Goal: Task Accomplishment & Management: Manage account settings

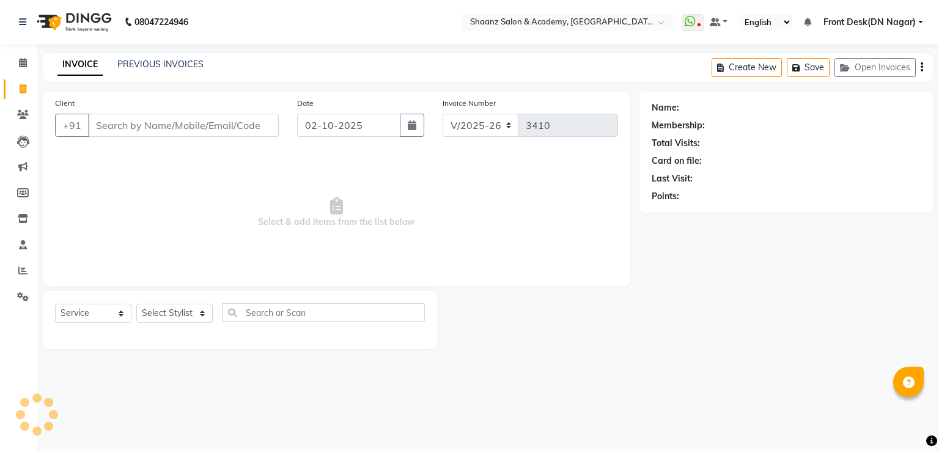
select select "6360"
select select "service"
select select "87387"
click at [136, 304] on select "Select Stylist Ameer AHMAD ASHISH THAPA dc Front Desk(DN Nagar) mehek MUSKAN ni…" at bounding box center [174, 313] width 76 height 19
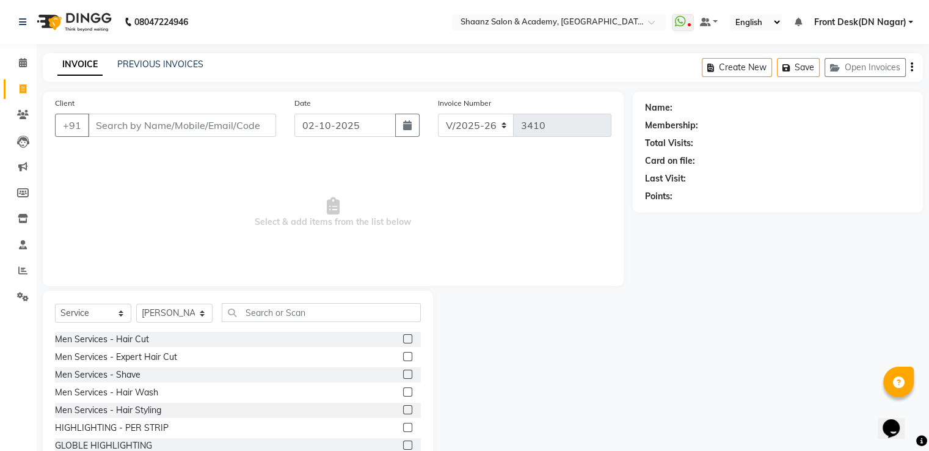
drag, startPoint x: 303, startPoint y: 284, endPoint x: 298, endPoint y: 295, distance: 12.0
click at [301, 284] on div "Client +91 Date 02-10-2025 Invoice Number V/2025 V/2025-26 3410 Select & add it…" at bounding box center [333, 189] width 581 height 194
click at [295, 312] on input "text" at bounding box center [321, 312] width 199 height 19
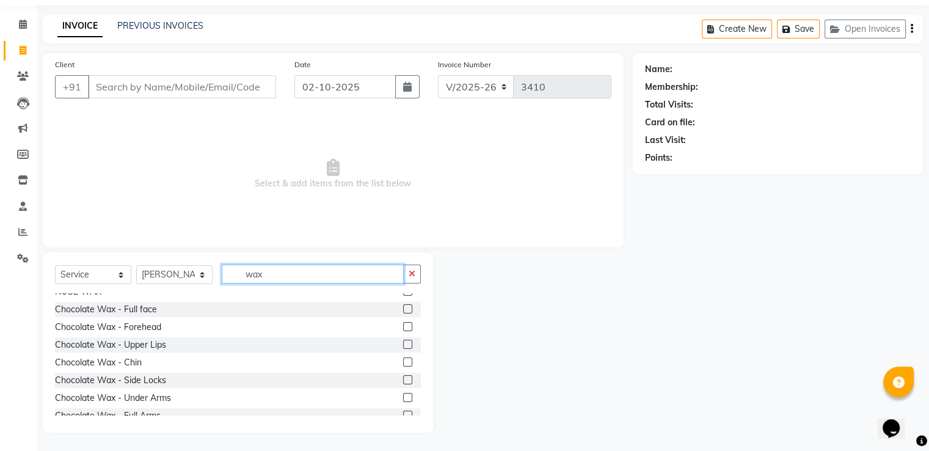
scroll to position [550, 0]
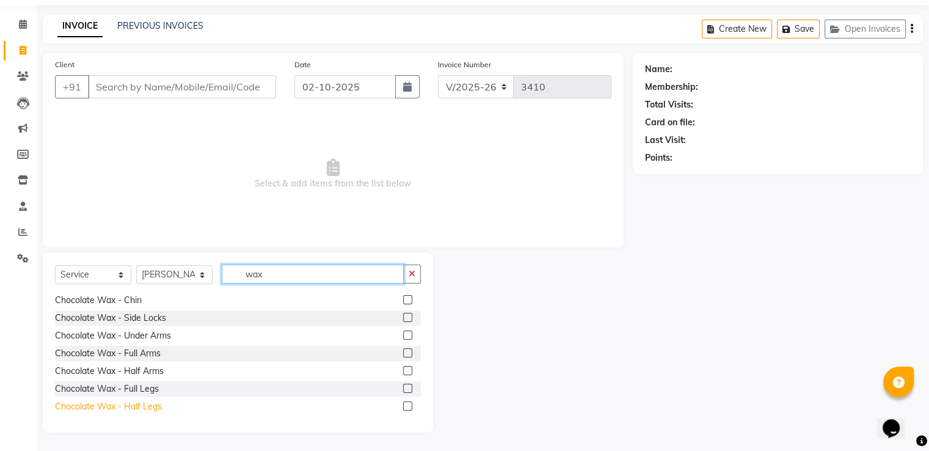
type input "wax"
click at [115, 403] on div "Chocolate Wax - Half Legs" at bounding box center [108, 406] width 107 height 13
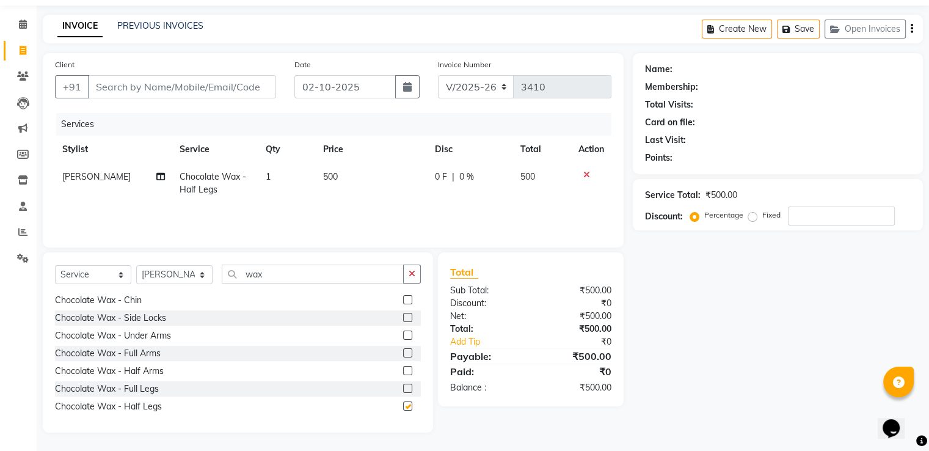
checkbox input "false"
click at [465, 188] on td "0 F | 0 %" at bounding box center [471, 183] width 86 height 40
select select "87387"
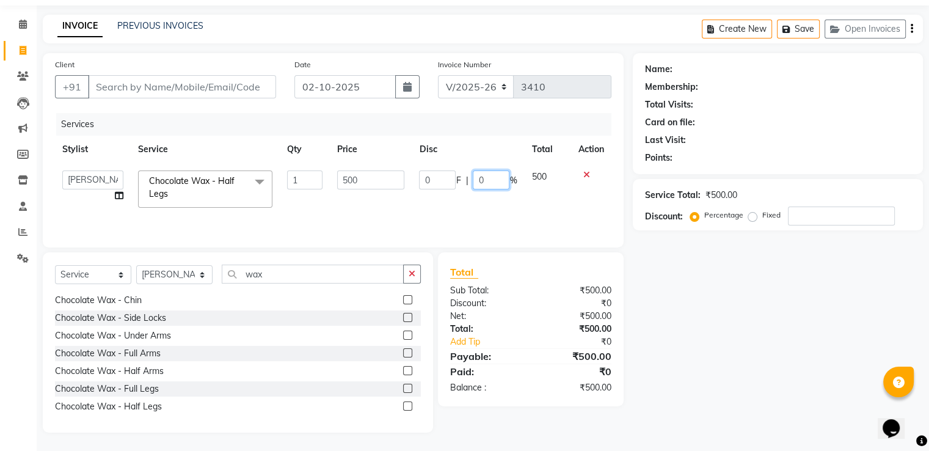
click at [493, 175] on input "0" at bounding box center [491, 179] width 37 height 19
type input "50"
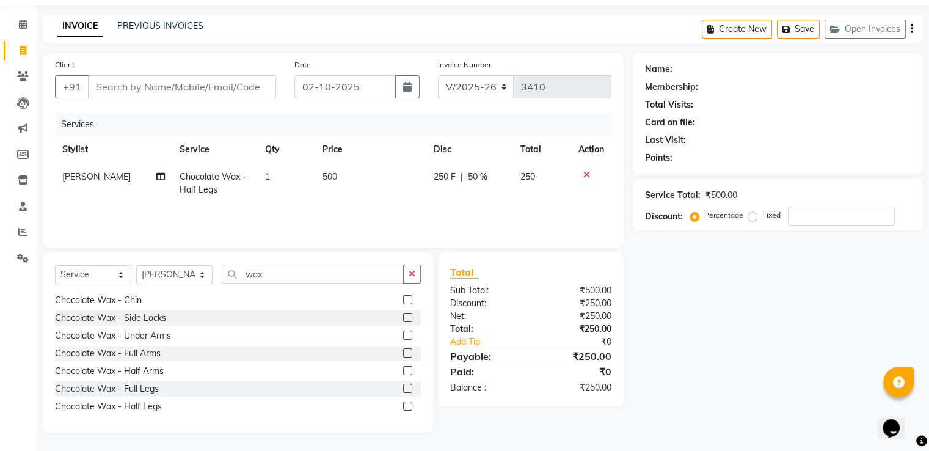
click at [505, 362] on div "Payable:" at bounding box center [486, 356] width 90 height 15
click at [73, 179] on span "[PERSON_NAME]" at bounding box center [96, 176] width 68 height 11
select select "87387"
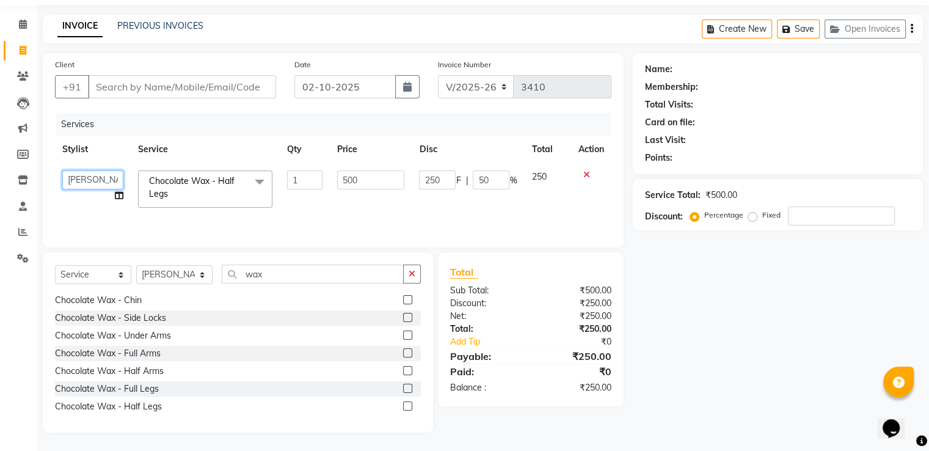
click at [73, 179] on select "Ameer AHMAD ASHISH THAPA dc Front Desk(DN Nagar) mehek MUSKAN nisha vishal pati…" at bounding box center [92, 179] width 61 height 19
select select "93031"
click at [166, 279] on select "Select Stylist Ameer AHMAD ASHISH THAPA dc Front Desk(DN Nagar) mehek MUSKAN ni…" at bounding box center [174, 274] width 76 height 19
select select "93031"
click at [136, 265] on select "Select Stylist Ameer AHMAD ASHISH THAPA dc Front Desk(DN Nagar) mehek MUSKAN ni…" at bounding box center [174, 274] width 76 height 19
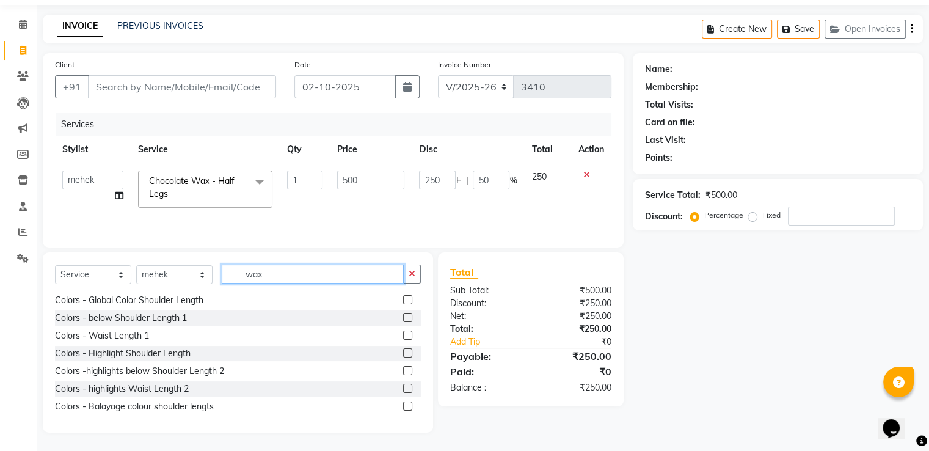
click at [267, 275] on input "wax" at bounding box center [313, 274] width 182 height 19
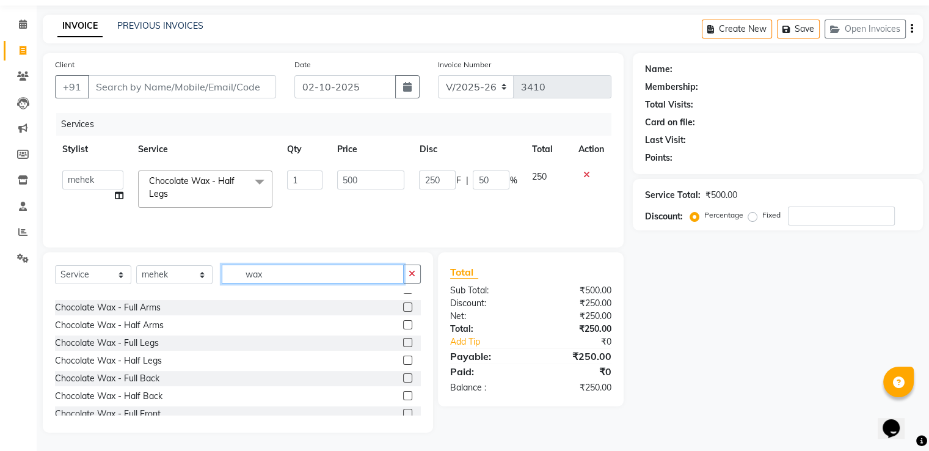
scroll to position [562, 0]
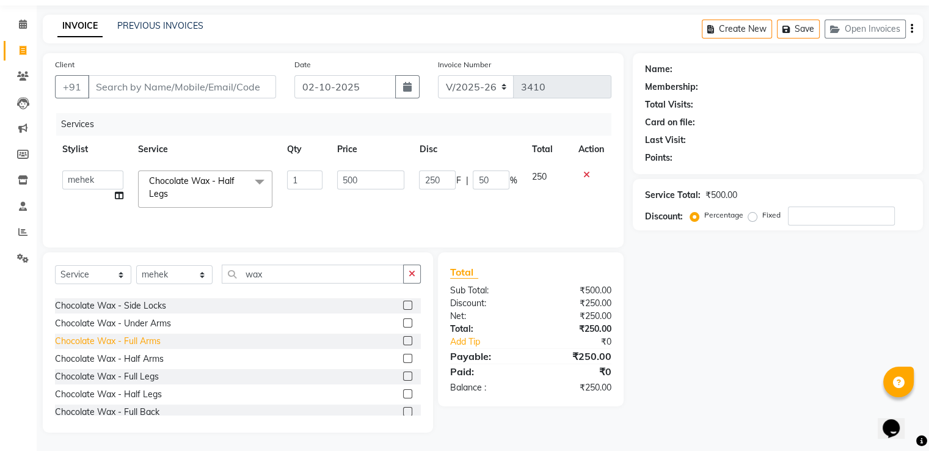
click at [150, 341] on div "Chocolate Wax - Full Arms" at bounding box center [108, 341] width 106 height 13
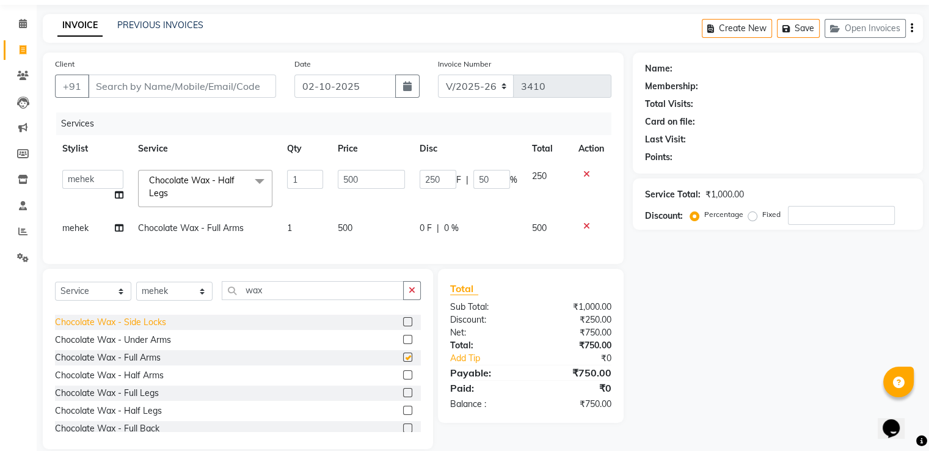
checkbox input "false"
click at [144, 346] on div "Chocolate Wax - Under Arms" at bounding box center [113, 340] width 116 height 13
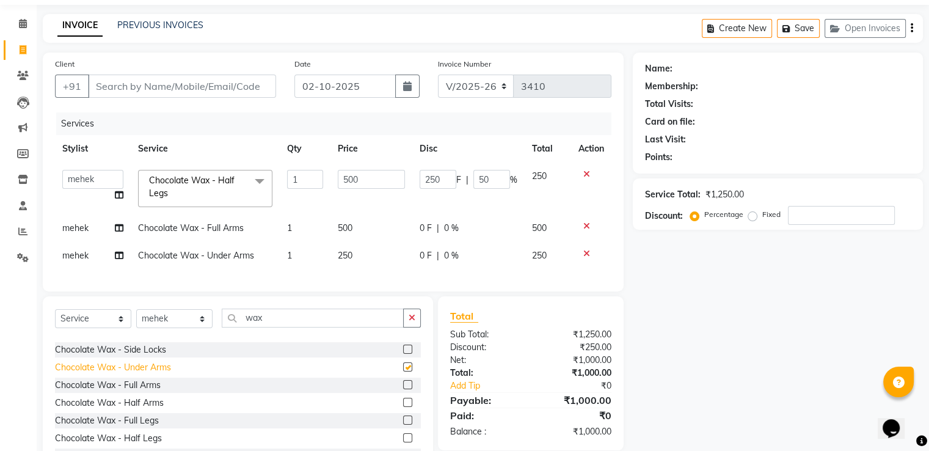
checkbox input "false"
click at [826, 213] on input "number" at bounding box center [841, 215] width 107 height 19
type input "50"
type input "250"
type input "50"
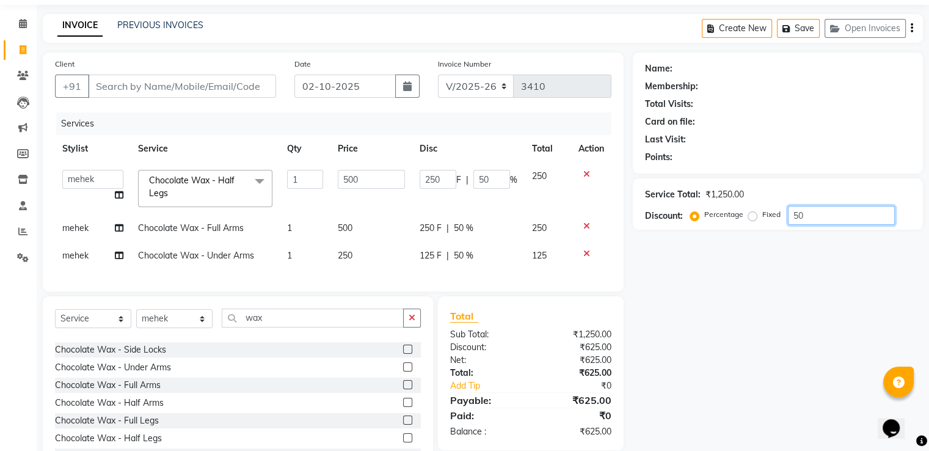
type input "50"
click at [537, 379] on div "₹625.00" at bounding box center [576, 373] width 90 height 13
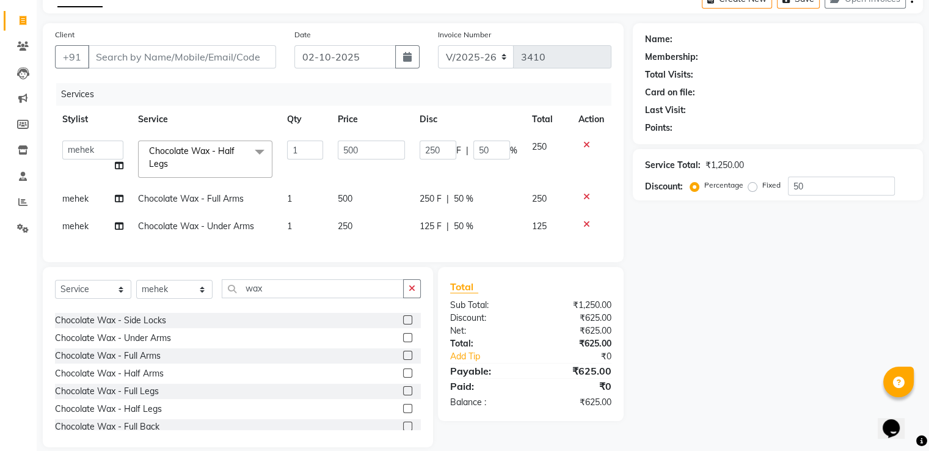
scroll to position [93, 0]
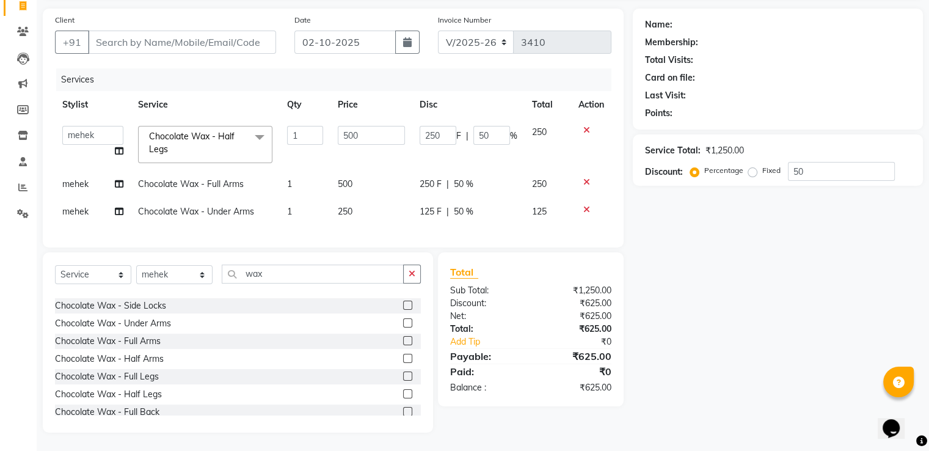
click at [519, 376] on div "Paid:" at bounding box center [486, 371] width 90 height 15
click at [483, 388] on div "Balance :" at bounding box center [486, 387] width 90 height 13
drag, startPoint x: 150, startPoint y: 67, endPoint x: 348, endPoint y: 97, distance: 199.7
click at [348, 97] on div "Services Stylist Service Qty Price Disc Total Action Ameer AHMAD ASHISH THAPA d…" at bounding box center [333, 151] width 557 height 167
click at [791, 245] on div "Name: Membership: Total Visits: Card on file: Last Visit: Points: Service Total…" at bounding box center [782, 221] width 299 height 424
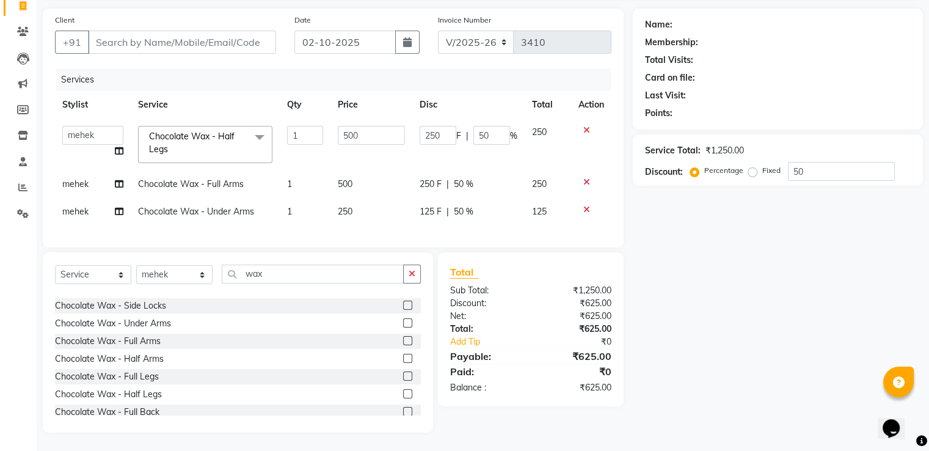
drag, startPoint x: 736, startPoint y: 236, endPoint x: 765, endPoint y: 341, distance: 108.5
click at [765, 341] on div "Name: Membership: Total Visits: Card on file: Last Visit: Points: Service Total…" at bounding box center [782, 221] width 299 height 424
click at [753, 245] on div "Name: Membership: Total Visits: Card on file: Last Visit: Points: Service Total…" at bounding box center [782, 221] width 299 height 424
click at [270, 279] on input "wax" at bounding box center [313, 274] width 182 height 19
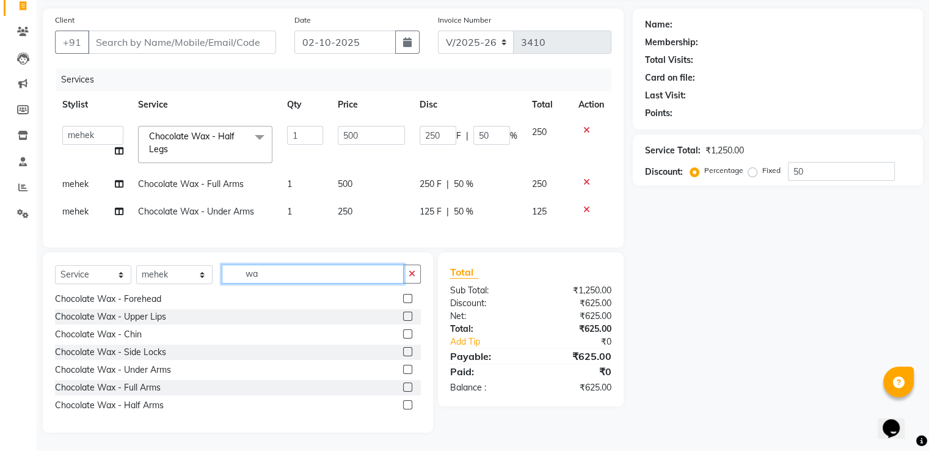
type input "w"
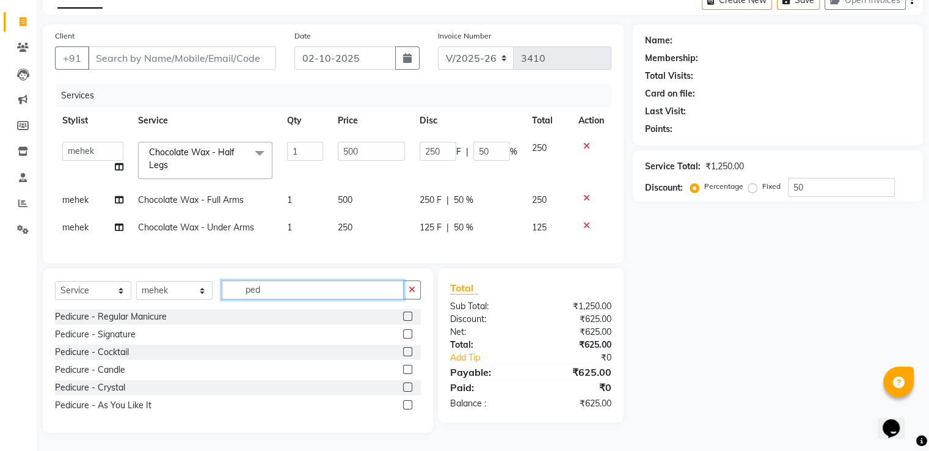
scroll to position [76, 0]
type input "pedi"
click at [97, 315] on div "Pedicure - Regular Manicure" at bounding box center [111, 316] width 112 height 13
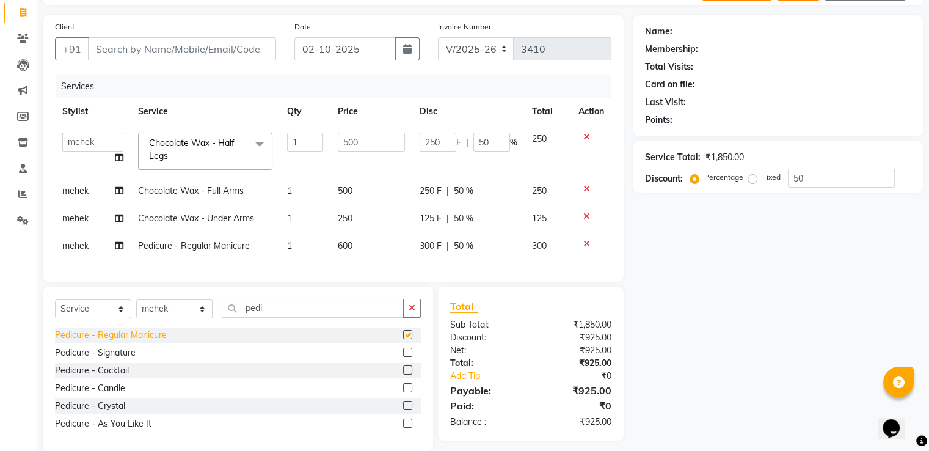
checkbox input "false"
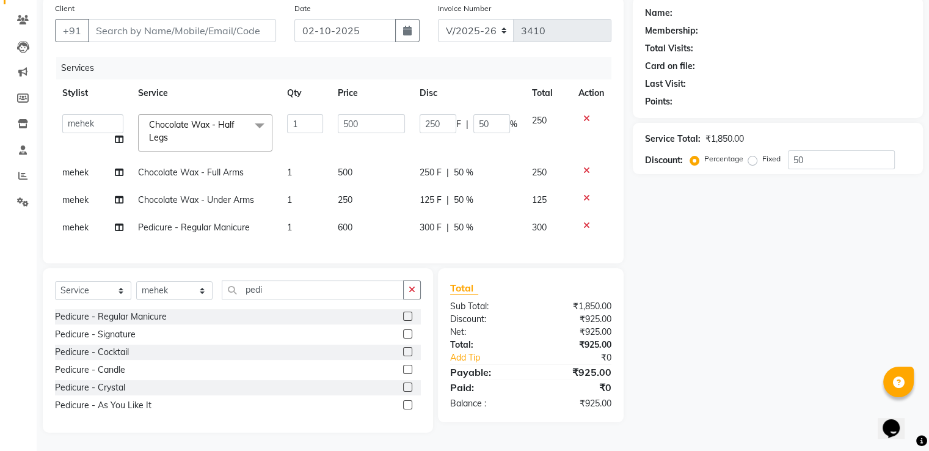
click at [575, 107] on td at bounding box center [591, 133] width 40 height 52
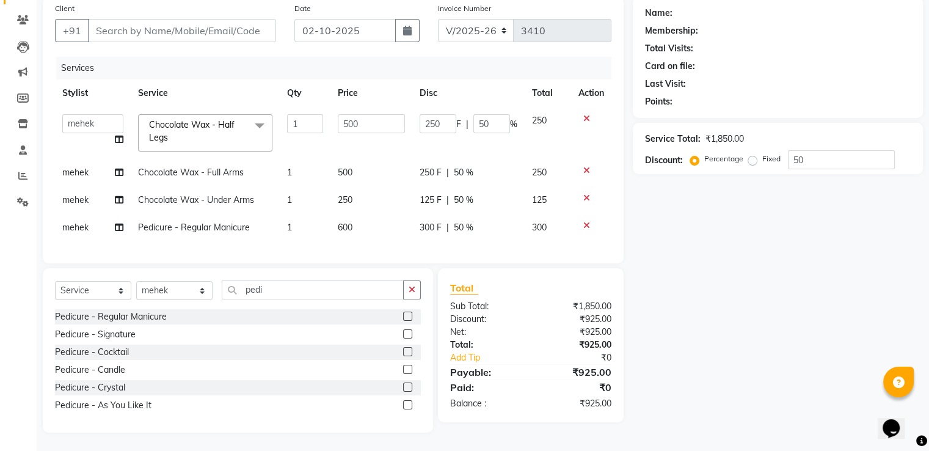
click at [584, 114] on icon at bounding box center [587, 118] width 7 height 9
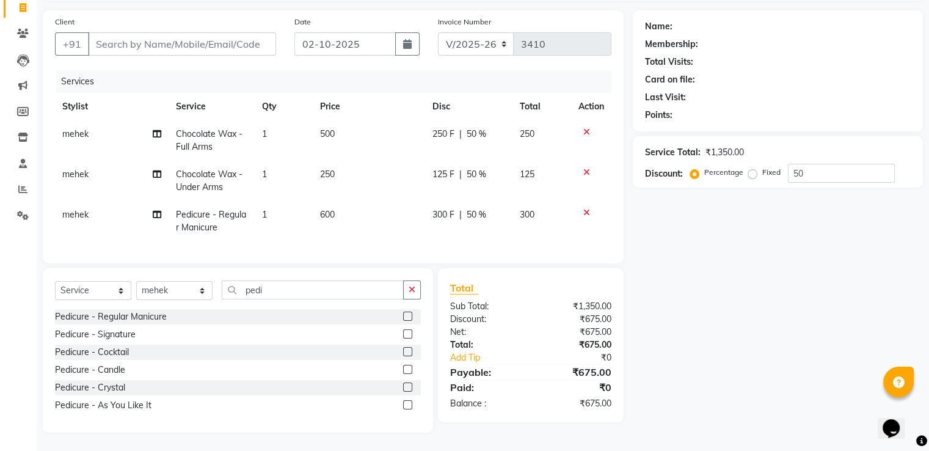
scroll to position [91, 0]
click at [273, 287] on input "pedi" at bounding box center [313, 289] width 182 height 19
type input "p"
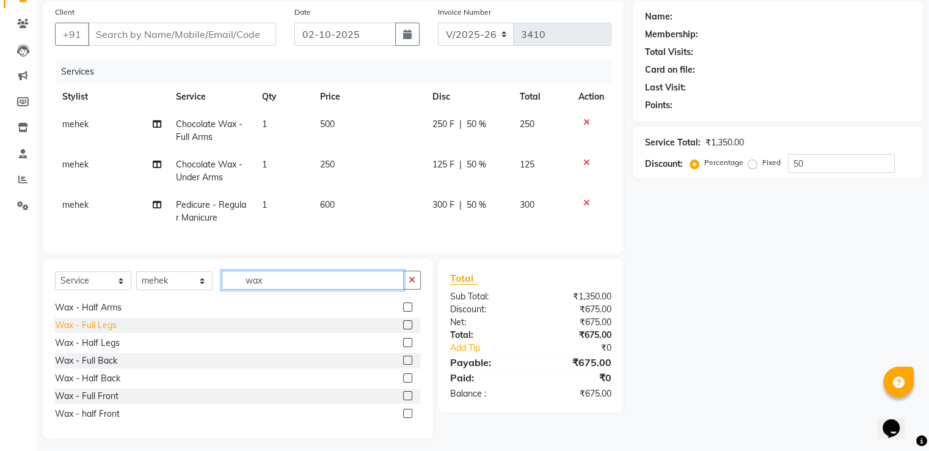
scroll to position [244, 0]
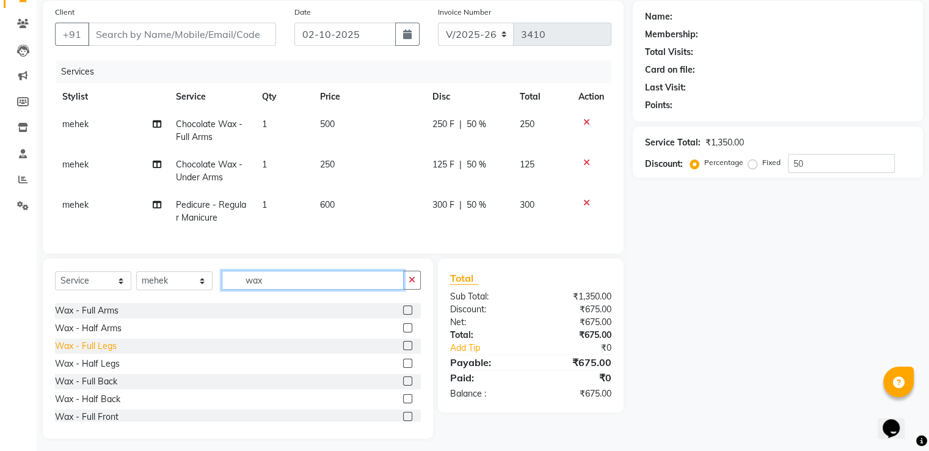
type input "wax"
click at [99, 353] on div "Wax - Full Legs" at bounding box center [86, 346] width 62 height 13
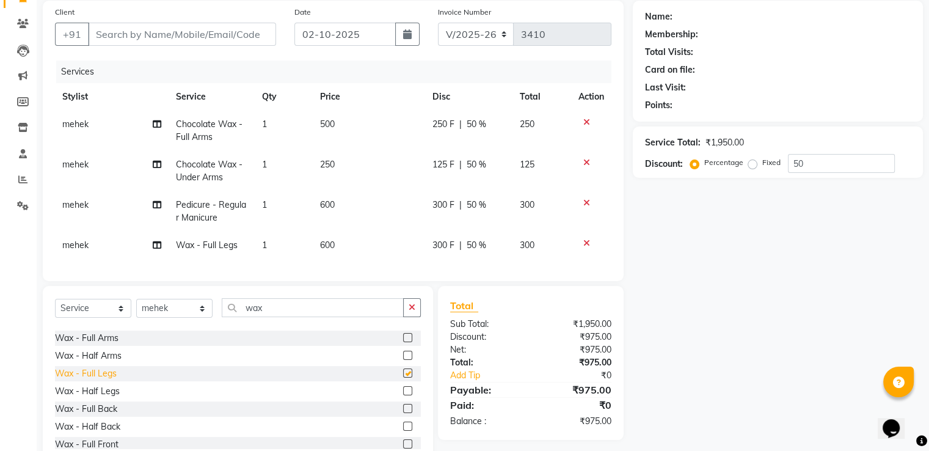
scroll to position [183, 0]
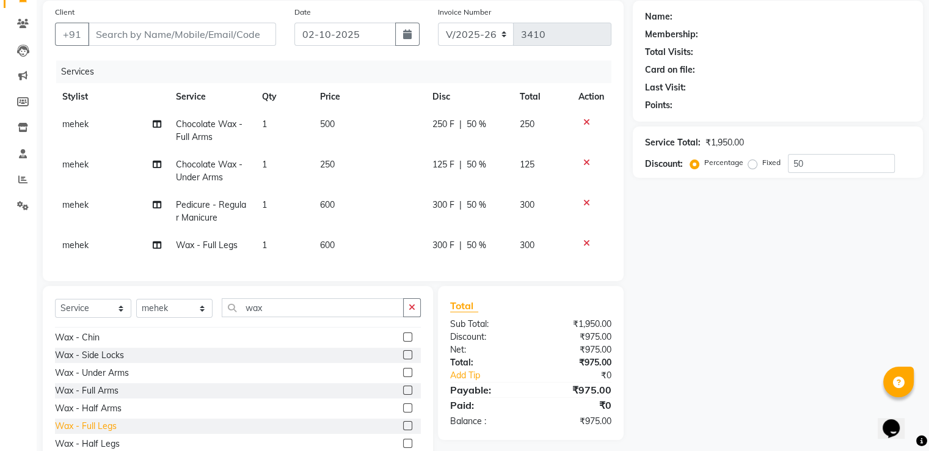
checkbox input "false"
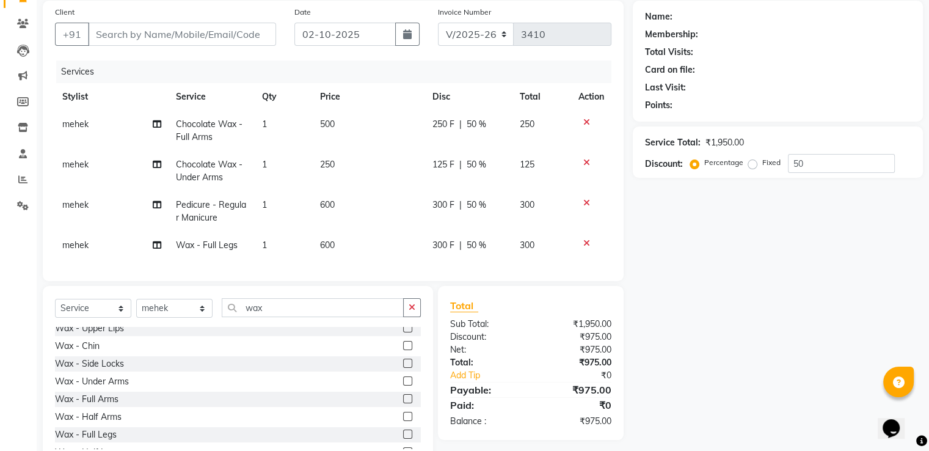
click at [586, 243] on icon at bounding box center [587, 243] width 7 height 9
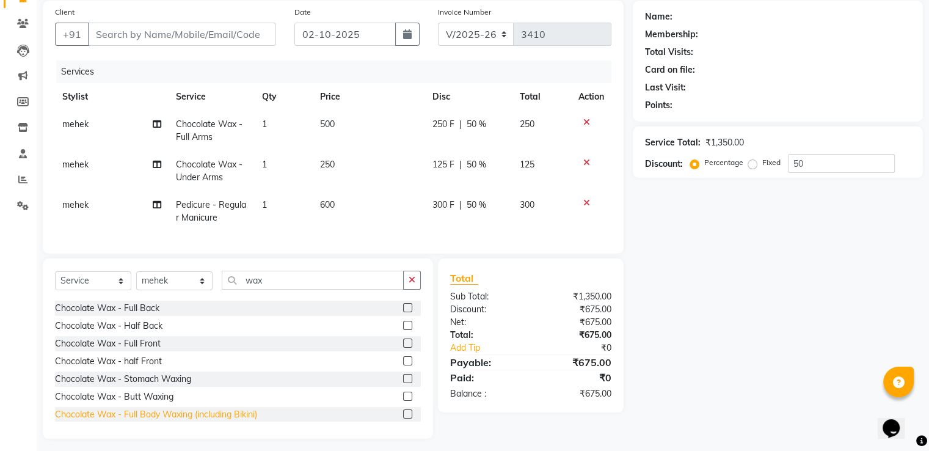
scroll to position [611, 0]
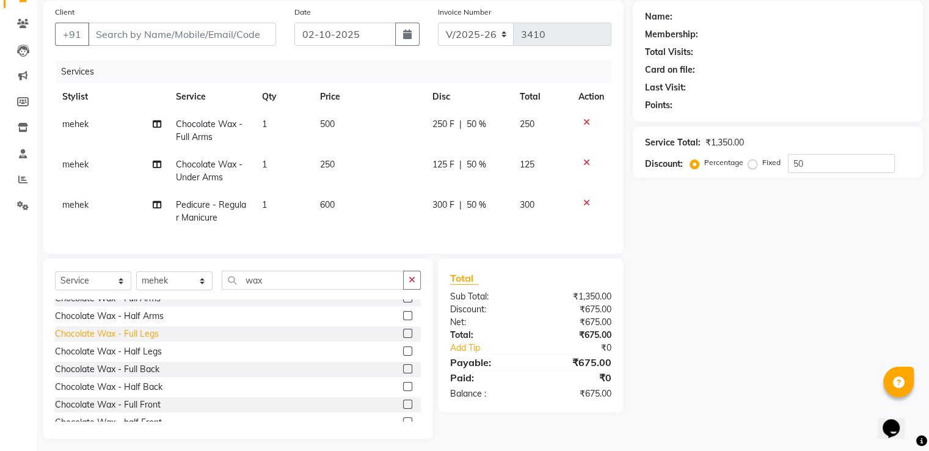
click at [128, 340] on div "Chocolate Wax - Full Legs" at bounding box center [107, 334] width 104 height 13
checkbox input "false"
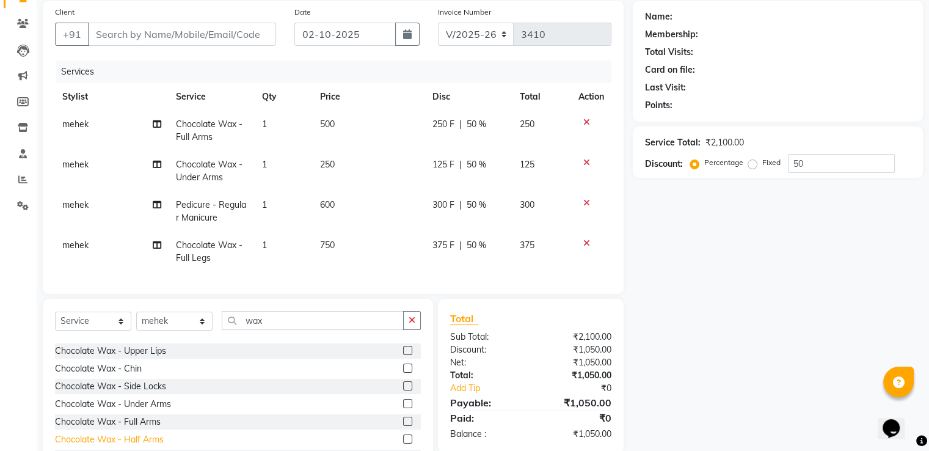
scroll to position [489, 0]
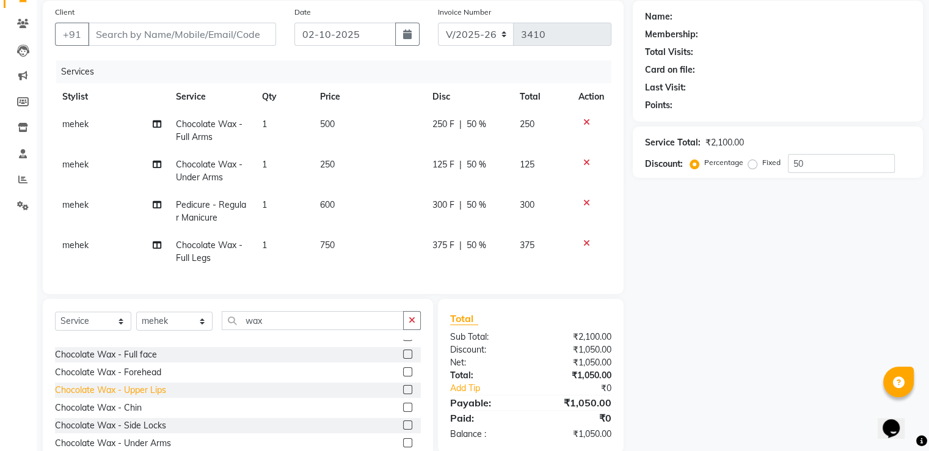
click at [139, 397] on div "Chocolate Wax - Upper Lips" at bounding box center [110, 390] width 111 height 13
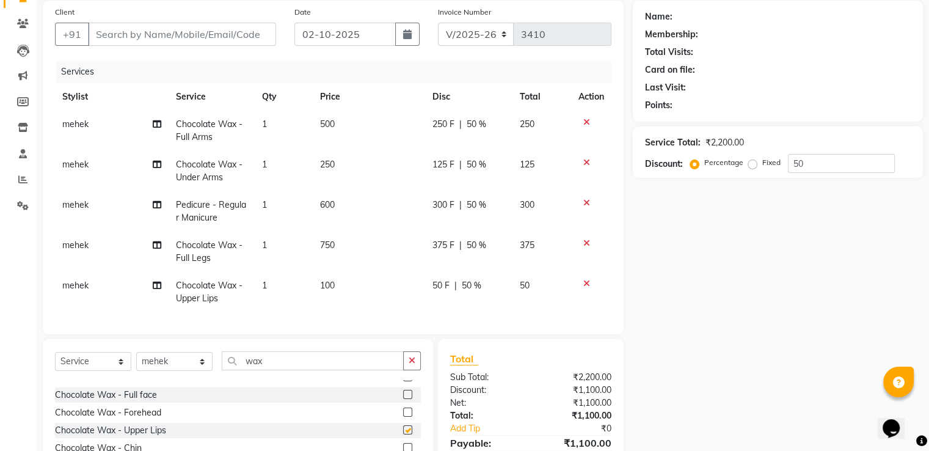
checkbox input "false"
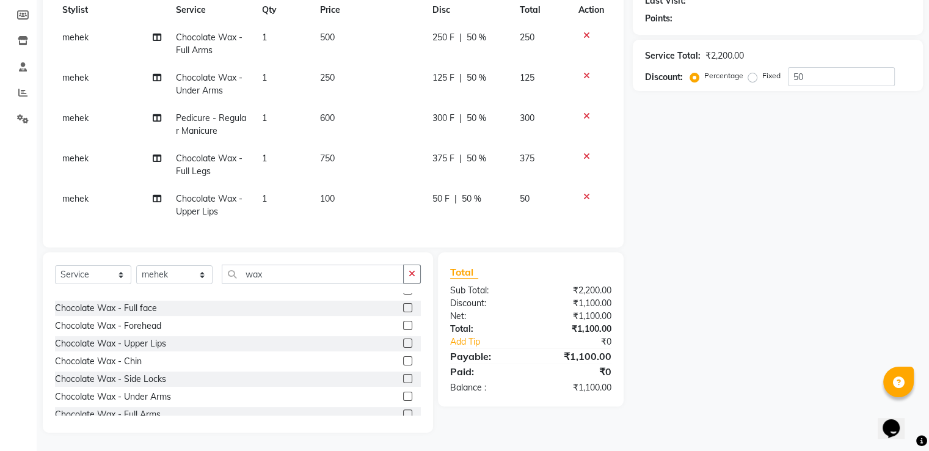
scroll to position [4, 0]
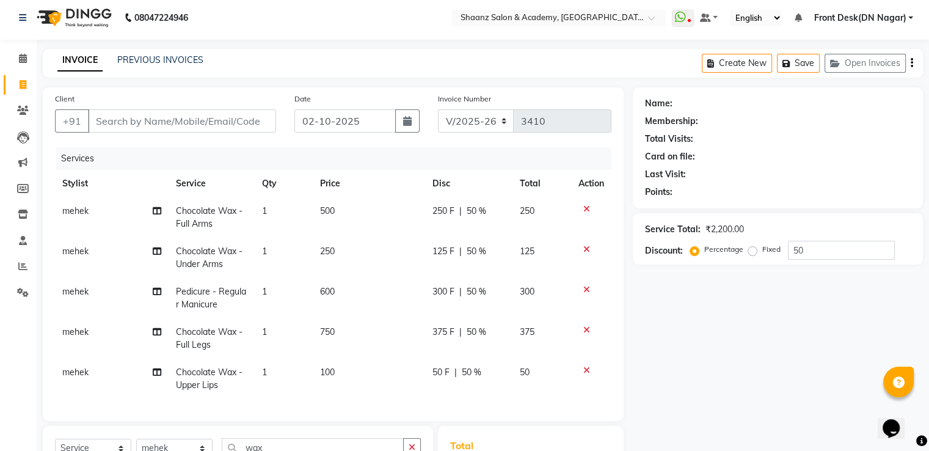
click at [376, 299] on td "600" at bounding box center [369, 298] width 113 height 40
select select "93031"
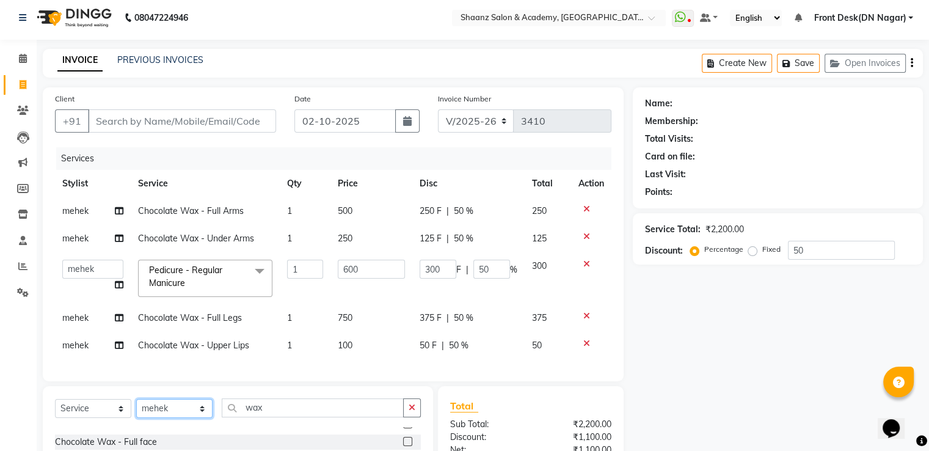
click at [172, 418] on select "Select Stylist [PERSON_NAME] [PERSON_NAME] dc Front Desk(DN Nagar) mehek MUSKAN…" at bounding box center [174, 408] width 76 height 19
select select "88016"
click at [136, 409] on select "Select Stylist [PERSON_NAME] [PERSON_NAME] dc Front Desk(DN Nagar) mehek MUSKAN…" at bounding box center [174, 408] width 76 height 19
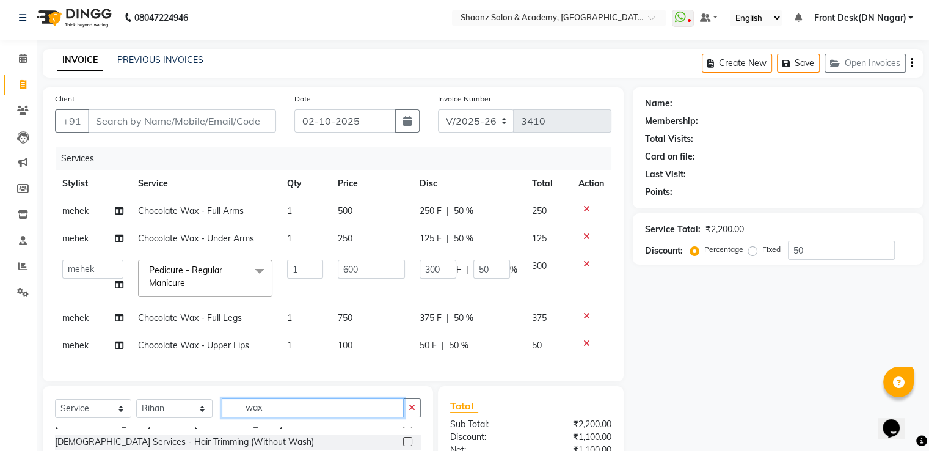
click at [263, 413] on input "wax" at bounding box center [313, 407] width 182 height 19
type input "w"
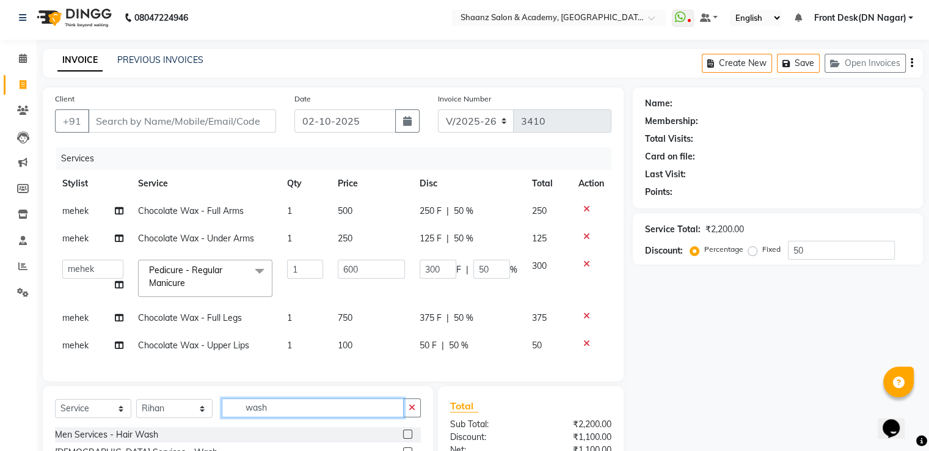
scroll to position [121, 0]
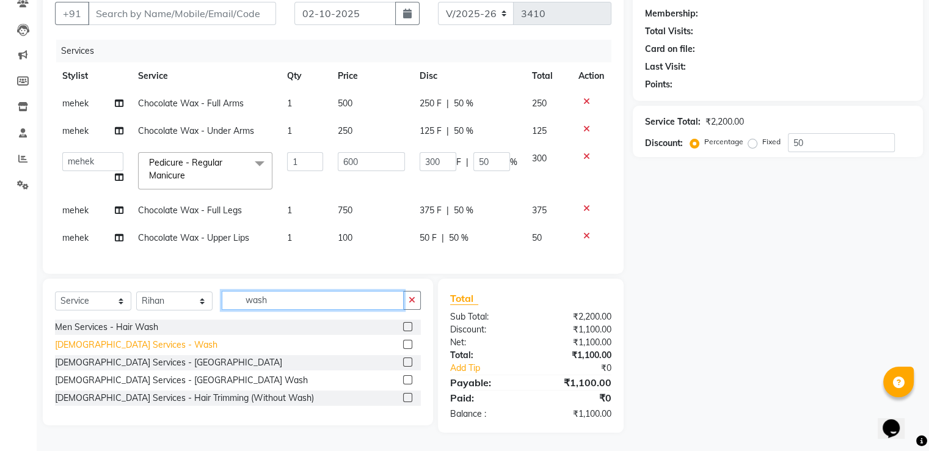
type input "wash"
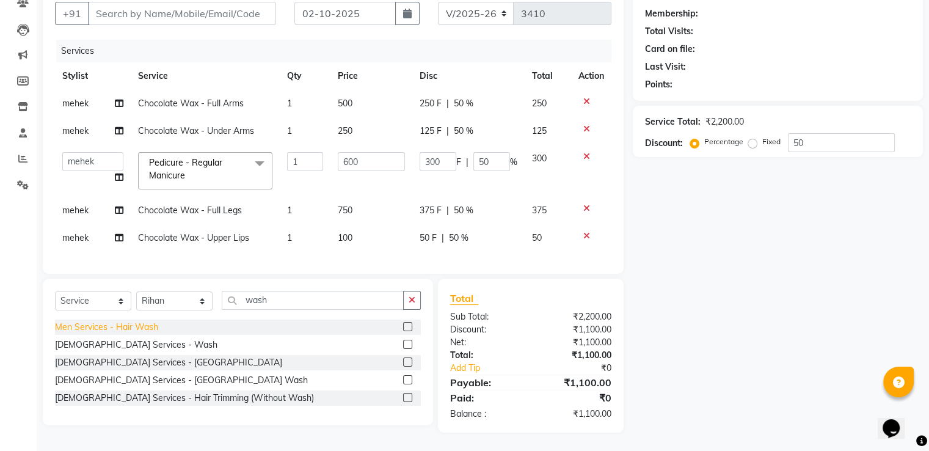
click at [142, 350] on div "[DEMOGRAPHIC_DATA] Services - Wash" at bounding box center [136, 345] width 163 height 13
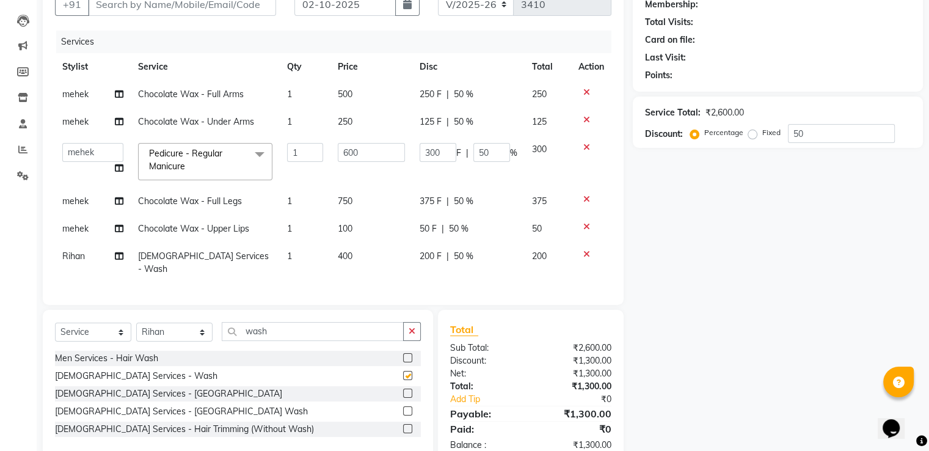
checkbox input "false"
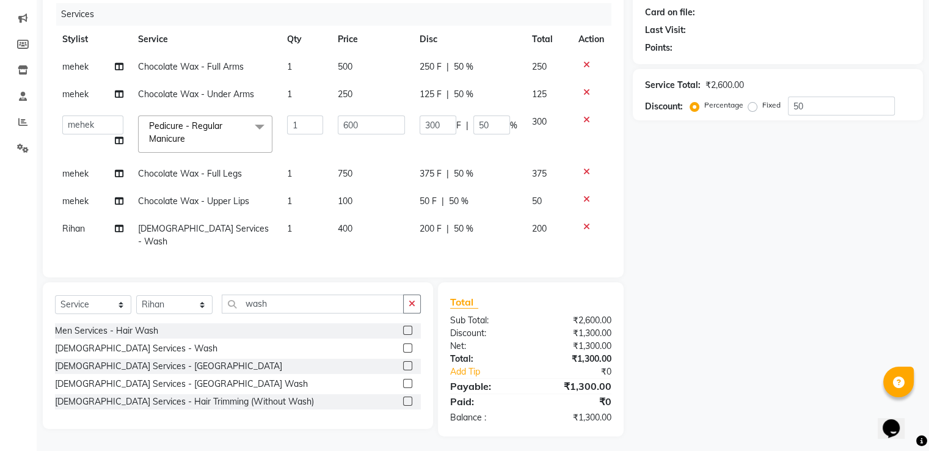
scroll to position [0, 0]
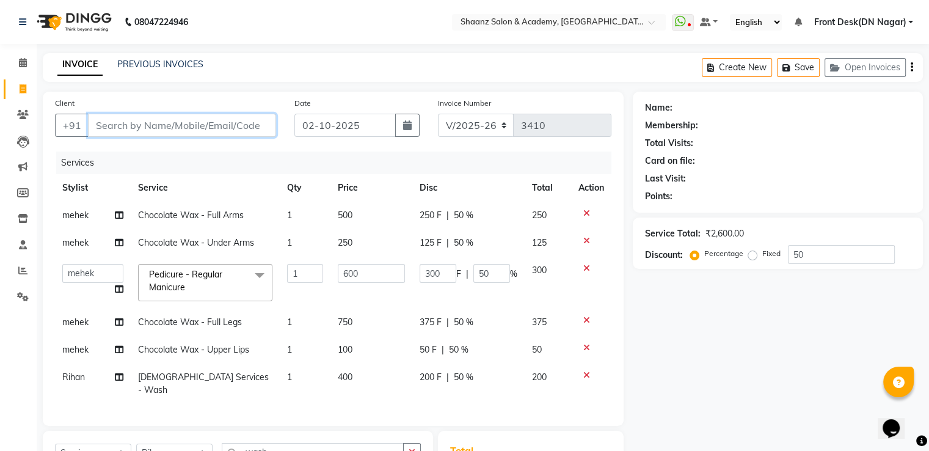
click at [196, 126] on input "Client" at bounding box center [182, 125] width 188 height 23
type input "9"
type input "0"
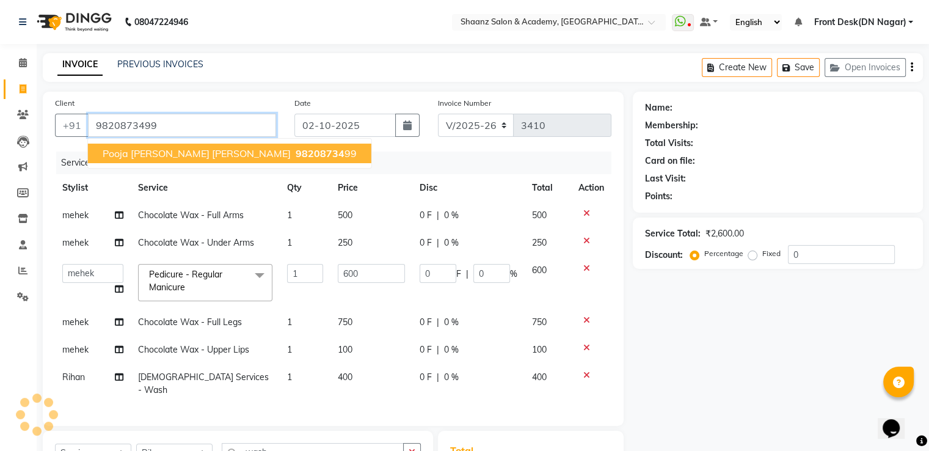
type input "9820873499"
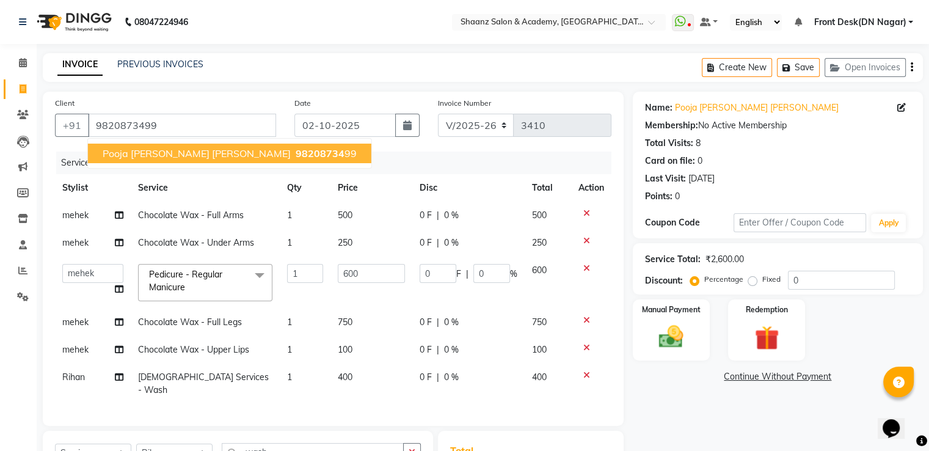
click at [296, 153] on span "98208734" at bounding box center [320, 153] width 49 height 12
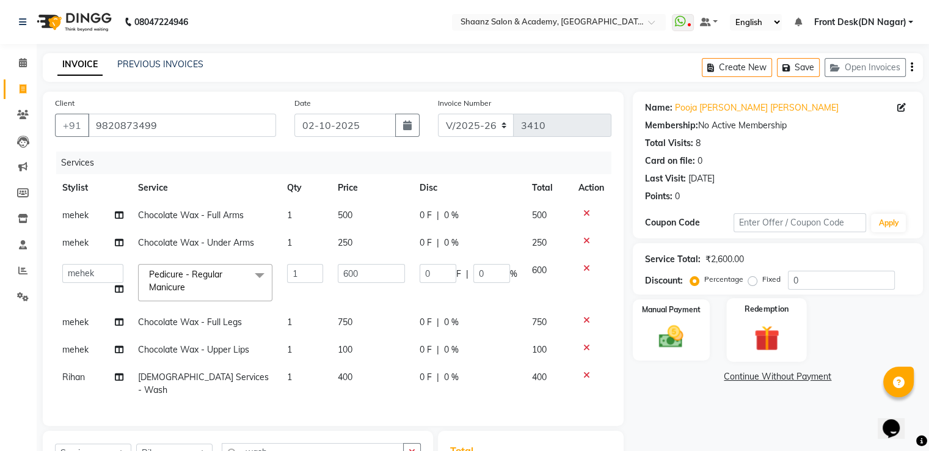
scroll to position [61, 0]
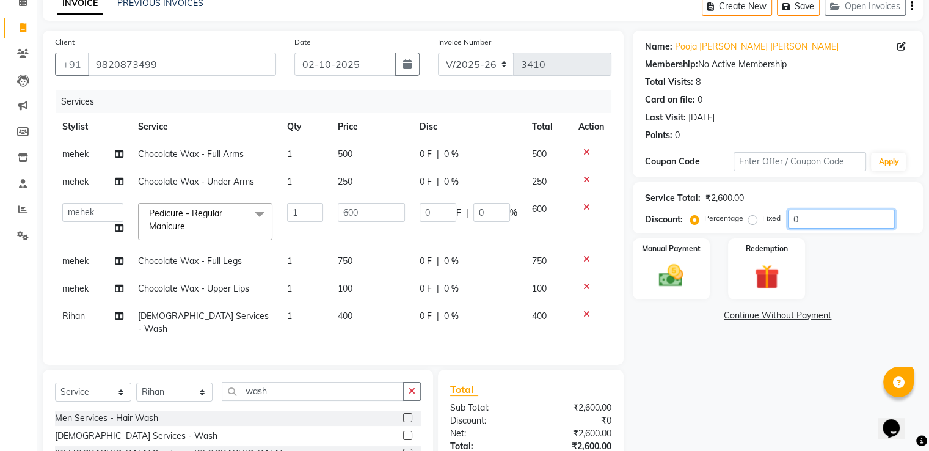
click at [812, 224] on input "0" at bounding box center [841, 219] width 107 height 19
type input "05"
type input "30"
type input "5"
type input "050"
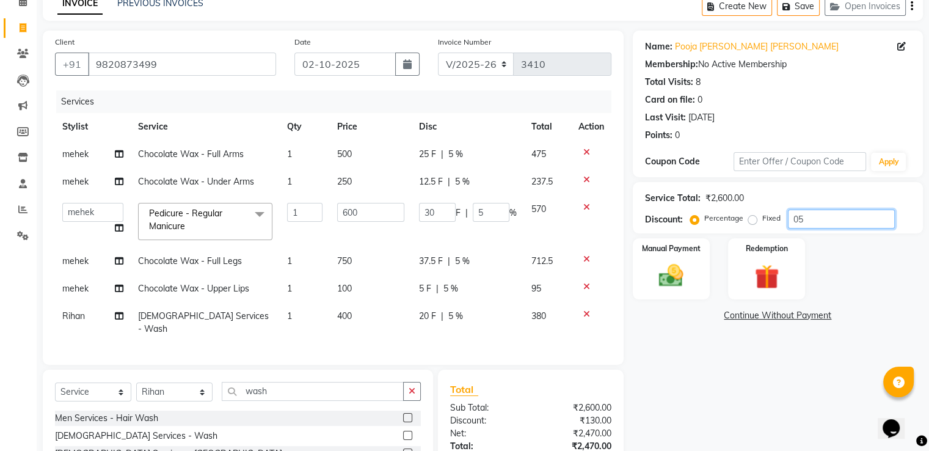
type input "300"
type input "50"
type input "050"
click at [689, 284] on img at bounding box center [671, 276] width 41 height 29
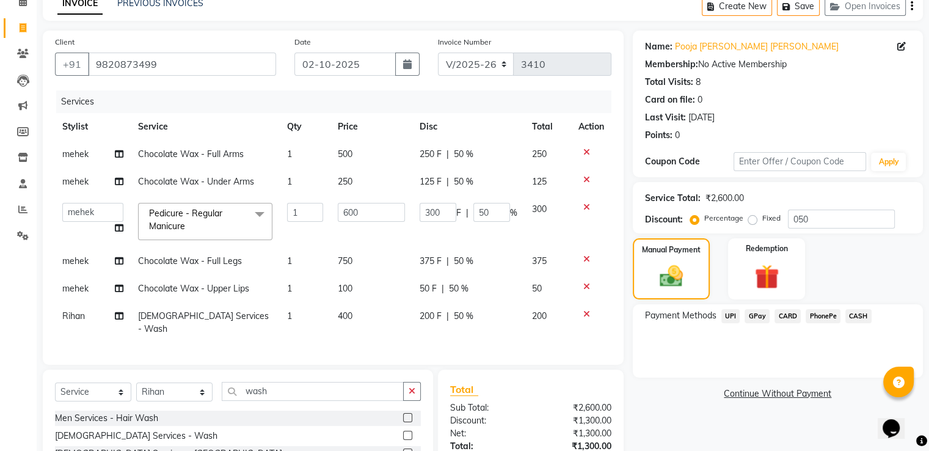
scroll to position [148, 0]
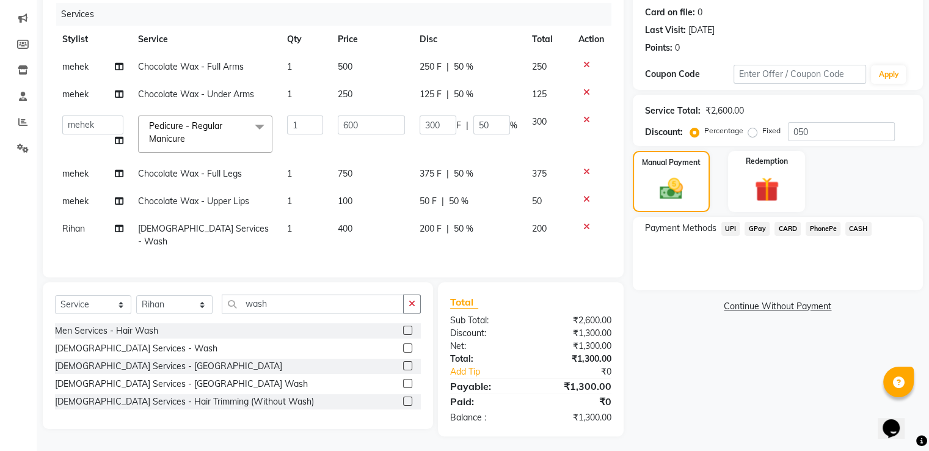
click at [851, 225] on span "CASH" at bounding box center [859, 229] width 26 height 14
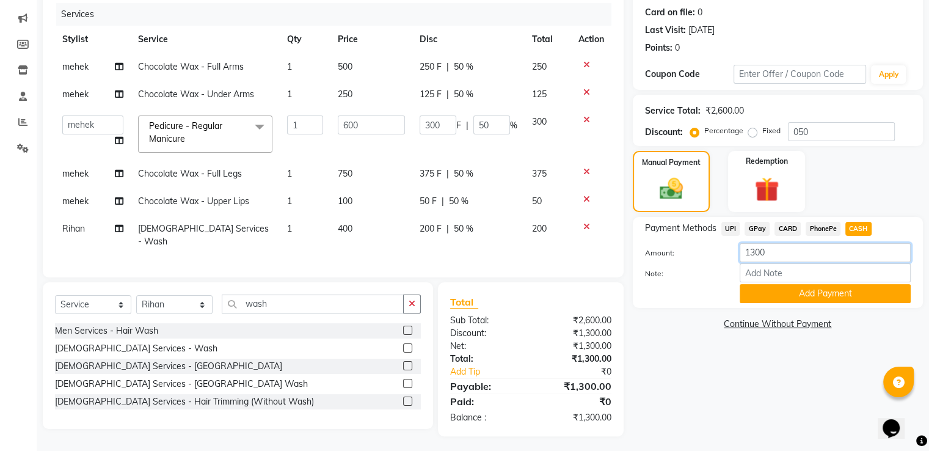
click at [836, 247] on input "1300" at bounding box center [825, 252] width 171 height 19
type input "1000"
click at [879, 298] on button "Add Payment" at bounding box center [825, 293] width 171 height 19
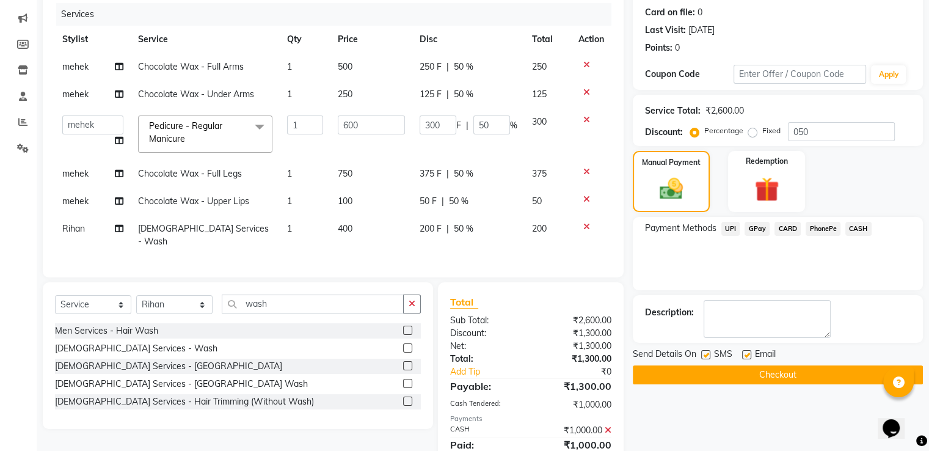
click at [760, 229] on span "GPay" at bounding box center [757, 229] width 25 height 14
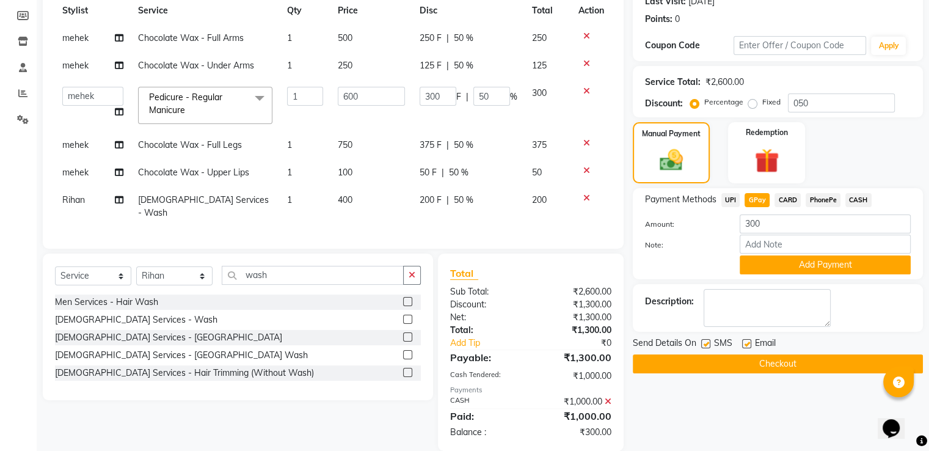
scroll to position [192, 0]
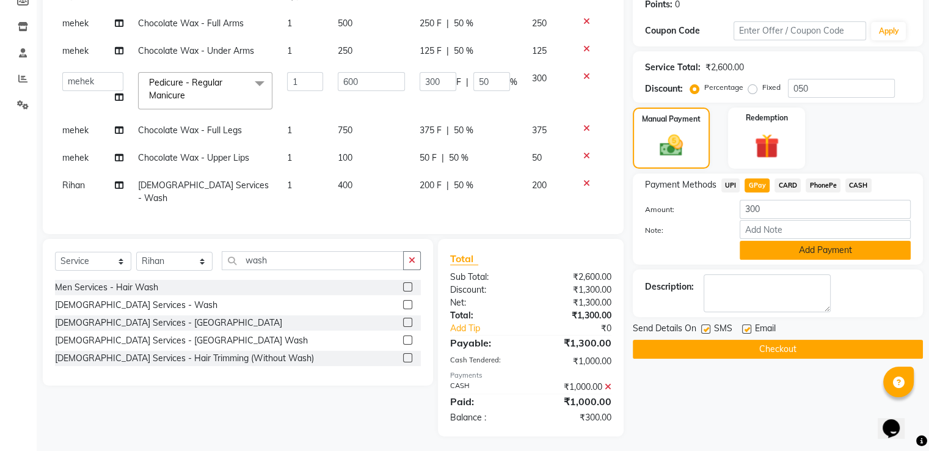
click at [835, 252] on button "Add Payment" at bounding box center [825, 250] width 171 height 19
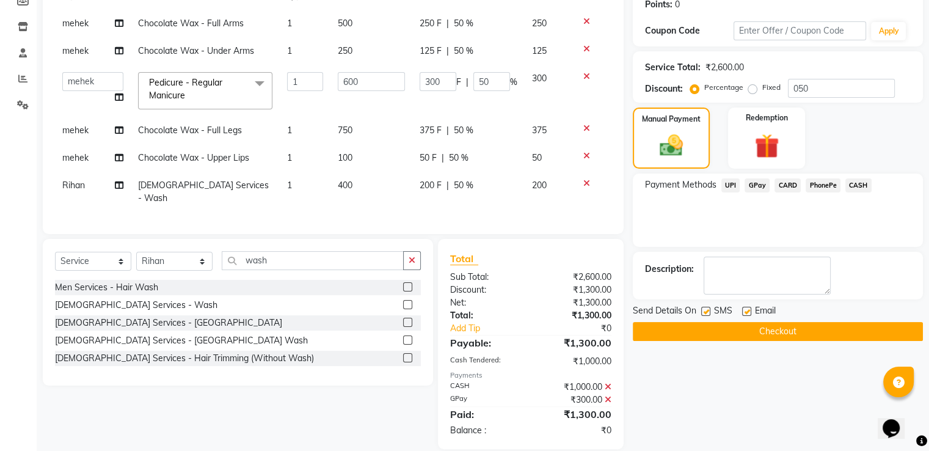
scroll to position [205, 0]
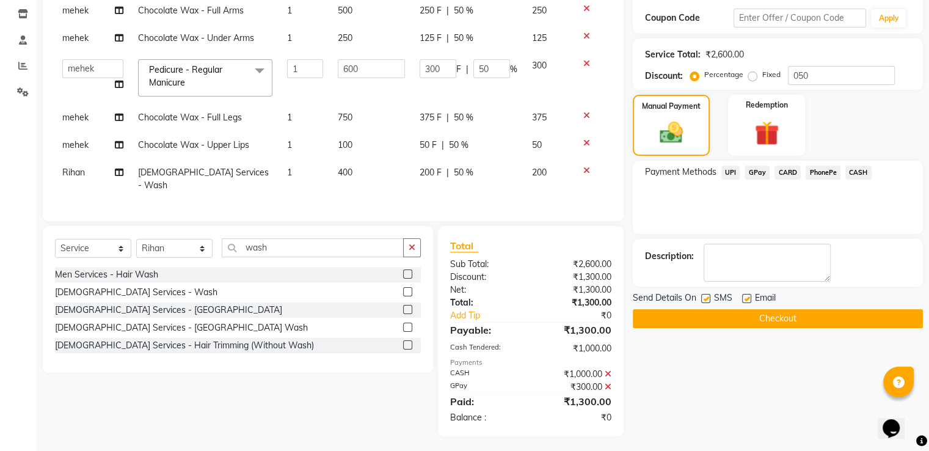
click at [705, 296] on label at bounding box center [705, 298] width 9 height 9
click at [705, 296] on input "checkbox" at bounding box center [705, 299] width 8 height 8
checkbox input "false"
click at [749, 297] on label at bounding box center [746, 298] width 9 height 9
click at [749, 297] on input "checkbox" at bounding box center [746, 299] width 8 height 8
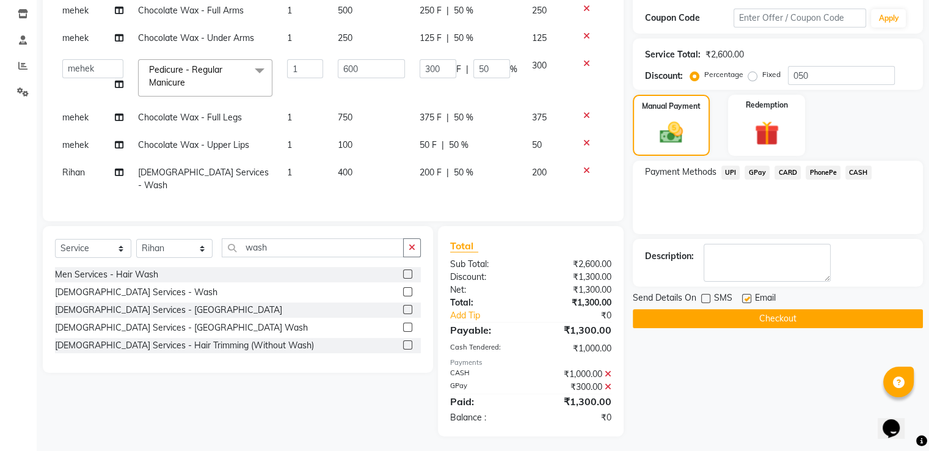
checkbox input "false"
click at [741, 314] on button "Checkout" at bounding box center [778, 318] width 290 height 19
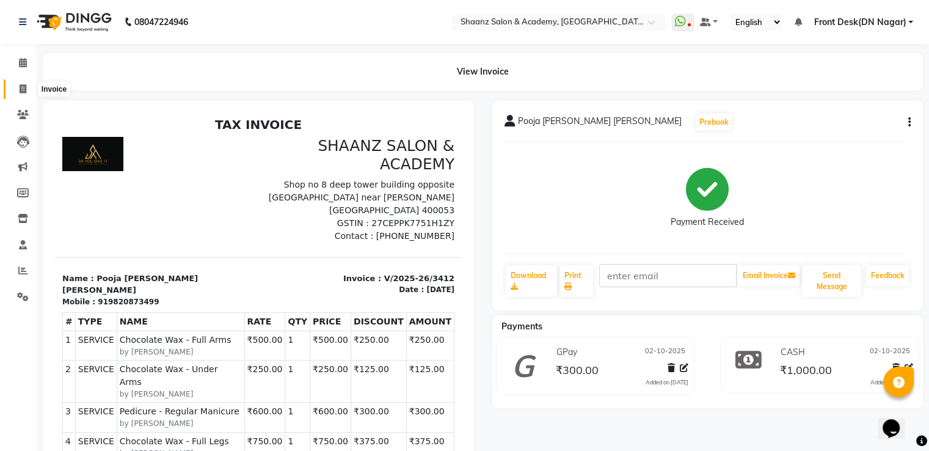
click at [25, 87] on icon at bounding box center [23, 88] width 7 height 9
select select "service"
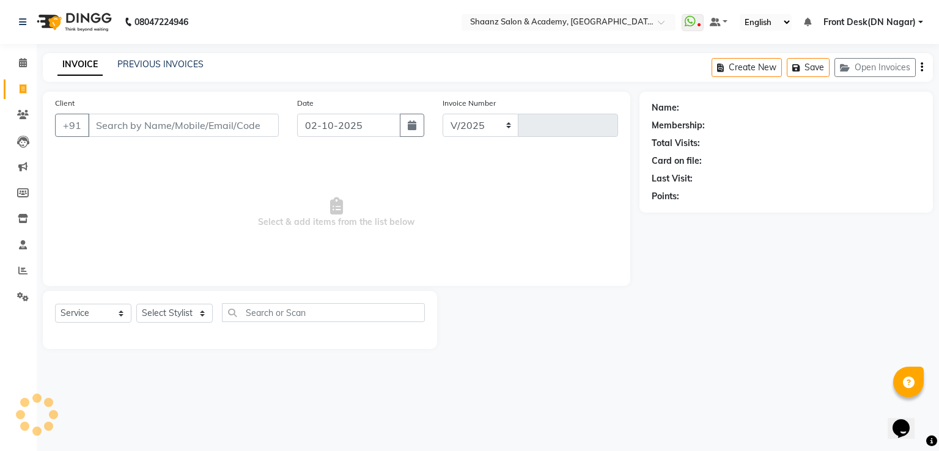
select select "6360"
type input "3416"
click at [139, 60] on link "PREVIOUS INVOICES" at bounding box center [160, 64] width 86 height 11
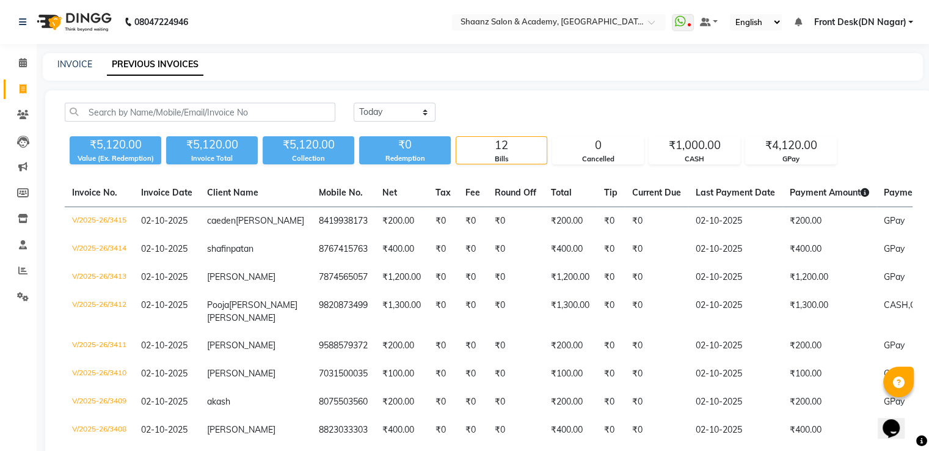
click at [75, 73] on div "INVOICE PREVIOUS INVOICES" at bounding box center [483, 66] width 881 height 27
click at [75, 65] on link "INVOICE" at bounding box center [74, 64] width 35 height 11
select select "6360"
select select "service"
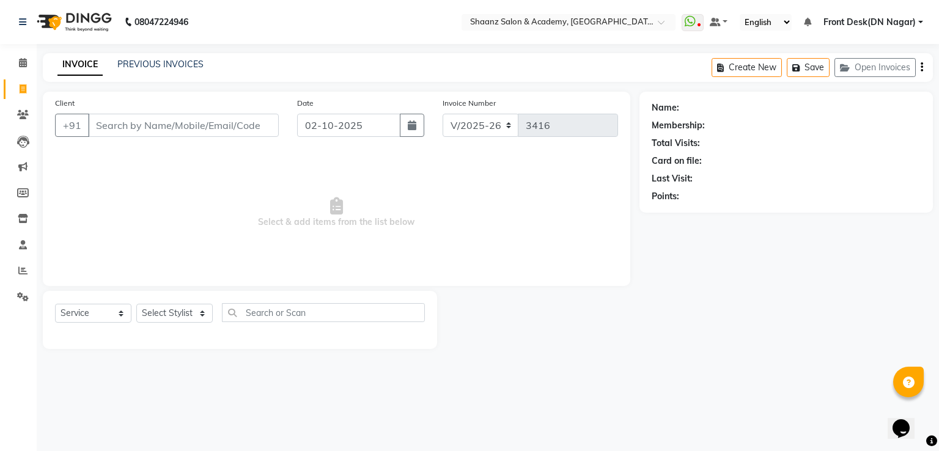
click at [158, 301] on div "Select Service Product Membership Package Voucher Prepaid Gift Card Select Styl…" at bounding box center [240, 320] width 394 height 58
click at [158, 313] on select "Select Stylist [PERSON_NAME] [PERSON_NAME] dc Front Desk(DN Nagar) mehek MUSKAN…" at bounding box center [174, 313] width 76 height 19
select select "47949"
click at [136, 304] on select "Select Stylist Ameer AHMAD ASHISH THAPA dc Front Desk(DN Nagar) mehek MUSKAN ni…" at bounding box center [174, 313] width 76 height 19
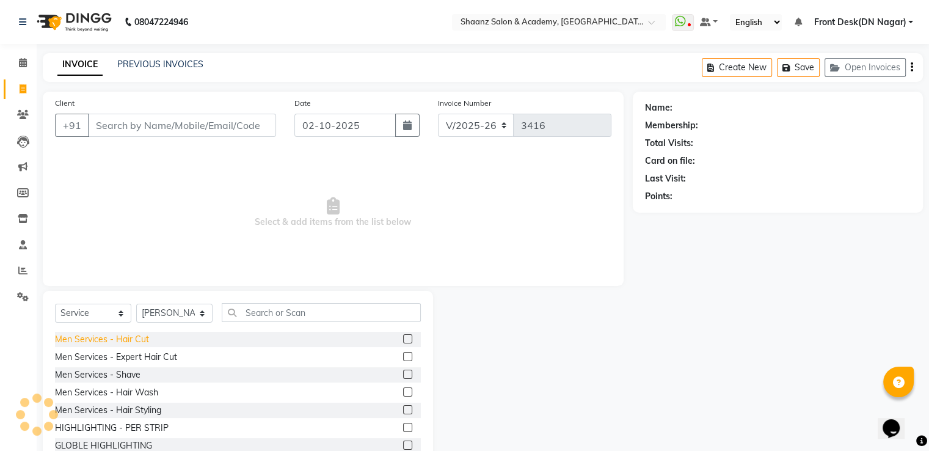
click at [127, 345] on div "Men Services - Hair Cut" at bounding box center [102, 339] width 94 height 13
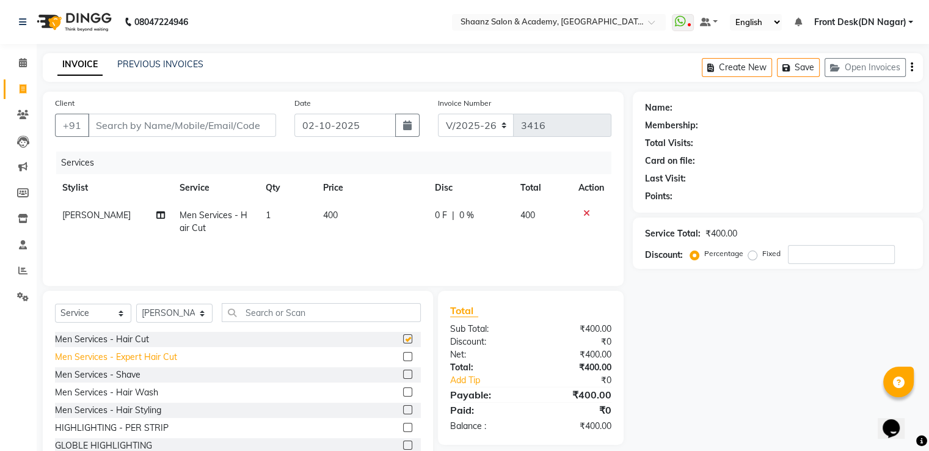
checkbox input "false"
click at [125, 379] on div "Men Services - Shave" at bounding box center [98, 374] width 86 height 13
checkbox input "false"
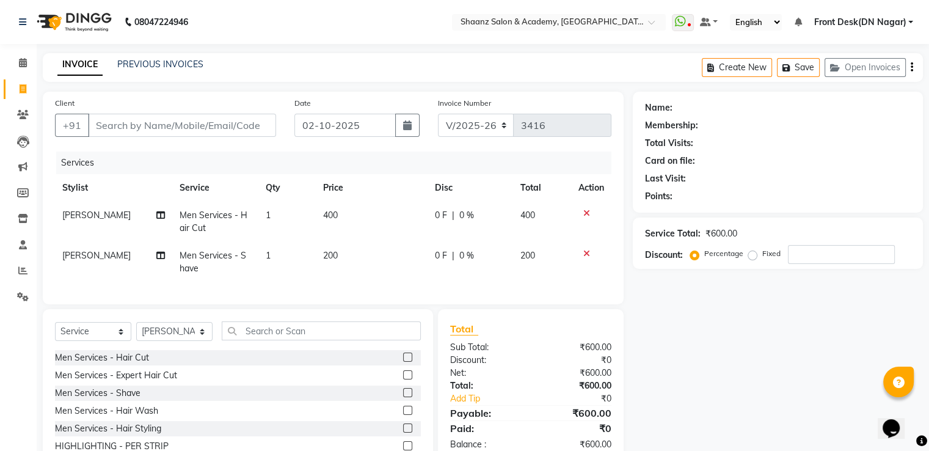
scroll to position [61, 0]
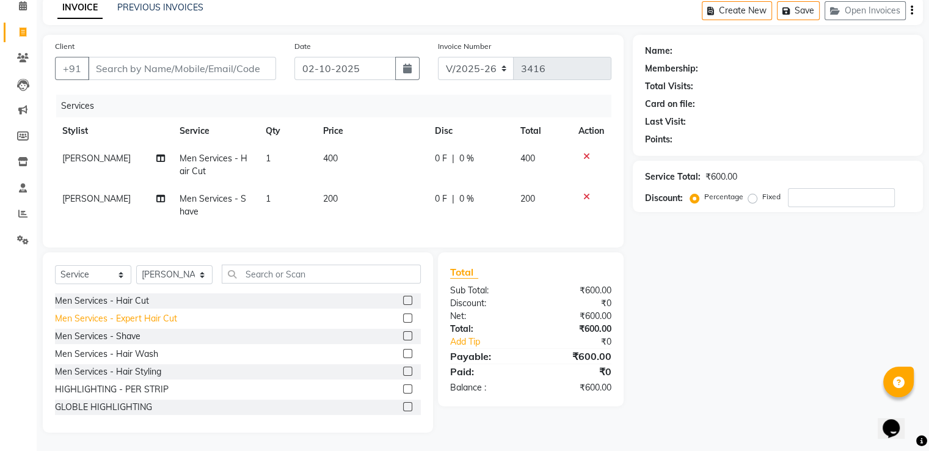
click at [142, 325] on div "Men Services - Expert Hair Cut" at bounding box center [116, 318] width 122 height 13
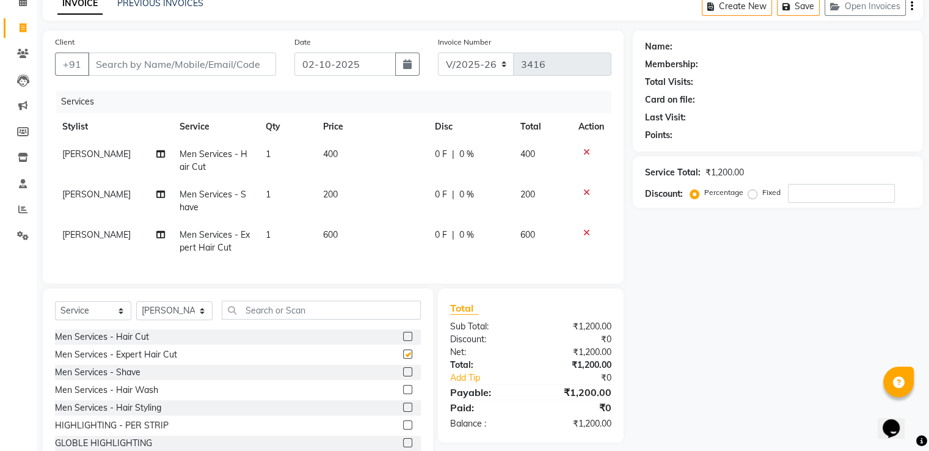
checkbox input "false"
click at [589, 152] on div at bounding box center [592, 152] width 26 height 9
click at [585, 152] on icon at bounding box center [587, 152] width 7 height 9
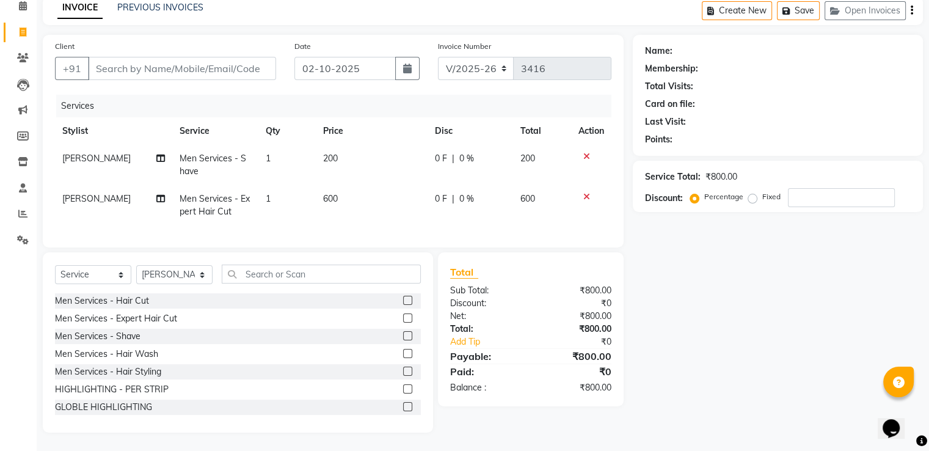
click at [588, 155] on icon at bounding box center [587, 156] width 7 height 9
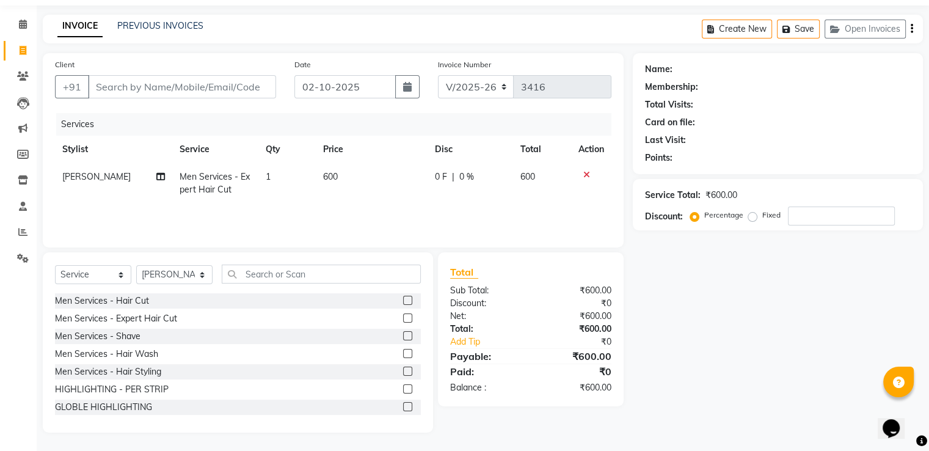
click at [370, 177] on td "600" at bounding box center [372, 183] width 112 height 40
select select "47949"
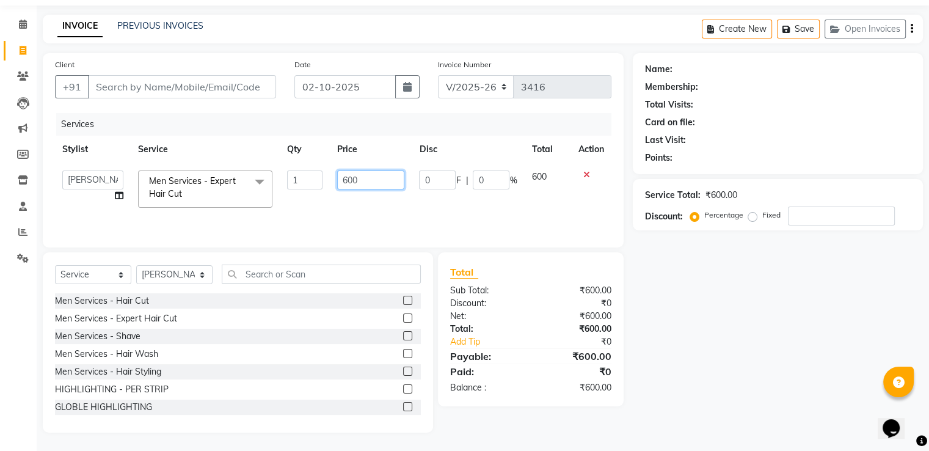
click at [371, 177] on input "600" at bounding box center [370, 179] width 67 height 19
type input "650"
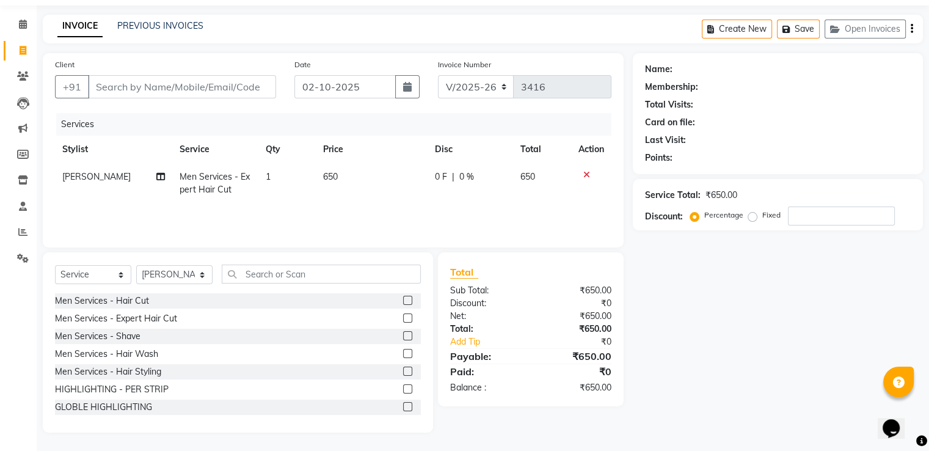
click at [531, 311] on div "₹650.00" at bounding box center [576, 316] width 90 height 13
click at [165, 85] on input "Client" at bounding box center [182, 86] width 188 height 23
type input "m"
type input "0"
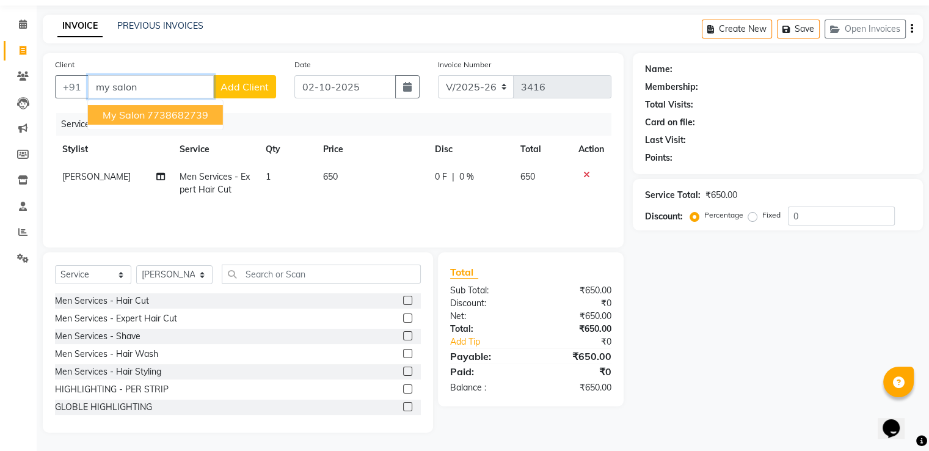
click at [161, 117] on ngb-highlight "7738682739" at bounding box center [177, 115] width 61 height 12
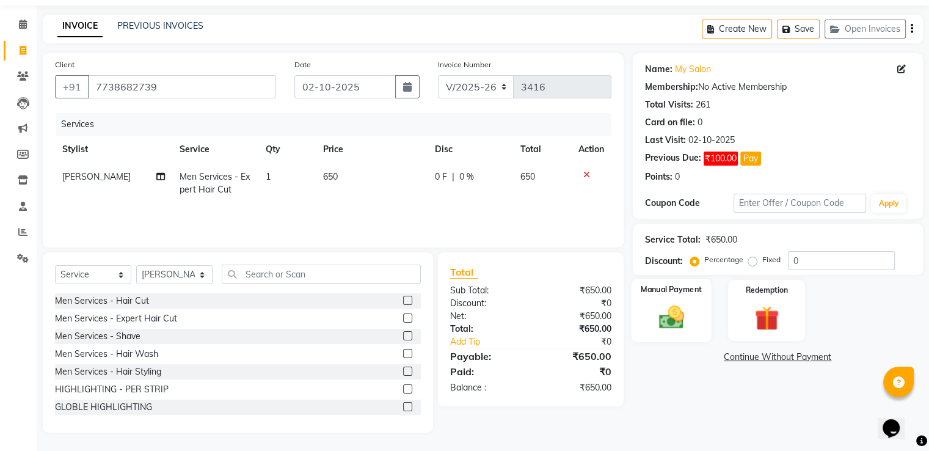
click at [685, 313] on img at bounding box center [671, 317] width 41 height 29
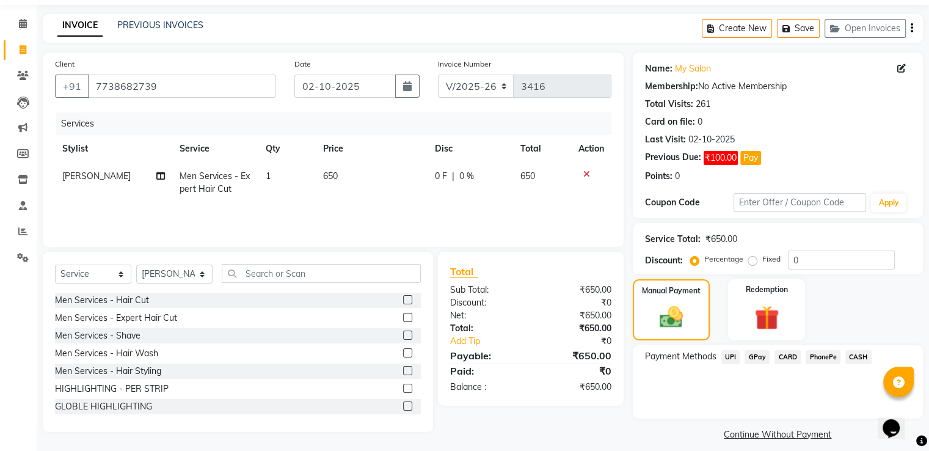
scroll to position [49, 0]
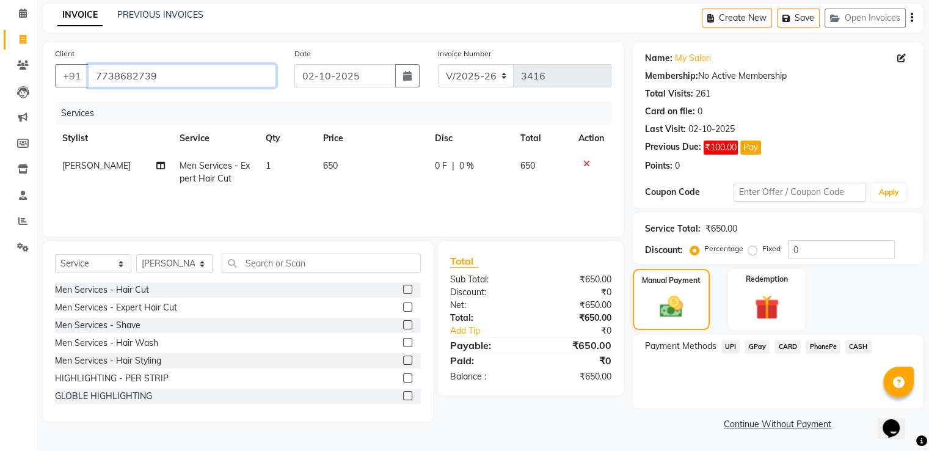
click at [210, 74] on input "7738682739" at bounding box center [182, 75] width 188 height 23
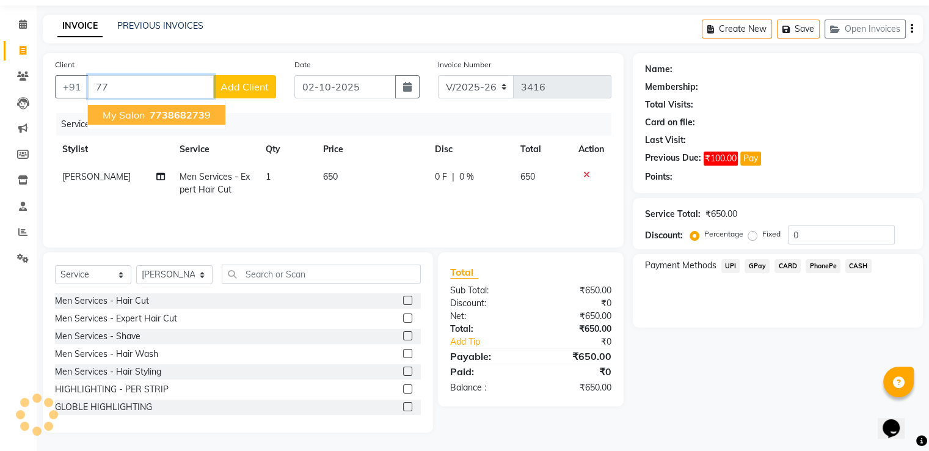
type input "7"
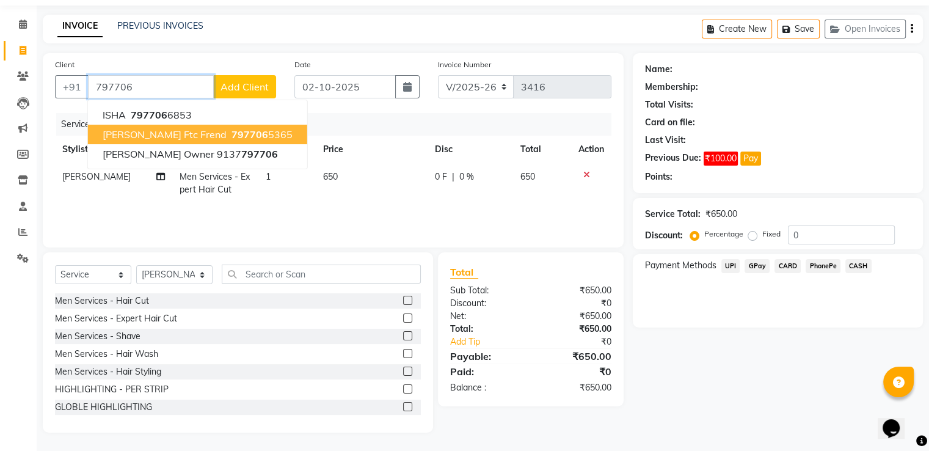
click at [232, 131] on span "797706" at bounding box center [250, 134] width 37 height 12
type input "7977065365"
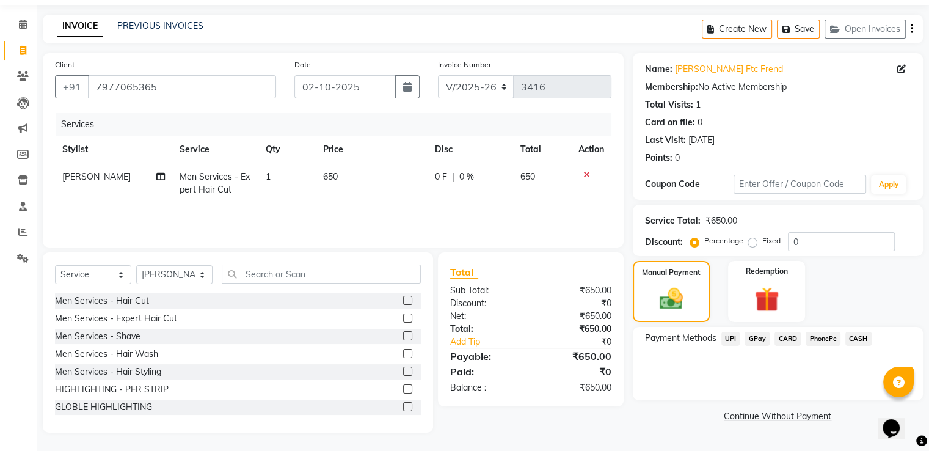
click at [756, 339] on span "GPay" at bounding box center [757, 339] width 25 height 14
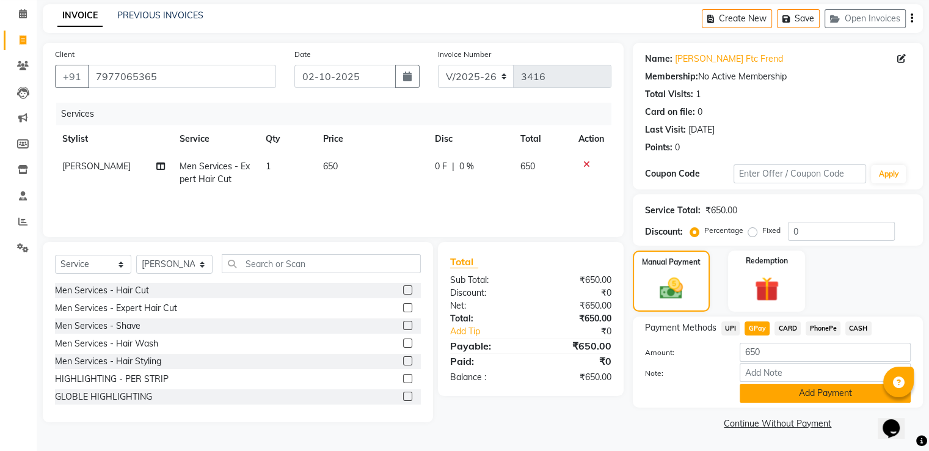
click at [754, 388] on button "Add Payment" at bounding box center [825, 393] width 171 height 19
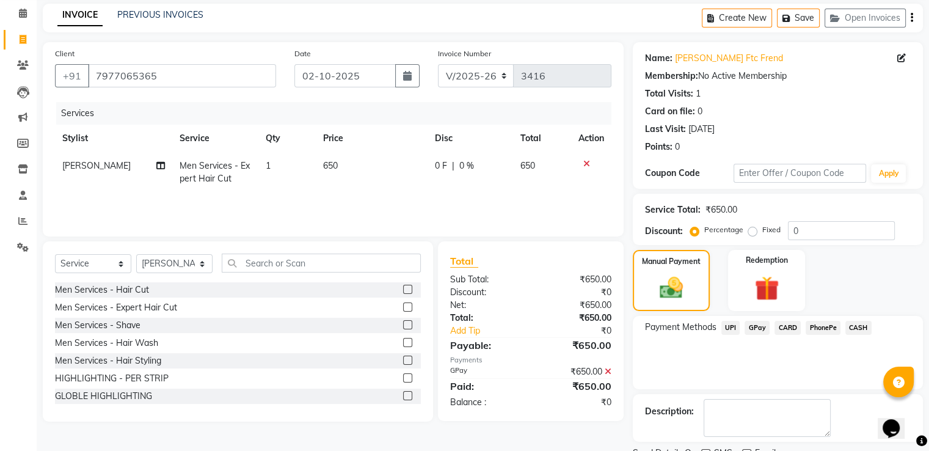
scroll to position [100, 0]
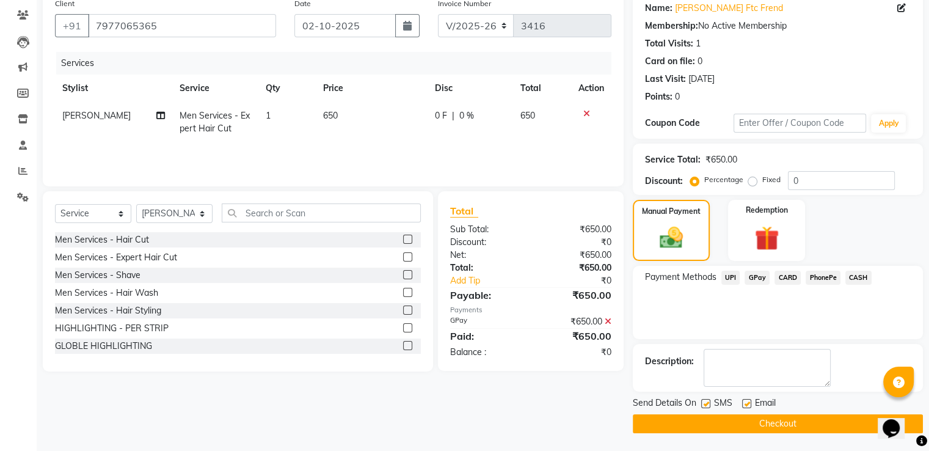
click at [745, 401] on label at bounding box center [746, 403] width 9 height 9
click at [745, 401] on input "checkbox" at bounding box center [746, 404] width 8 height 8
checkbox input "false"
click at [706, 402] on label at bounding box center [705, 403] width 9 height 9
click at [706, 402] on input "checkbox" at bounding box center [705, 404] width 8 height 8
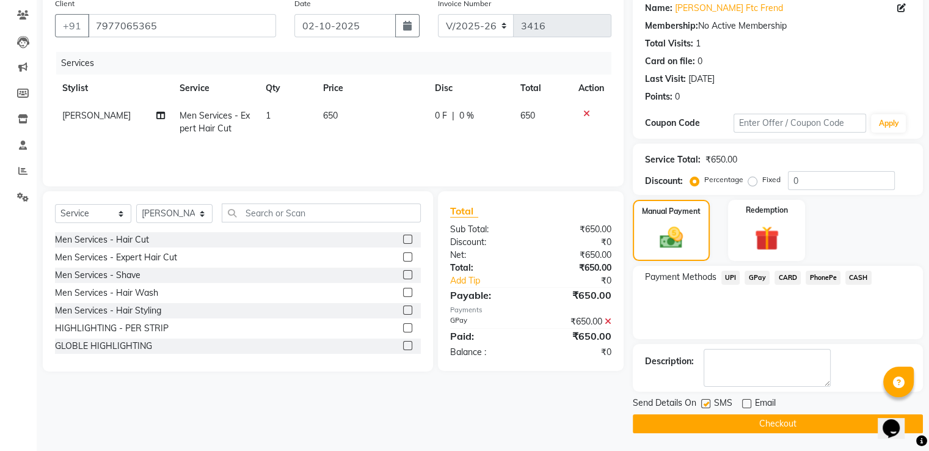
checkbox input "false"
click at [700, 425] on button "Checkout" at bounding box center [778, 423] width 290 height 19
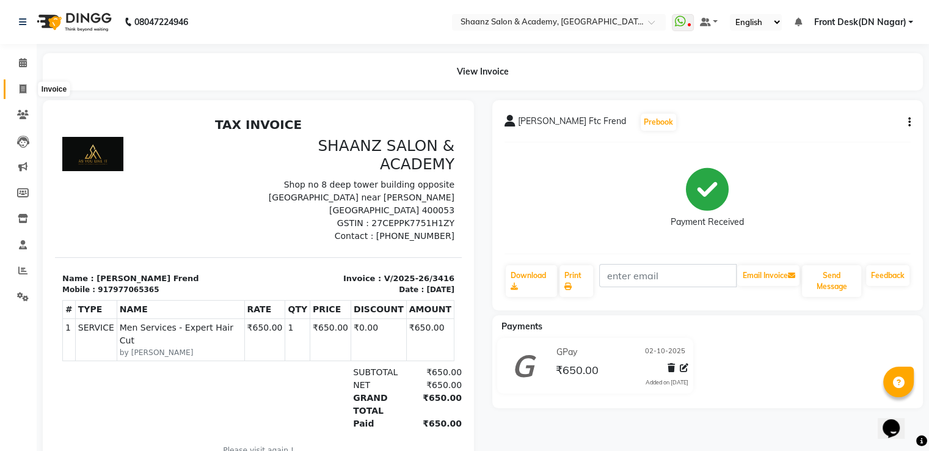
click at [22, 85] on icon at bounding box center [23, 88] width 7 height 9
select select "service"
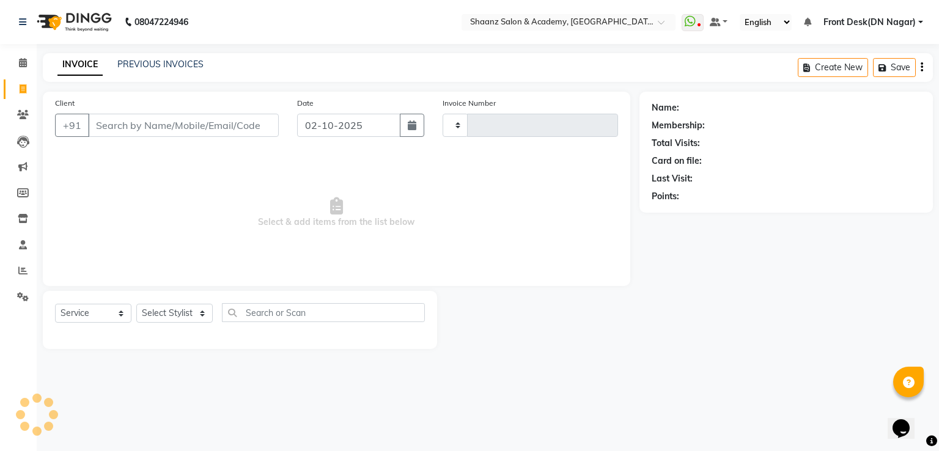
type input "3417"
select select "6360"
click at [20, 67] on icon at bounding box center [23, 62] width 8 height 9
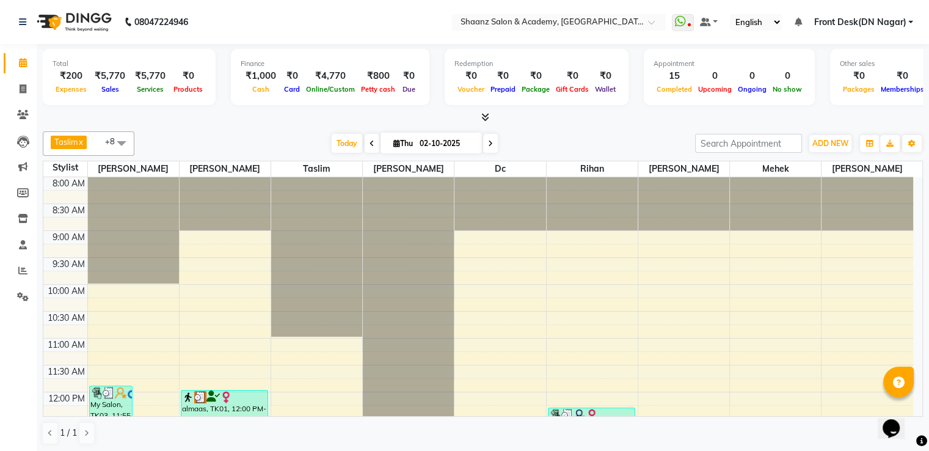
click at [485, 145] on span at bounding box center [490, 143] width 15 height 19
type input "03-10-2025"
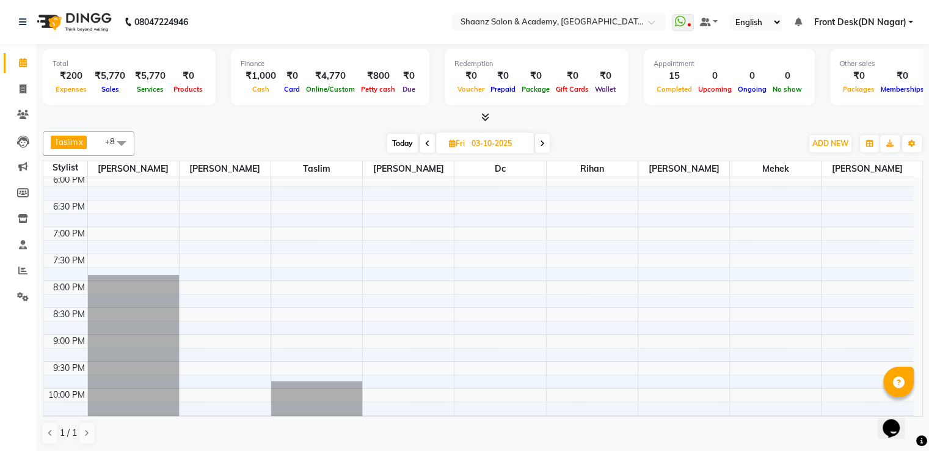
scroll to position [480, 0]
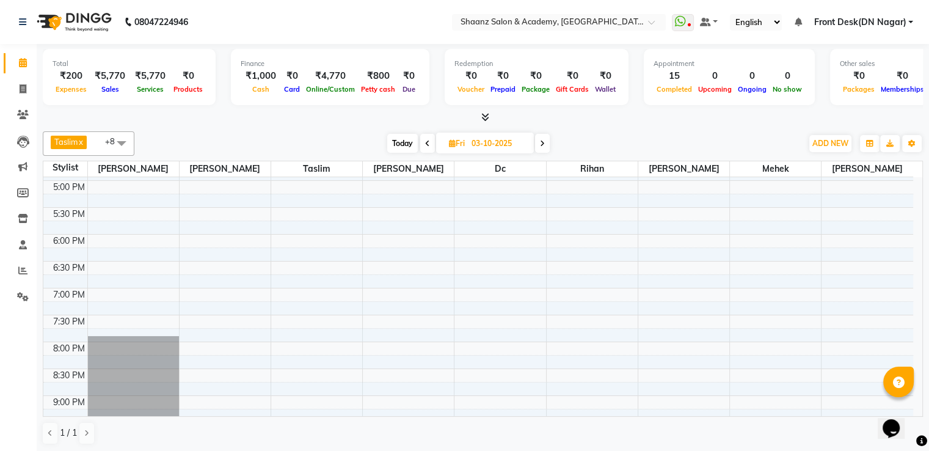
click at [480, 238] on div "8:00 AM 8:30 AM 9:00 AM 9:30 AM 10:00 AM 10:30 AM 11:00 AM 11:30 AM 12:00 PM 12…" at bounding box center [478, 127] width 870 height 860
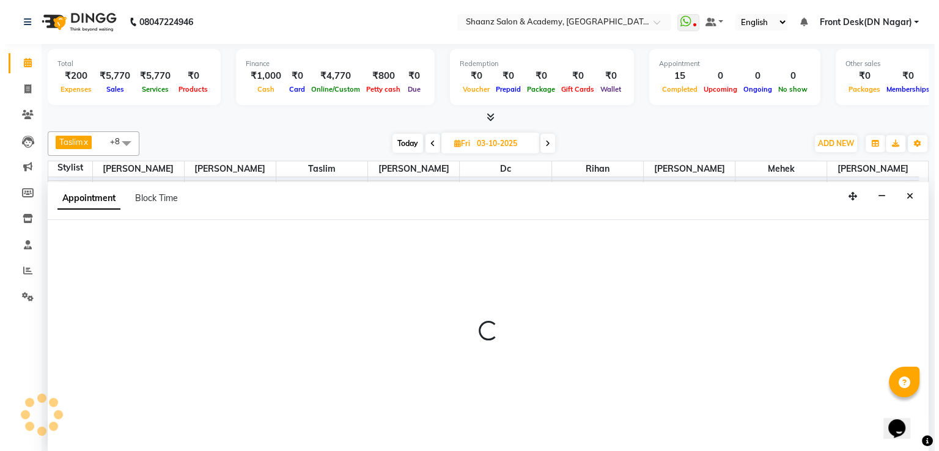
scroll to position [1, 0]
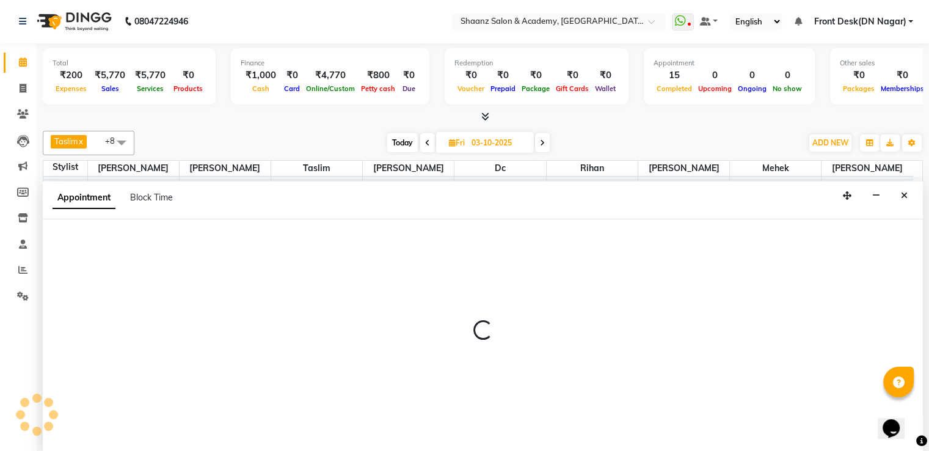
select select "88436"
select select "1080"
select select "tentative"
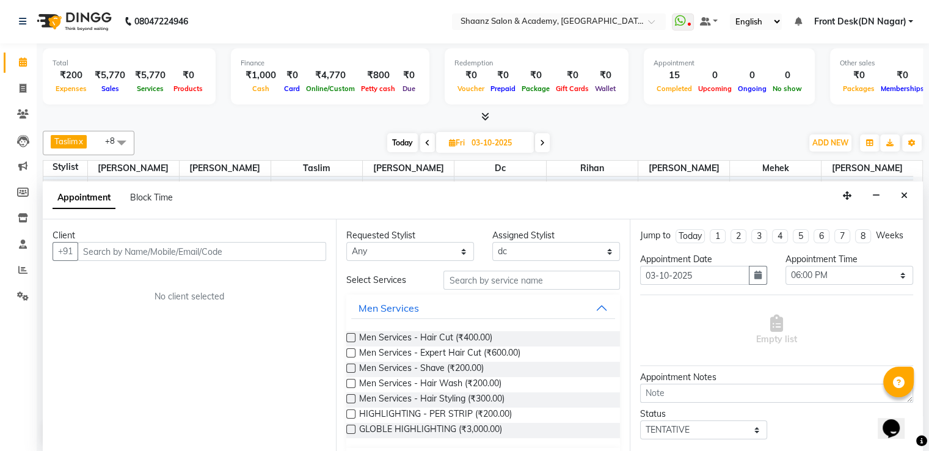
click at [191, 254] on input "text" at bounding box center [202, 251] width 249 height 19
type input "960786300"
click at [297, 251] on span "Add Client" at bounding box center [300, 251] width 41 height 11
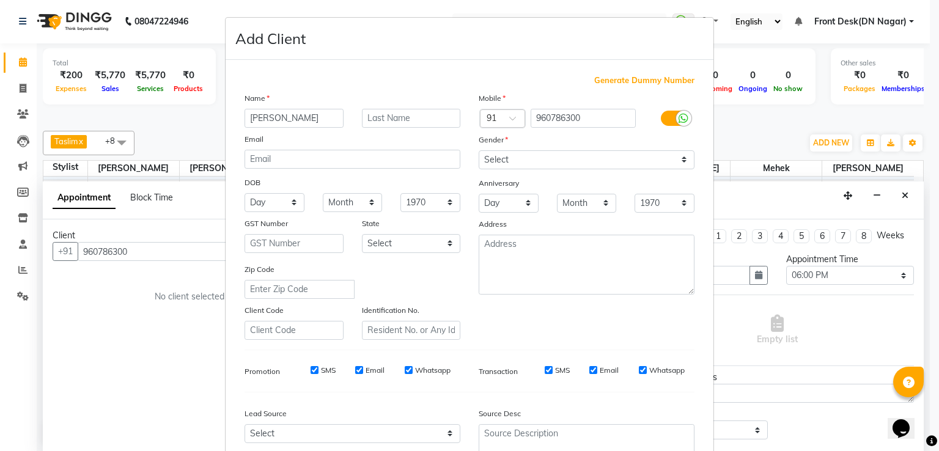
type input "[PERSON_NAME]"
click at [567, 152] on select "Select Male Female Other Prefer Not To Say" at bounding box center [586, 159] width 216 height 19
select select "[DEMOGRAPHIC_DATA]"
click at [478, 151] on select "Select Male Female Other Prefer Not To Say" at bounding box center [586, 159] width 216 height 19
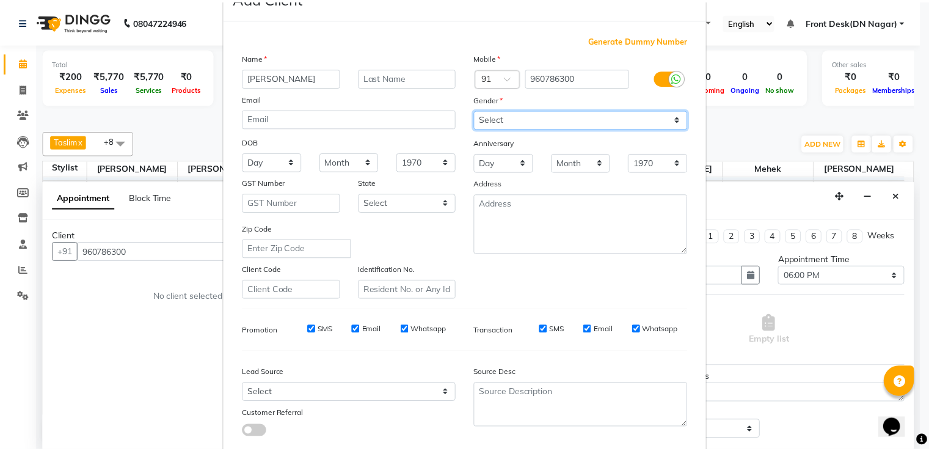
scroll to position [119, 0]
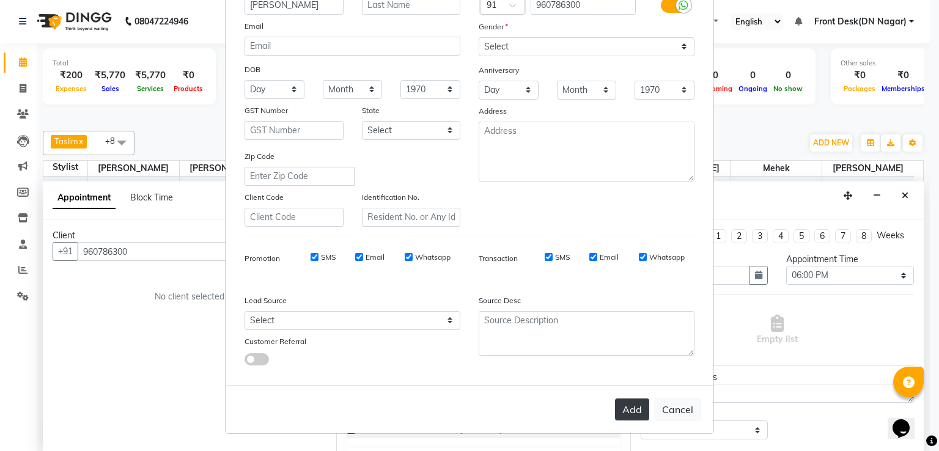
click at [628, 406] on button "Add" at bounding box center [632, 409] width 34 height 22
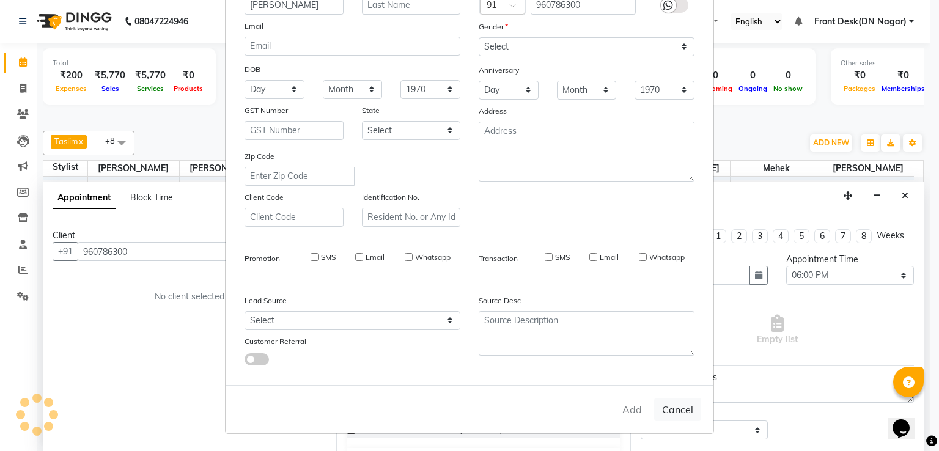
select select
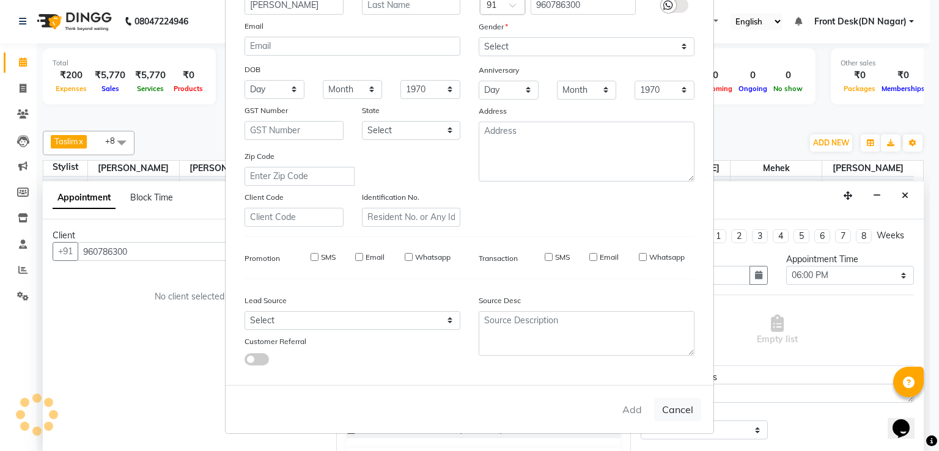
select select
checkbox input "false"
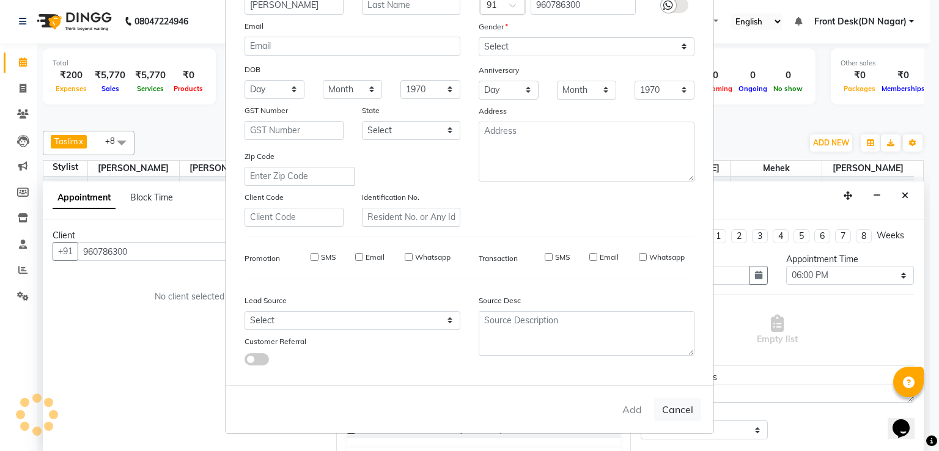
checkbox input "false"
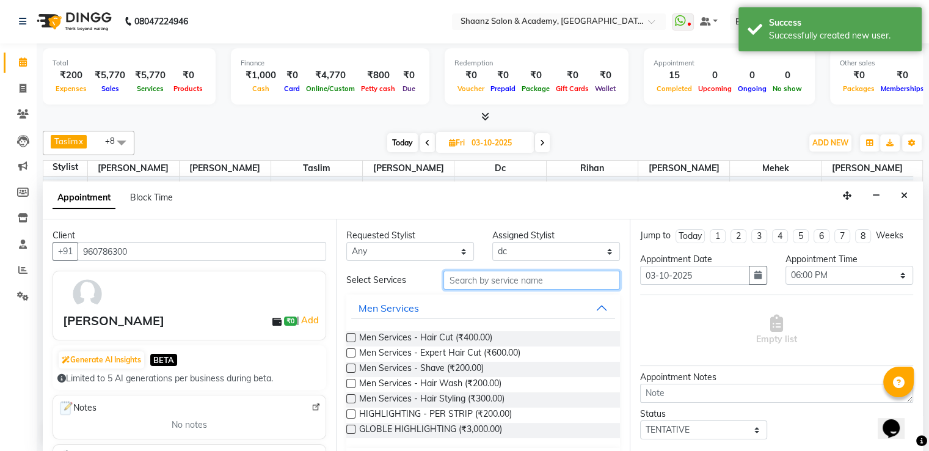
click at [506, 274] on input "text" at bounding box center [532, 280] width 176 height 19
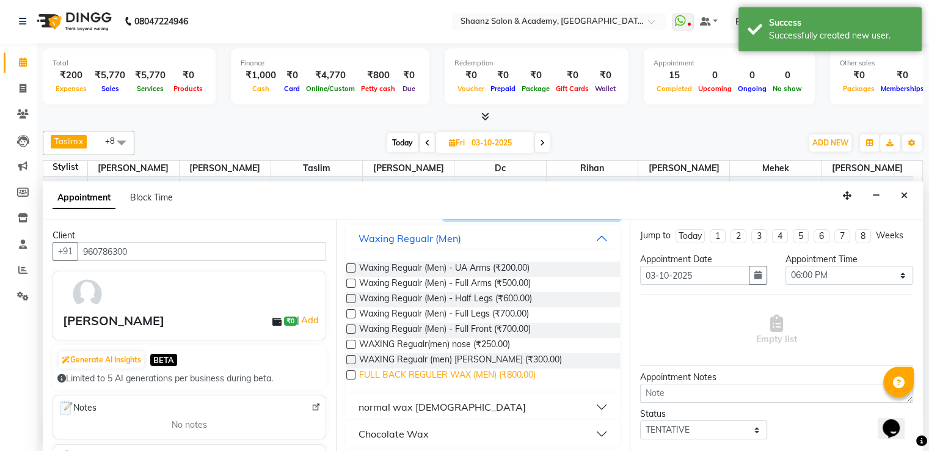
scroll to position [75, 0]
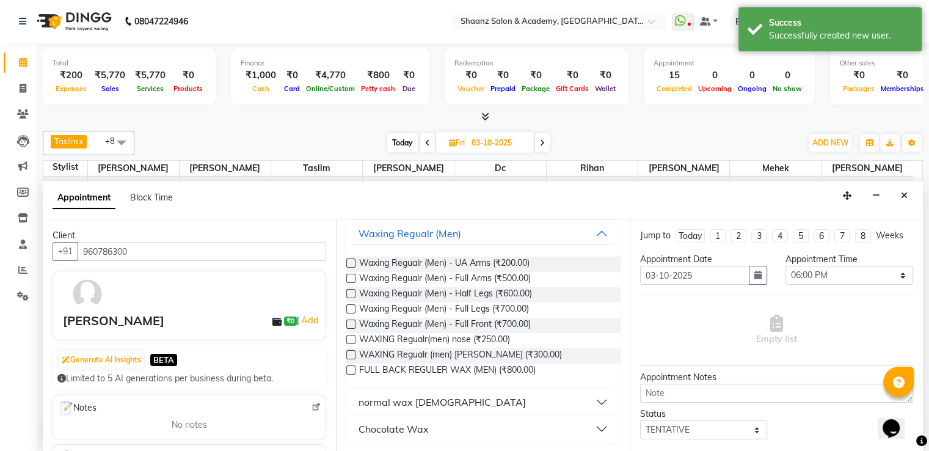
type input "wax"
click at [397, 426] on div "Chocolate Wax" at bounding box center [394, 429] width 70 height 15
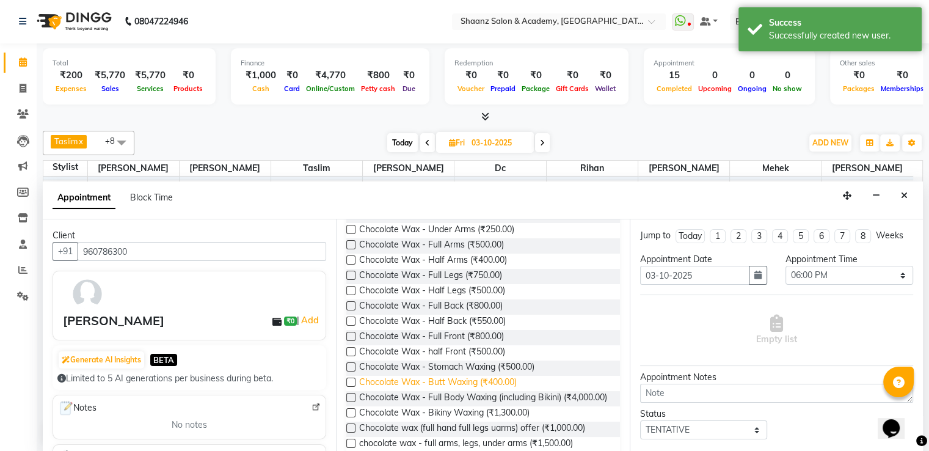
scroll to position [425, 0]
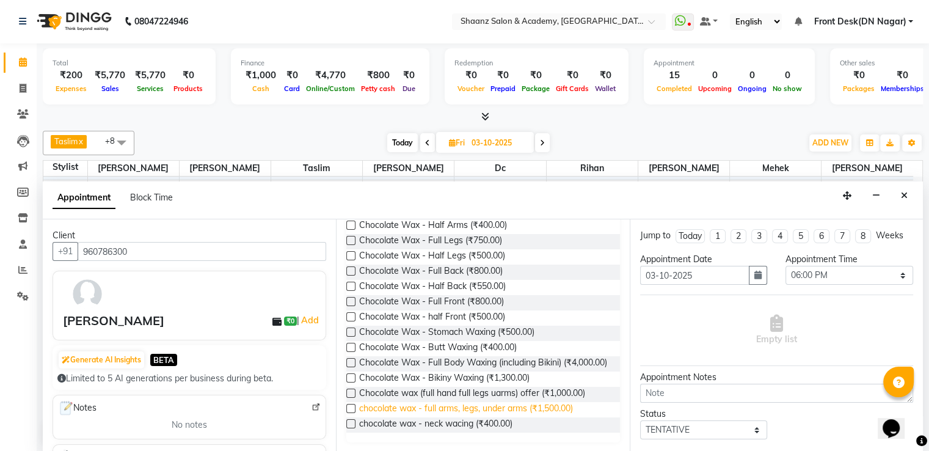
click at [446, 408] on span "chocolate wax - full arms, legs, under arms (₹1,500.00)" at bounding box center [466, 409] width 214 height 15
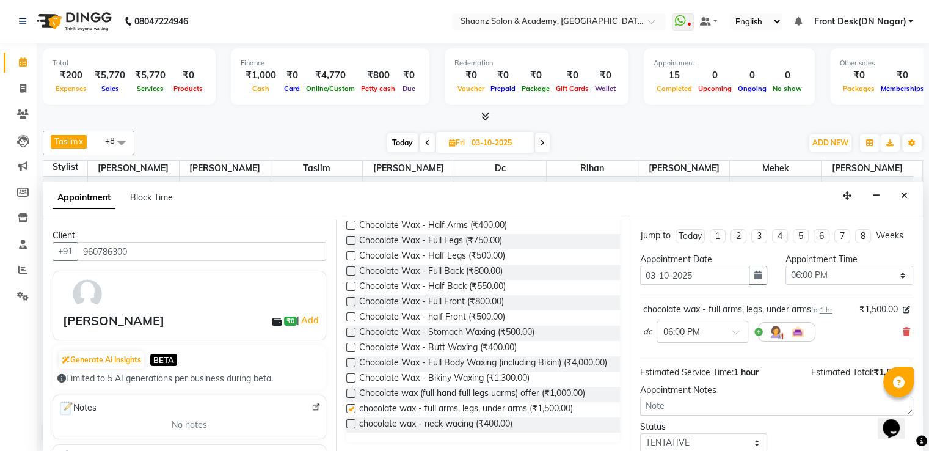
checkbox input "false"
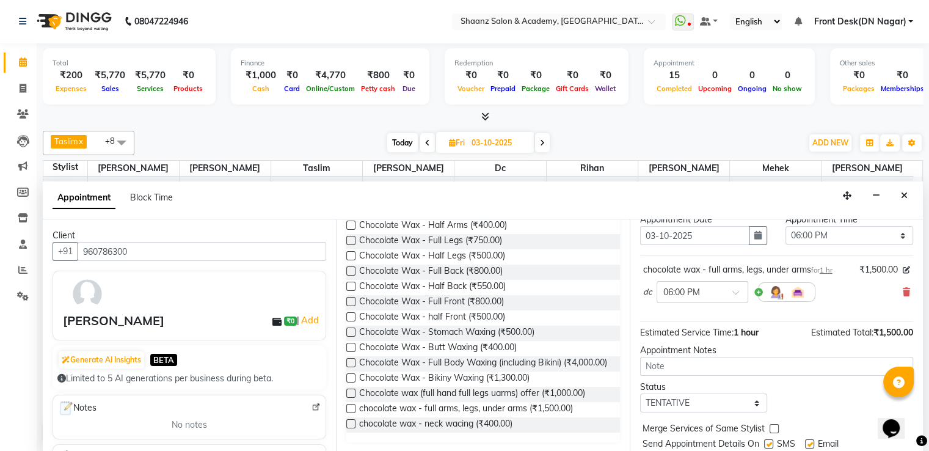
scroll to position [76, 0]
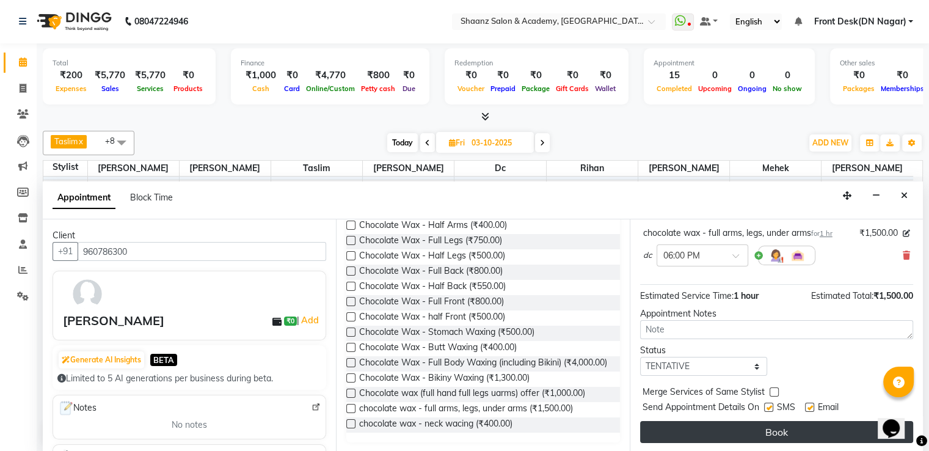
click at [770, 425] on button "Book" at bounding box center [776, 432] width 273 height 22
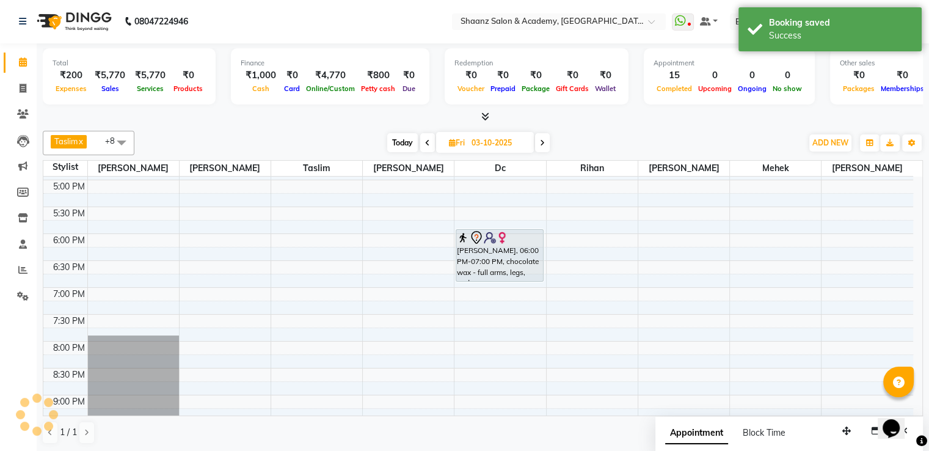
scroll to position [0, 0]
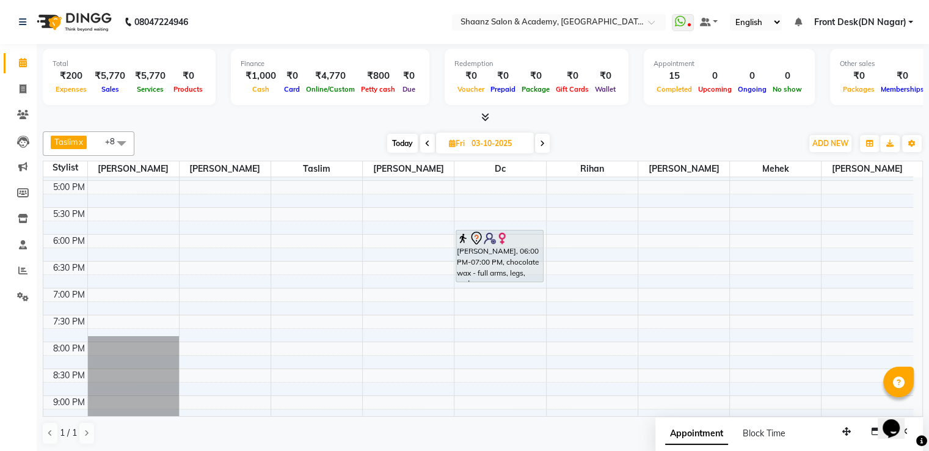
click at [770, 425] on div "Appointment Block Time" at bounding box center [732, 435] width 135 height 27
click at [27, 86] on span at bounding box center [22, 89] width 21 height 14
select select "service"
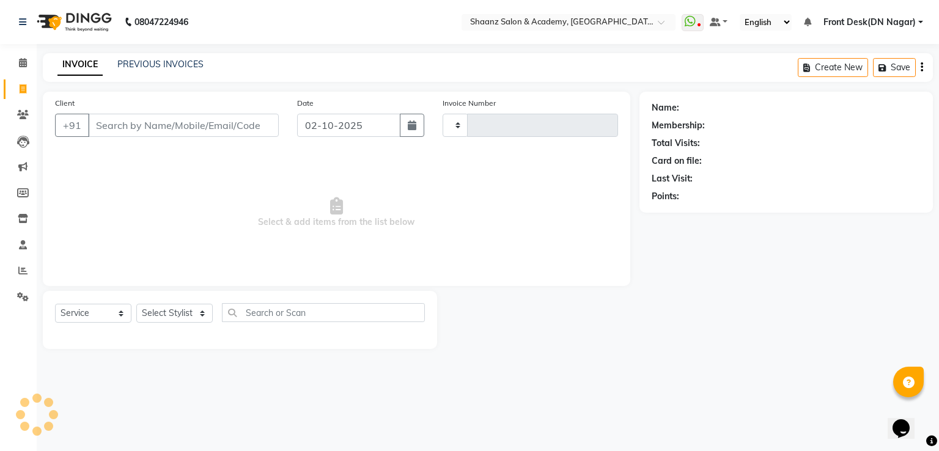
type input "3417"
select select "6360"
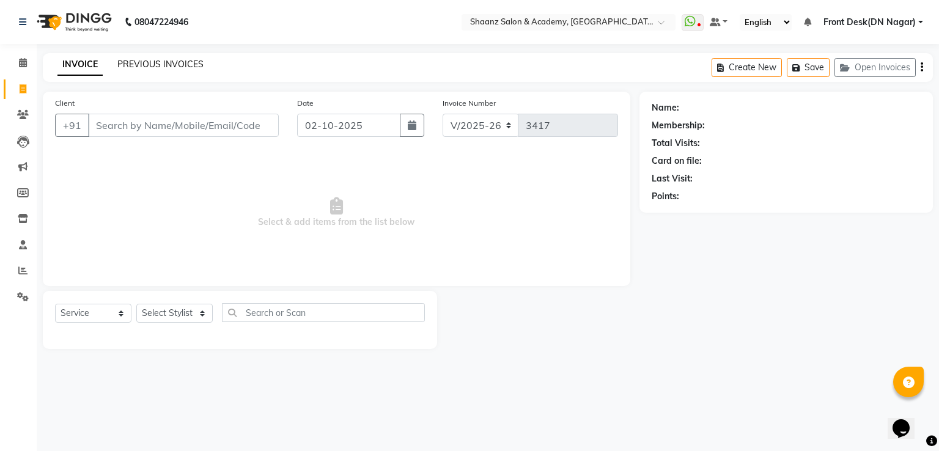
click at [154, 59] on link "PREVIOUS INVOICES" at bounding box center [160, 64] width 86 height 11
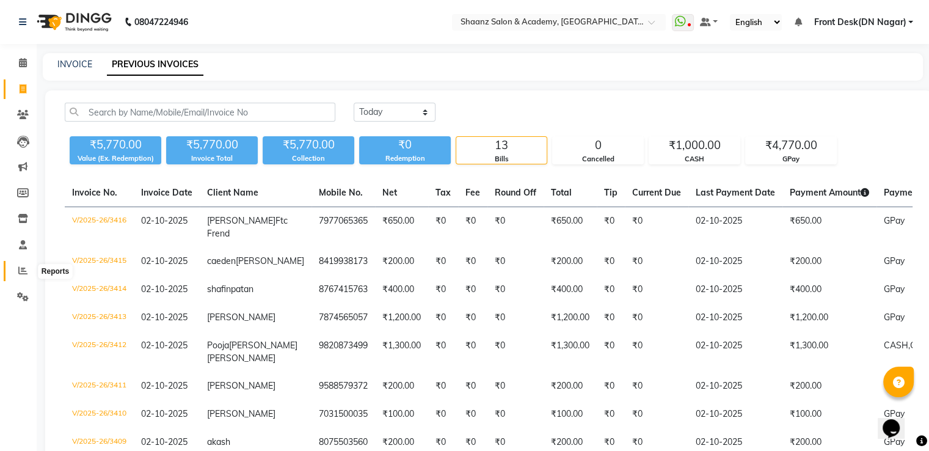
click at [24, 274] on icon at bounding box center [22, 270] width 9 height 9
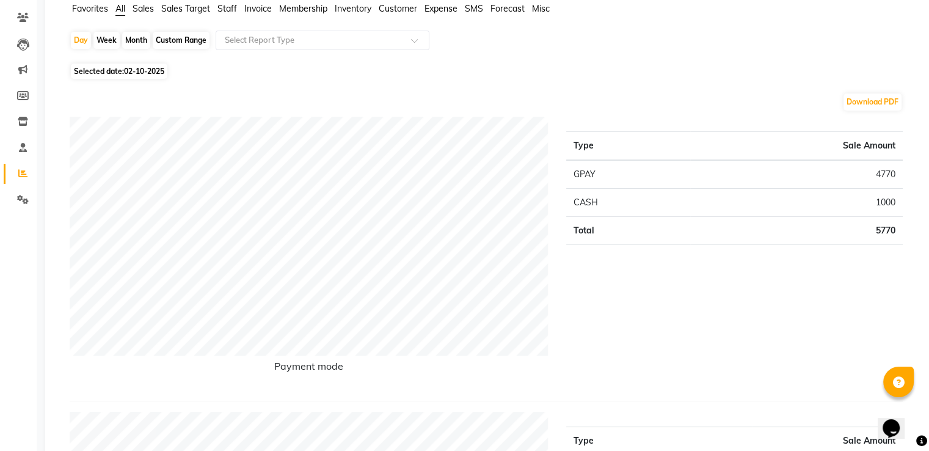
scroll to position [61, 0]
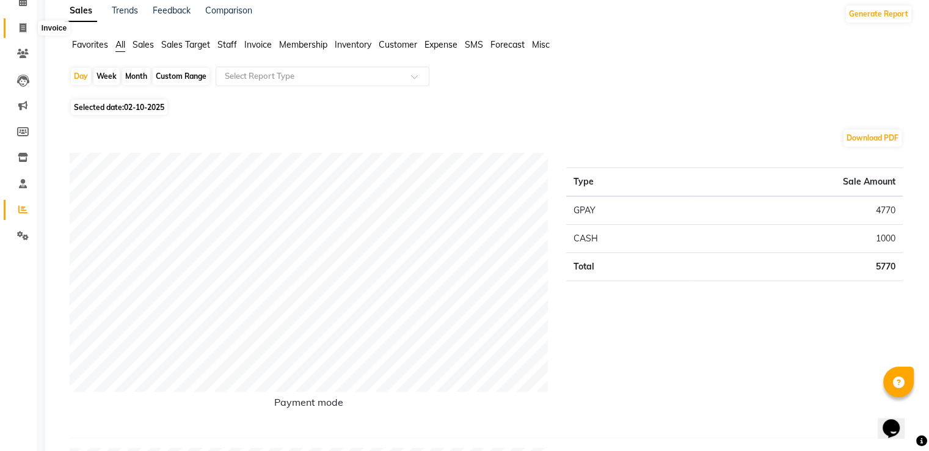
click at [27, 27] on span at bounding box center [22, 28] width 21 height 14
select select "service"
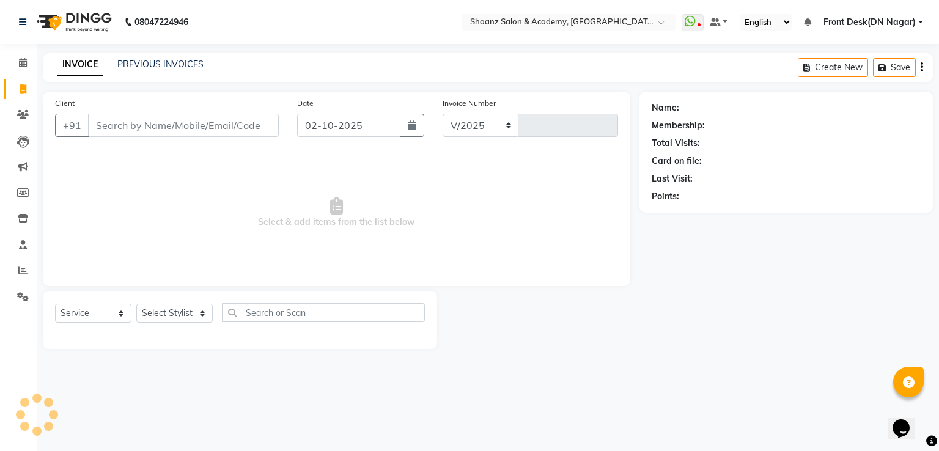
select select "6360"
type input "3417"
click at [152, 123] on input "Client" at bounding box center [183, 125] width 191 height 23
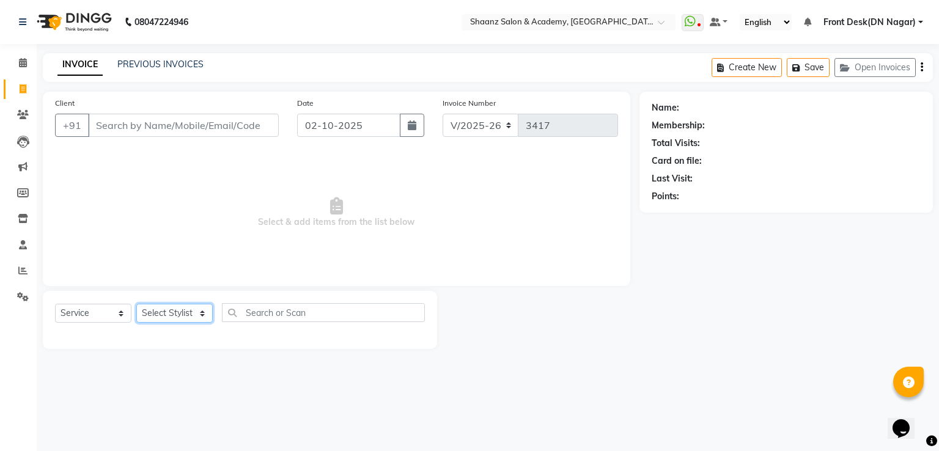
drag, startPoint x: 150, startPoint y: 313, endPoint x: 150, endPoint y: 321, distance: 7.3
click at [150, 313] on select "Select Stylist [PERSON_NAME] [PERSON_NAME] dc Front Desk(DN Nagar) mehek MUSKAN…" at bounding box center [174, 313] width 76 height 19
click at [136, 304] on select "Select Stylist [PERSON_NAME] [PERSON_NAME] dc Front Desk(DN Nagar) mehek MUSKAN…" at bounding box center [174, 313] width 76 height 19
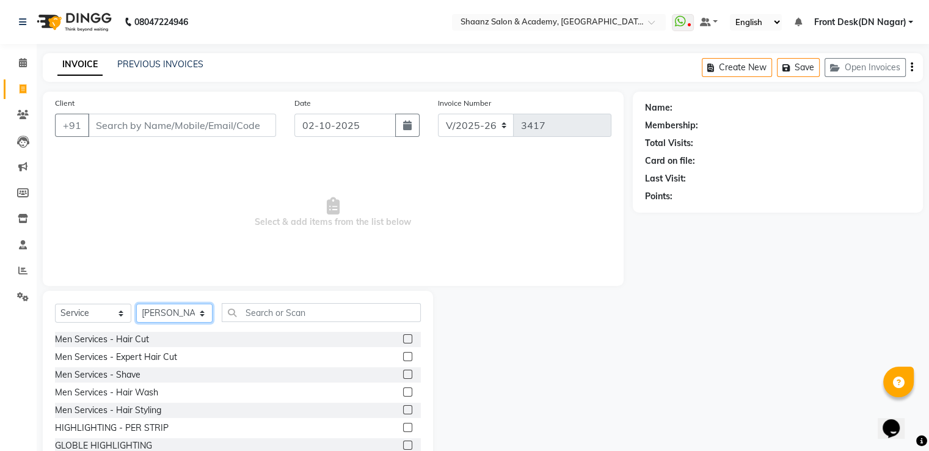
click at [173, 310] on select "Select Stylist [PERSON_NAME] [PERSON_NAME] dc Front Desk(DN Nagar) mehek MUSKAN…" at bounding box center [174, 313] width 76 height 19
select select "47609"
click at [136, 304] on select "Select Stylist [PERSON_NAME] [PERSON_NAME] dc Front Desk(DN Nagar) mehek MUSKAN…" at bounding box center [174, 313] width 76 height 19
click at [288, 317] on input "text" at bounding box center [321, 312] width 199 height 19
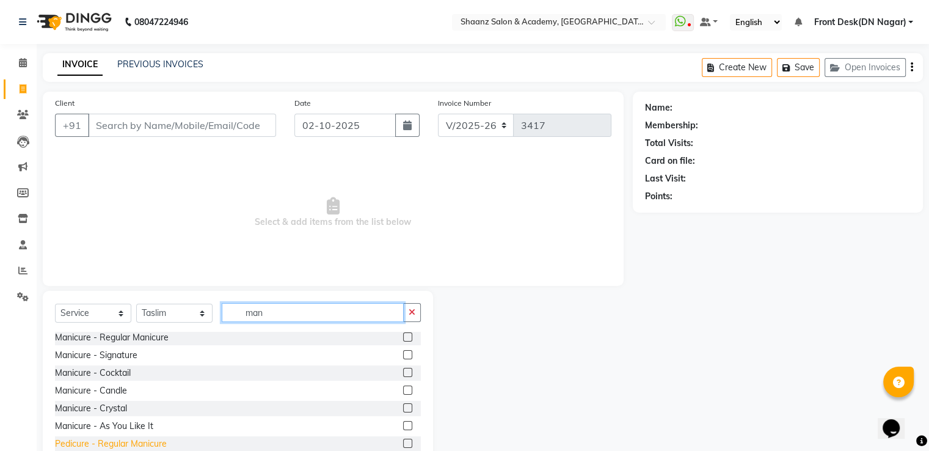
scroll to position [39, 0]
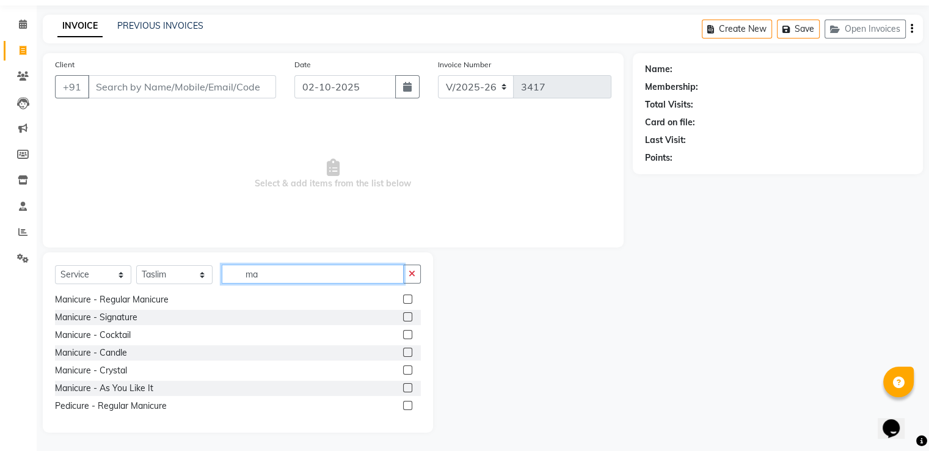
type input "m"
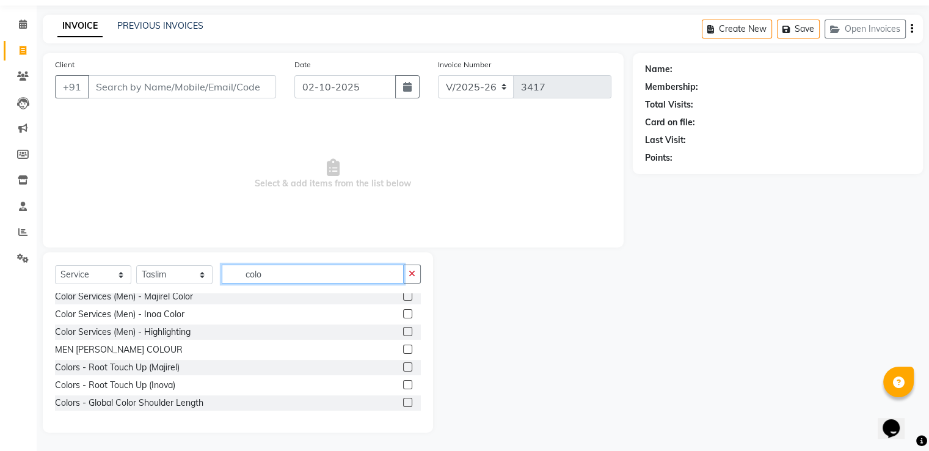
scroll to position [0, 0]
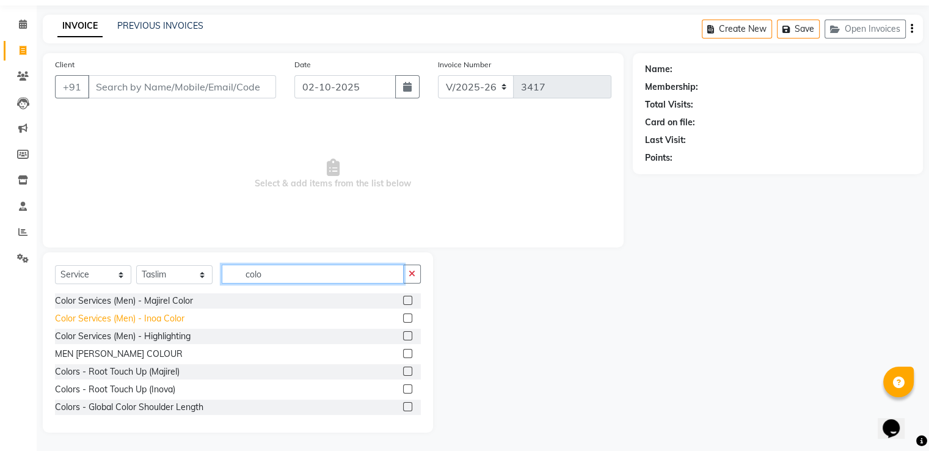
type input "colo"
click at [149, 322] on div "Color Services (Men) - Inoa Color" at bounding box center [120, 318] width 130 height 13
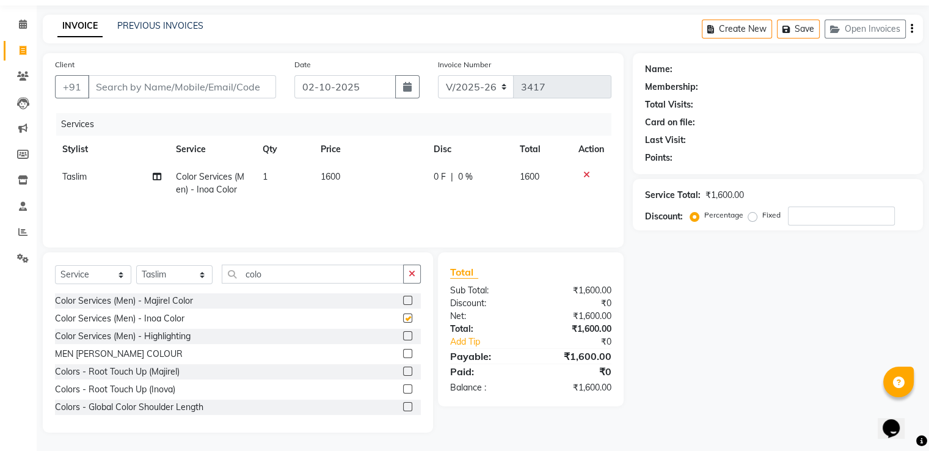
checkbox input "false"
click at [169, 274] on select "Select Stylist [PERSON_NAME] [PERSON_NAME] dc Front Desk(DN Nagar) mehek MUSKAN…" at bounding box center [174, 274] width 76 height 19
click at [273, 268] on input "colo" at bounding box center [313, 274] width 182 height 19
type input "c"
click at [126, 297] on div "Men Services - Hair Cut" at bounding box center [102, 301] width 94 height 13
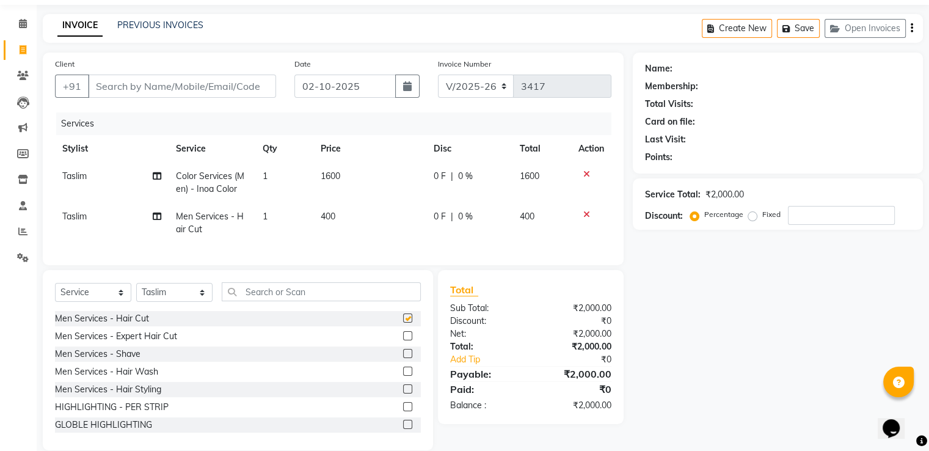
checkbox input "false"
click at [791, 215] on input "number" at bounding box center [841, 215] width 107 height 19
type input "50"
click at [154, 86] on input "Client" at bounding box center [182, 86] width 188 height 23
type input "m"
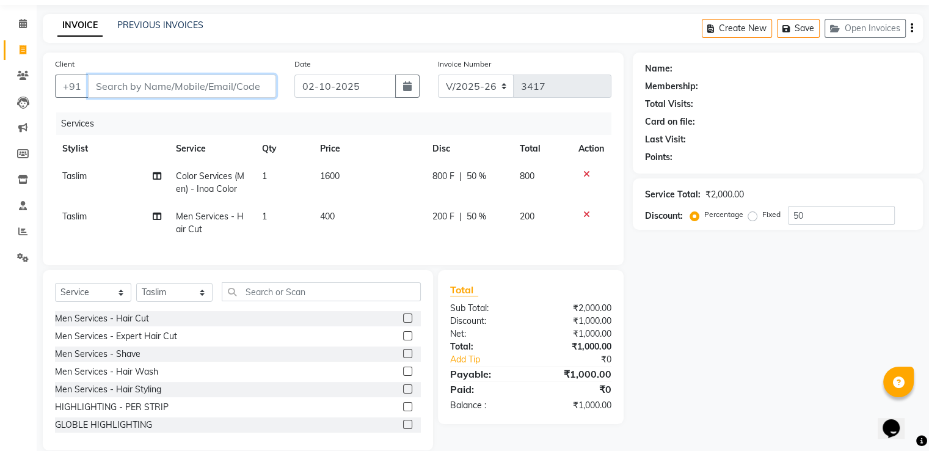
type input "0"
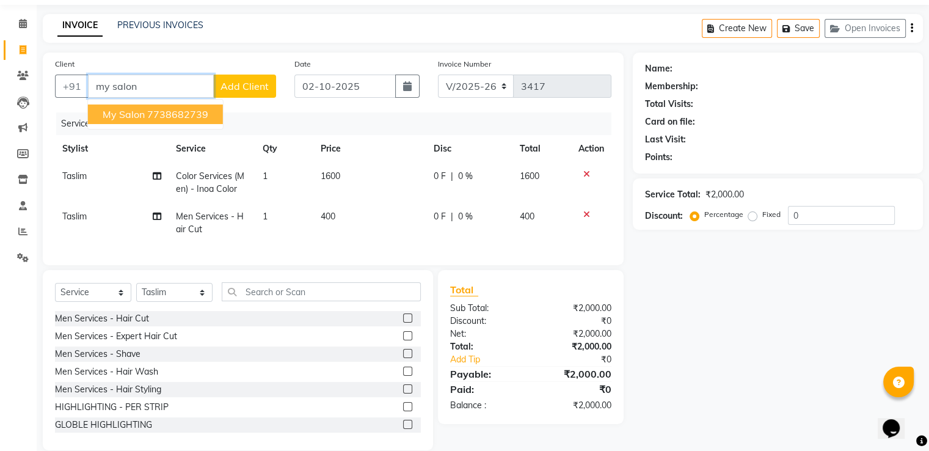
click at [138, 114] on span "My Salon" at bounding box center [124, 114] width 42 height 12
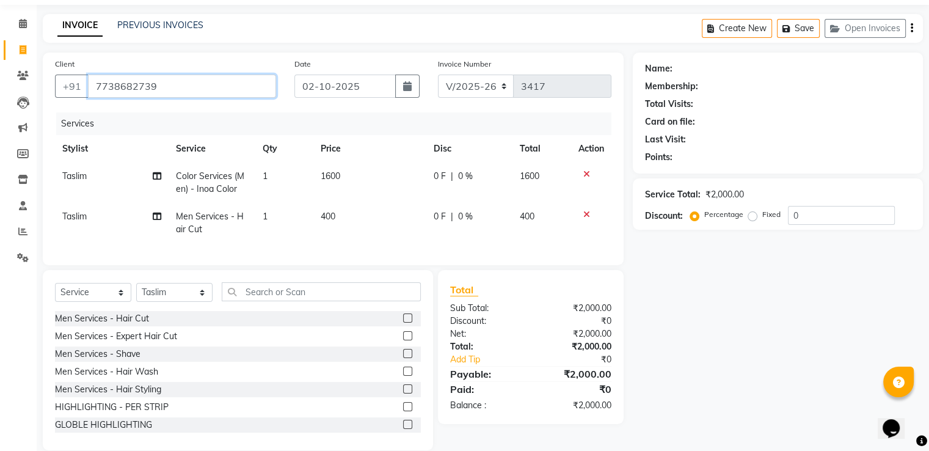
type input "7738682739"
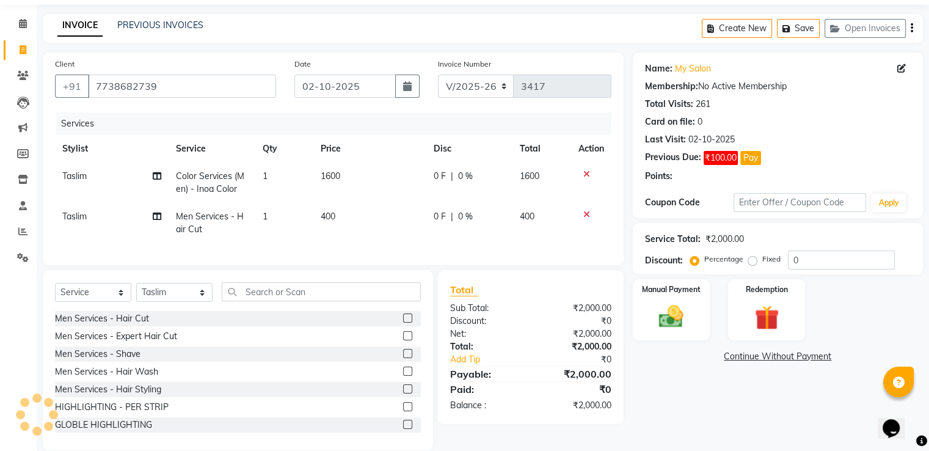
scroll to position [67, 0]
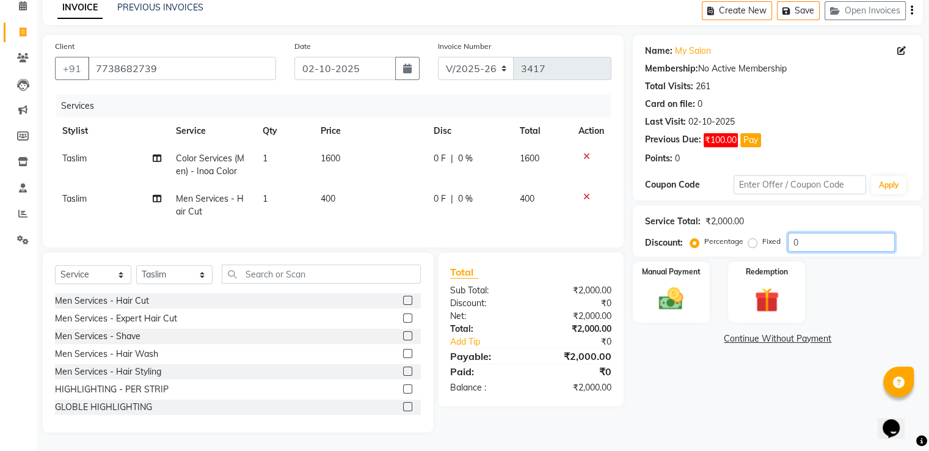
click at [838, 233] on input "0" at bounding box center [841, 242] width 107 height 19
type input "050"
click at [695, 298] on div "Manual Payment" at bounding box center [671, 291] width 80 height 63
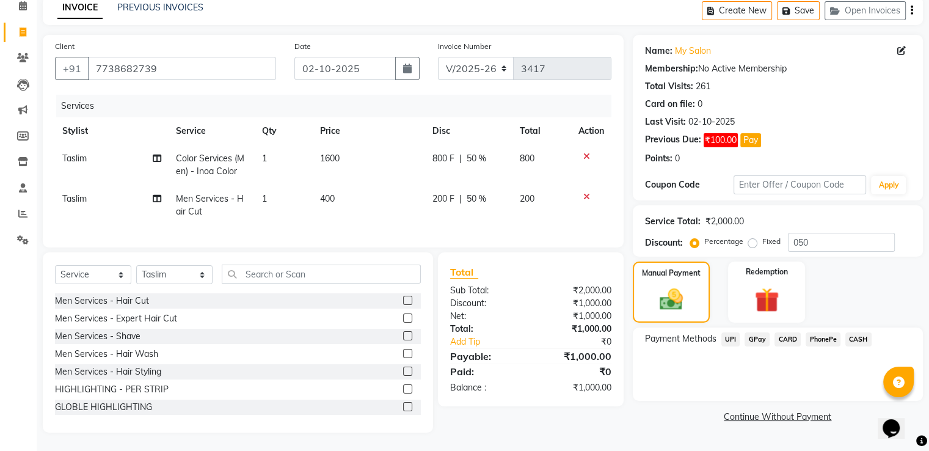
click at [756, 332] on span "GPay" at bounding box center [757, 339] width 25 height 14
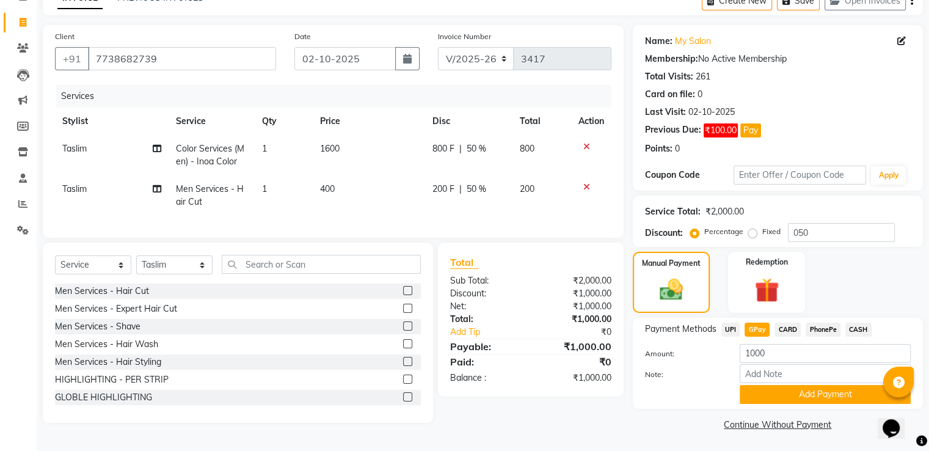
scroll to position [68, 0]
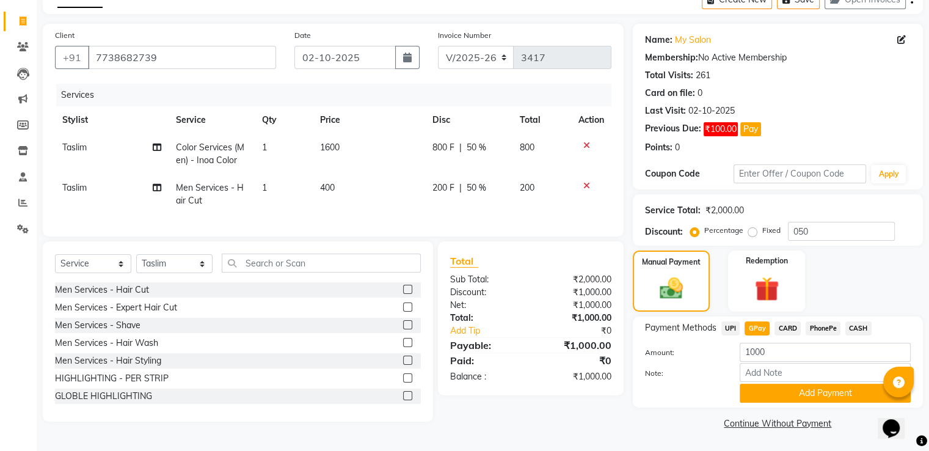
click at [853, 325] on span "CASH" at bounding box center [859, 328] width 26 height 14
click at [797, 390] on button "Add Payment" at bounding box center [825, 393] width 171 height 19
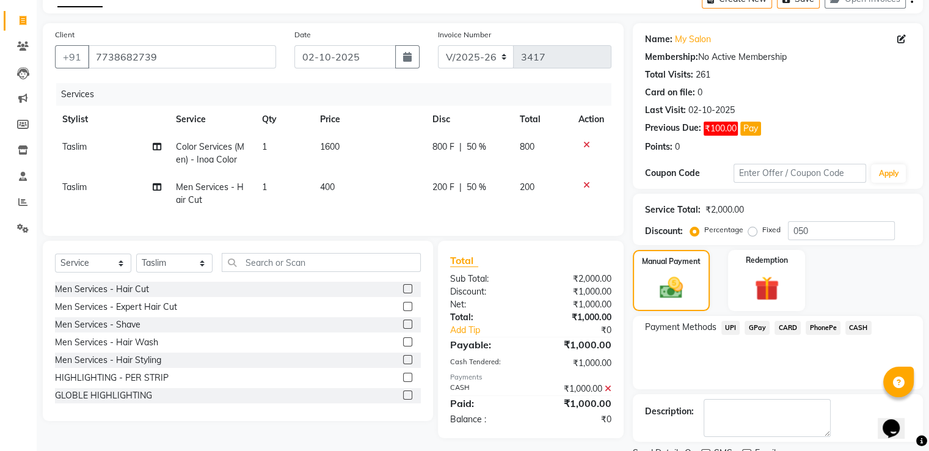
scroll to position [118, 0]
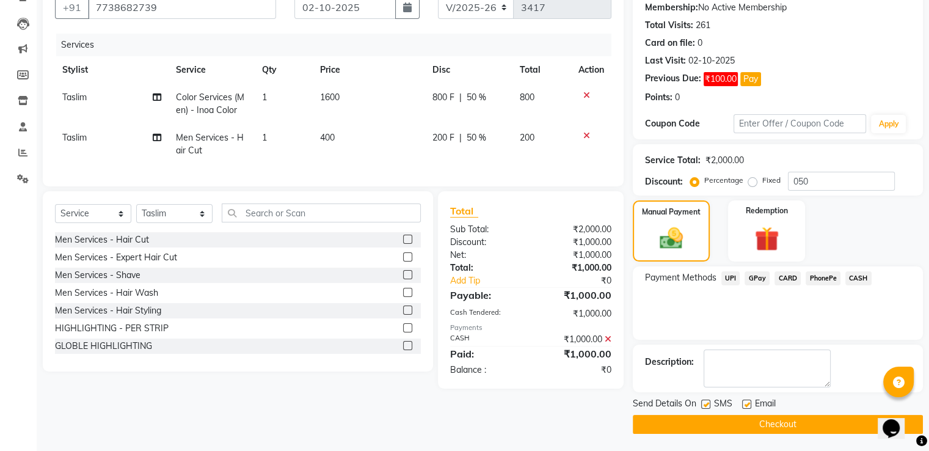
click at [745, 400] on label at bounding box center [746, 404] width 9 height 9
click at [745, 401] on input "checkbox" at bounding box center [746, 405] width 8 height 8
checkbox input "false"
click at [703, 403] on label at bounding box center [705, 404] width 9 height 9
click at [703, 403] on input "checkbox" at bounding box center [705, 405] width 8 height 8
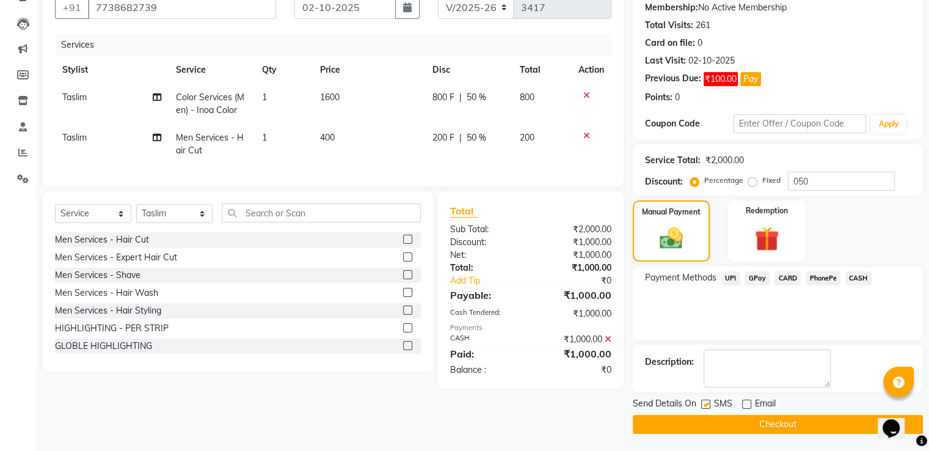
checkbox input "false"
click at [705, 422] on button "Checkout" at bounding box center [778, 424] width 290 height 19
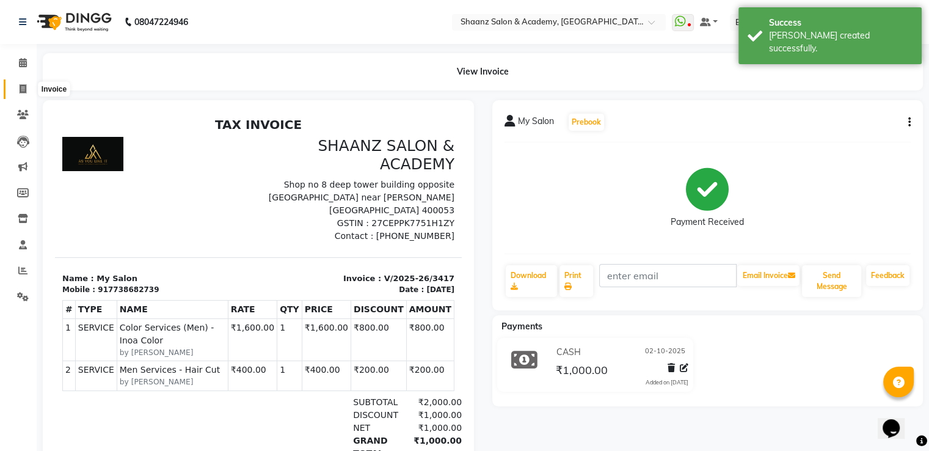
click at [13, 91] on span at bounding box center [22, 89] width 21 height 14
select select "service"
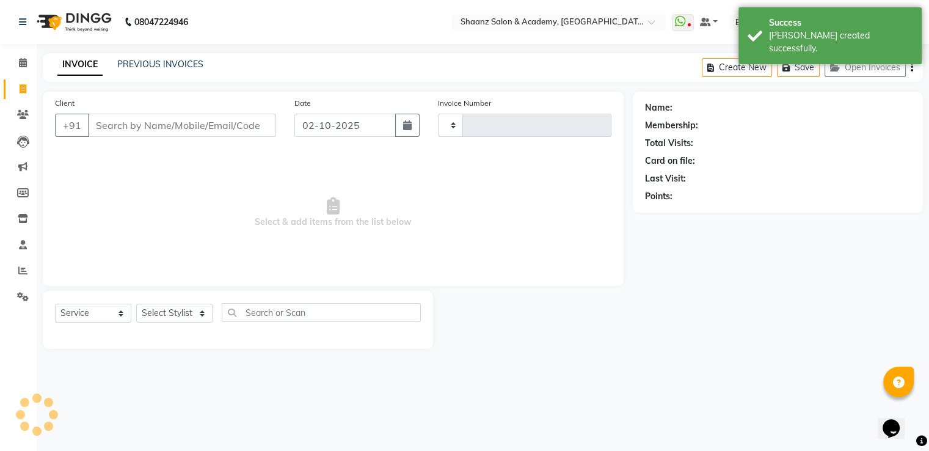
type input "3418"
select select "6360"
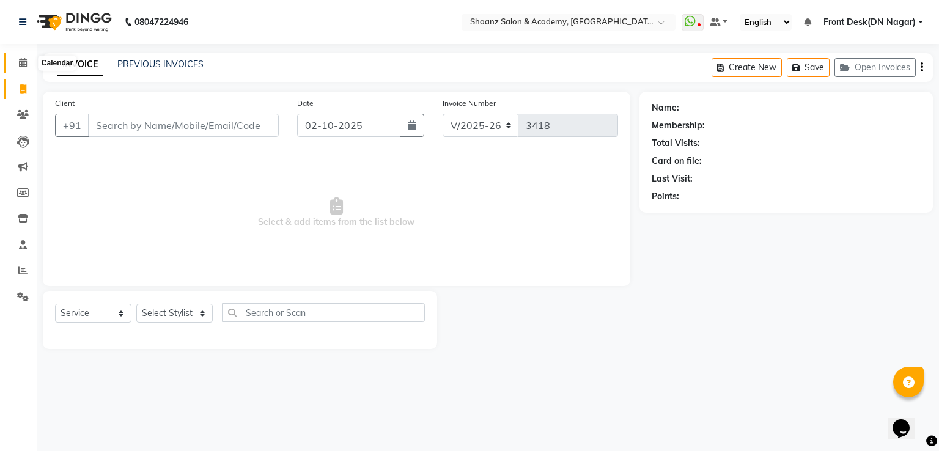
click at [18, 68] on span at bounding box center [22, 63] width 21 height 14
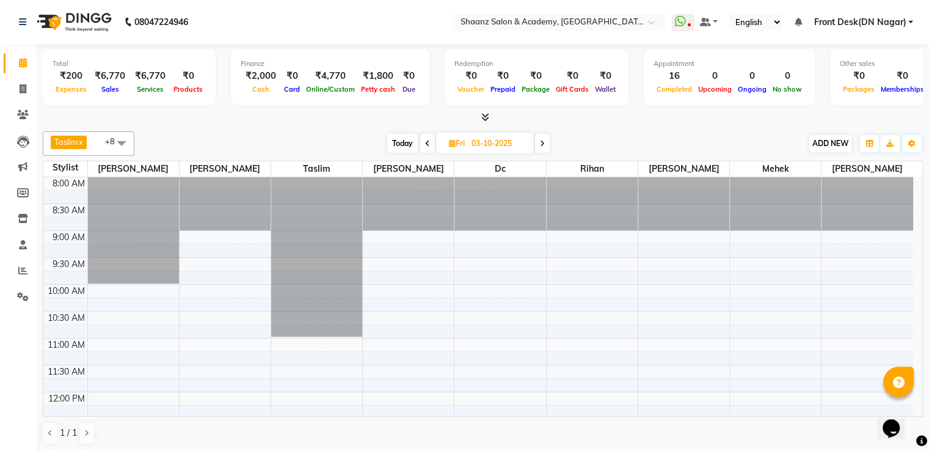
drag, startPoint x: 819, startPoint y: 131, endPoint x: 813, endPoint y: 139, distance: 10.0
click at [818, 131] on div "Taslim x ASHISH THAPA x dc x Rihan x shital shah x sanjana x nisha vishal patil…" at bounding box center [483, 143] width 881 height 24
click at [816, 139] on span "ADD NEW" at bounding box center [831, 143] width 36 height 9
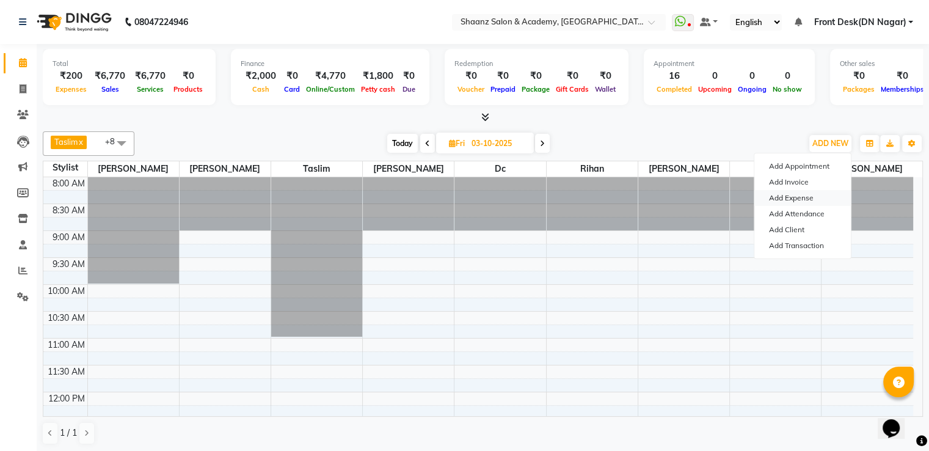
click at [804, 202] on link "Add Expense" at bounding box center [803, 198] width 97 height 16
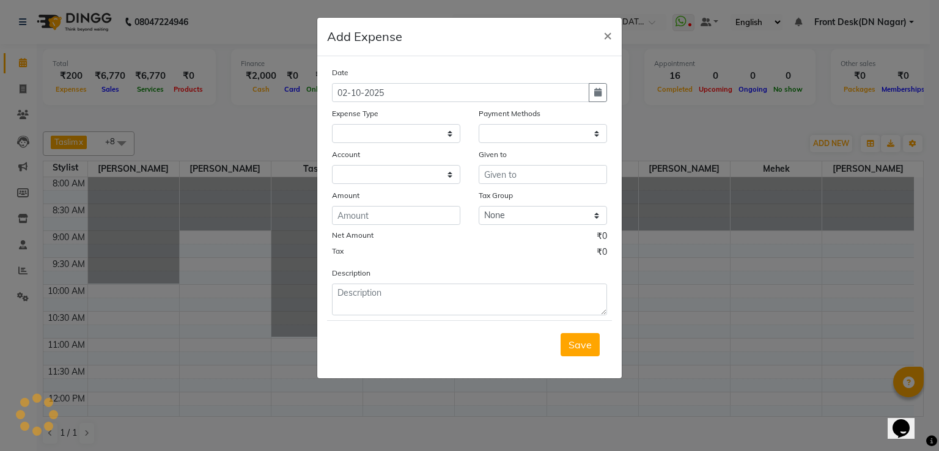
select select "1"
select select "5362"
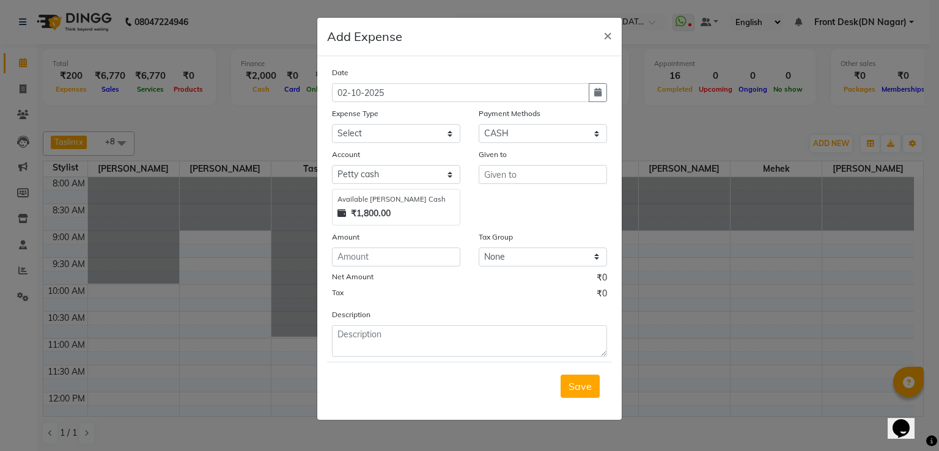
click at [610, 97] on div "Date 02-10-2025" at bounding box center [469, 84] width 293 height 36
click at [606, 97] on button "button" at bounding box center [597, 92] width 18 height 19
select select "10"
select select "2025"
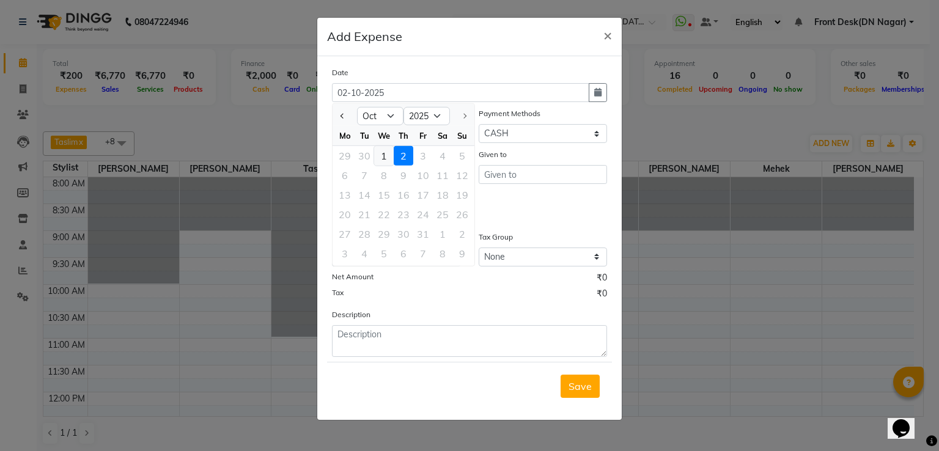
click at [386, 155] on div "1" at bounding box center [384, 156] width 20 height 20
type input "01-10-2025"
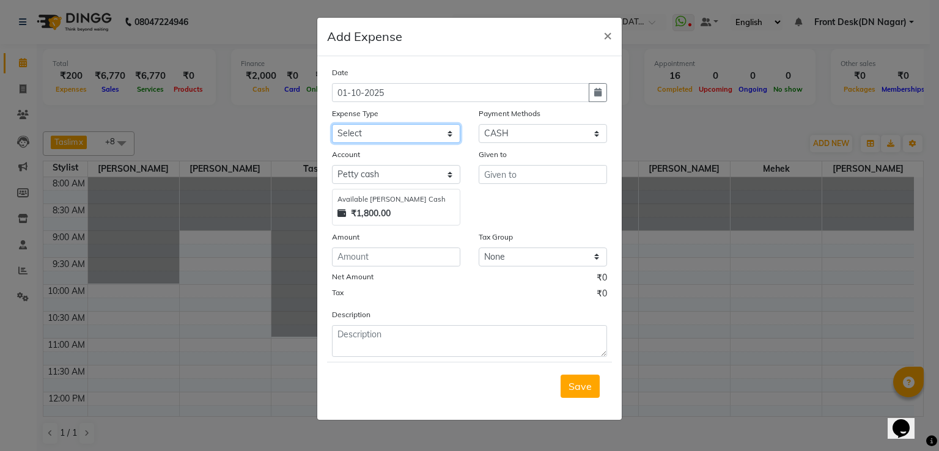
click at [391, 139] on select "Select Advance Salary Cash transfer to bank Client Snacks Equipment Incentive M…" at bounding box center [396, 133] width 128 height 19
select select "14871"
click at [332, 125] on select "Select Advance Salary Cash transfer to bank Client Snacks Equipment Incentive M…" at bounding box center [396, 133] width 128 height 19
click at [518, 175] on input "text" at bounding box center [542, 174] width 128 height 19
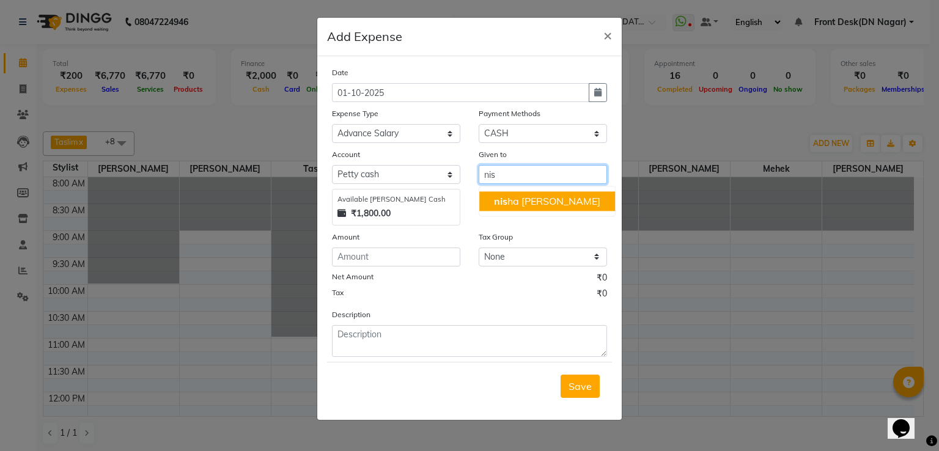
click at [521, 205] on ngb-highlight "nis ha vishal patil" at bounding box center [547, 201] width 106 height 12
type input "[PERSON_NAME]"
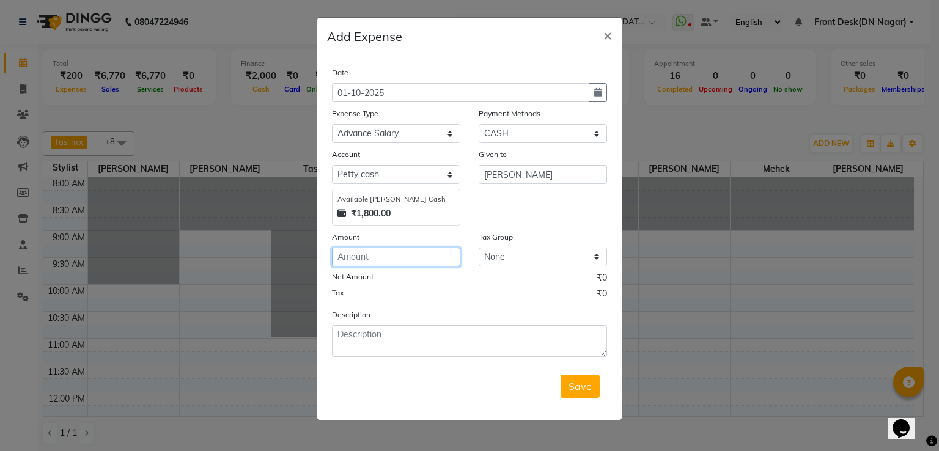
click at [379, 260] on input "number" at bounding box center [396, 256] width 128 height 19
type input "4000"
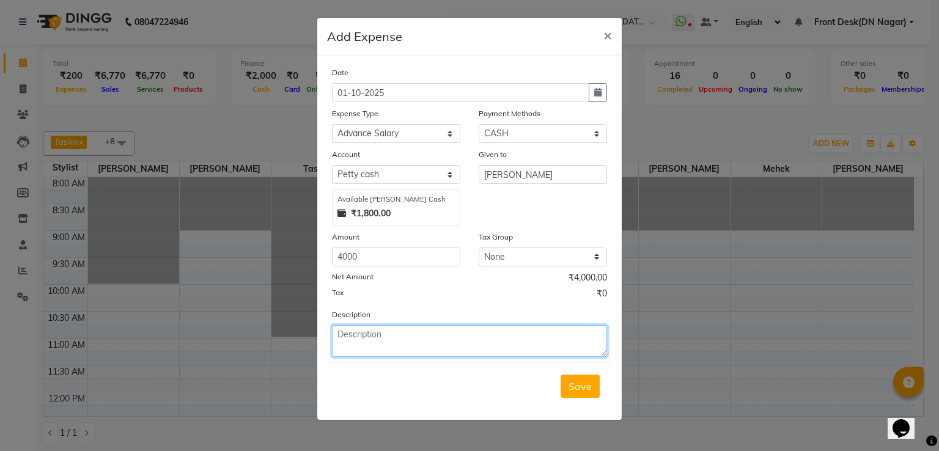
click at [373, 337] on textarea at bounding box center [469, 341] width 275 height 32
type textarea "advance"
click at [588, 388] on span "Save" at bounding box center [579, 386] width 23 height 12
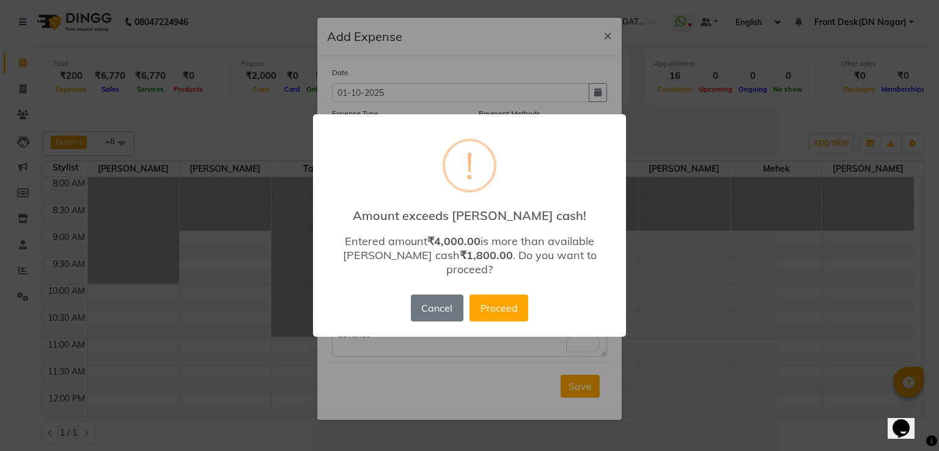
click at [435, 320] on div "× ! Amount exceeds petty cash! Entered amount ₹4,000.00 is more than available …" at bounding box center [469, 225] width 313 height 222
click at [436, 298] on button "Cancel" at bounding box center [437, 308] width 53 height 27
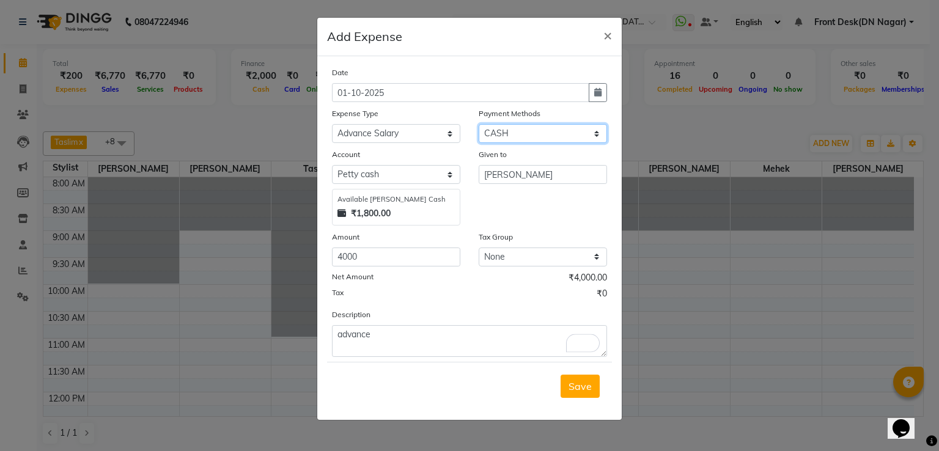
click at [546, 134] on select "Select UPI GPay CARD PhonePe CASH Wallet" at bounding box center [542, 133] width 128 height 19
select select "5"
click at [478, 125] on select "Select UPI GPay CARD PhonePe CASH Wallet" at bounding box center [542, 133] width 128 height 19
select select "5363"
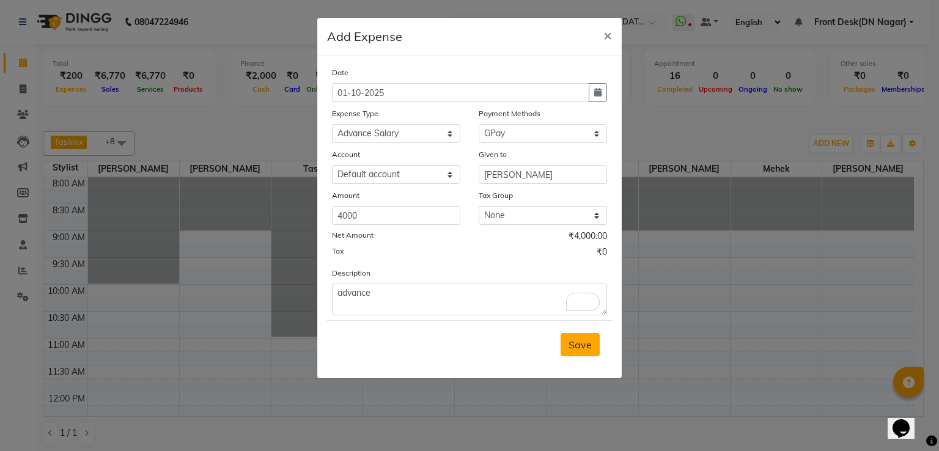
click at [594, 348] on button "Save" at bounding box center [579, 344] width 39 height 23
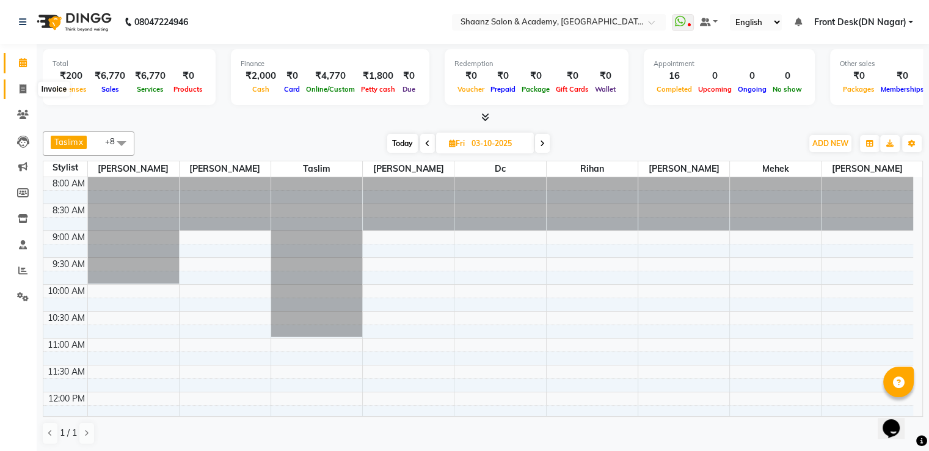
click at [24, 85] on icon at bounding box center [23, 88] width 7 height 9
select select "6360"
select select "service"
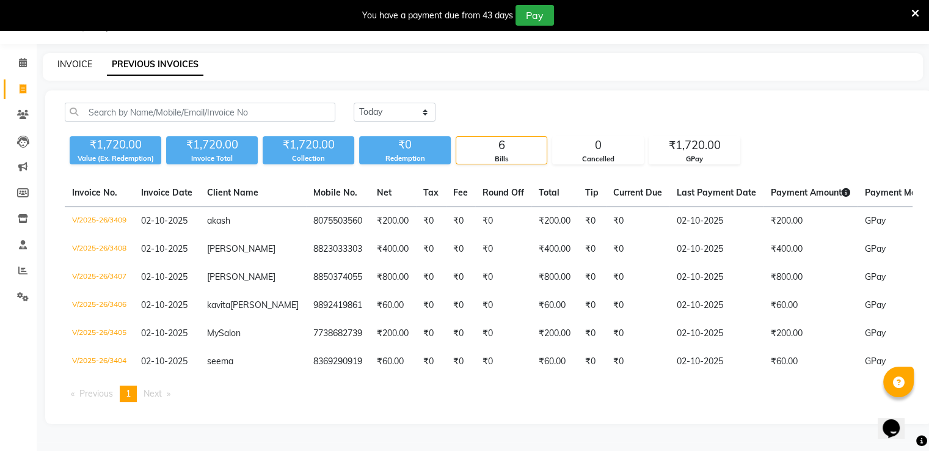
click at [76, 62] on link "INVOICE" at bounding box center [74, 64] width 35 height 11
select select "service"
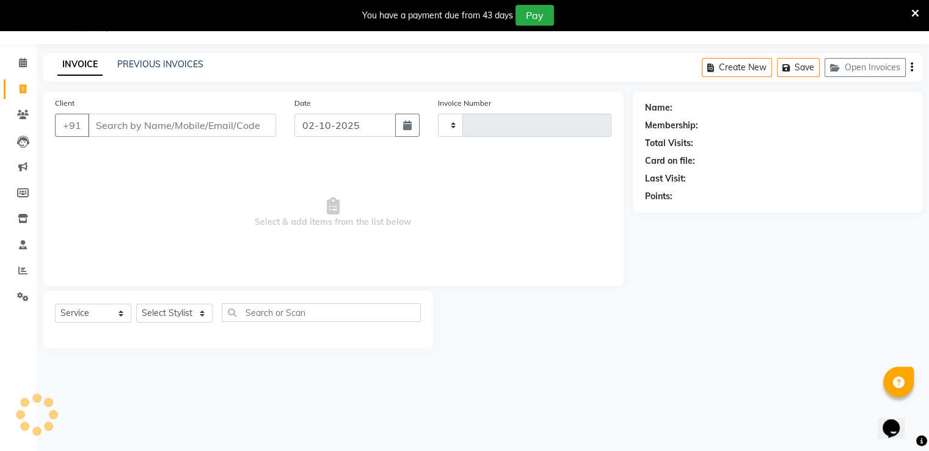
type input "3410"
select select "6360"
click at [169, 315] on select "Select Stylist [PERSON_NAME] [PERSON_NAME] dc Front Desk(DN Nagar) mehek MUSKAN…" at bounding box center [174, 313] width 76 height 19
select select "47609"
click at [136, 304] on select "Select Stylist [PERSON_NAME] [PERSON_NAME] dc Front Desk(DN Nagar) mehek MUSKAN…" at bounding box center [174, 313] width 76 height 19
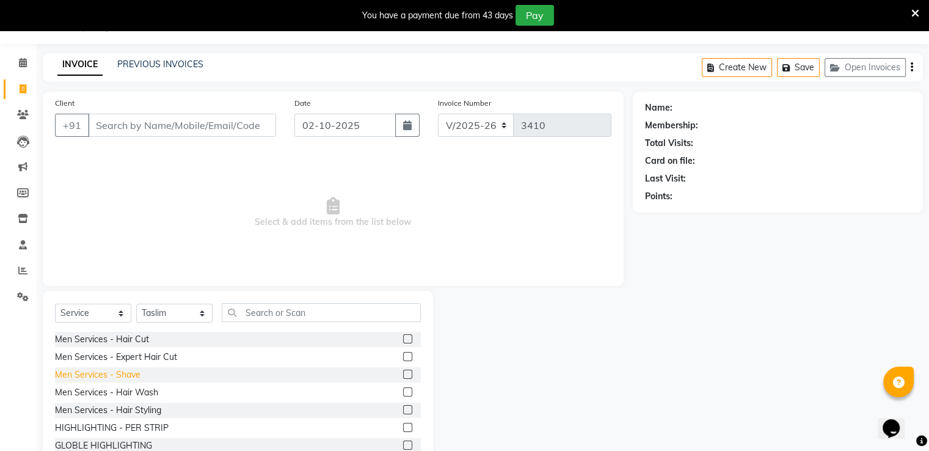
click at [139, 373] on div "Men Services - Shave" at bounding box center [98, 374] width 86 height 13
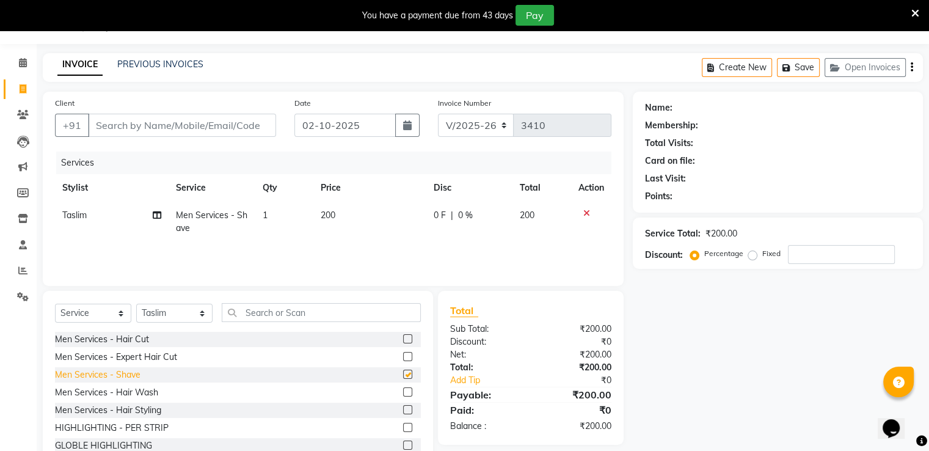
checkbox input "false"
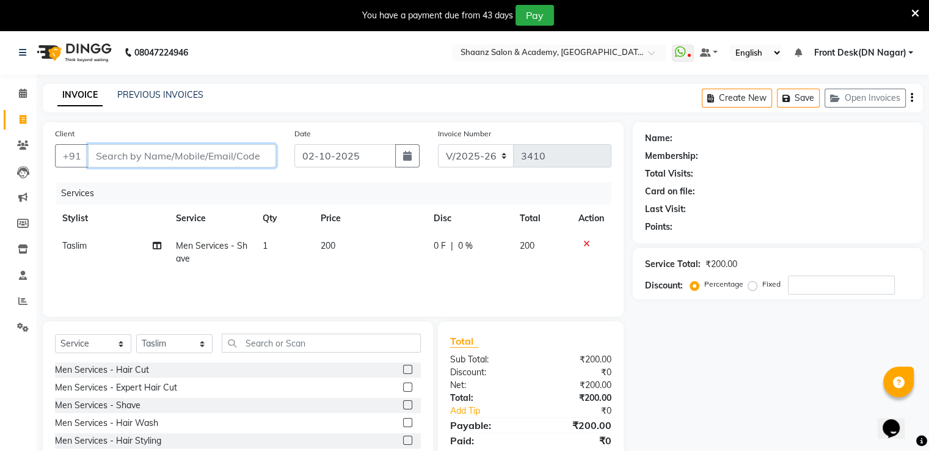
click at [159, 155] on input "Client" at bounding box center [182, 155] width 188 height 23
type input "7"
type input "0"
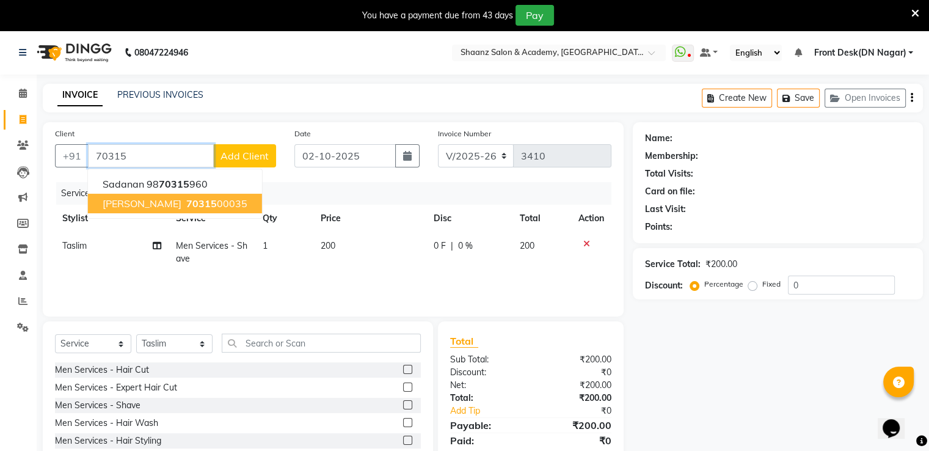
click at [141, 211] on button "KRISHAY 70315 00035" at bounding box center [175, 204] width 174 height 20
type input "7031500035"
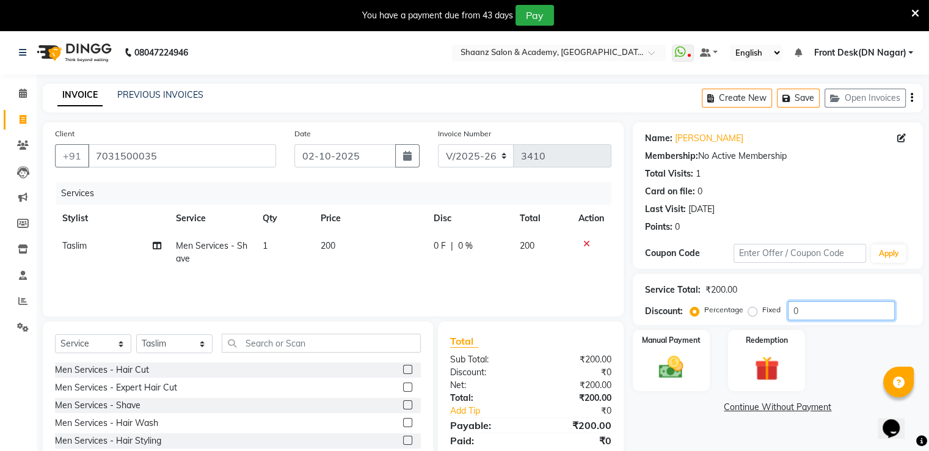
click at [841, 306] on input "0" at bounding box center [841, 310] width 107 height 19
type input "50"
click at [685, 364] on img at bounding box center [671, 367] width 41 height 29
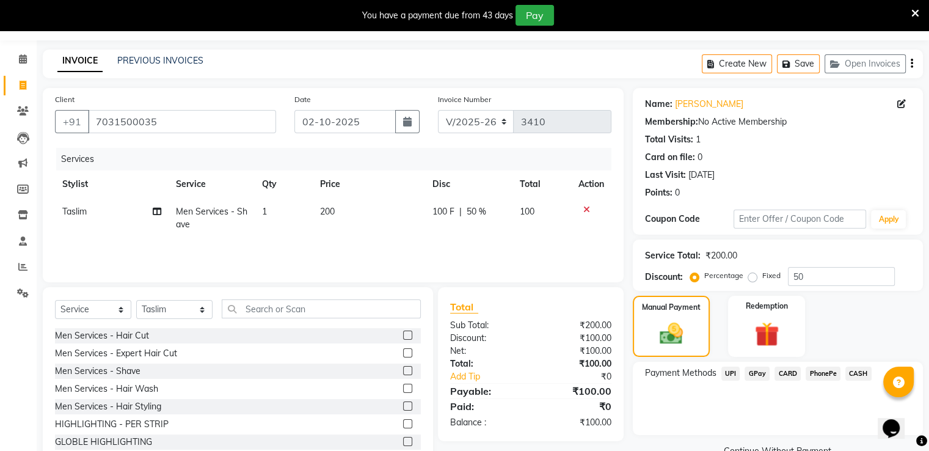
scroll to position [70, 0]
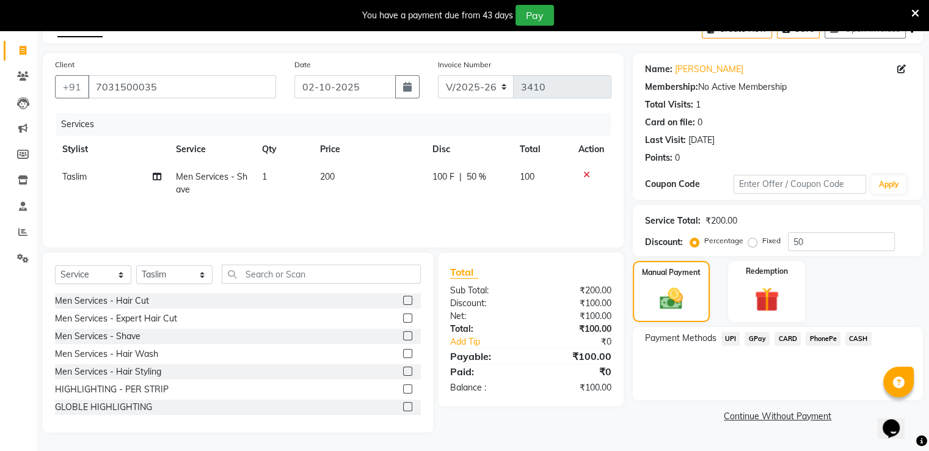
click at [755, 339] on span "GPay" at bounding box center [757, 339] width 25 height 14
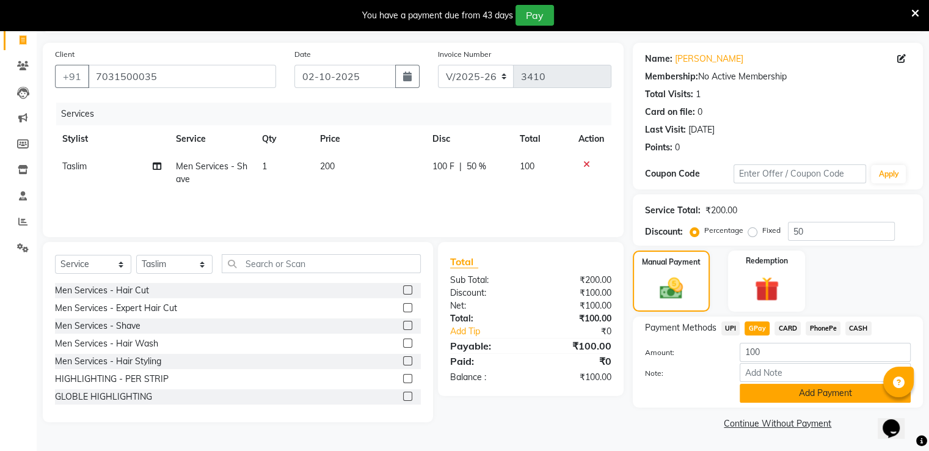
click at [759, 395] on button "Add Payment" at bounding box center [825, 393] width 171 height 19
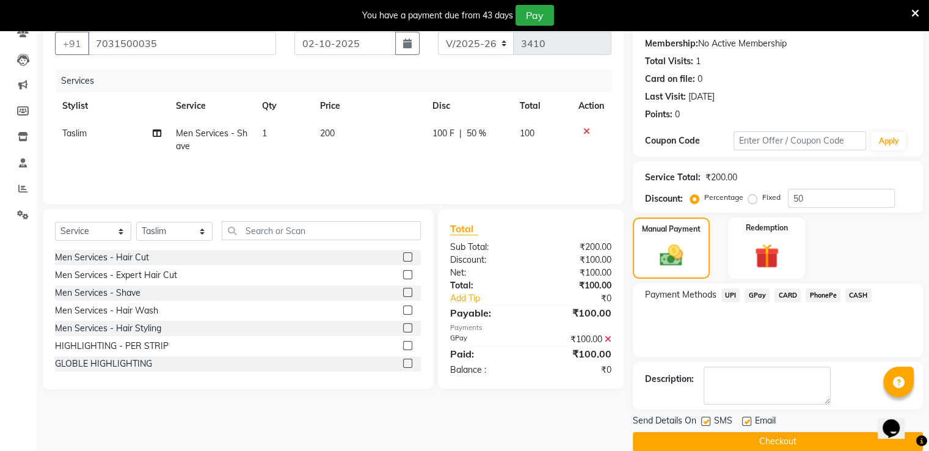
scroll to position [130, 0]
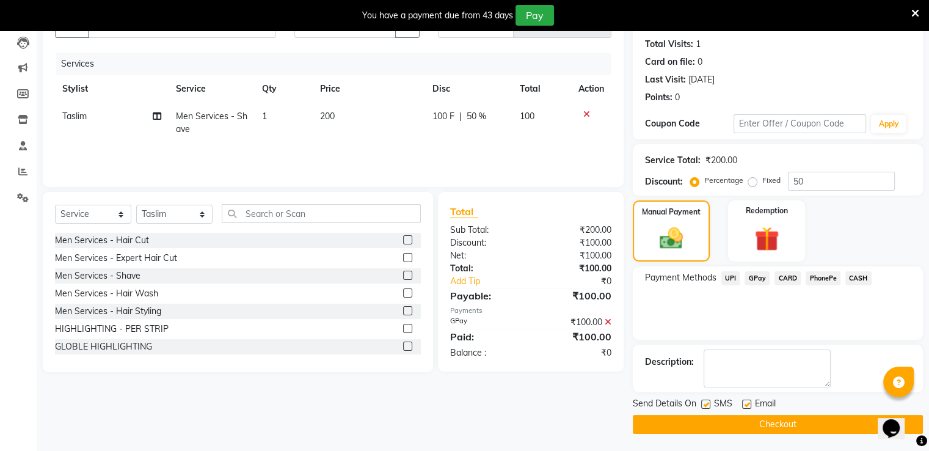
click at [744, 404] on label at bounding box center [746, 404] width 9 height 9
click at [744, 404] on input "checkbox" at bounding box center [746, 405] width 8 height 8
checkbox input "false"
click at [705, 400] on label at bounding box center [705, 404] width 9 height 9
click at [705, 401] on input "checkbox" at bounding box center [705, 405] width 8 height 8
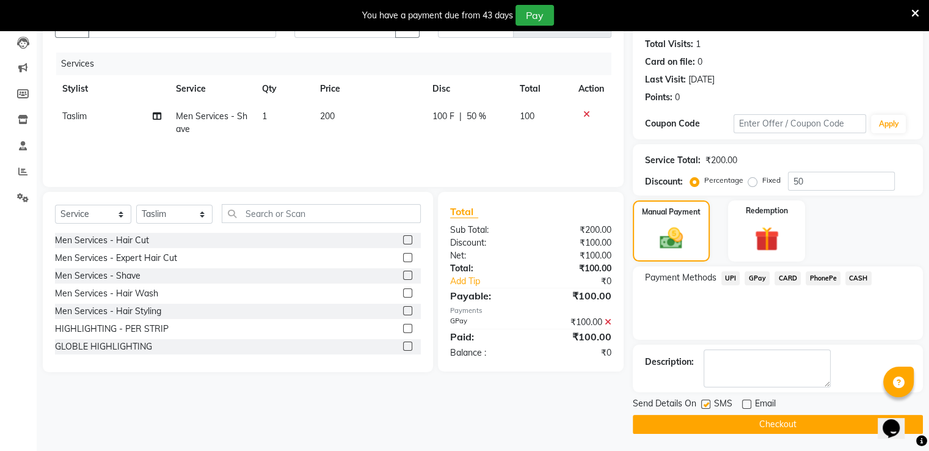
checkbox input "false"
click at [694, 426] on button "Checkout" at bounding box center [778, 424] width 290 height 19
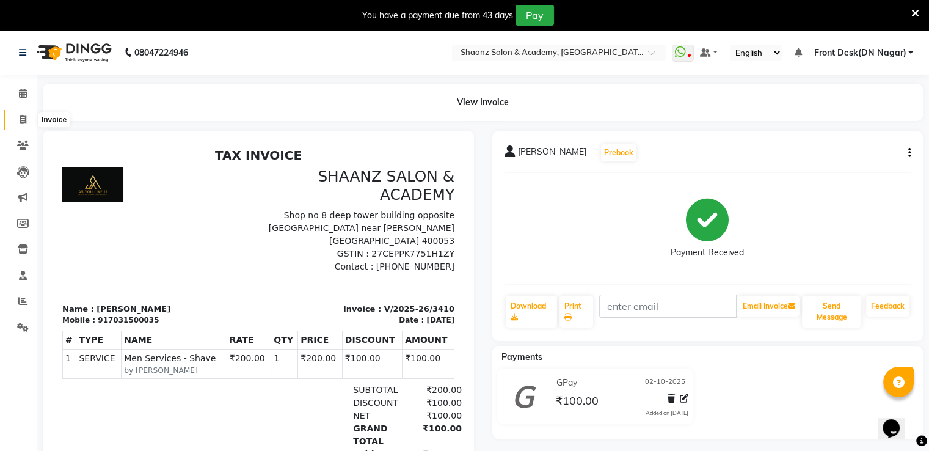
click at [24, 121] on icon at bounding box center [23, 119] width 7 height 9
select select "service"
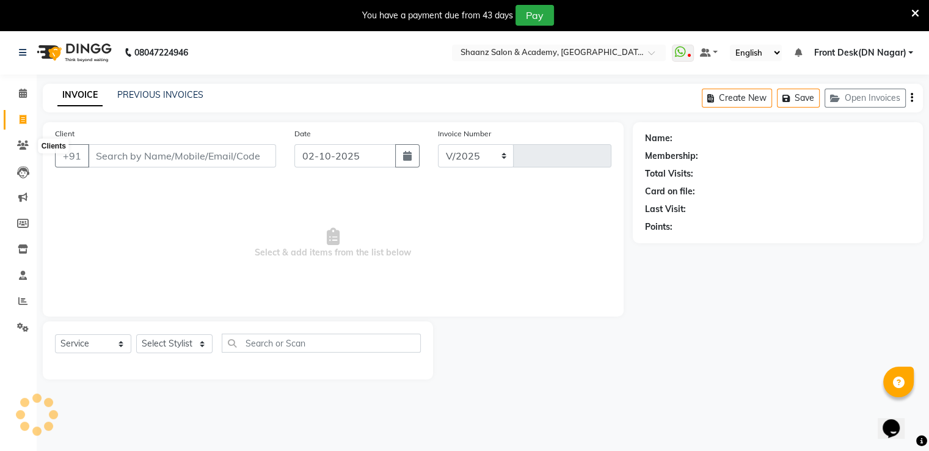
select select "6360"
type input "3411"
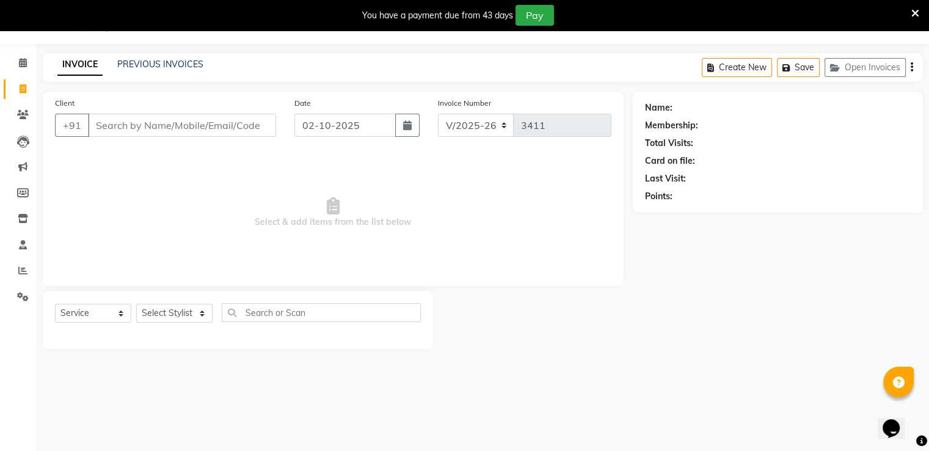
click at [131, 111] on div "Client +91" at bounding box center [166, 122] width 240 height 50
click at [125, 122] on input "Client" at bounding box center [182, 125] width 188 height 23
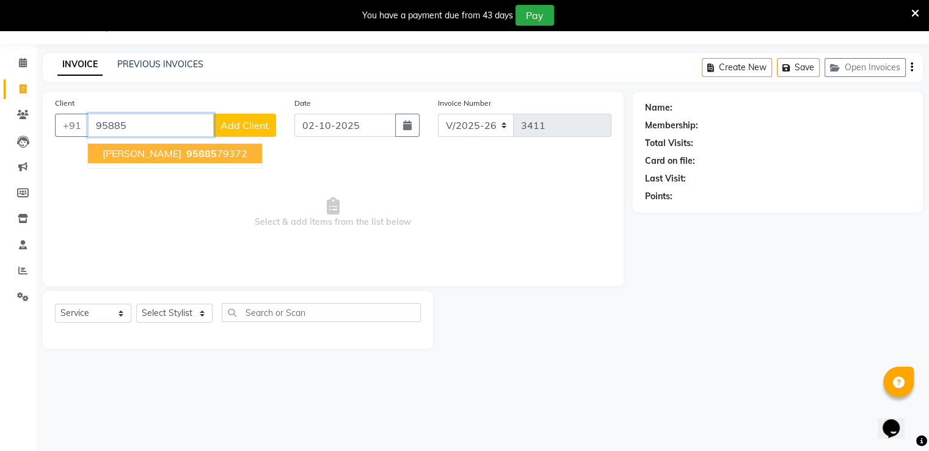
click at [186, 153] on span "95885" at bounding box center [201, 153] width 31 height 12
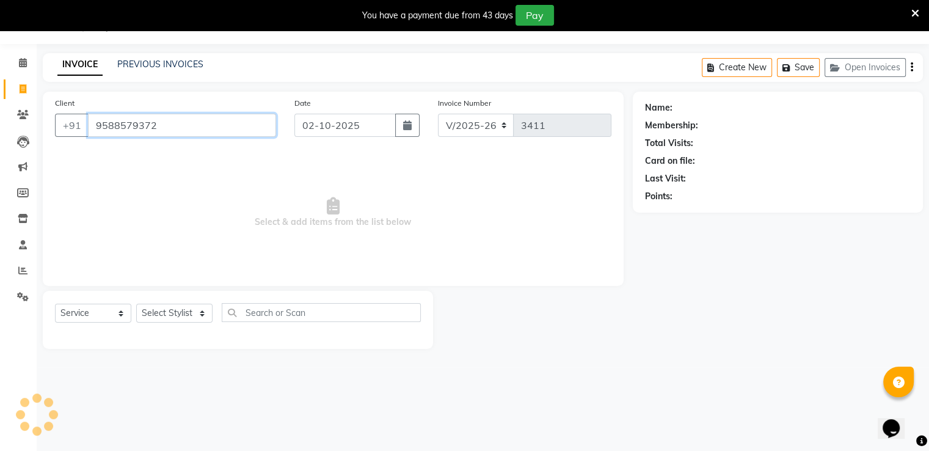
type input "9588579372"
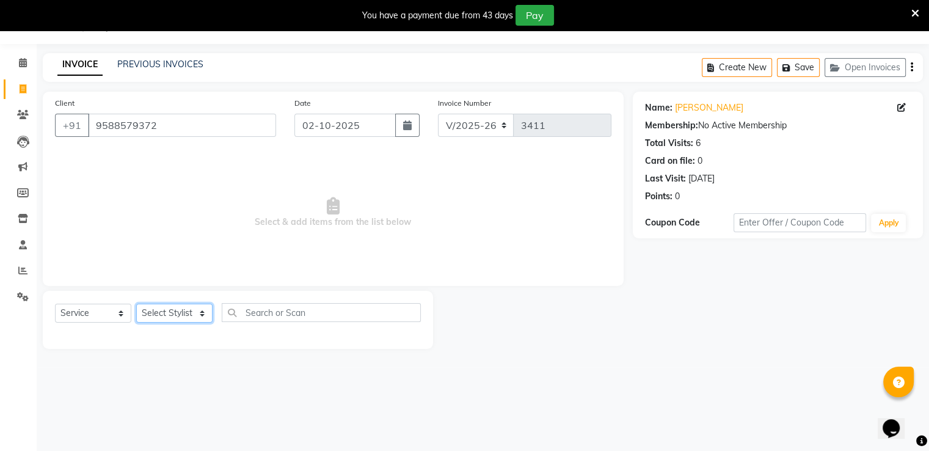
click at [174, 313] on select "Select Stylist Ameer AHMAD ASHISH THAPA dc Front Desk(DN Nagar) mehek MUSKAN ni…" at bounding box center [174, 313] width 76 height 19
select select "88016"
click at [136, 304] on select "Select Stylist Ameer AHMAD ASHISH THAPA dc Front Desk(DN Nagar) mehek MUSKAN ni…" at bounding box center [174, 313] width 76 height 19
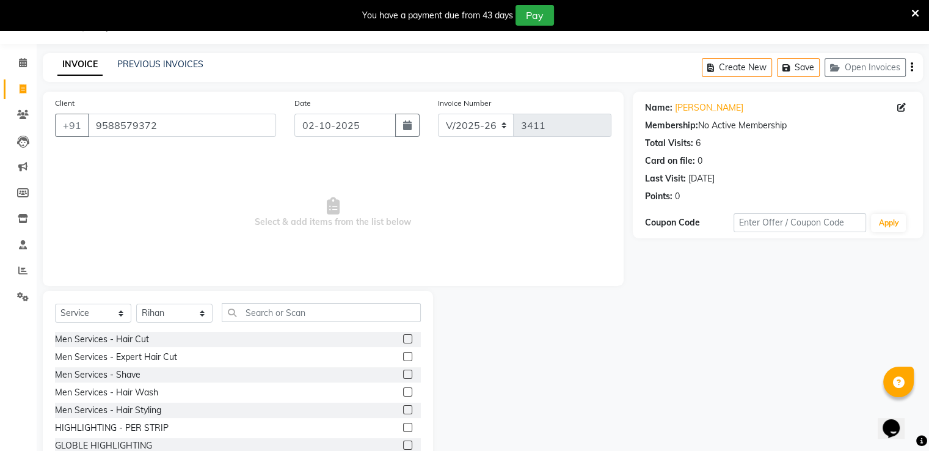
click at [118, 348] on div "Men Services - Hair Cut Men Services - Expert Hair Cut Men Services - Shave Men…" at bounding box center [238, 393] width 366 height 122
click at [118, 342] on div "Men Services - Hair Cut" at bounding box center [102, 339] width 94 height 13
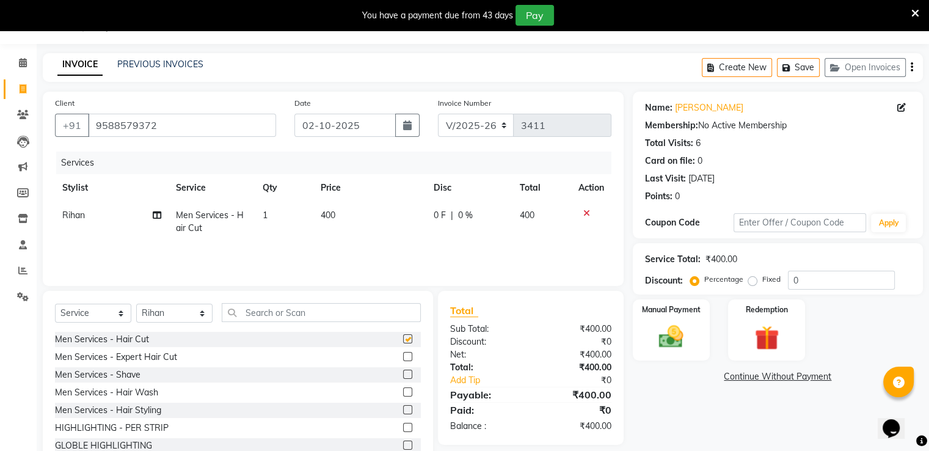
checkbox input "false"
click at [832, 276] on input "0" at bounding box center [841, 280] width 107 height 19
type input "050"
click at [700, 319] on div "Manual Payment" at bounding box center [671, 329] width 80 height 63
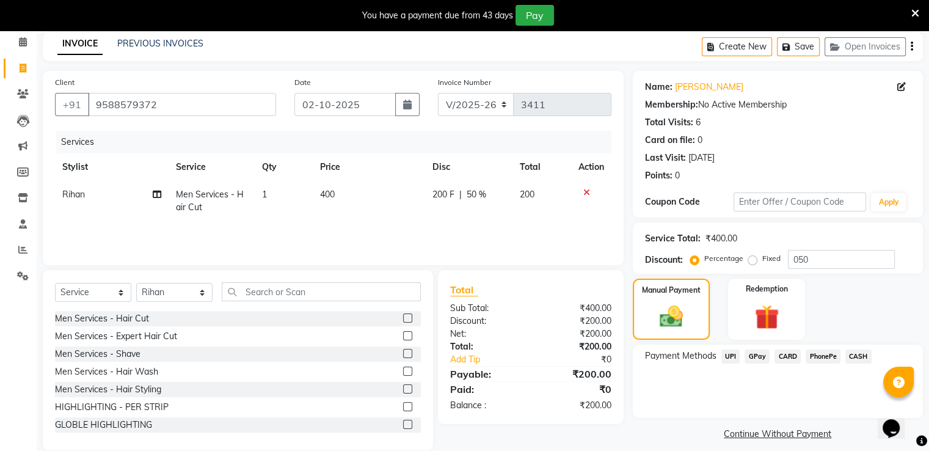
scroll to position [70, 0]
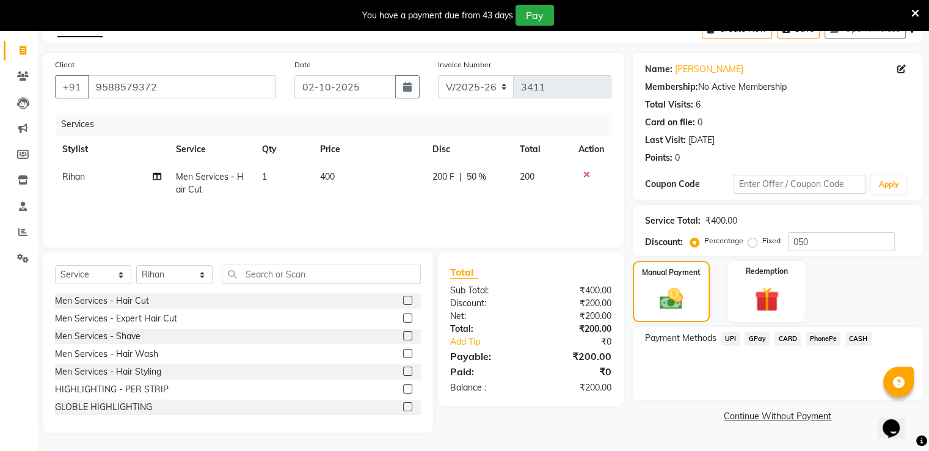
click at [764, 340] on span "GPay" at bounding box center [757, 339] width 25 height 14
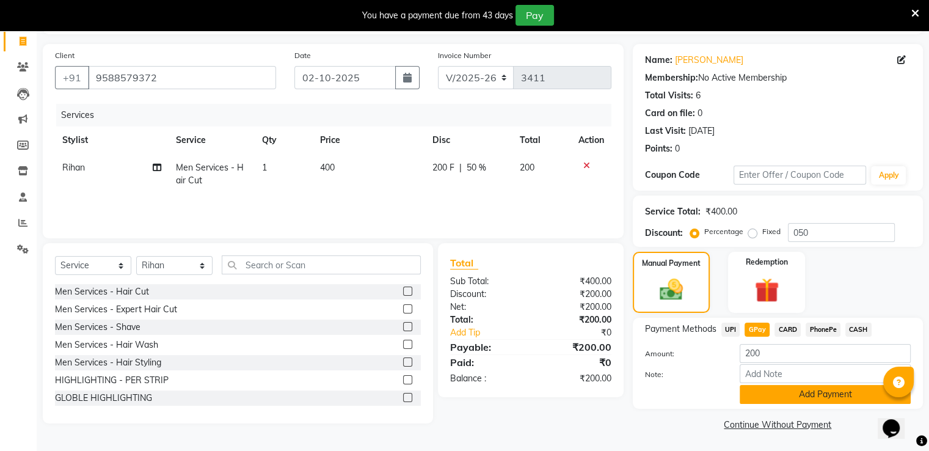
scroll to position [81, 0]
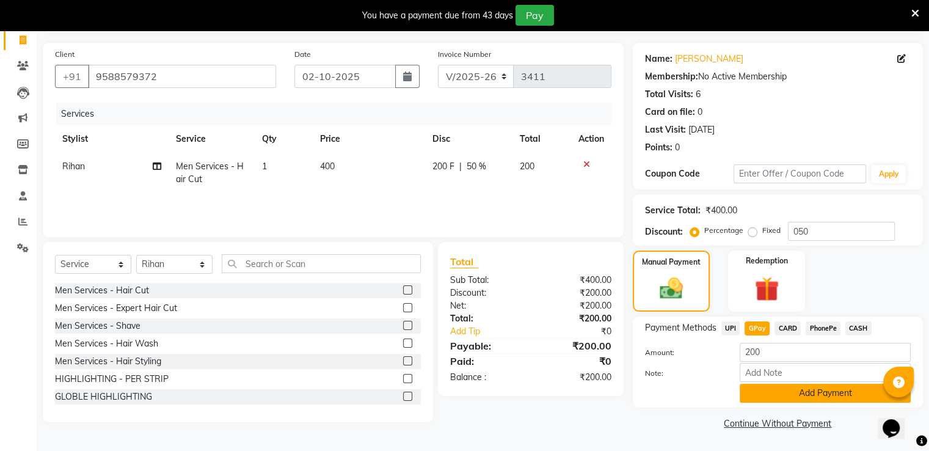
click at [777, 387] on button "Add Payment" at bounding box center [825, 393] width 171 height 19
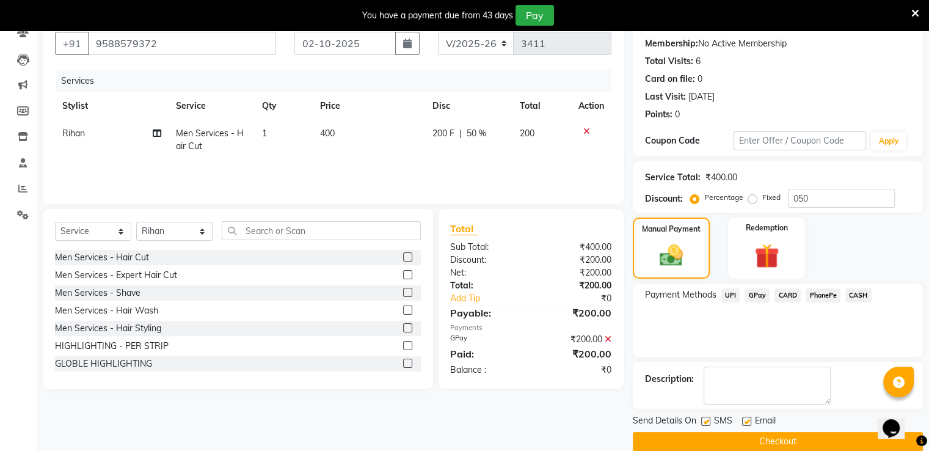
scroll to position [130, 0]
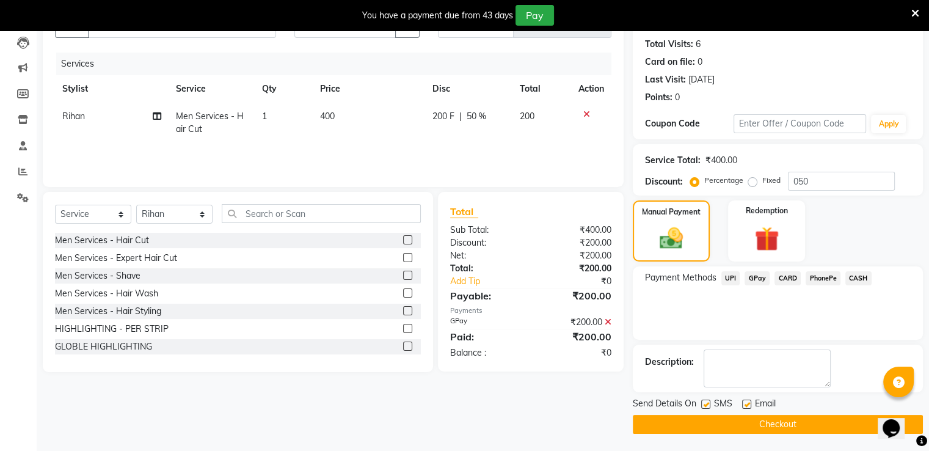
click at [748, 406] on label at bounding box center [746, 404] width 9 height 9
click at [748, 406] on input "checkbox" at bounding box center [746, 405] width 8 height 8
checkbox input "false"
click at [704, 401] on label at bounding box center [705, 404] width 9 height 9
click at [704, 401] on input "checkbox" at bounding box center [705, 405] width 8 height 8
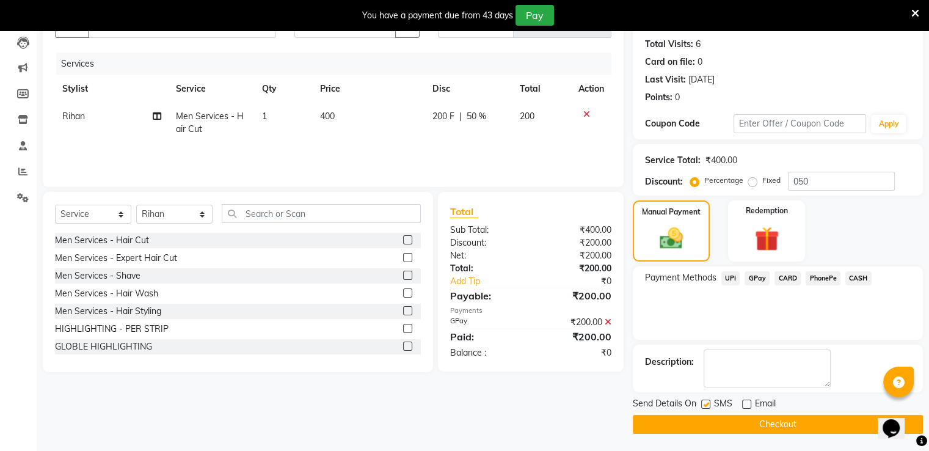
checkbox input "false"
click at [702, 419] on button "Checkout" at bounding box center [778, 424] width 290 height 19
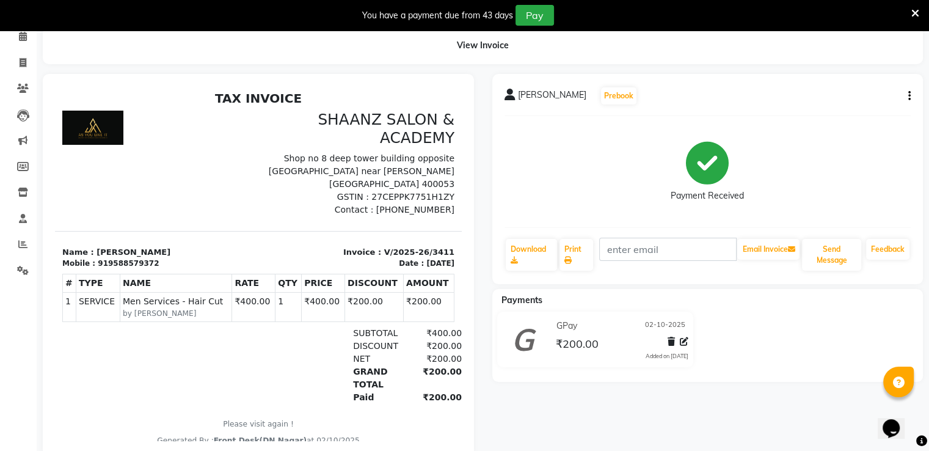
scroll to position [28, 0]
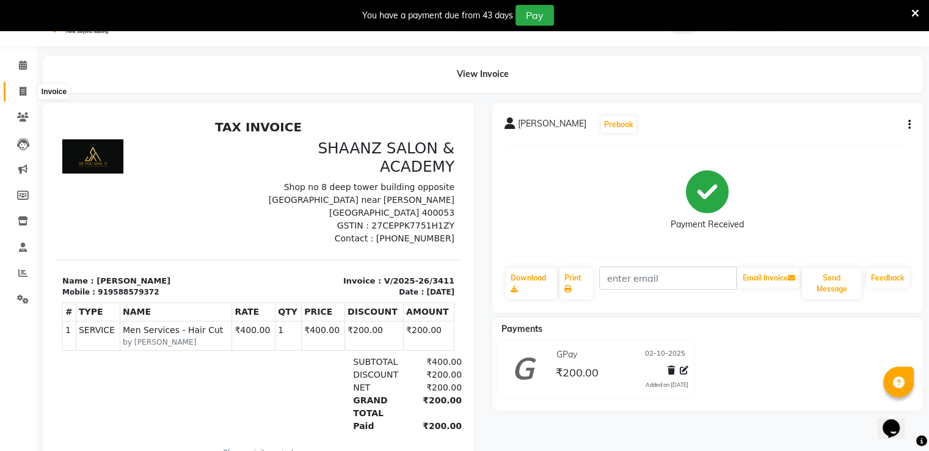
click at [20, 86] on span at bounding box center [22, 92] width 21 height 14
select select "service"
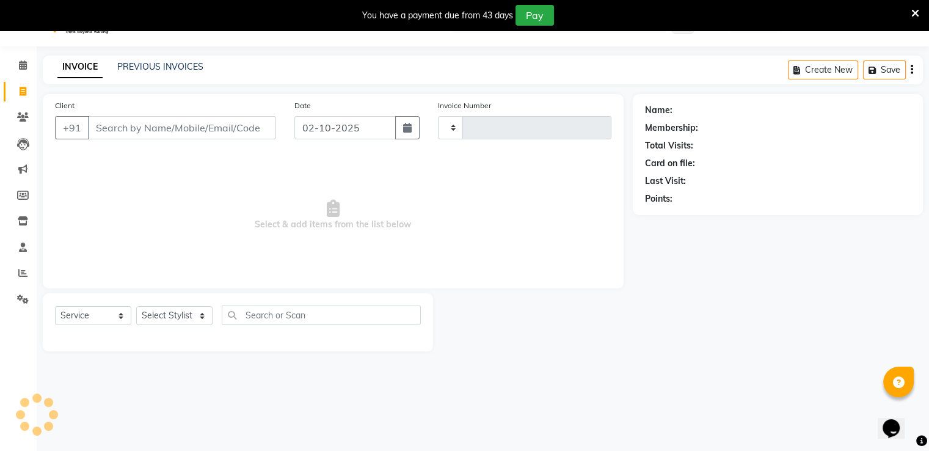
scroll to position [31, 0]
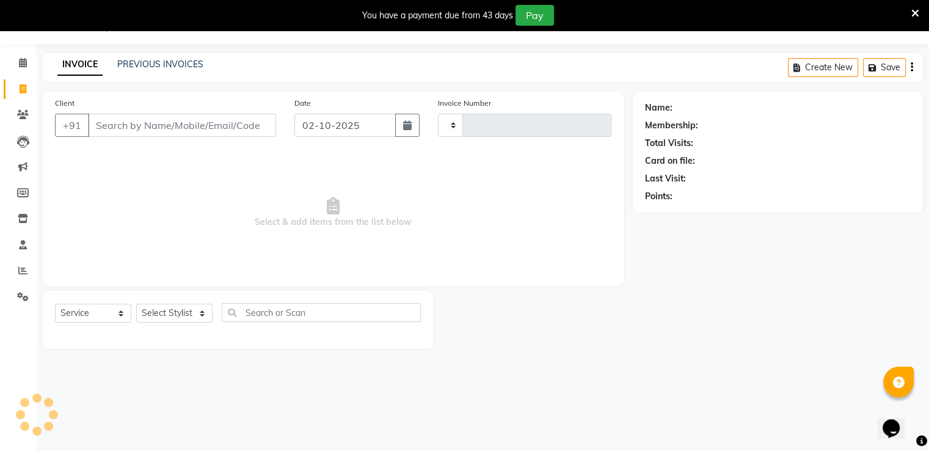
type input "3412"
select select "6360"
click at [164, 68] on link "PREVIOUS INVOICES" at bounding box center [160, 64] width 86 height 11
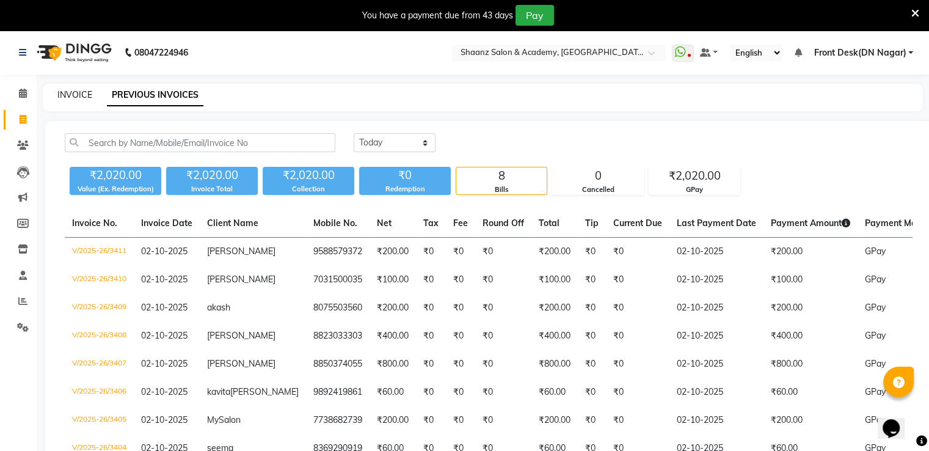
click at [75, 93] on link "INVOICE" at bounding box center [74, 94] width 35 height 11
select select "6360"
select select "service"
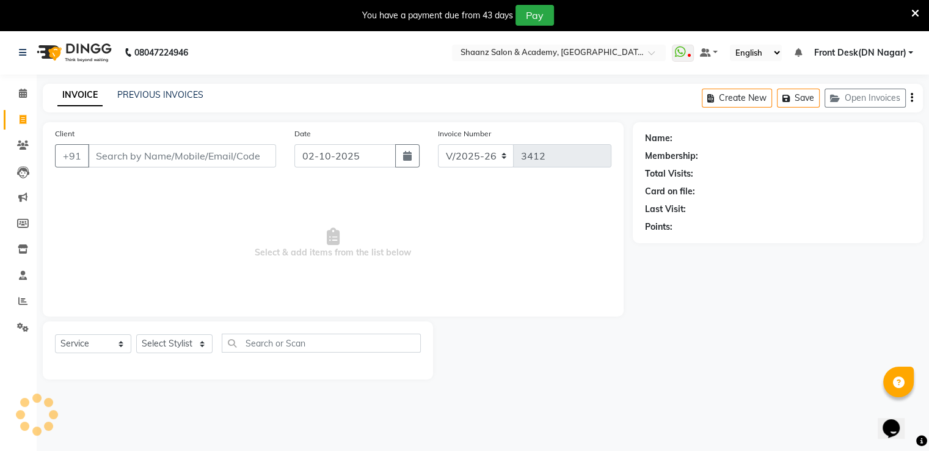
scroll to position [31, 0]
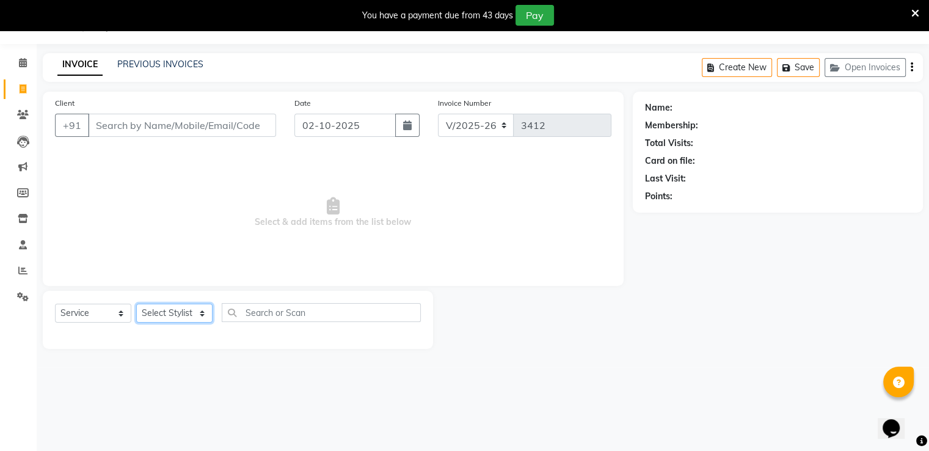
click at [181, 307] on select "Select Stylist Ameer AHMAD ASHISH THAPA dc Front Desk(DN Nagar) mehek MUSKAN ni…" at bounding box center [174, 313] width 76 height 19
select select "88016"
click at [136, 304] on select "Select Stylist Ameer AHMAD ASHISH THAPA dc Front Desk(DN Nagar) mehek MUSKAN ni…" at bounding box center [174, 313] width 76 height 19
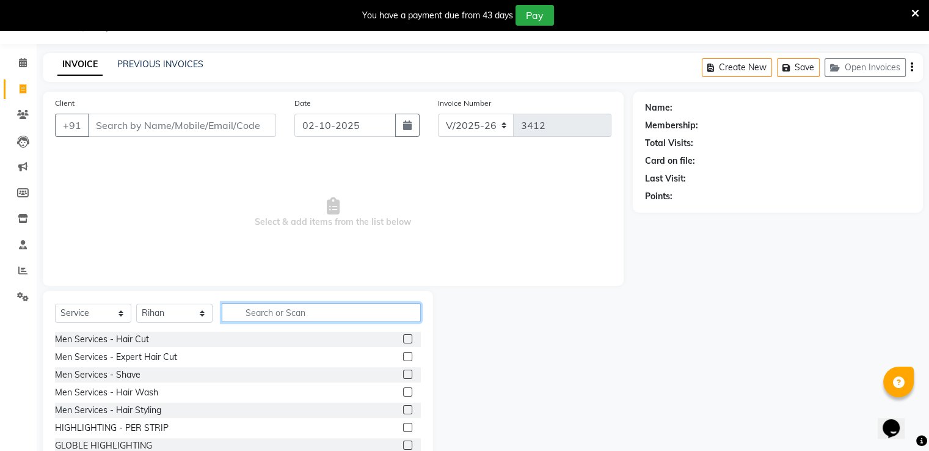
click at [285, 320] on input "text" at bounding box center [321, 312] width 199 height 19
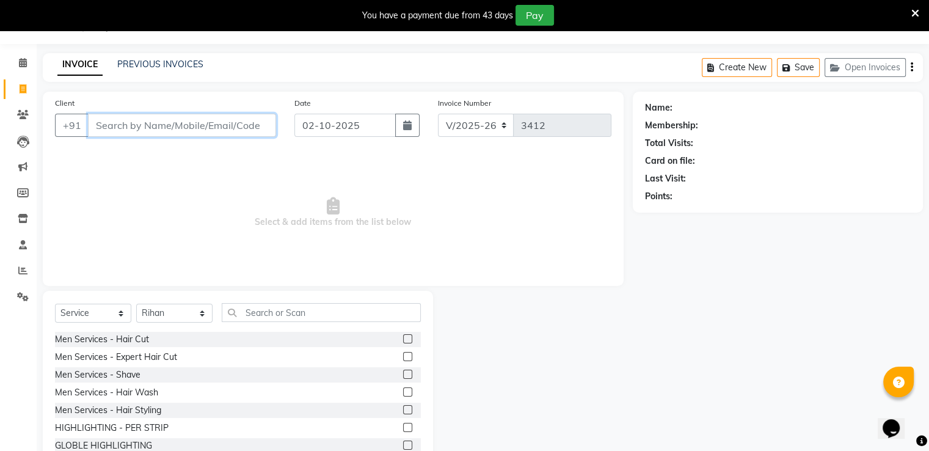
click at [124, 135] on input "Client" at bounding box center [182, 125] width 188 height 23
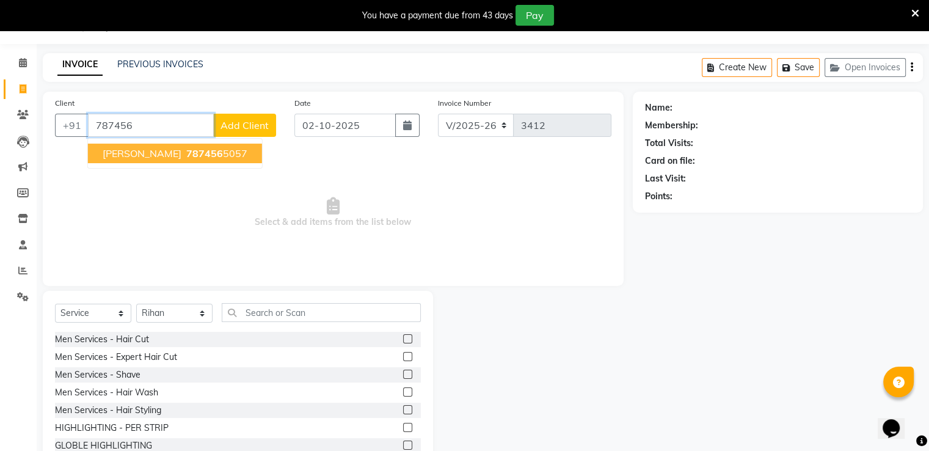
click at [112, 155] on span "ANKITA" at bounding box center [142, 153] width 79 height 12
type input "7874565057"
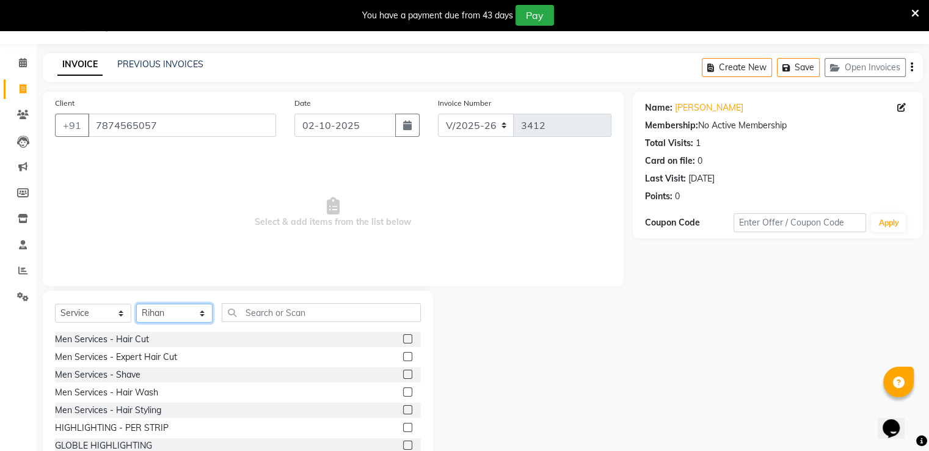
click at [170, 312] on select "Select Stylist Ameer AHMAD ASHISH THAPA dc Front Desk(DN Nagar) mehek MUSKAN ni…" at bounding box center [174, 313] width 76 height 19
select select "47949"
click at [136, 304] on select "Select Stylist Ameer AHMAD ASHISH THAPA dc Front Desk(DN Nagar) mehek MUSKAN ni…" at bounding box center [174, 313] width 76 height 19
click at [260, 313] on input "text" at bounding box center [321, 312] width 199 height 19
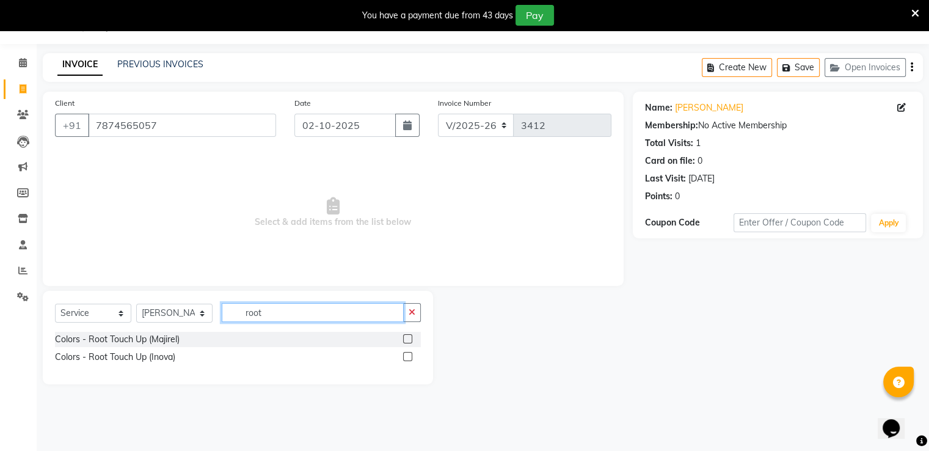
type input "root"
click at [112, 348] on div "Colors - Root Touch Up (Majirel) Colors - Root Touch Up (Inova)" at bounding box center [238, 349] width 366 height 35
click at [104, 354] on div "Colors - Root Touch Up (Inova)" at bounding box center [115, 357] width 120 height 13
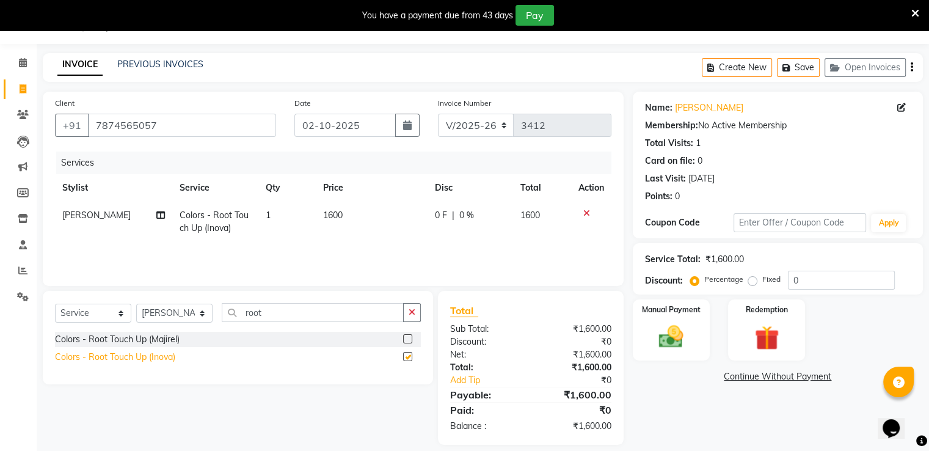
checkbox input "false"
click at [335, 228] on td "1600" at bounding box center [372, 222] width 112 height 40
select select "47949"
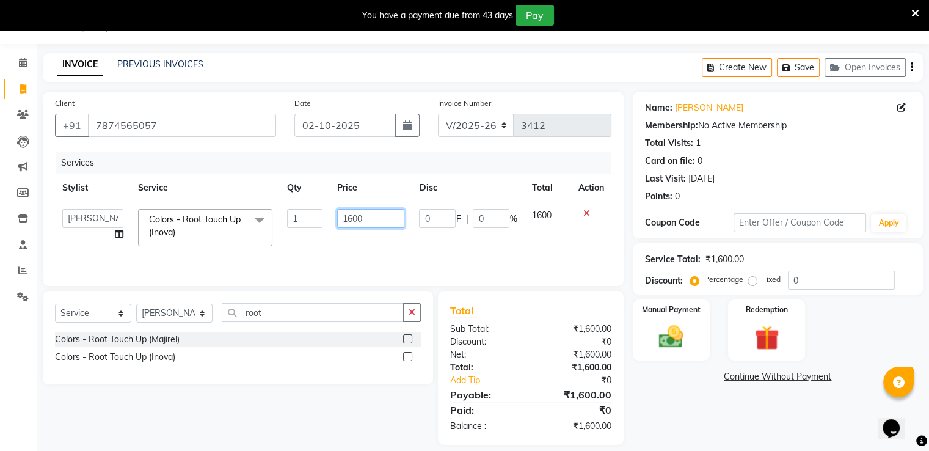
click at [373, 220] on input "1600" at bounding box center [370, 218] width 67 height 19
type input "1200"
click at [495, 356] on div "Net:" at bounding box center [486, 354] width 90 height 13
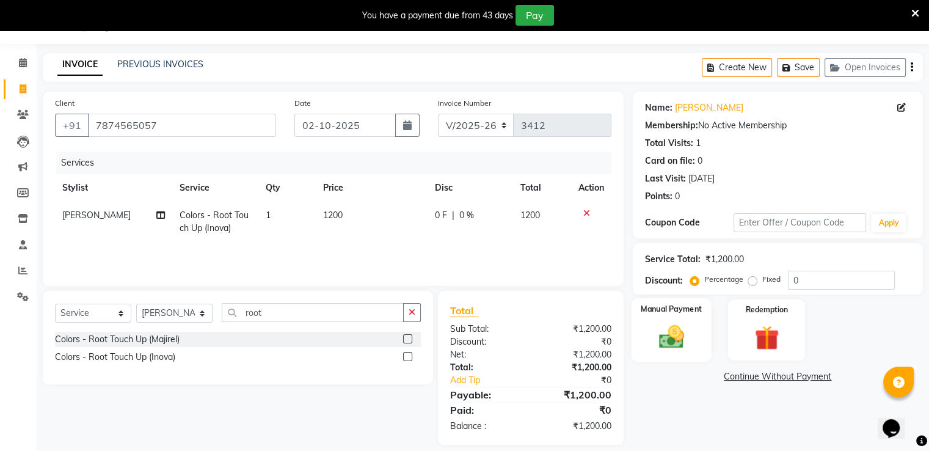
click at [665, 333] on img at bounding box center [671, 337] width 41 height 29
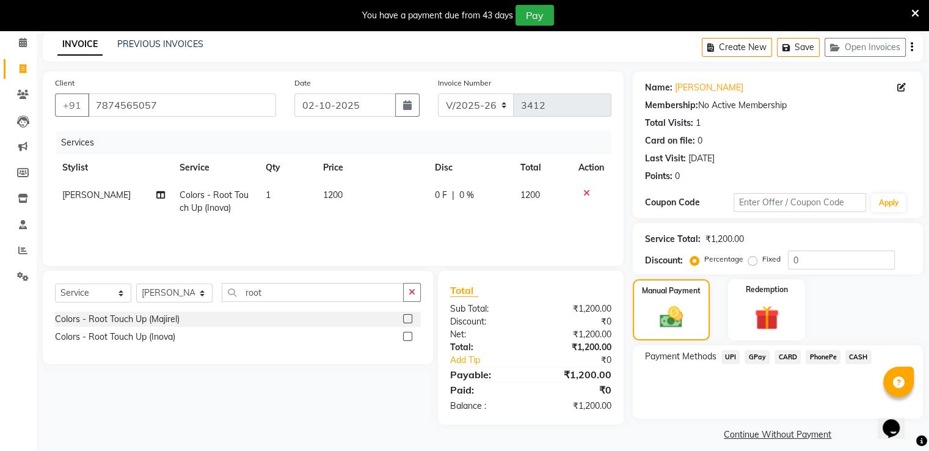
scroll to position [61, 0]
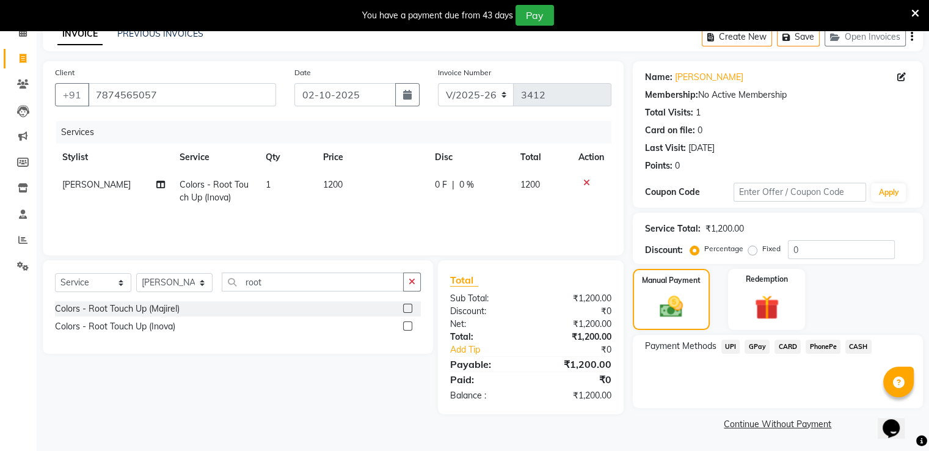
click at [745, 345] on div "GPay" at bounding box center [755, 348] width 30 height 16
click at [761, 350] on span "GPay" at bounding box center [757, 347] width 25 height 14
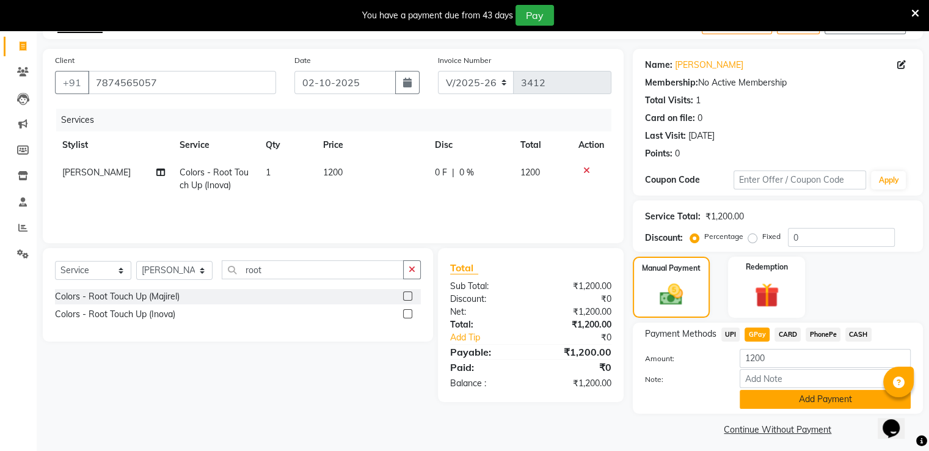
scroll to position [81, 0]
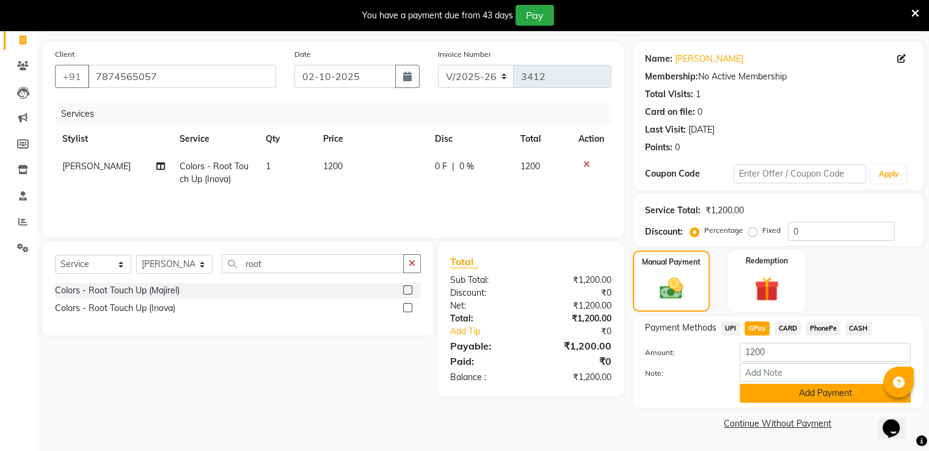
click at [760, 395] on button "Add Payment" at bounding box center [825, 393] width 171 height 19
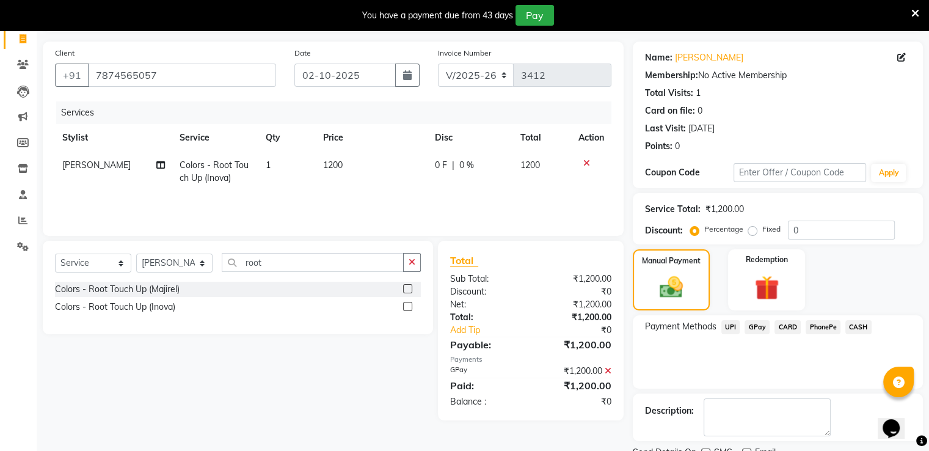
click at [757, 327] on span "GPay" at bounding box center [757, 327] width 25 height 14
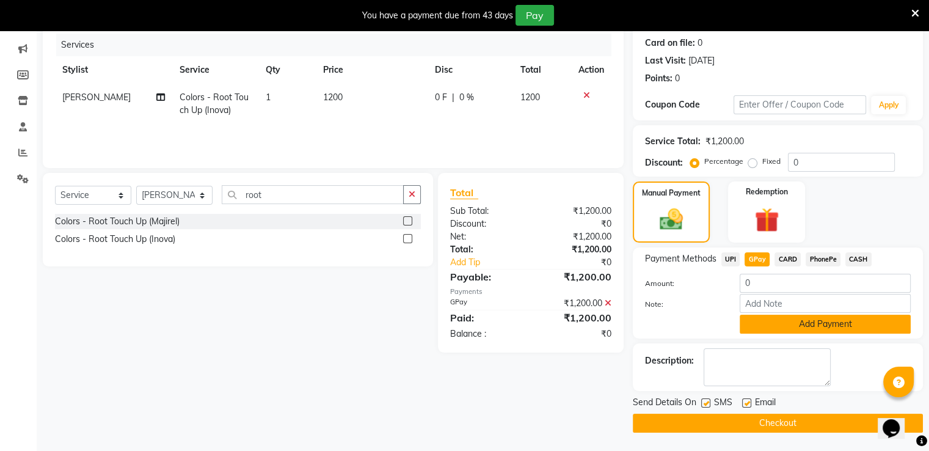
click at [786, 329] on button "Add Payment" at bounding box center [825, 324] width 171 height 19
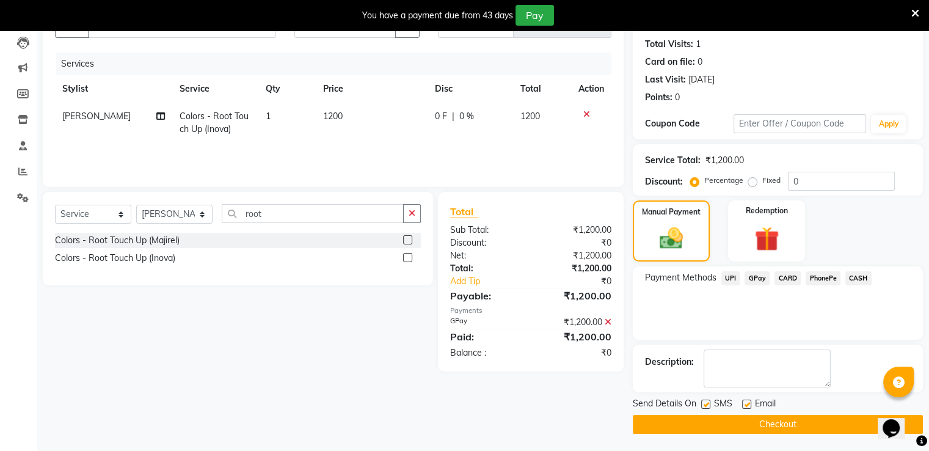
click at [714, 405] on span "SMS" at bounding box center [723, 404] width 18 height 15
click at [709, 401] on label at bounding box center [705, 404] width 9 height 9
click at [709, 401] on input "checkbox" at bounding box center [705, 405] width 8 height 8
checkbox input "false"
click at [749, 402] on label at bounding box center [746, 404] width 9 height 9
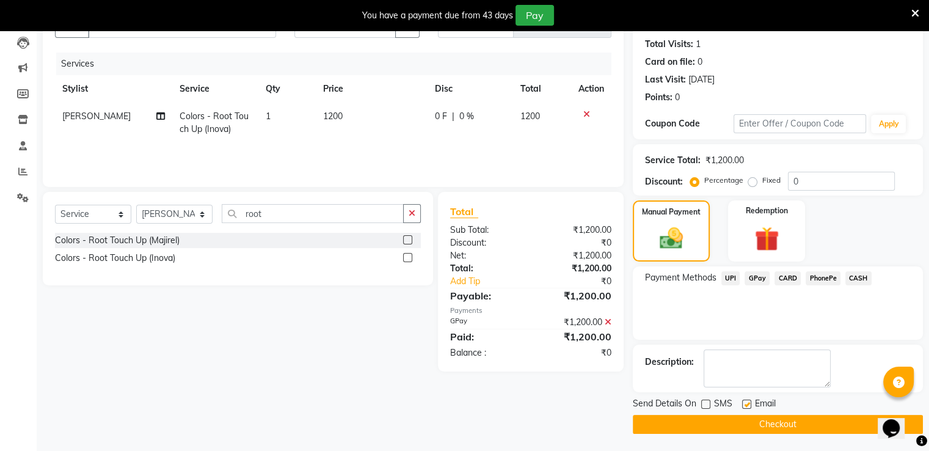
click at [749, 402] on input "checkbox" at bounding box center [746, 405] width 8 height 8
checkbox input "false"
click at [723, 427] on button "Checkout" at bounding box center [778, 424] width 290 height 19
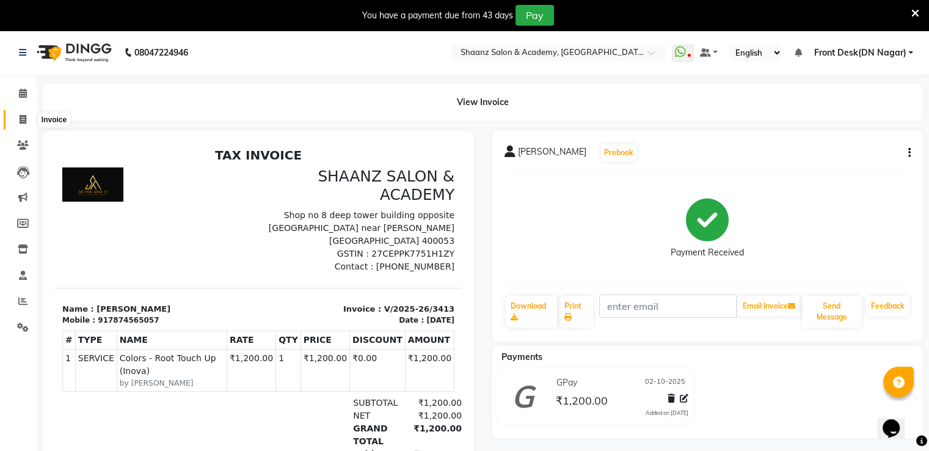
click at [24, 115] on icon at bounding box center [23, 119] width 7 height 9
select select "service"
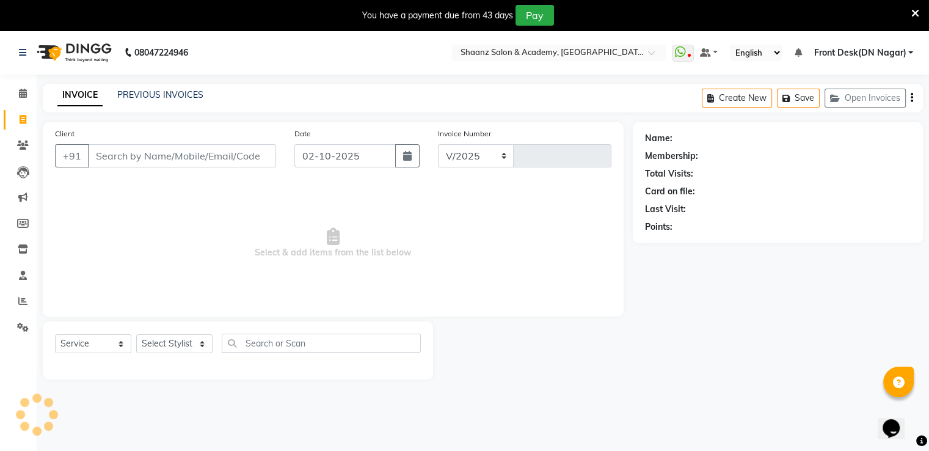
select select "6360"
type input "3414"
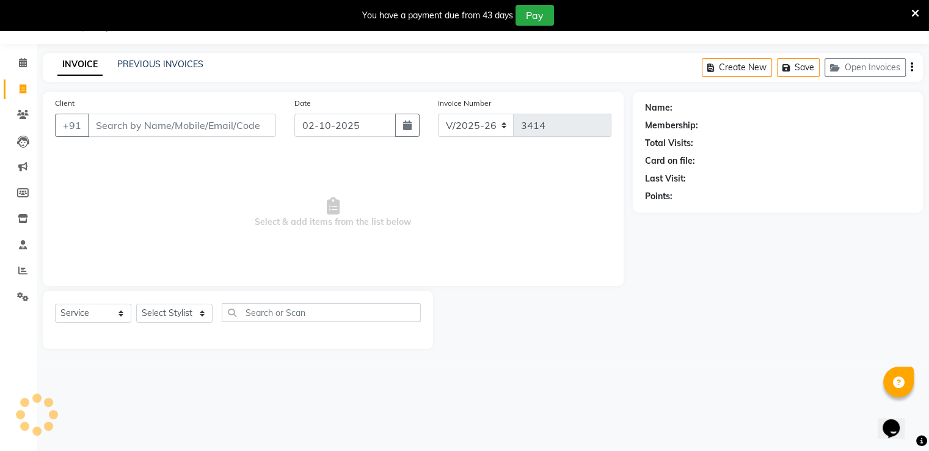
click at [141, 120] on input "Client" at bounding box center [182, 125] width 188 height 23
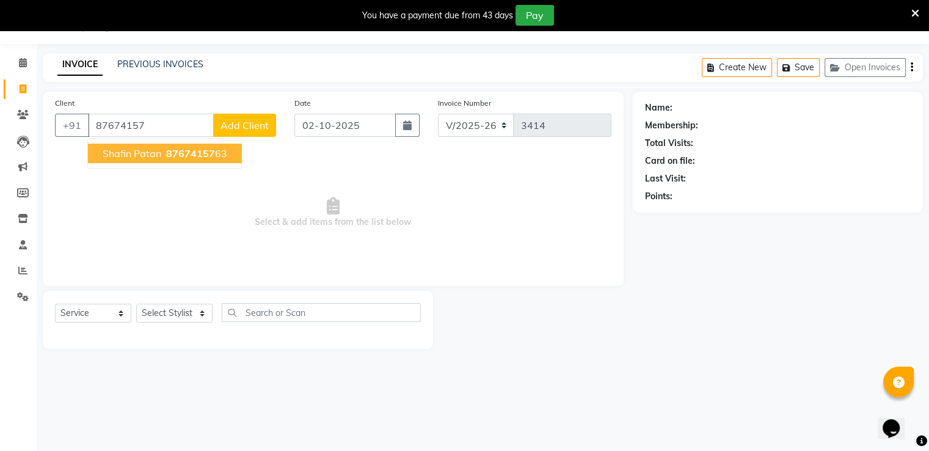
click at [148, 148] on span "shafin patan" at bounding box center [132, 153] width 59 height 12
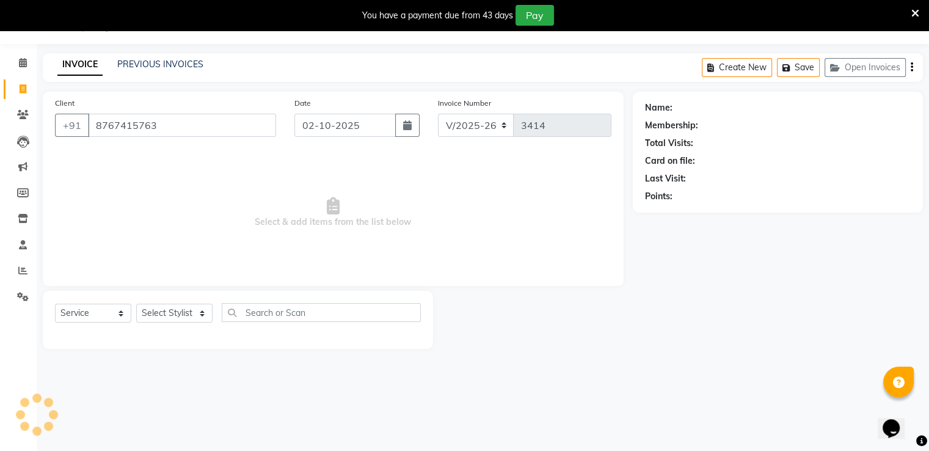
type input "8767415763"
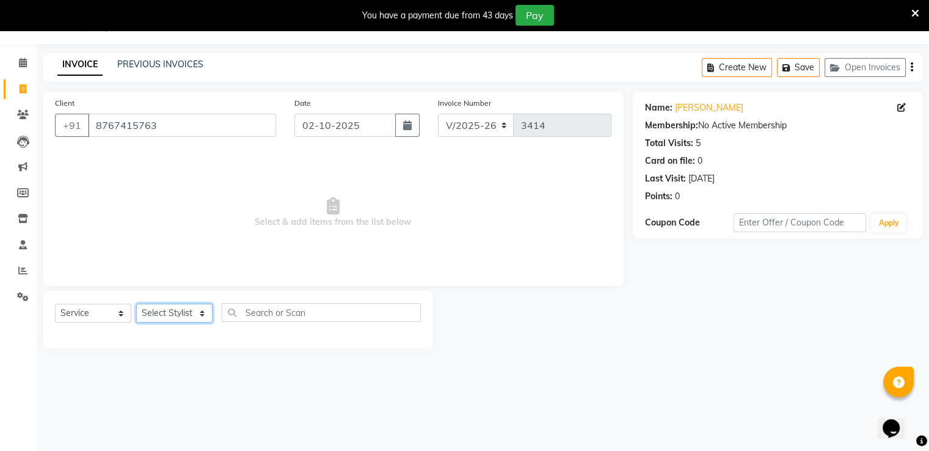
click at [156, 321] on select "Select Stylist Ameer AHMAD ASHISH THAPA dc Front Desk(DN Nagar) mehek MUSKAN ni…" at bounding box center [174, 313] width 76 height 19
select select "88016"
click at [136, 304] on select "Select Stylist Ameer AHMAD ASHISH THAPA dc Front Desk(DN Nagar) mehek MUSKAN ni…" at bounding box center [174, 313] width 76 height 19
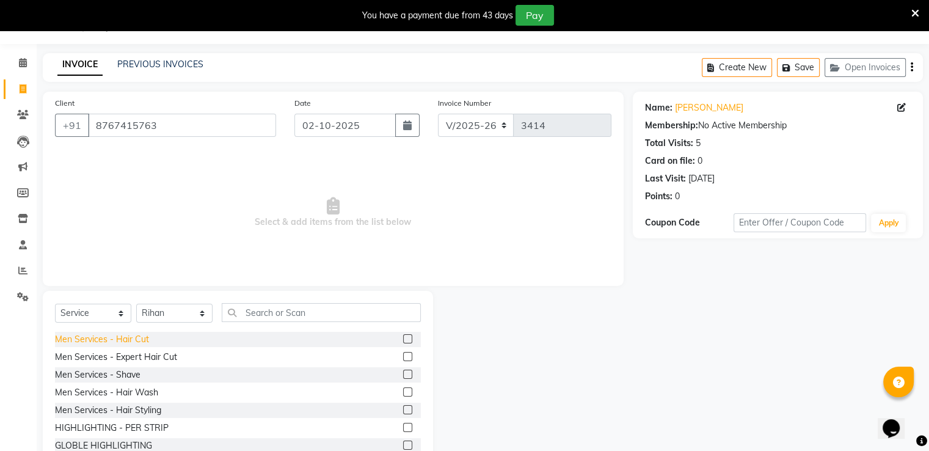
click at [126, 337] on div "Men Services - Hair Cut" at bounding box center [102, 339] width 94 height 13
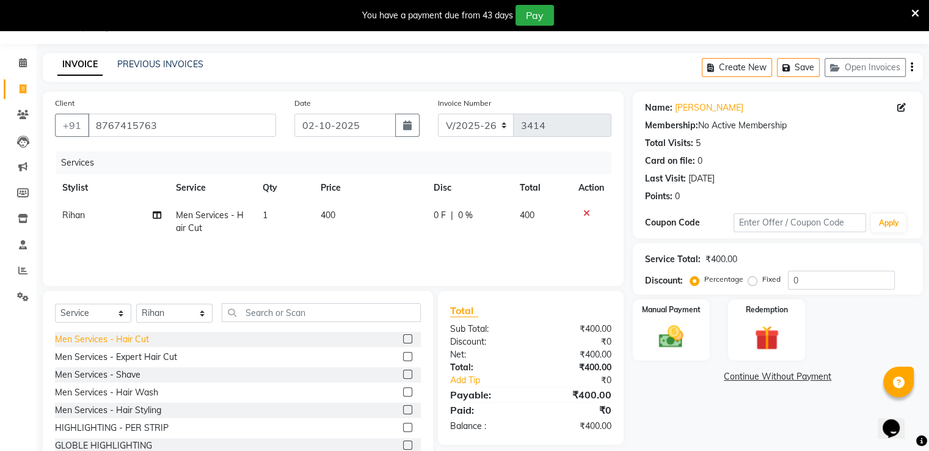
click at [126, 337] on div "Men Services - Hair Cut" at bounding box center [102, 339] width 94 height 13
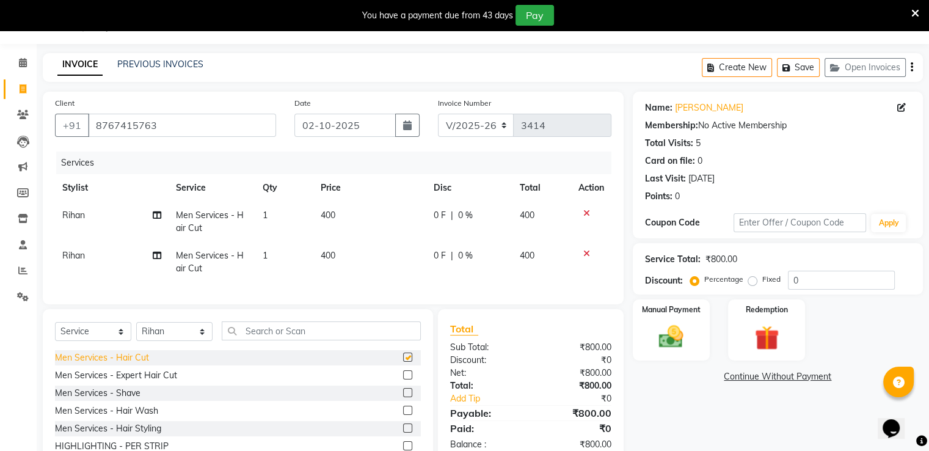
checkbox input "false"
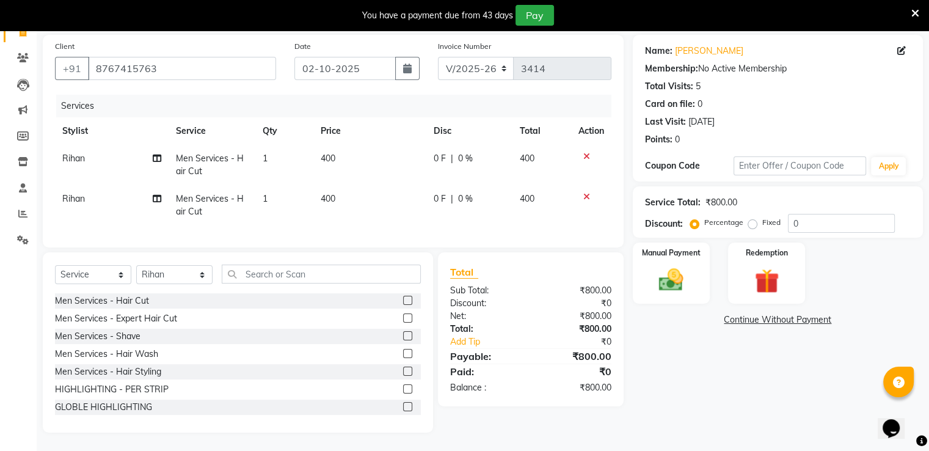
scroll to position [97, 0]
click at [830, 218] on input "0" at bounding box center [841, 223] width 107 height 19
type input "050"
click at [711, 267] on div "Manual Payment Redemption" at bounding box center [778, 273] width 309 height 61
click at [702, 275] on div "Manual Payment" at bounding box center [671, 272] width 80 height 63
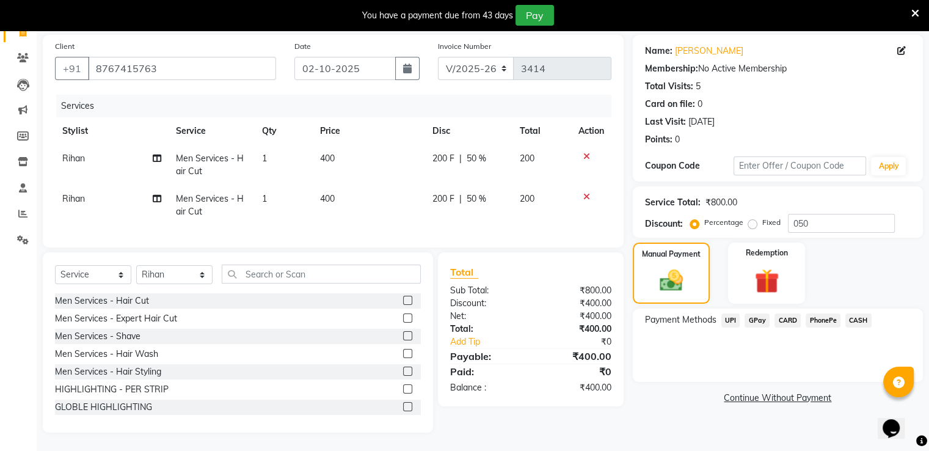
click at [756, 313] on span "GPay" at bounding box center [757, 320] width 25 height 14
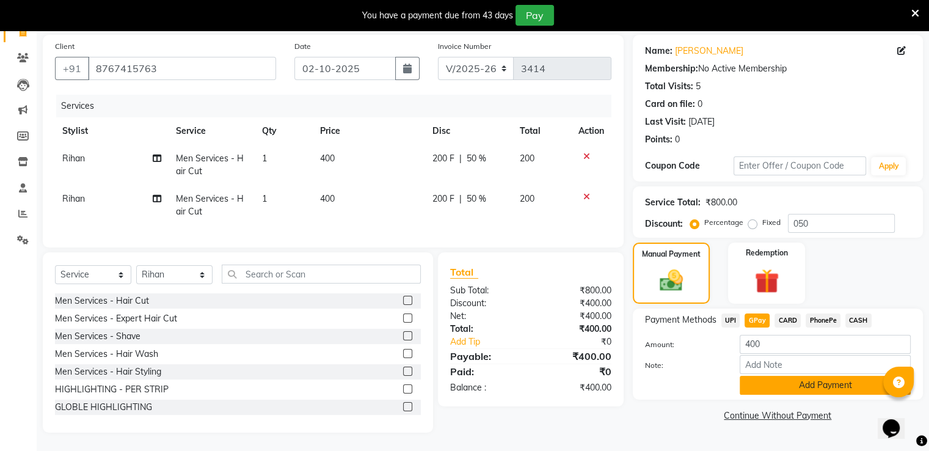
click at [775, 379] on button "Add Payment" at bounding box center [825, 385] width 171 height 19
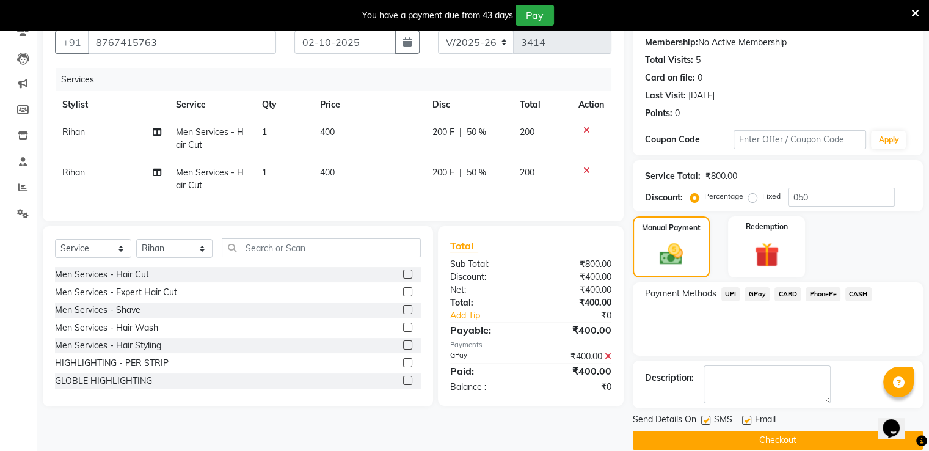
scroll to position [130, 0]
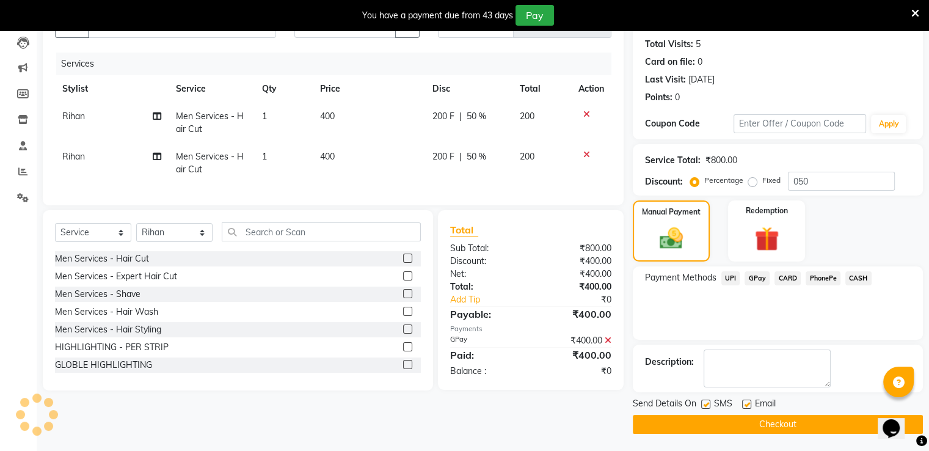
click at [750, 406] on label at bounding box center [746, 404] width 9 height 9
click at [750, 406] on input "checkbox" at bounding box center [746, 405] width 8 height 8
checkbox input "false"
click at [703, 403] on label at bounding box center [705, 404] width 9 height 9
click at [703, 403] on input "checkbox" at bounding box center [705, 405] width 8 height 8
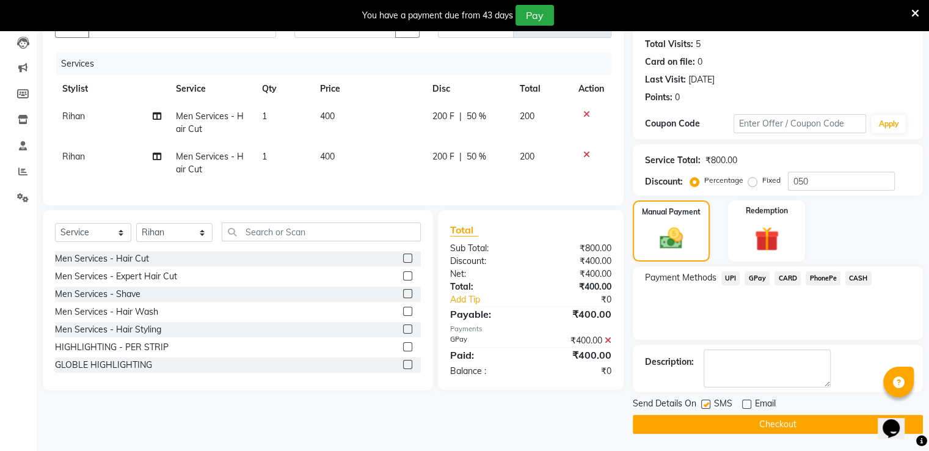
checkbox input "false"
click at [698, 419] on button "Checkout" at bounding box center [778, 424] width 290 height 19
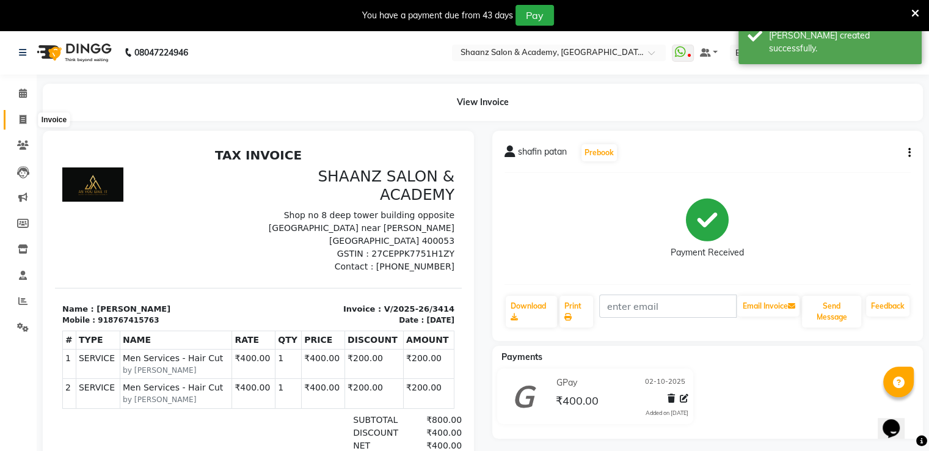
click at [25, 121] on icon at bounding box center [23, 119] width 7 height 9
select select "6360"
select select "service"
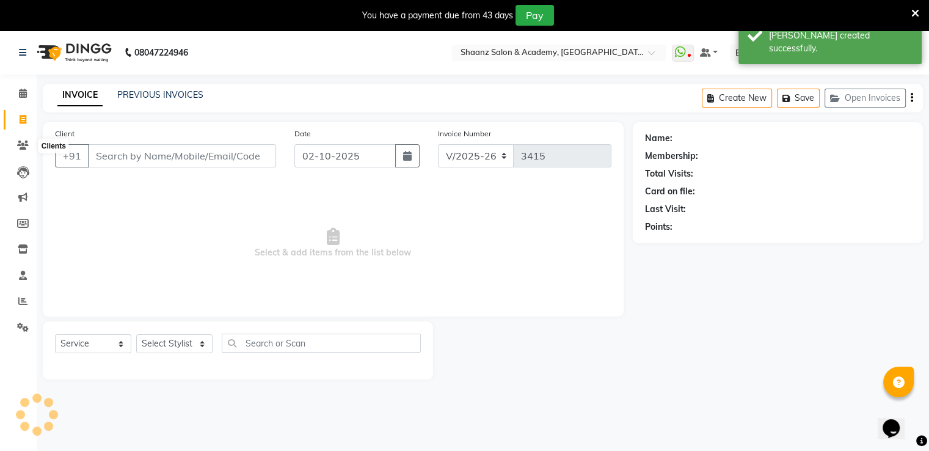
scroll to position [31, 0]
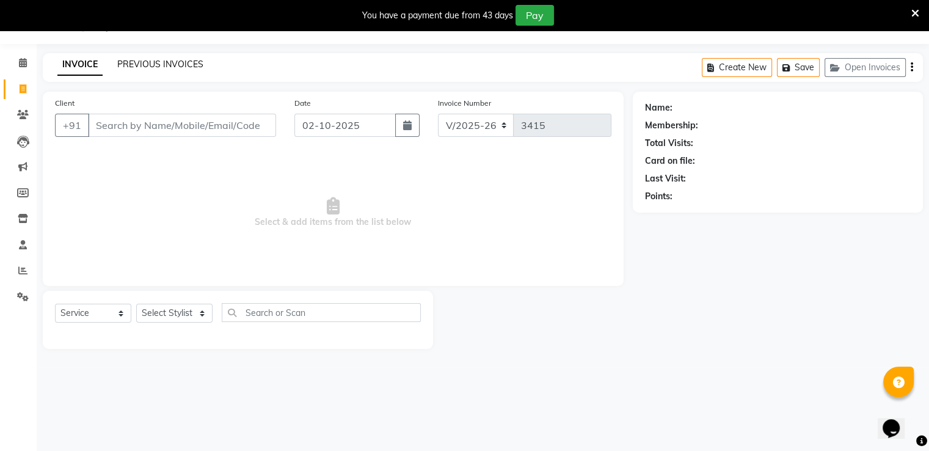
click at [185, 64] on link "PREVIOUS INVOICES" at bounding box center [160, 64] width 86 height 11
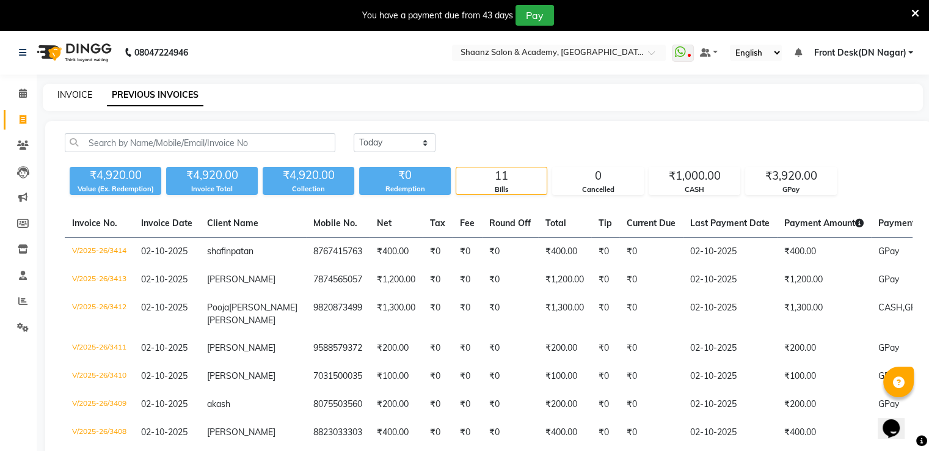
click at [82, 96] on link "INVOICE" at bounding box center [74, 94] width 35 height 11
select select "6360"
select select "service"
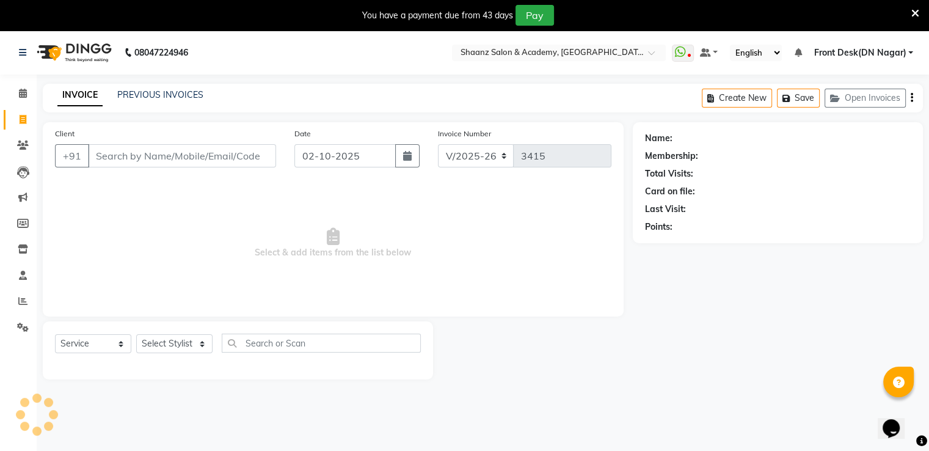
scroll to position [31, 0]
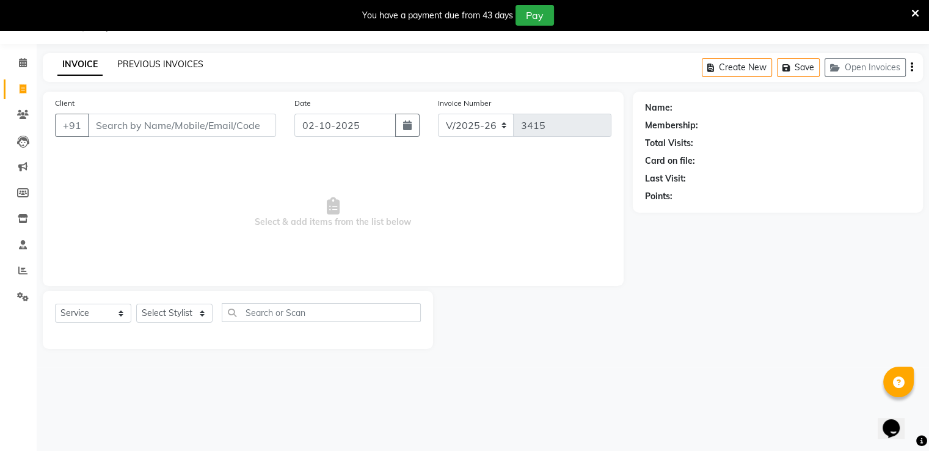
click at [147, 59] on link "PREVIOUS INVOICES" at bounding box center [160, 64] width 86 height 11
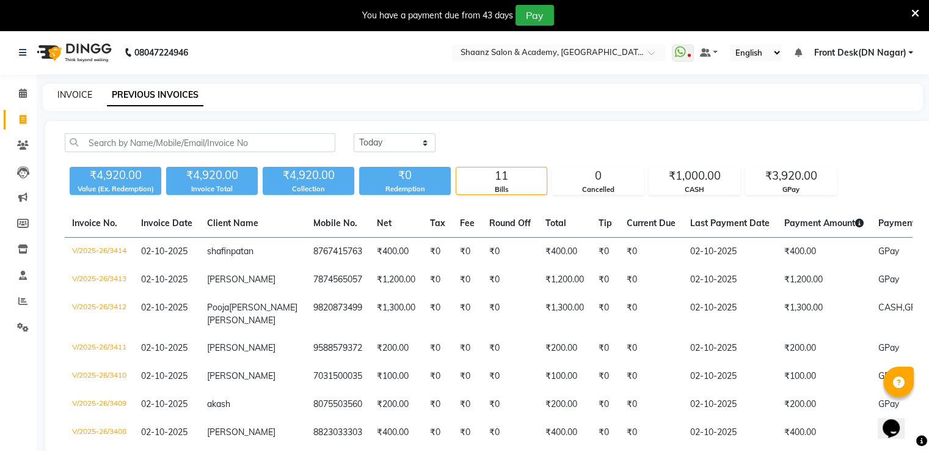
click at [71, 90] on link "INVOICE" at bounding box center [74, 94] width 35 height 11
select select "6360"
select select "service"
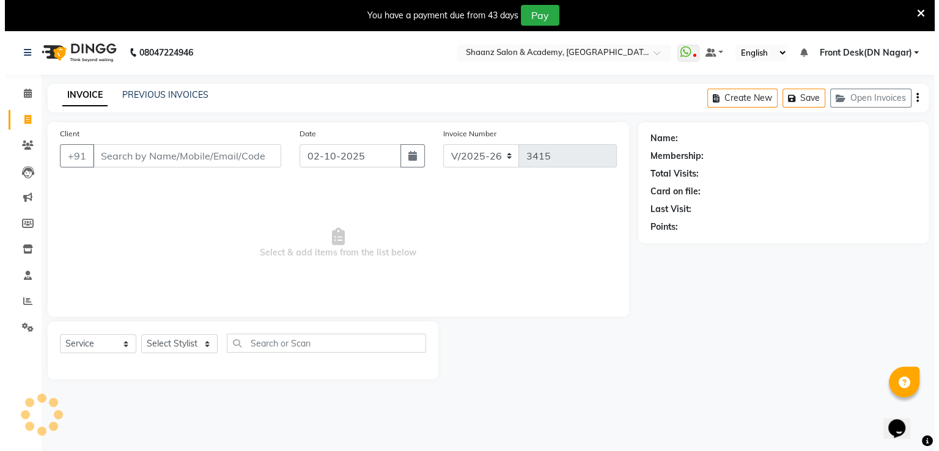
scroll to position [31, 0]
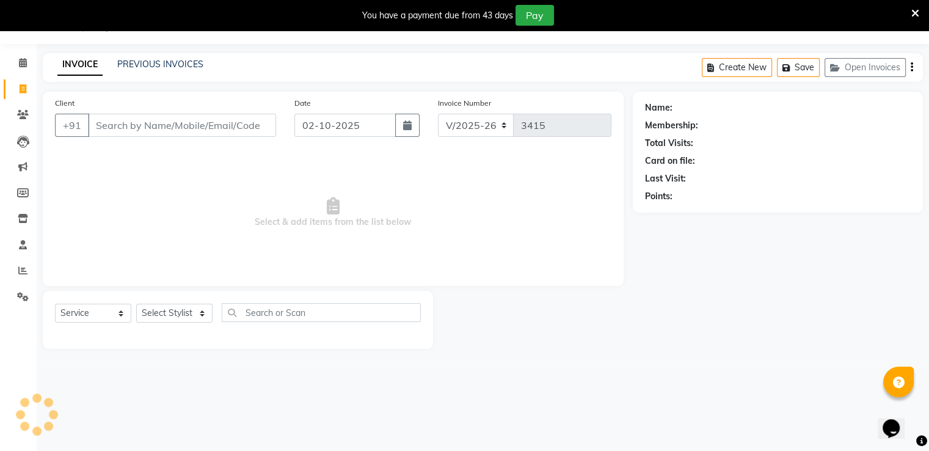
click at [136, 129] on input "Client" at bounding box center [182, 125] width 188 height 23
type input "8419938173"
click at [238, 115] on button "Add Client" at bounding box center [244, 125] width 63 height 23
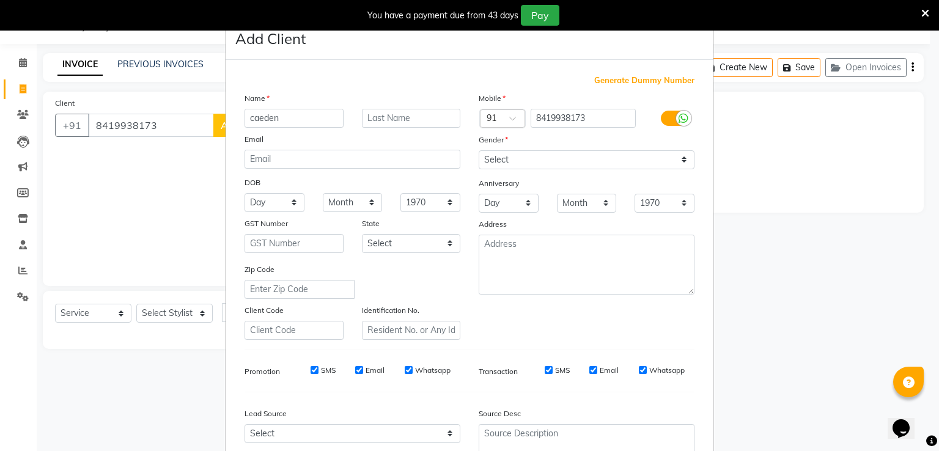
type input "caeden"
click at [367, 114] on input "text" at bounding box center [411, 118] width 99 height 19
type input "[PERSON_NAME]"
drag, startPoint x: 519, startPoint y: 158, endPoint x: 518, endPoint y: 166, distance: 8.0
click at [519, 158] on select "Select Male Female Other Prefer Not To Say" at bounding box center [586, 159] width 216 height 19
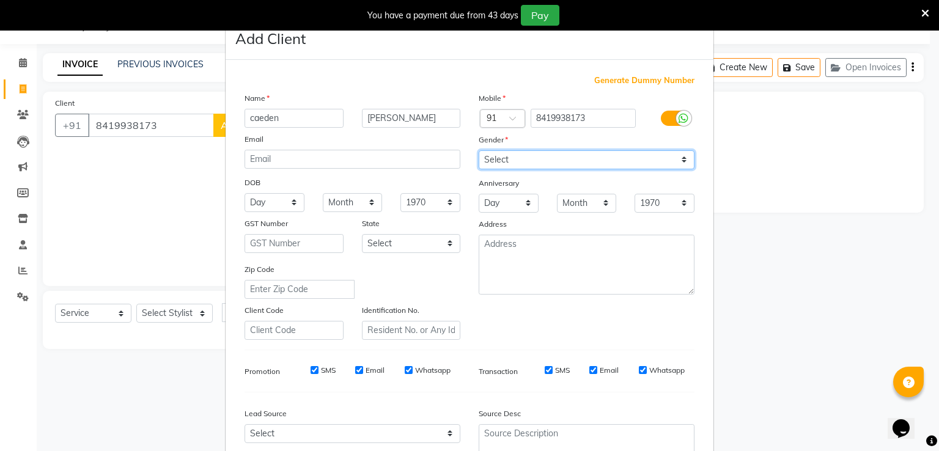
select select "male"
click at [478, 151] on select "Select Male Female Other Prefer Not To Say" at bounding box center [586, 159] width 216 height 19
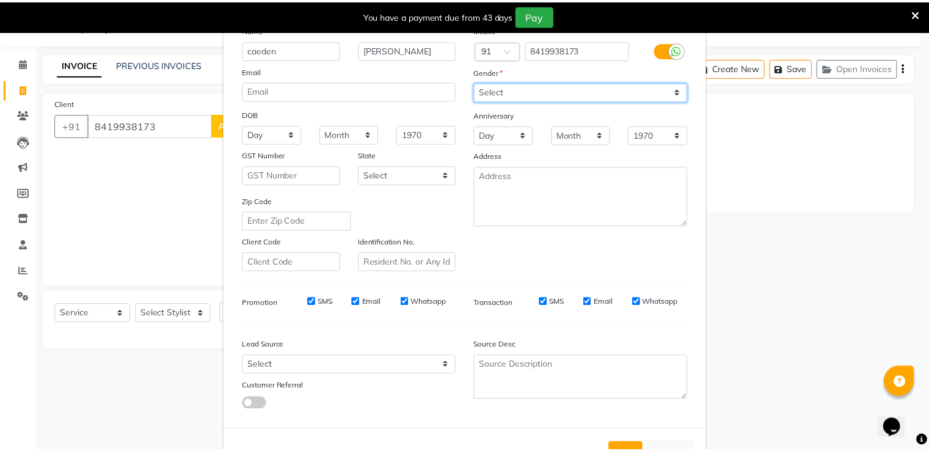
scroll to position [119, 0]
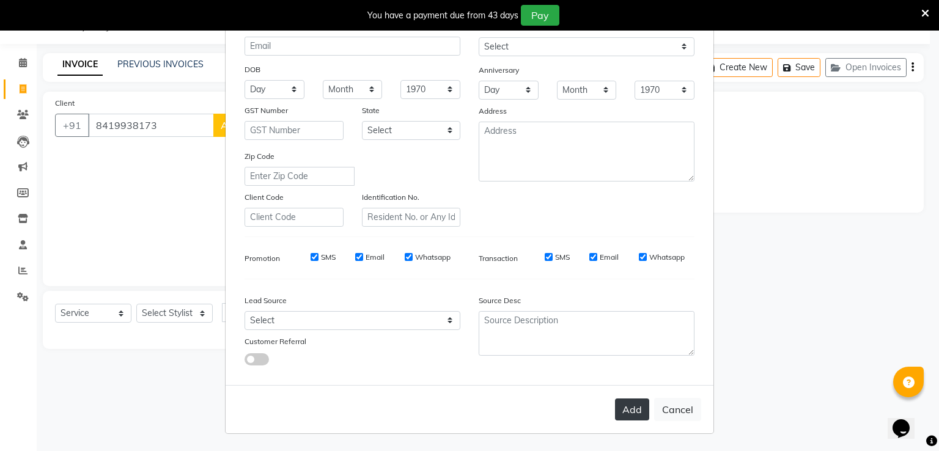
click at [626, 409] on button "Add" at bounding box center [632, 409] width 34 height 22
select select
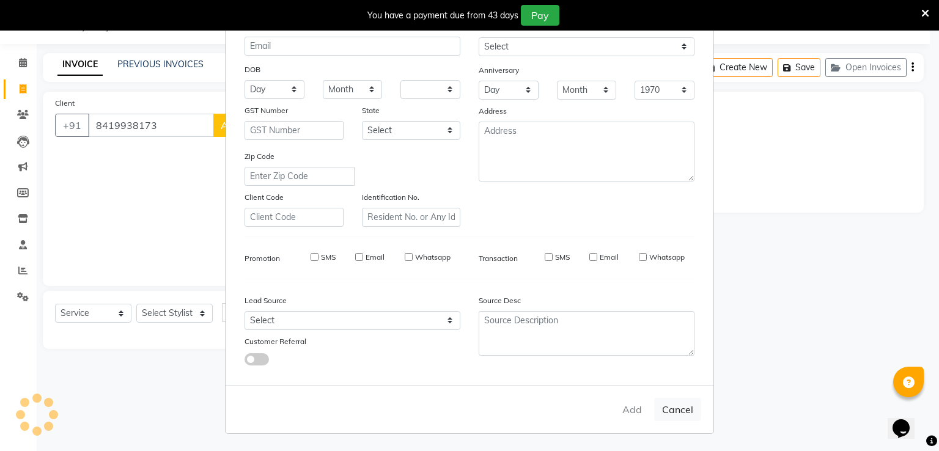
select select
checkbox input "false"
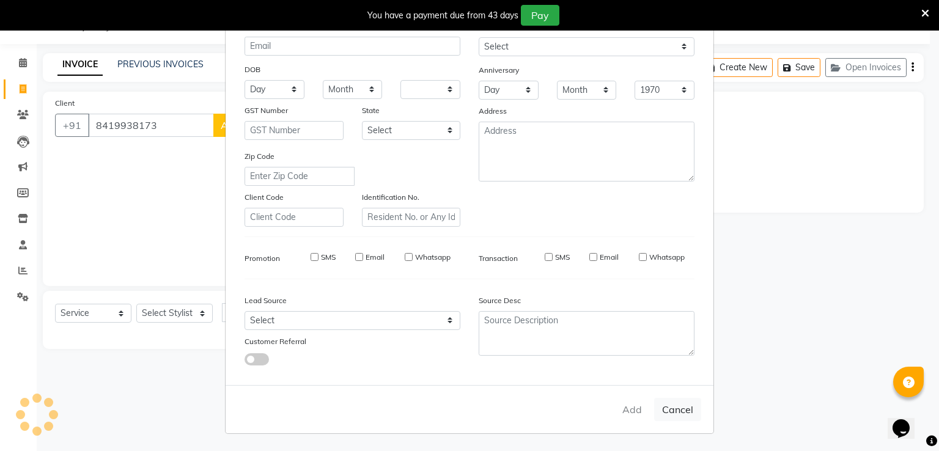
checkbox input "false"
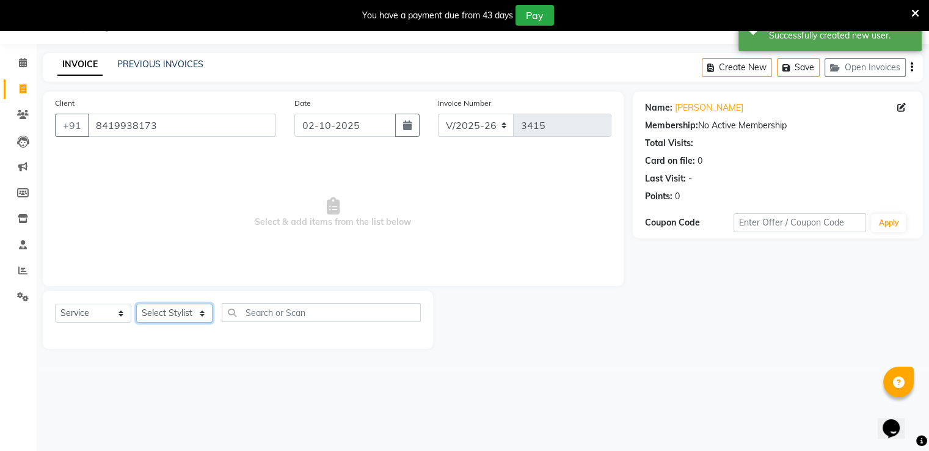
click at [158, 309] on select "Select Stylist Ameer AHMAD ASHISH THAPA dc Front Desk(DN Nagar) mehek MUSKAN ni…" at bounding box center [174, 313] width 76 height 19
select select "88016"
click at [136, 304] on select "Select Stylist Ameer AHMAD ASHISH THAPA dc Front Desk(DN Nagar) mehek MUSKAN ni…" at bounding box center [174, 313] width 76 height 19
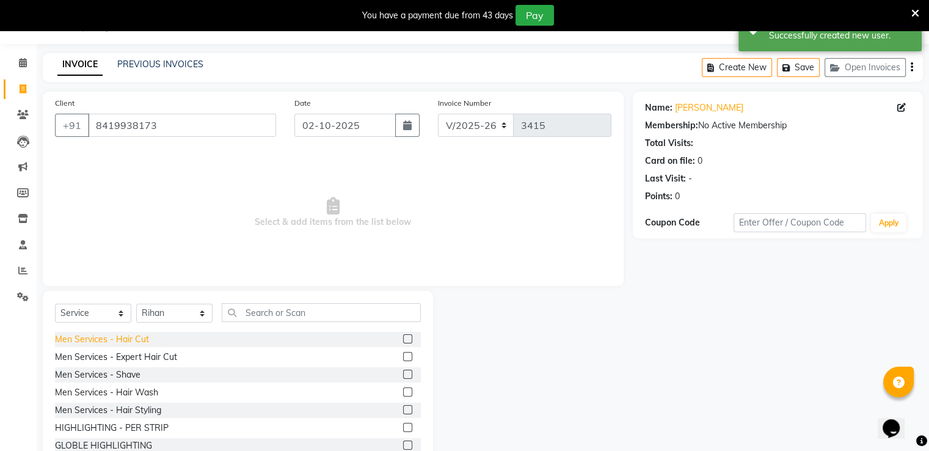
click at [132, 344] on div "Men Services - Hair Cut" at bounding box center [102, 339] width 94 height 13
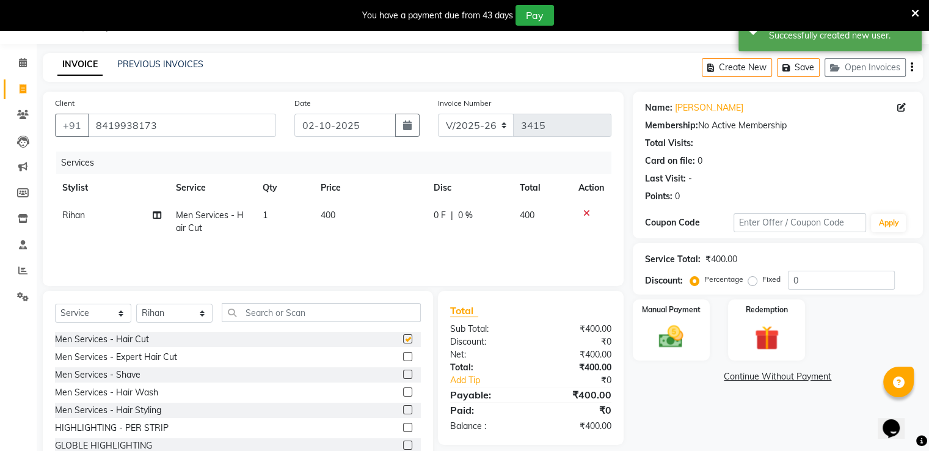
checkbox input "false"
click at [816, 279] on input "0" at bounding box center [841, 280] width 107 height 19
type input "050"
click at [689, 348] on img at bounding box center [671, 337] width 41 height 29
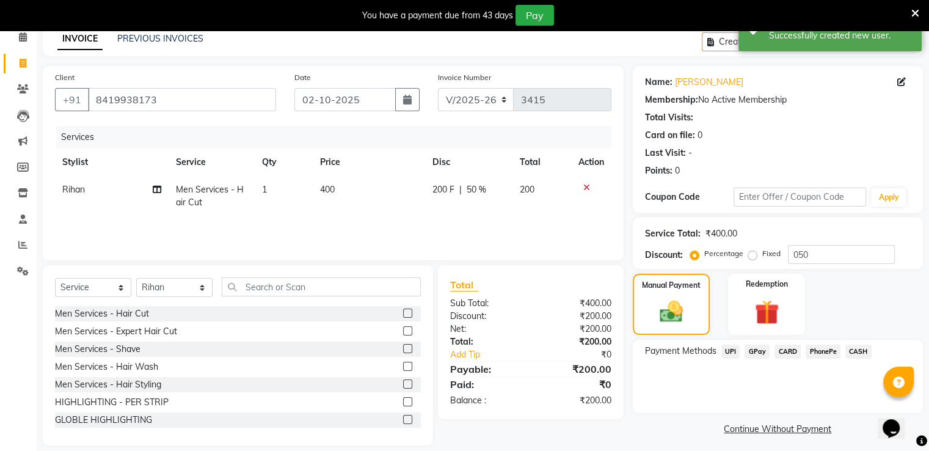
scroll to position [70, 0]
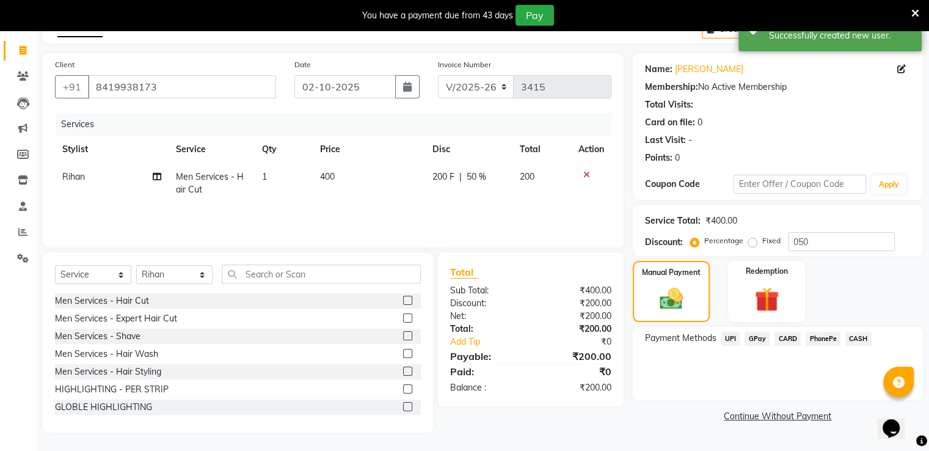
click at [760, 338] on span "GPay" at bounding box center [757, 339] width 25 height 14
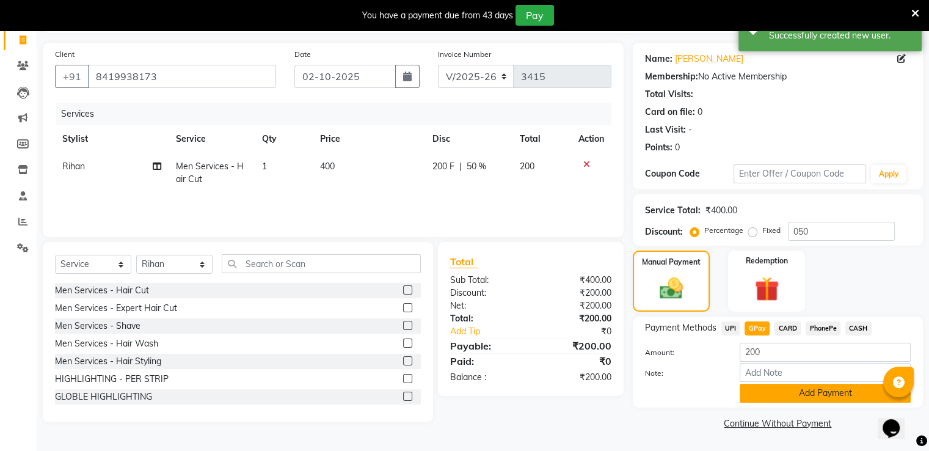
click at [767, 397] on button "Add Payment" at bounding box center [825, 393] width 171 height 19
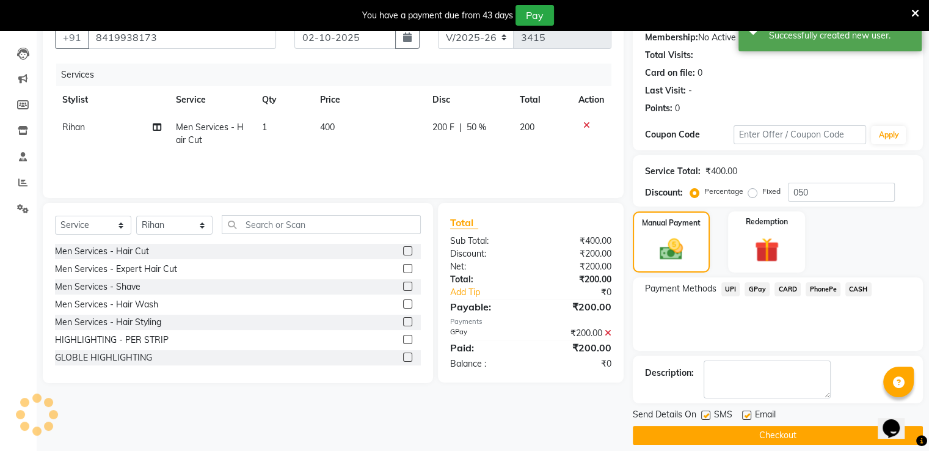
scroll to position [130, 0]
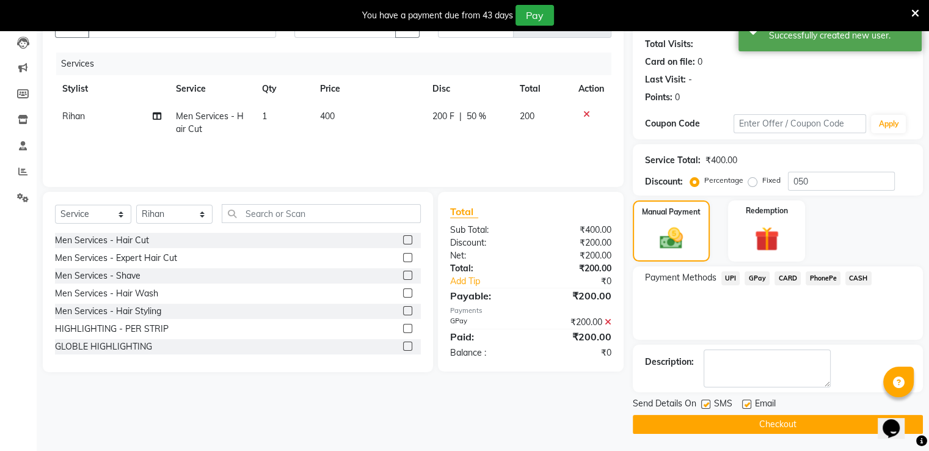
click at [745, 403] on label at bounding box center [746, 404] width 9 height 9
click at [745, 403] on input "checkbox" at bounding box center [746, 405] width 8 height 8
checkbox input "false"
click at [708, 401] on label at bounding box center [705, 404] width 9 height 9
click at [708, 401] on input "checkbox" at bounding box center [705, 405] width 8 height 8
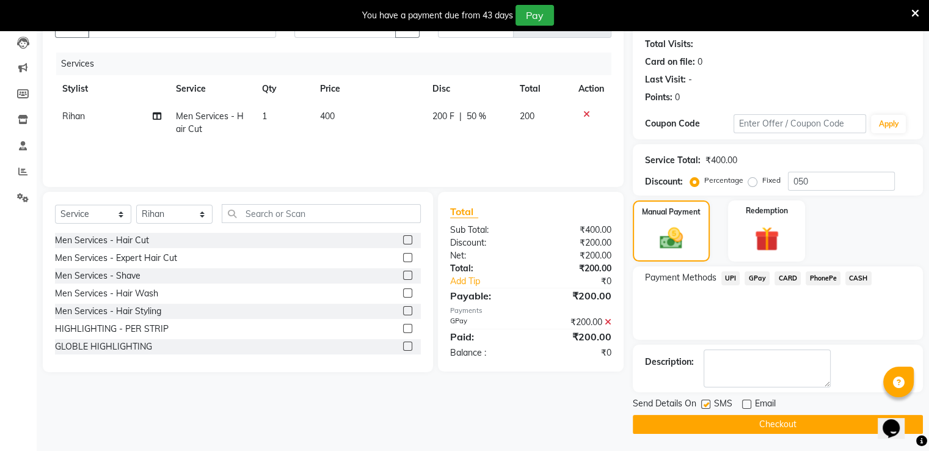
checkbox input "false"
click at [703, 427] on button "Checkout" at bounding box center [778, 424] width 290 height 19
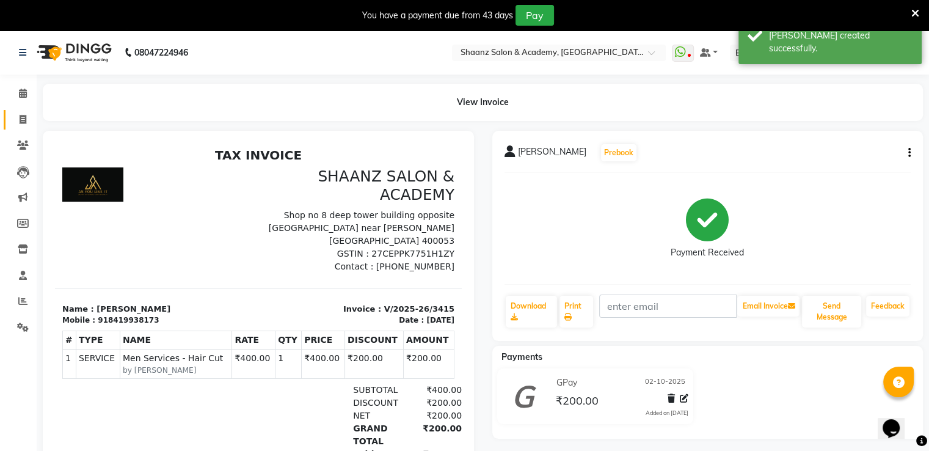
click at [24, 128] on link "Invoice" at bounding box center [18, 120] width 29 height 20
select select "6360"
select select "service"
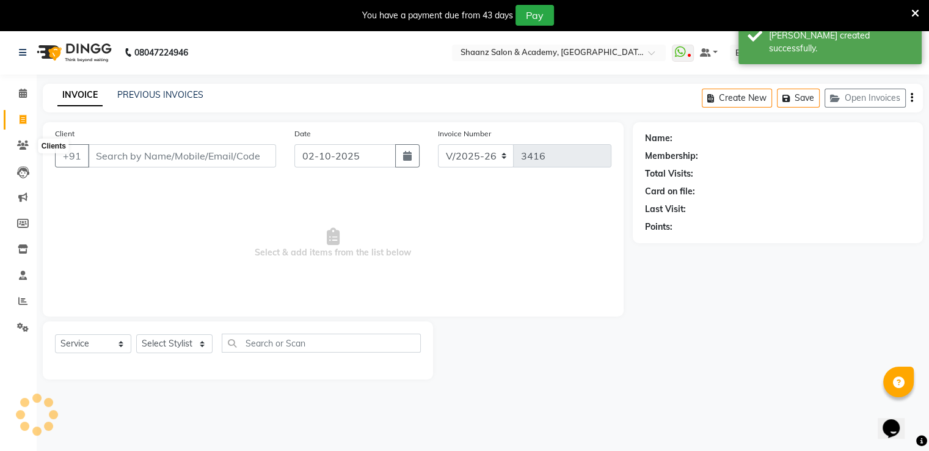
scroll to position [31, 0]
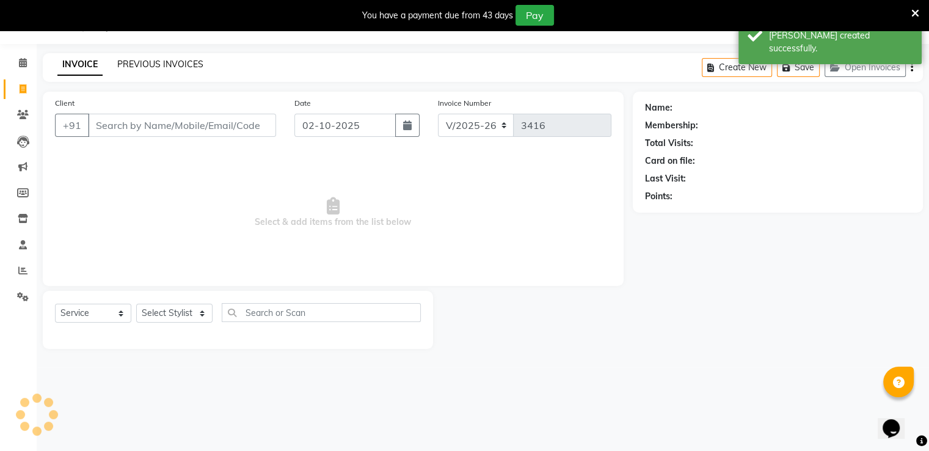
click at [142, 59] on link "PREVIOUS INVOICES" at bounding box center [160, 64] width 86 height 11
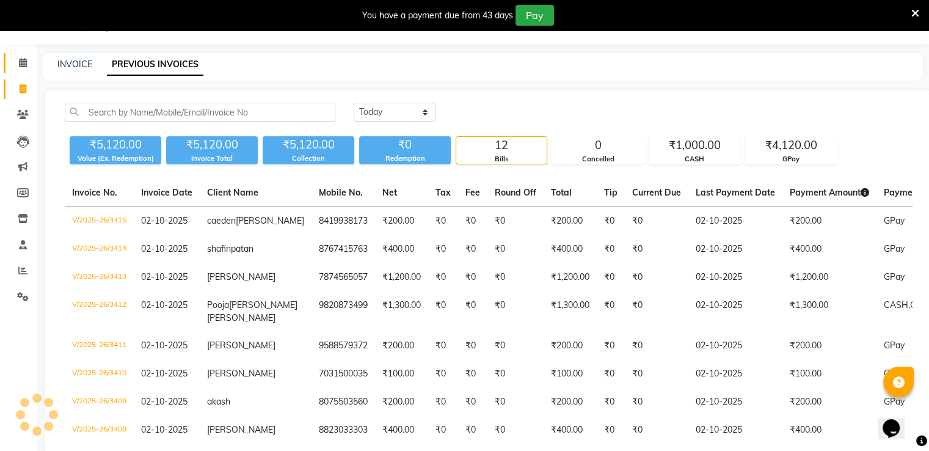
click at [22, 71] on link "Calendar" at bounding box center [18, 63] width 29 height 20
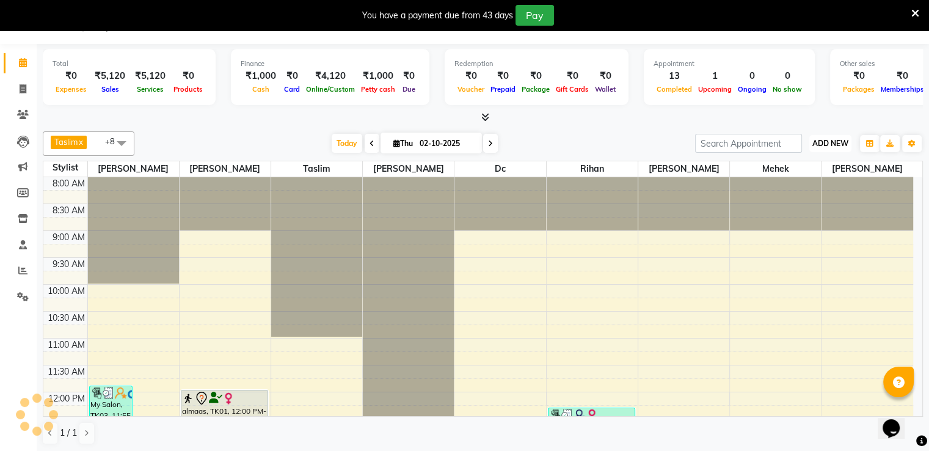
click at [821, 150] on button "ADD NEW Toggle Dropdown" at bounding box center [831, 143] width 42 height 17
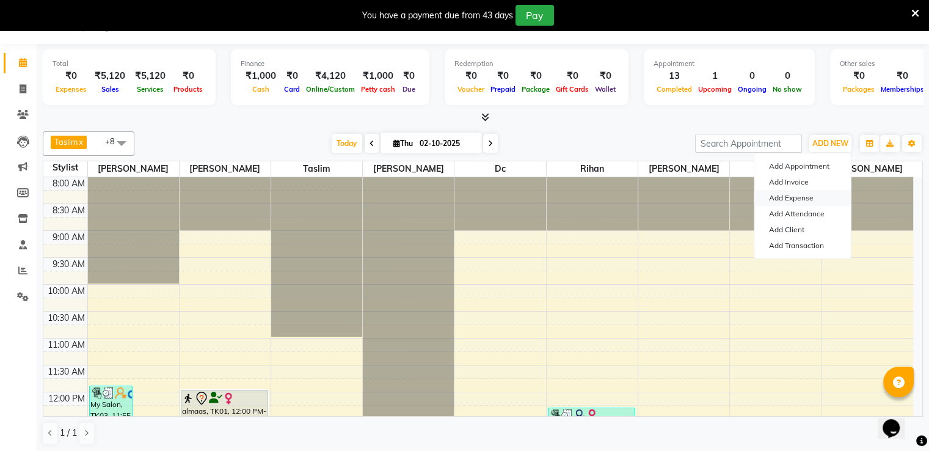
click at [803, 197] on link "Add Expense" at bounding box center [803, 198] width 97 height 16
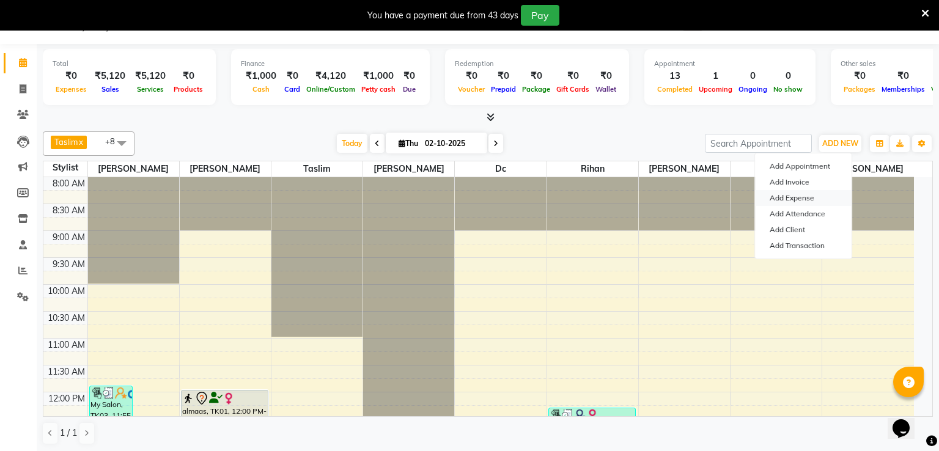
select select "1"
select select "5362"
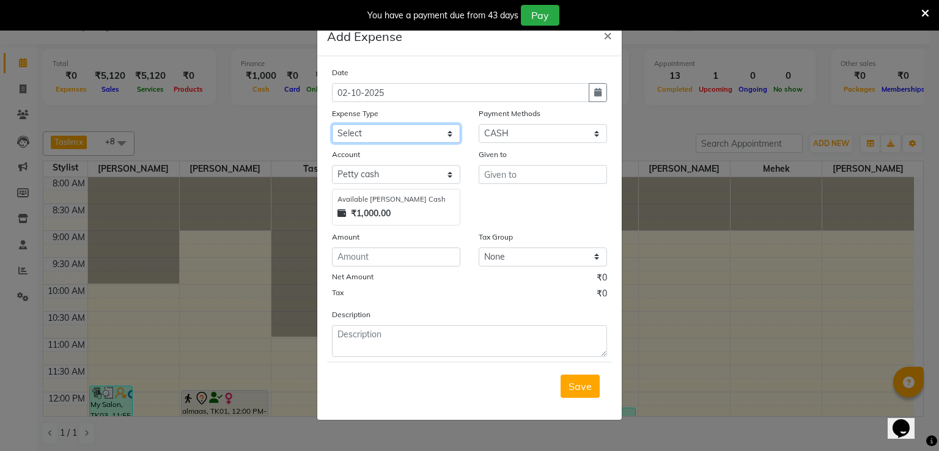
click at [381, 139] on select "Select Advance Salary Cash transfer to bank Client Snacks Equipment Incentive M…" at bounding box center [396, 133] width 128 height 19
select select "14859"
click at [332, 125] on select "Select Advance Salary Cash transfer to bank Client Snacks Equipment Incentive M…" at bounding box center [396, 133] width 128 height 19
click at [536, 177] on input "text" at bounding box center [542, 174] width 128 height 19
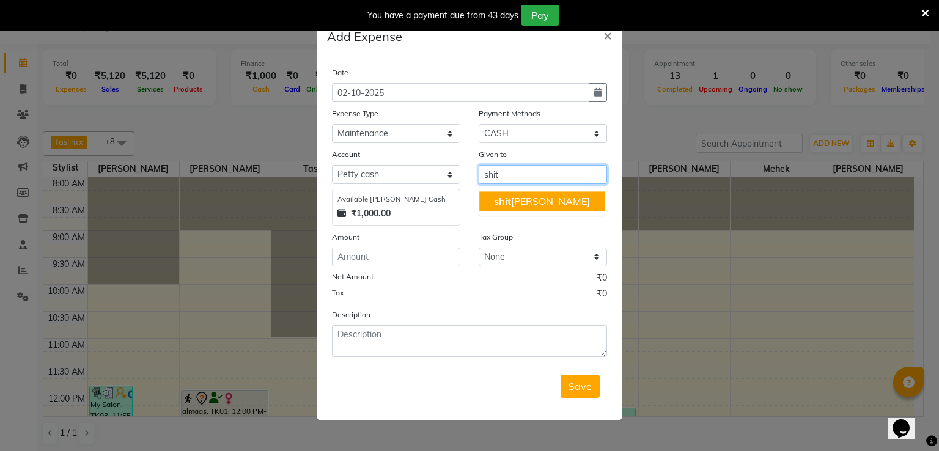
click at [517, 210] on button "shit al shah" at bounding box center [541, 201] width 125 height 20
type input "[PERSON_NAME]"
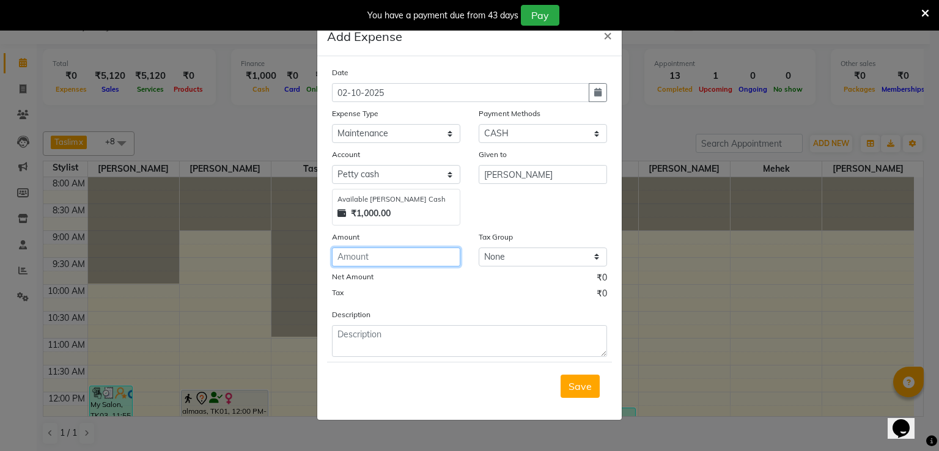
click at [399, 257] on input "number" at bounding box center [396, 256] width 128 height 19
type input "200"
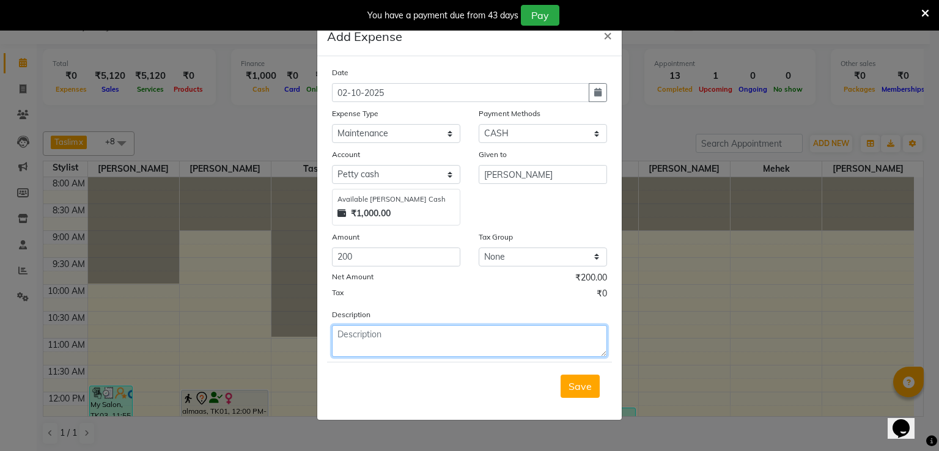
click at [365, 347] on textarea at bounding box center [469, 341] width 275 height 32
type textarea "flowers for salon"
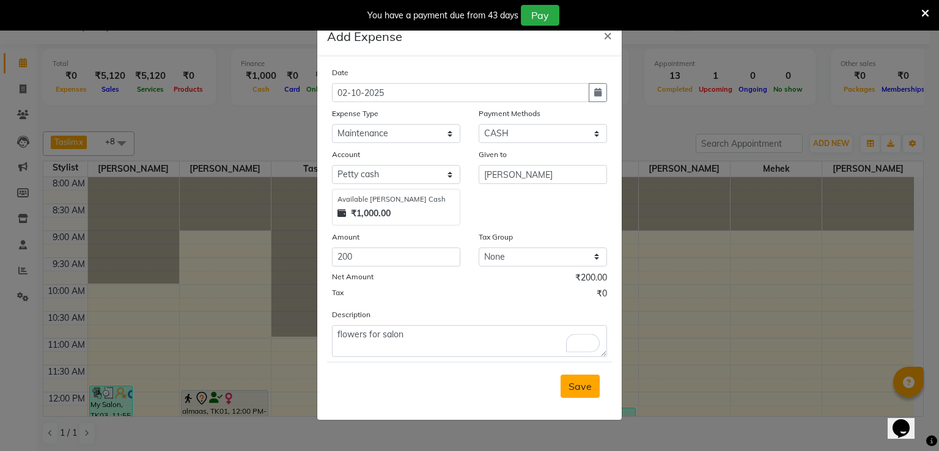
click at [596, 397] on button "Save" at bounding box center [579, 386] width 39 height 23
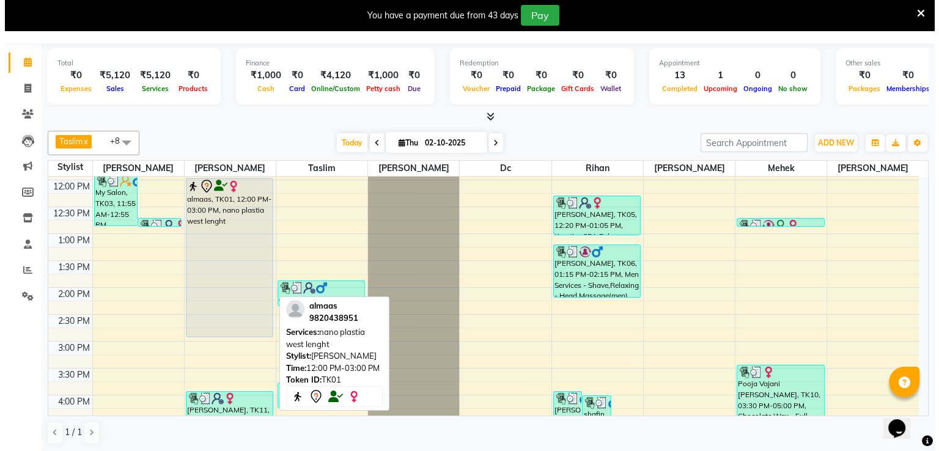
scroll to position [183, 0]
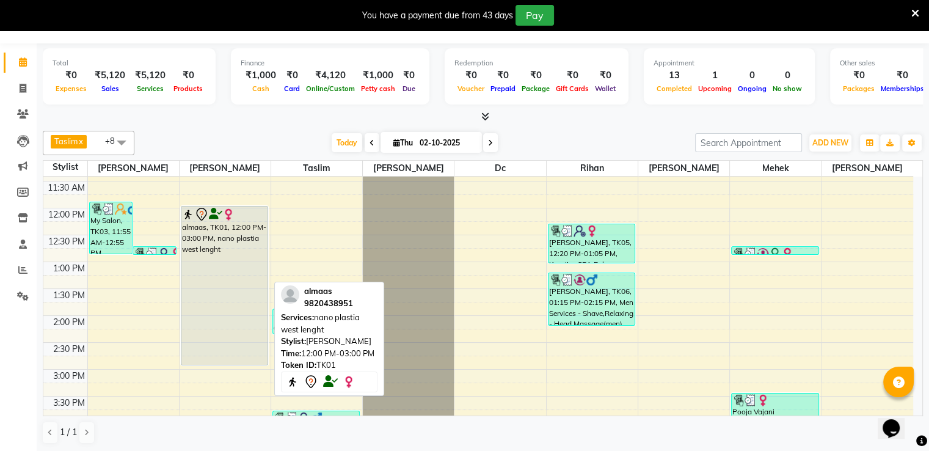
click at [217, 263] on div "almaas, TK01, 12:00 PM-03:00 PM, nano plastia west lenght" at bounding box center [224, 286] width 87 height 158
select select "7"
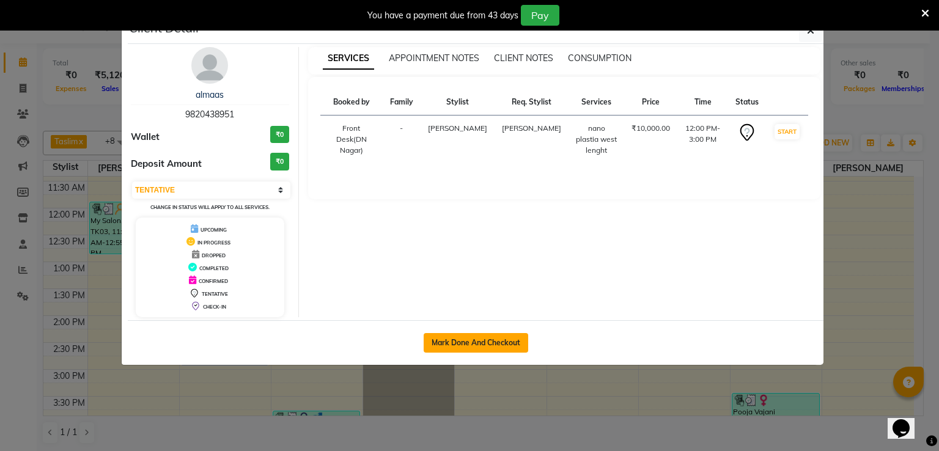
click at [445, 333] on button "Mark Done And Checkout" at bounding box center [475, 343] width 104 height 20
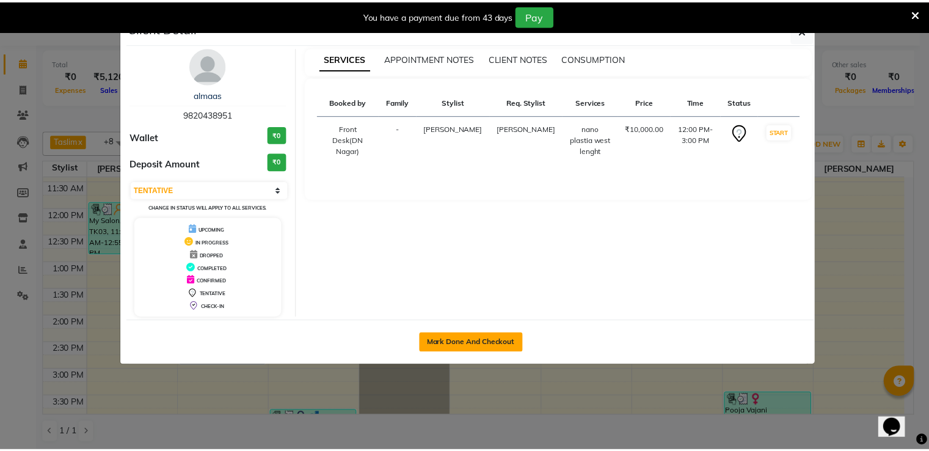
scroll to position [31, 0]
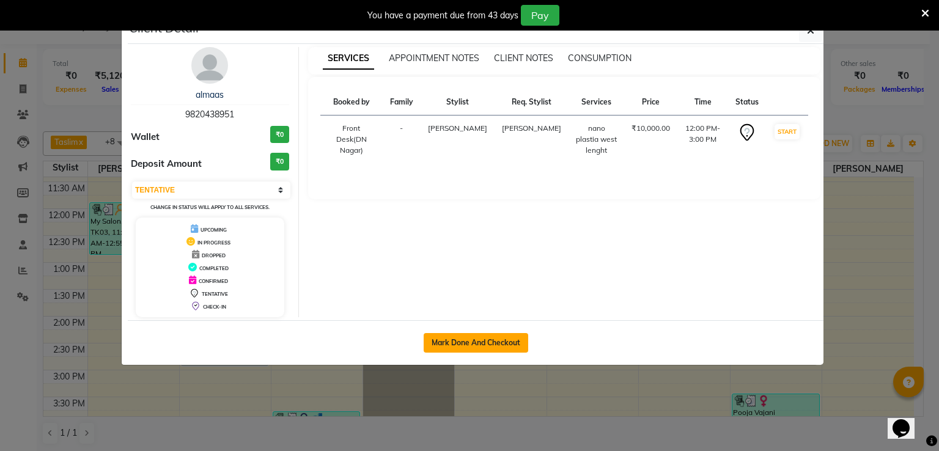
select select "6360"
select select "service"
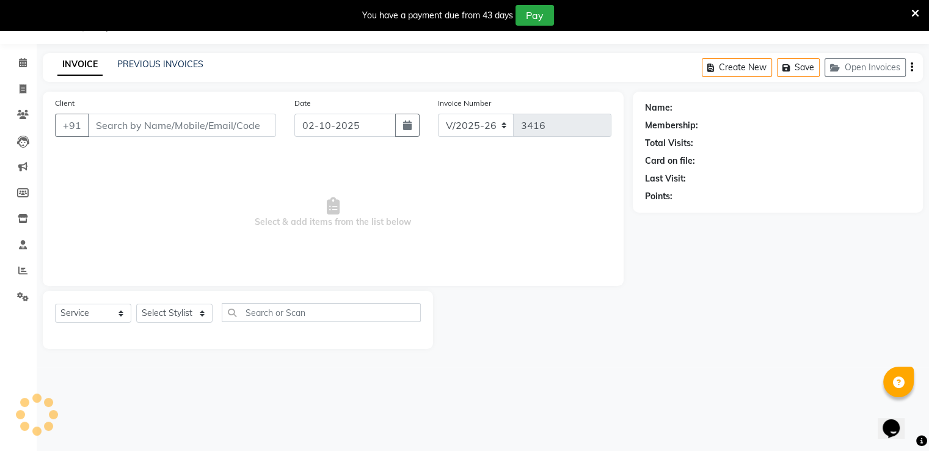
type input "9820438951"
select select "47949"
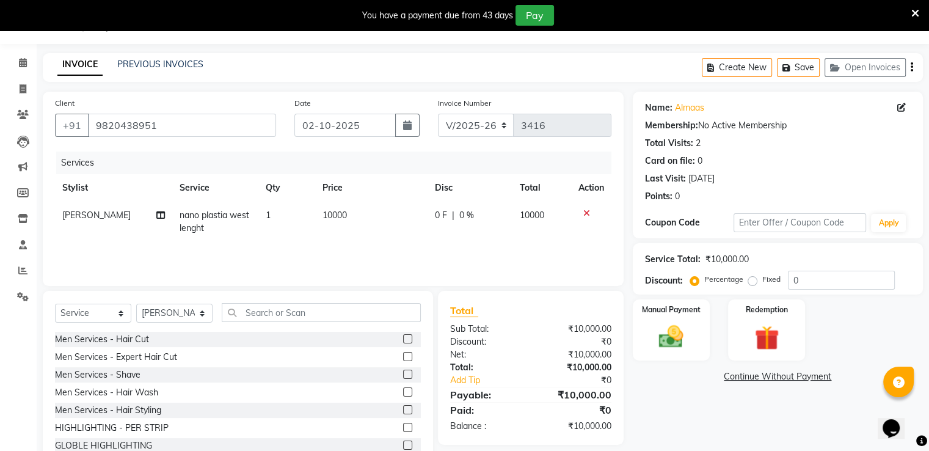
click at [362, 215] on td "10000" at bounding box center [371, 222] width 112 height 40
select select "47949"
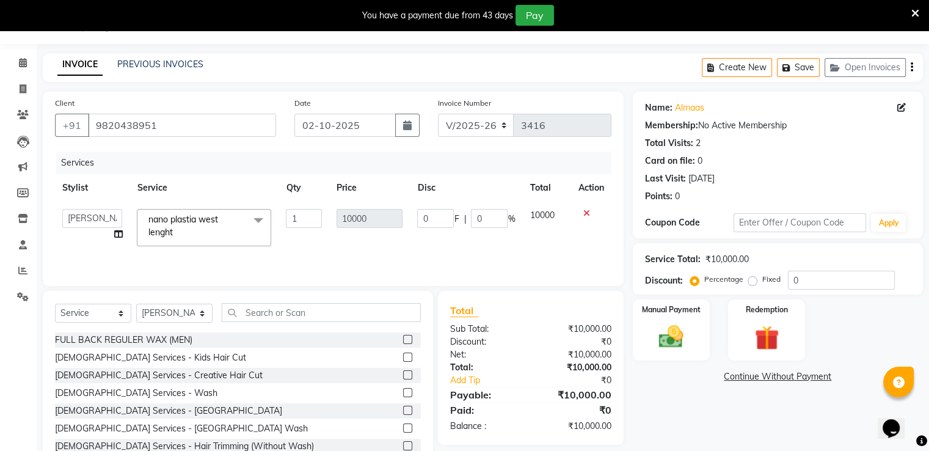
scroll to position [428, 0]
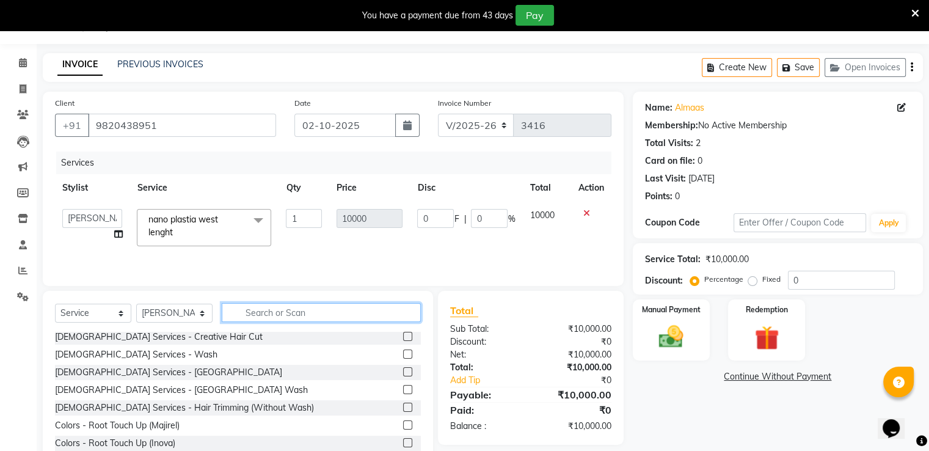
click at [264, 313] on input "text" at bounding box center [321, 312] width 199 height 19
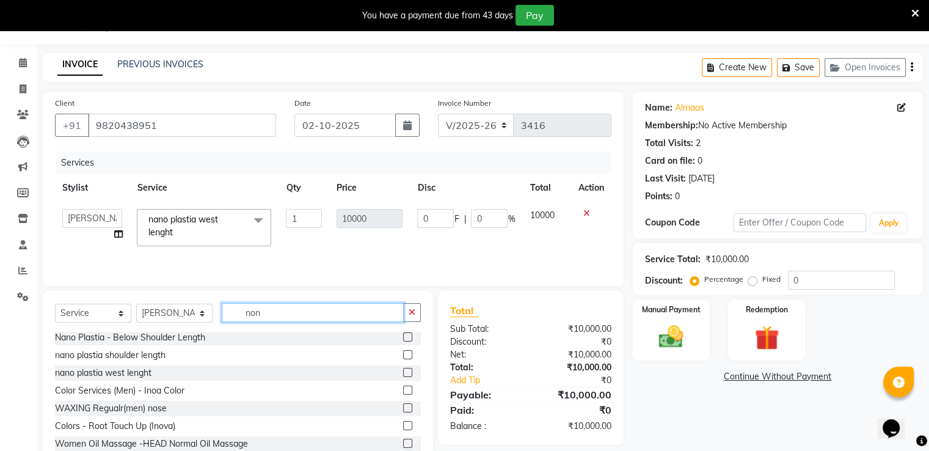
scroll to position [0, 0]
type input "no"
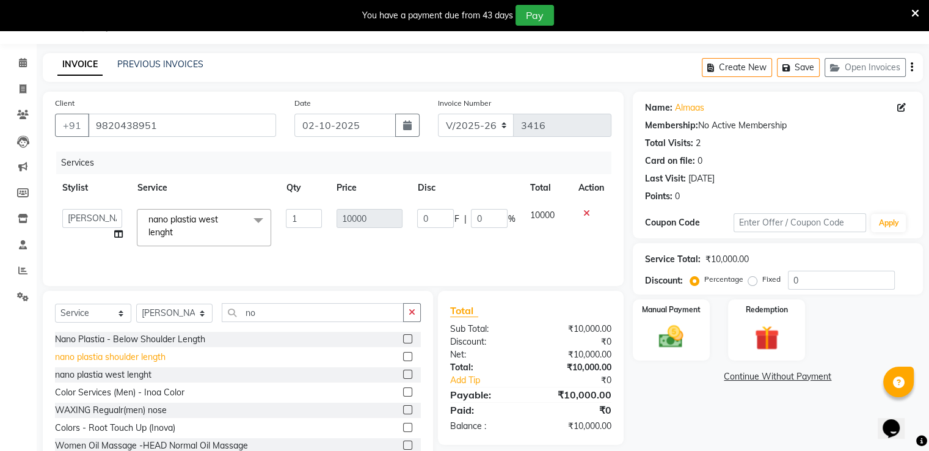
click at [111, 356] on div "nano plastia shoulder length" at bounding box center [110, 357] width 111 height 13
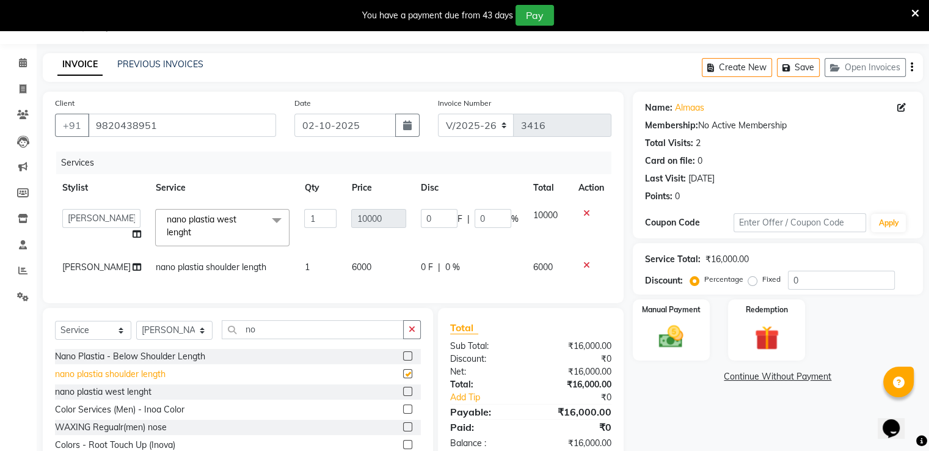
checkbox input "false"
click at [584, 214] on icon at bounding box center [587, 213] width 7 height 9
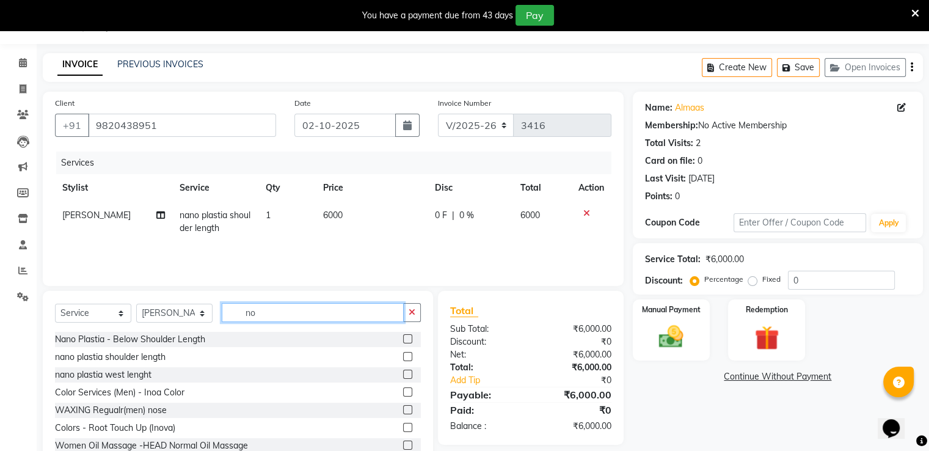
click at [314, 313] on input "no" at bounding box center [313, 312] width 182 height 19
type input "n"
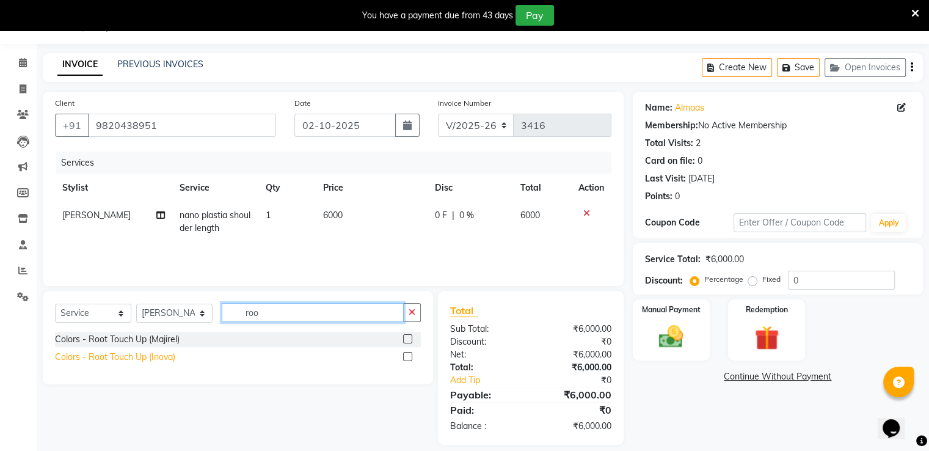
type input "roo"
click at [164, 359] on div "Colors - Root Touch Up (Inova)" at bounding box center [115, 357] width 120 height 13
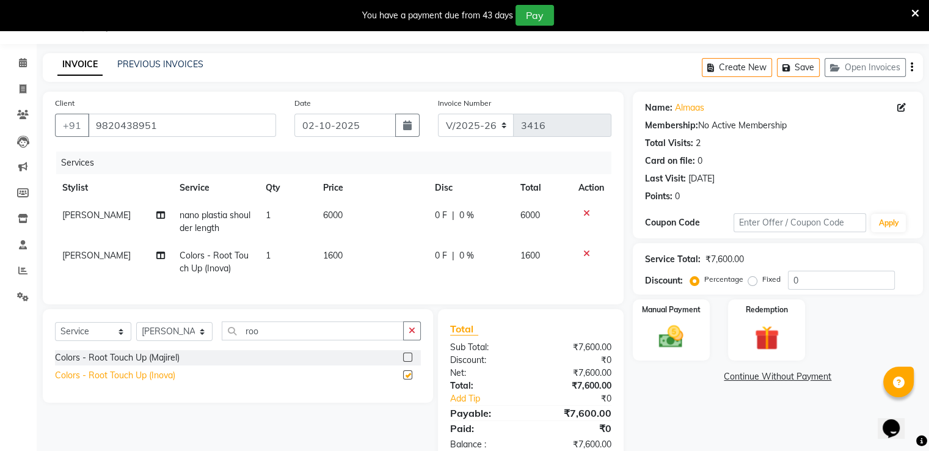
checkbox input "false"
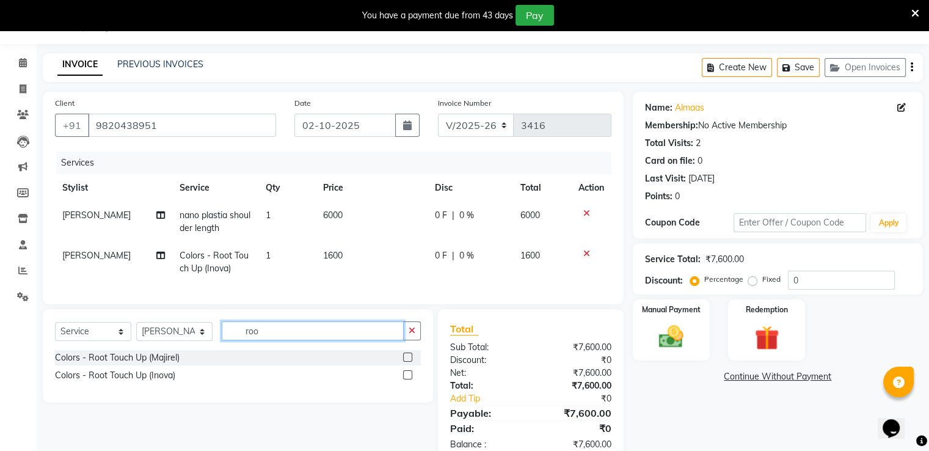
click at [305, 340] on input "roo" at bounding box center [313, 330] width 182 height 19
type input "r"
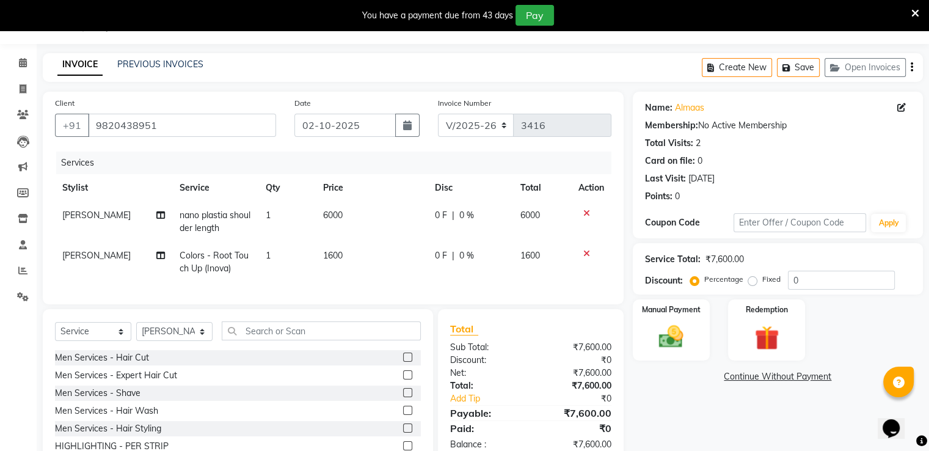
click at [588, 259] on td at bounding box center [591, 262] width 40 height 40
click at [587, 255] on icon at bounding box center [587, 253] width 7 height 9
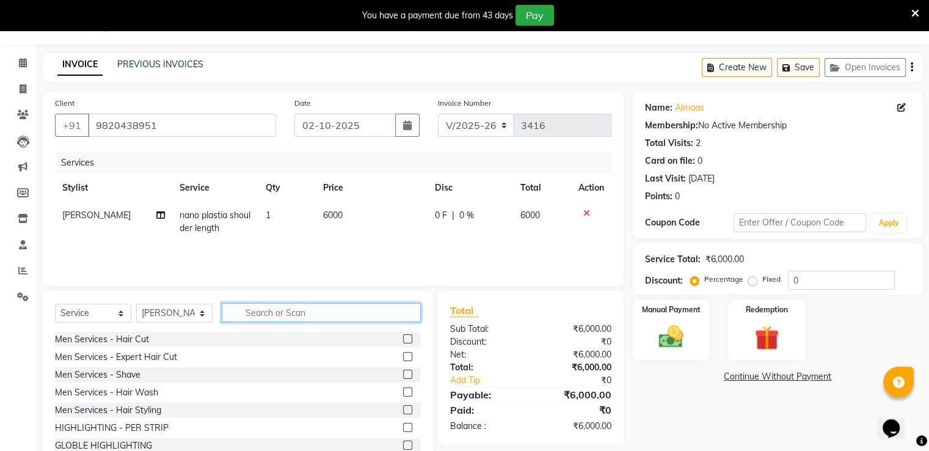
click at [293, 311] on input "text" at bounding box center [321, 312] width 199 height 19
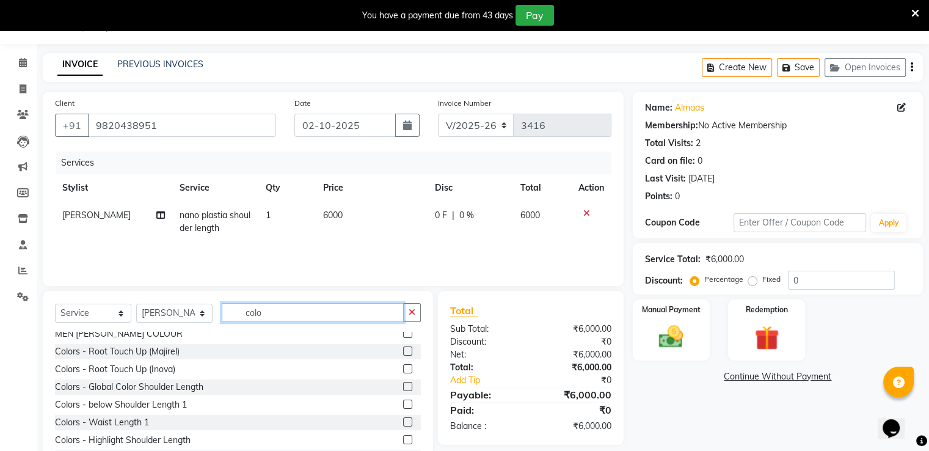
scroll to position [61, 0]
type input "colo"
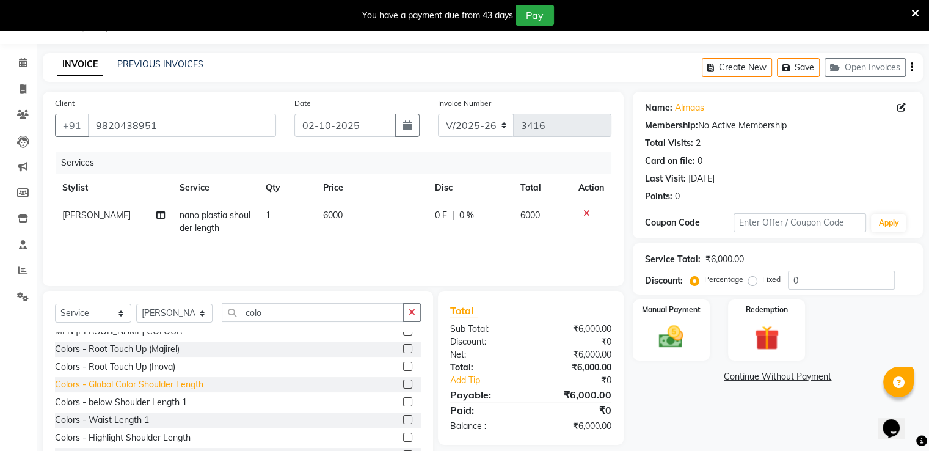
click at [109, 384] on div "Colors - Global Color Shoulder Length" at bounding box center [129, 384] width 148 height 13
checkbox input "false"
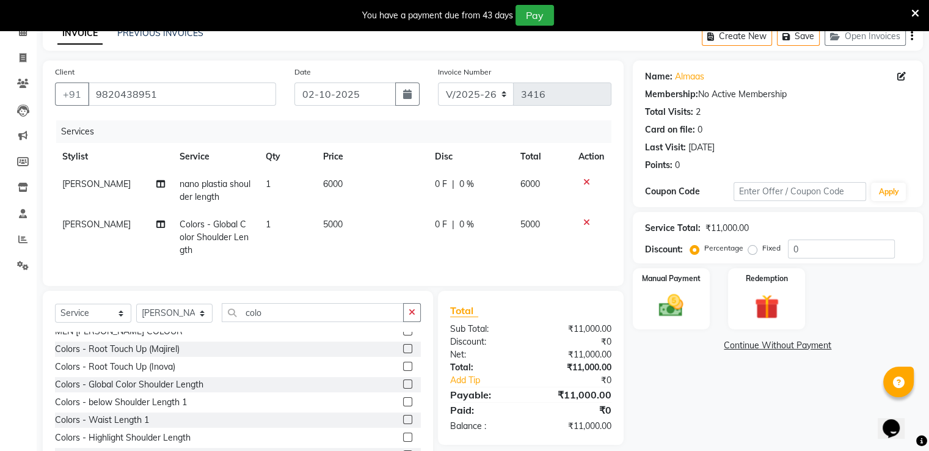
scroll to position [92, 0]
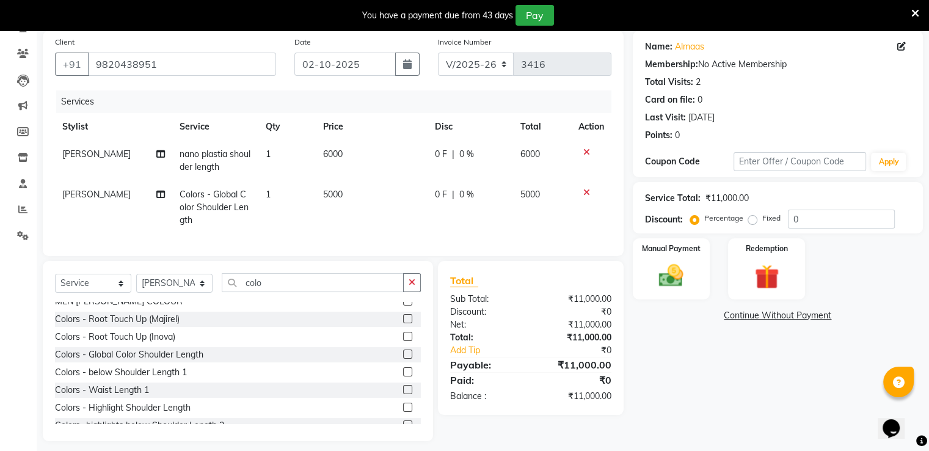
click at [357, 199] on td "5000" at bounding box center [372, 207] width 112 height 53
select select "47949"
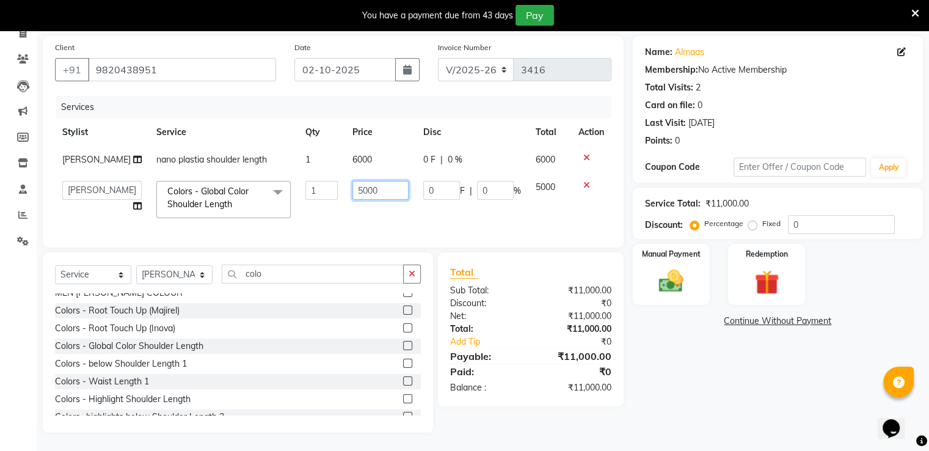
click at [373, 194] on input "5000" at bounding box center [381, 190] width 56 height 19
type input "5"
type input "2500"
click at [485, 301] on div "Total Sub Total: ₹11,000.00 Discount: ₹0 Net: ₹11,000.00 Total: ₹11,000.00 Add …" at bounding box center [530, 330] width 161 height 130
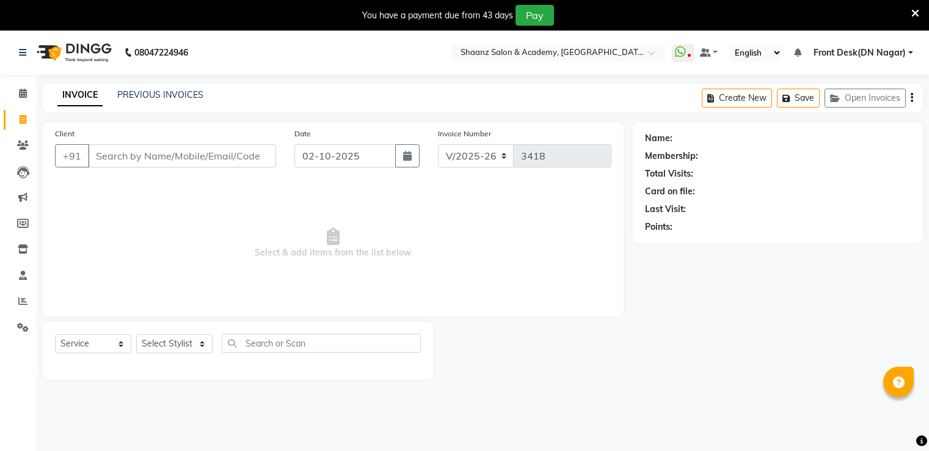
select select "6360"
select select "service"
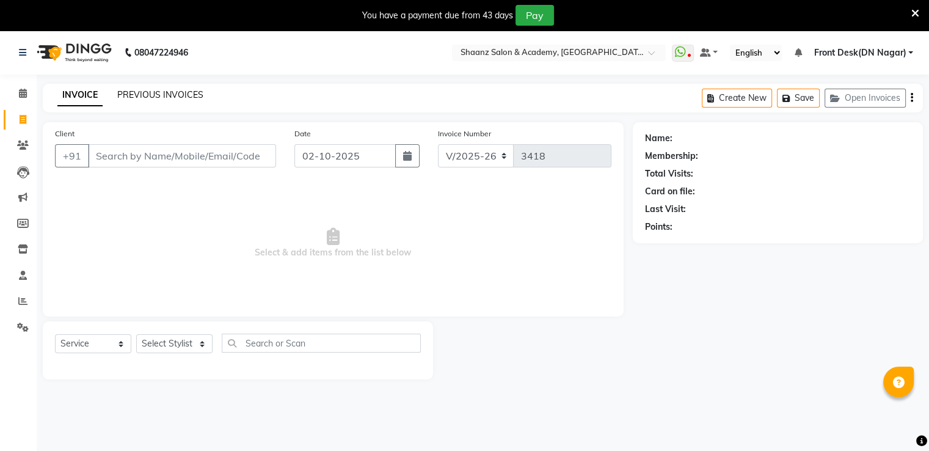
click at [148, 90] on link "PREVIOUS INVOICES" at bounding box center [160, 94] width 86 height 11
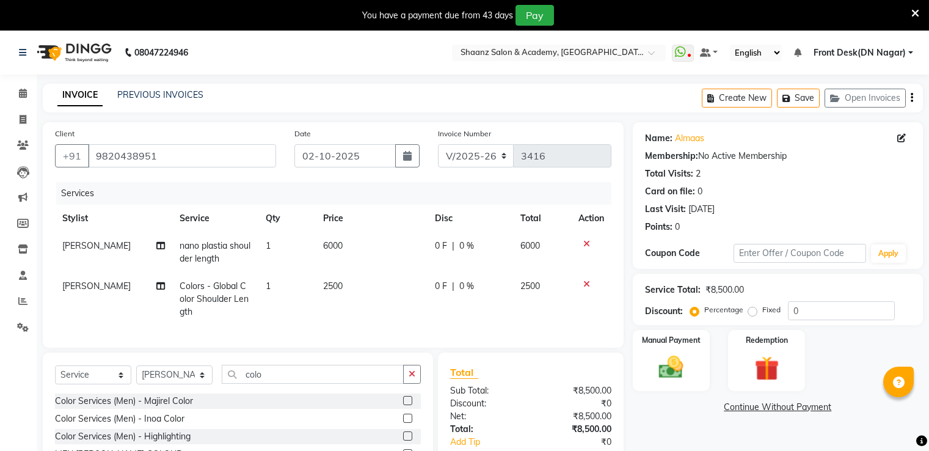
select select "6360"
select select "service"
select select "47949"
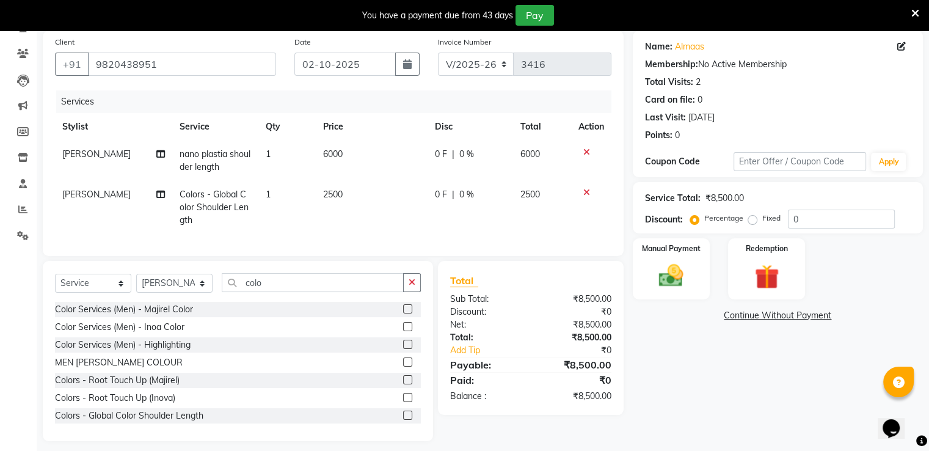
scroll to position [61, 0]
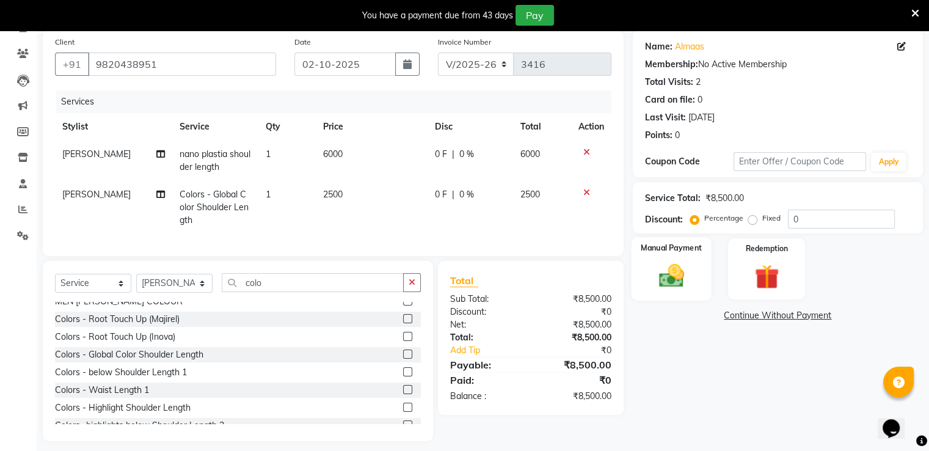
click at [667, 267] on img at bounding box center [671, 276] width 41 height 29
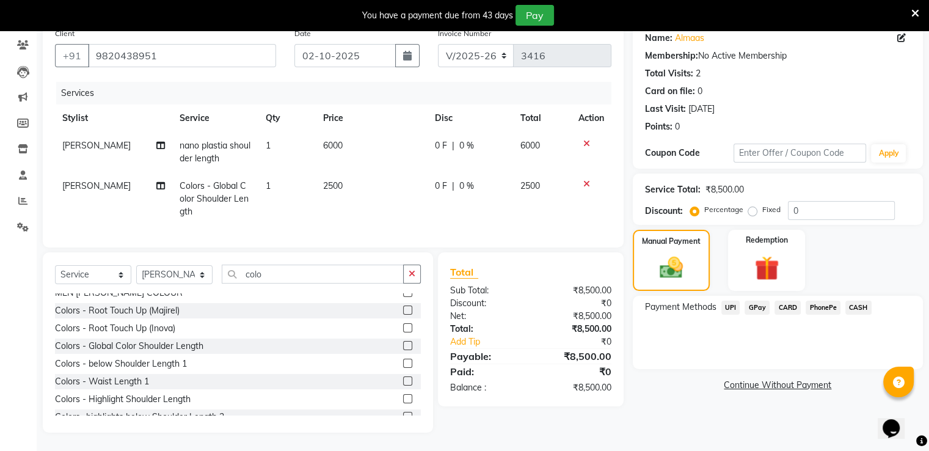
scroll to position [110, 0]
click at [765, 301] on span "GPay" at bounding box center [757, 308] width 25 height 14
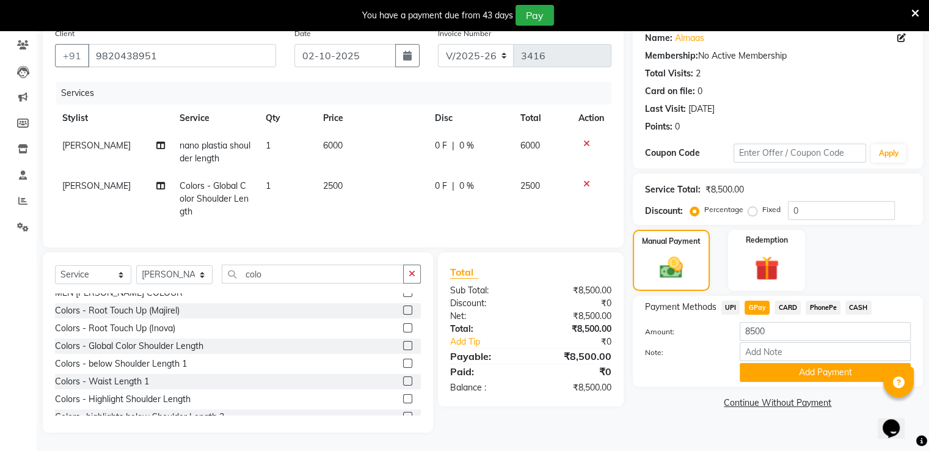
click at [782, 301] on span "CARD" at bounding box center [788, 308] width 26 height 14
click at [763, 370] on button "Add Payment" at bounding box center [825, 372] width 171 height 19
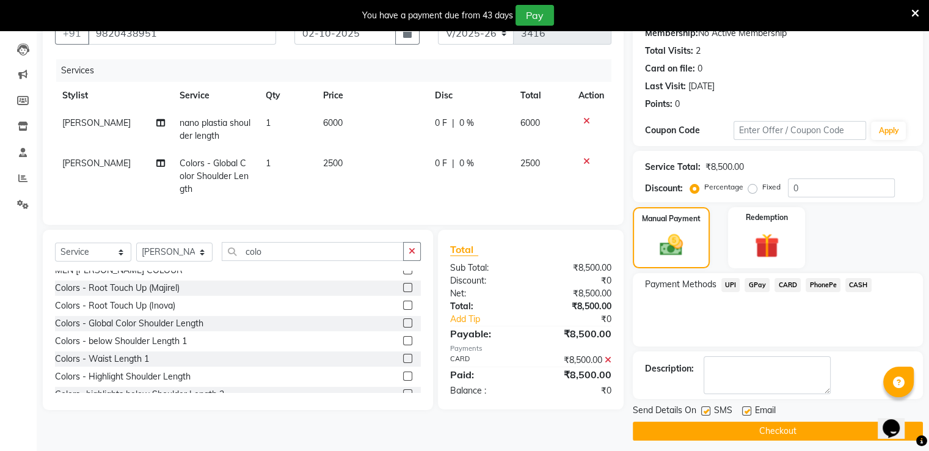
scroll to position [130, 0]
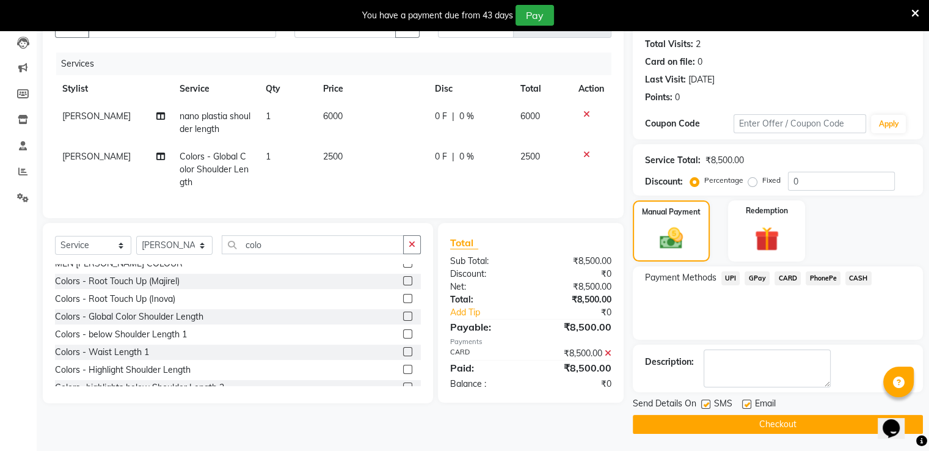
click at [750, 400] on label at bounding box center [746, 404] width 9 height 9
click at [750, 401] on input "checkbox" at bounding box center [746, 405] width 8 height 8
checkbox input "false"
click at [707, 404] on label at bounding box center [705, 404] width 9 height 9
click at [707, 404] on input "checkbox" at bounding box center [705, 405] width 8 height 8
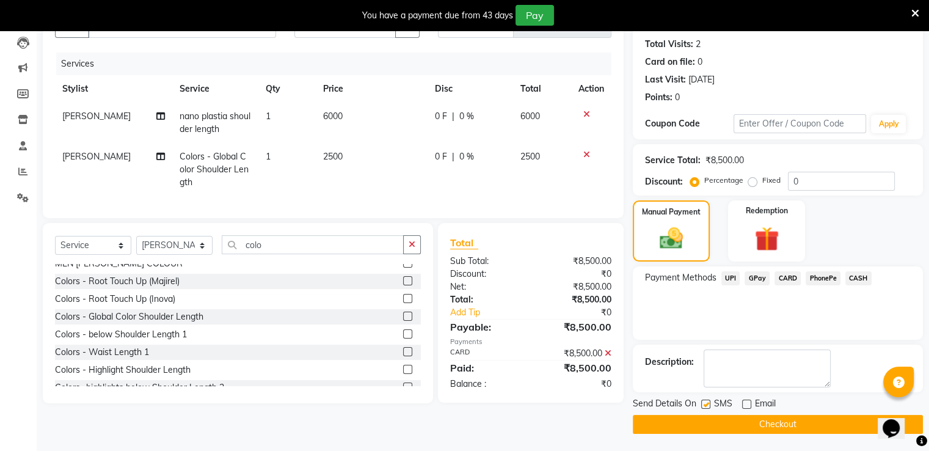
checkbox input "false"
click at [705, 420] on button "Checkout" at bounding box center [778, 424] width 290 height 19
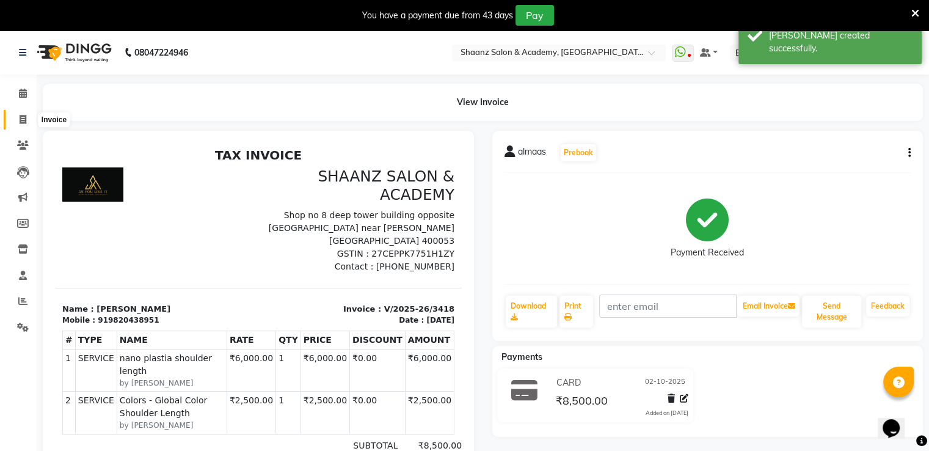
click at [21, 117] on icon at bounding box center [23, 119] width 7 height 9
select select "6360"
select select "service"
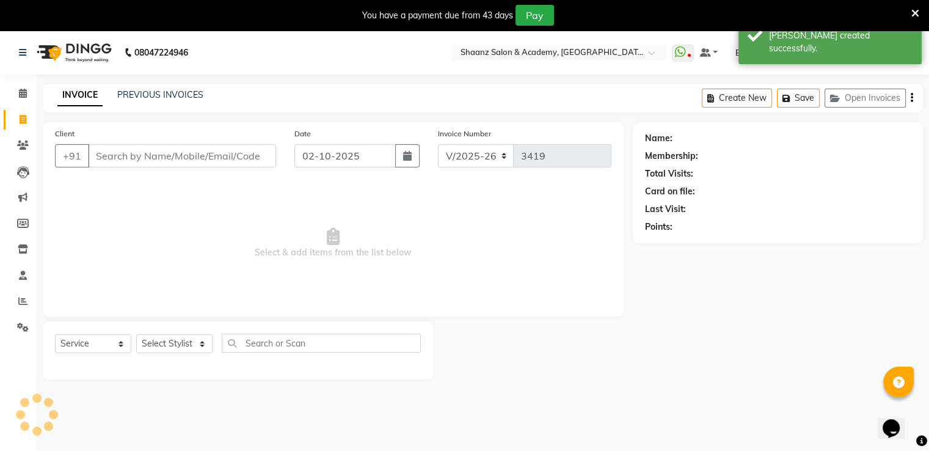
scroll to position [31, 0]
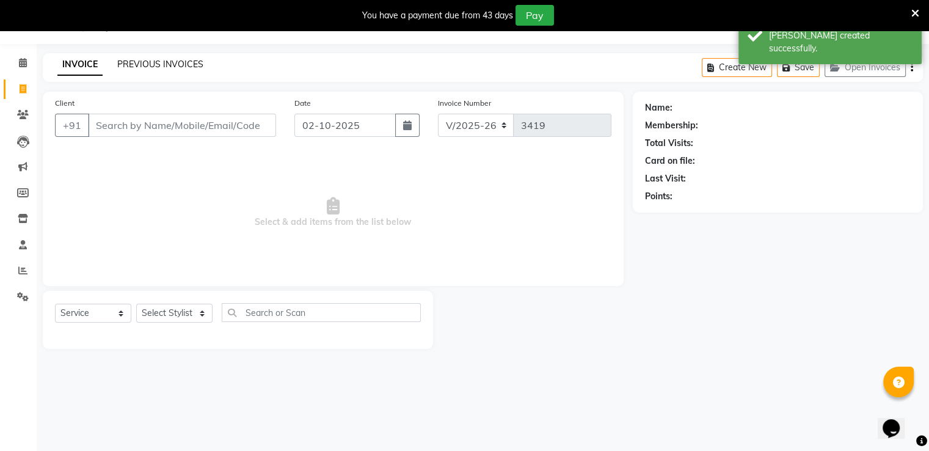
click at [149, 65] on link "PREVIOUS INVOICES" at bounding box center [160, 64] width 86 height 11
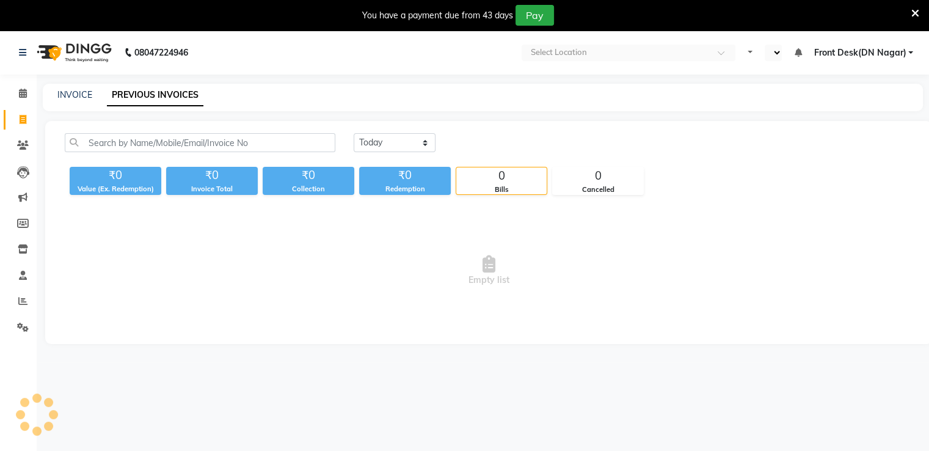
select select "en"
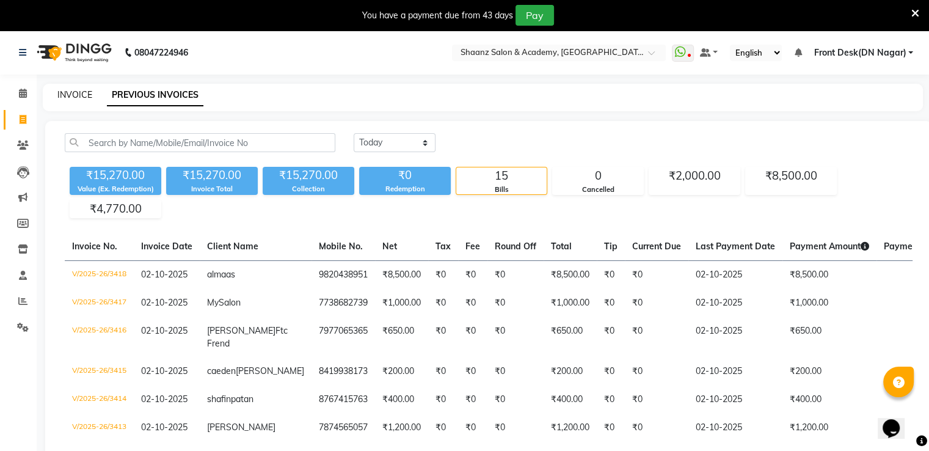
click at [75, 98] on link "INVOICE" at bounding box center [74, 94] width 35 height 11
select select "6360"
select select "service"
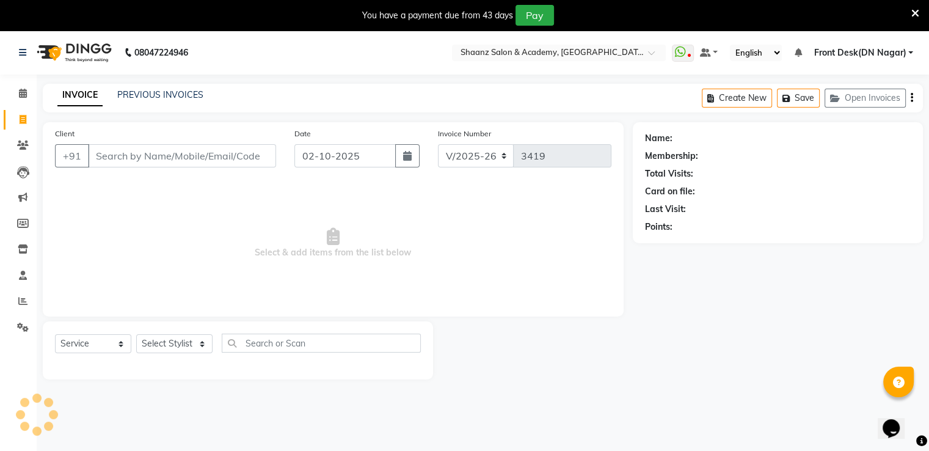
scroll to position [31, 0]
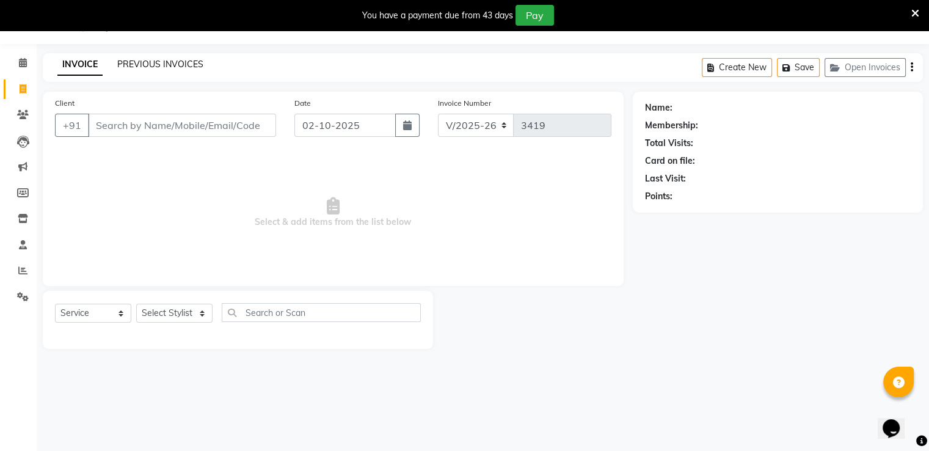
click at [144, 65] on link "PREVIOUS INVOICES" at bounding box center [160, 64] width 86 height 11
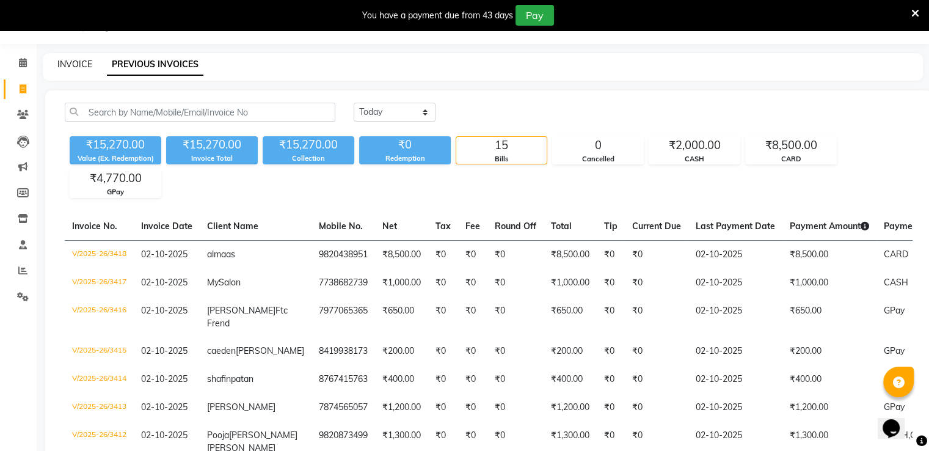
click at [82, 65] on link "INVOICE" at bounding box center [74, 64] width 35 height 11
select select "6360"
select select "service"
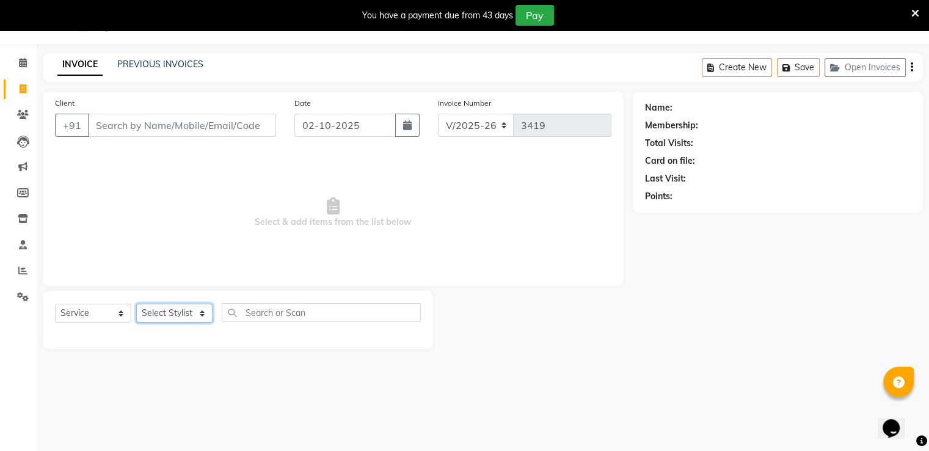
click at [158, 311] on select "Select Stylist [PERSON_NAME] [PERSON_NAME] dc Front Desk(DN Nagar) mehek MUSKAN…" at bounding box center [174, 313] width 76 height 19
select select "47609"
click at [136, 304] on select "Select Stylist [PERSON_NAME] [PERSON_NAME] dc Front Desk(DN Nagar) mehek MUSKAN…" at bounding box center [174, 313] width 76 height 19
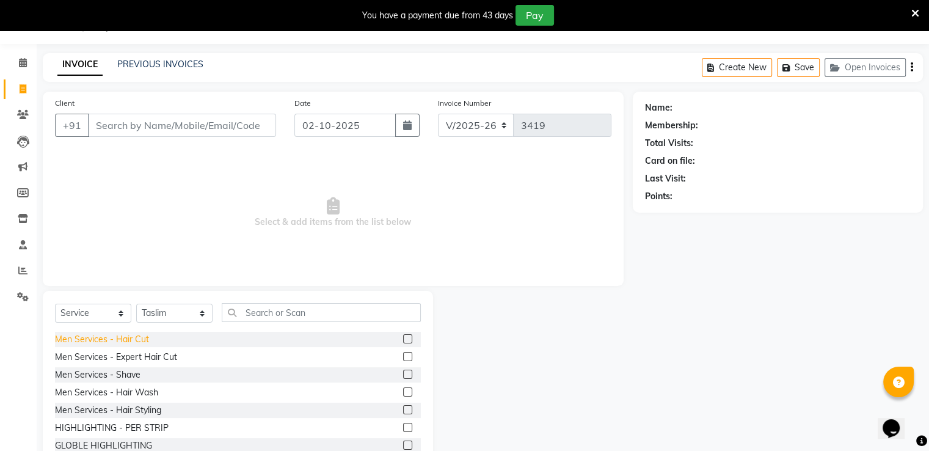
click at [111, 340] on div "Men Services - Hair Cut" at bounding box center [102, 339] width 94 height 13
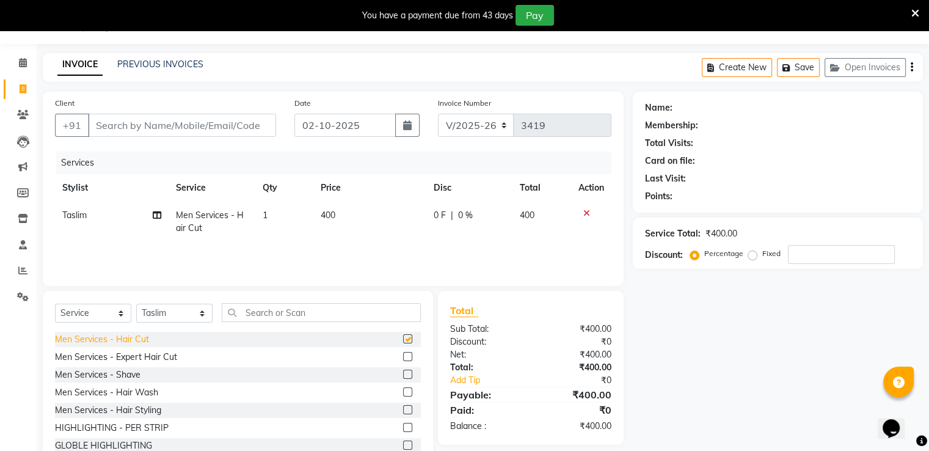
checkbox input "false"
click at [181, 124] on input "Client" at bounding box center [182, 125] width 188 height 23
type input "9"
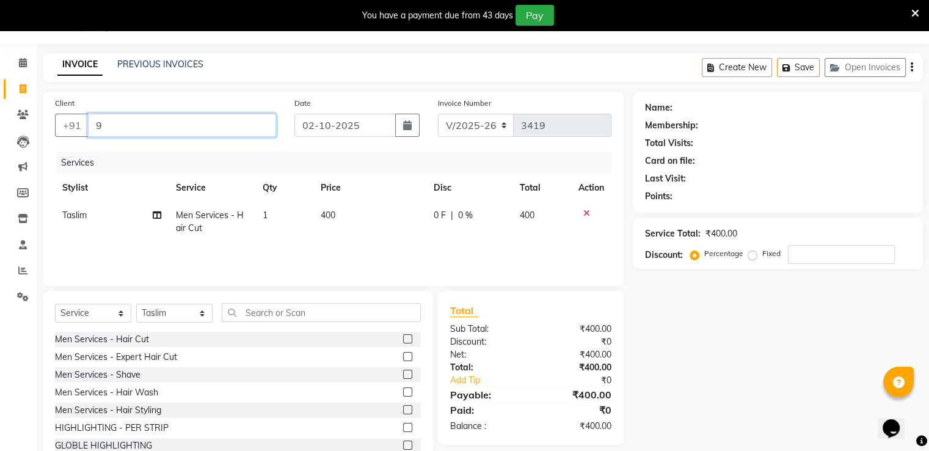
type input "0"
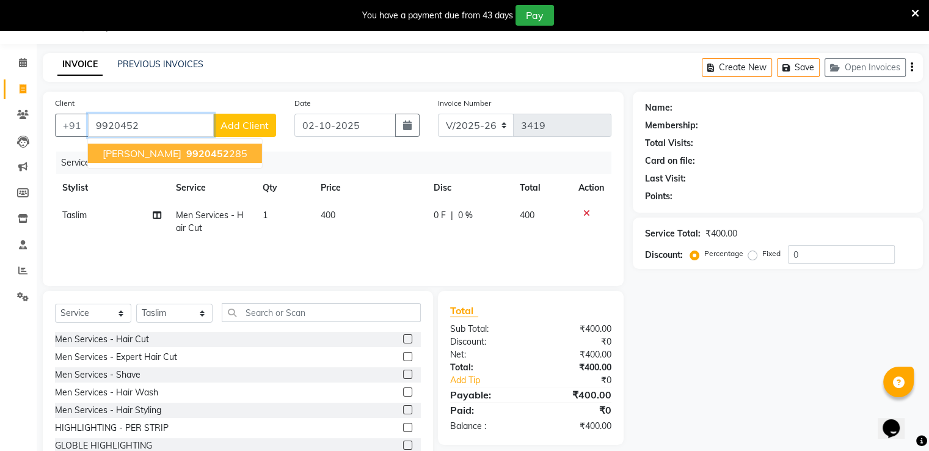
click at [180, 155] on span "[PERSON_NAME]" at bounding box center [142, 153] width 79 height 12
type input "9920452285"
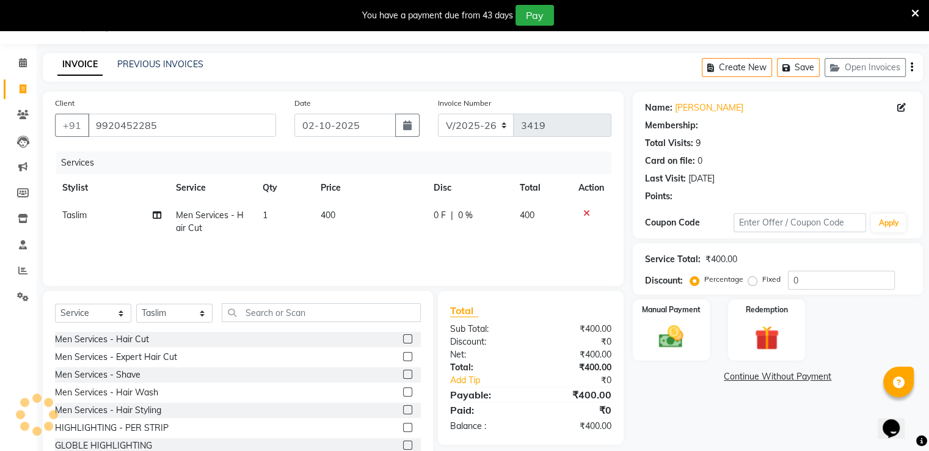
type input "35"
select select "1: Object"
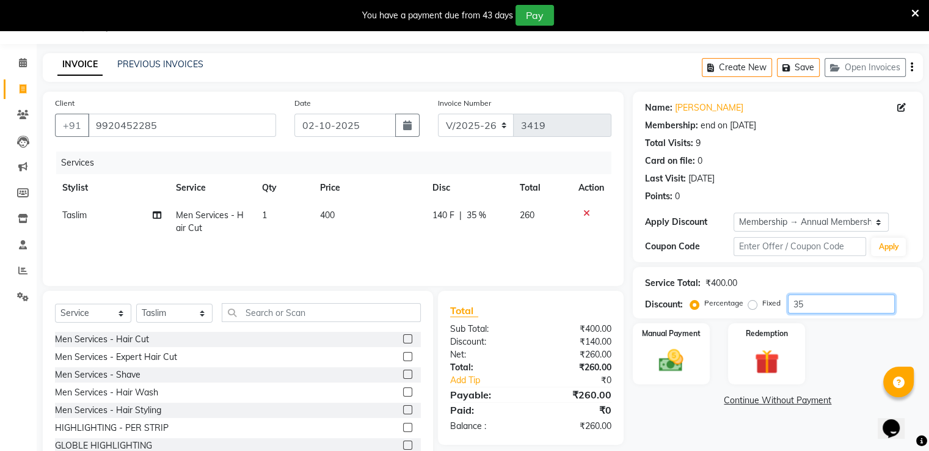
click at [836, 299] on input "35" at bounding box center [841, 304] width 107 height 19
type input "3"
type input "50"
click at [697, 347] on div "Manual Payment" at bounding box center [671, 353] width 80 height 63
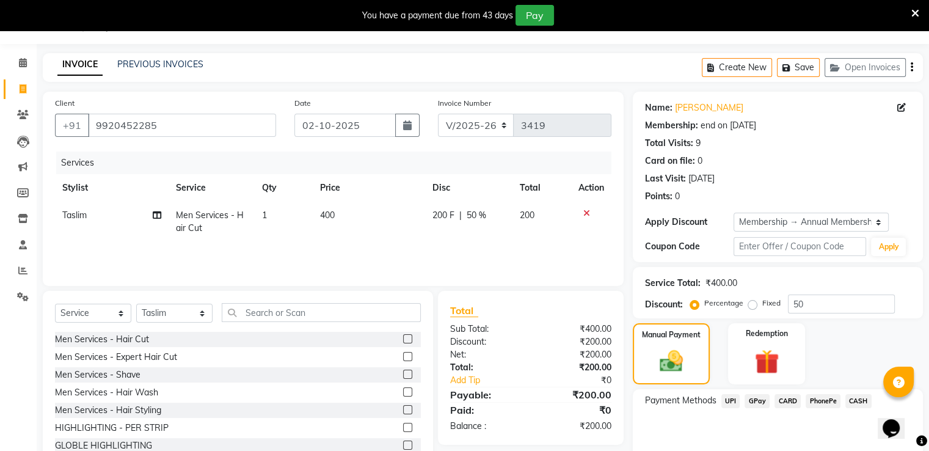
click at [760, 401] on span "GPay" at bounding box center [757, 401] width 25 height 14
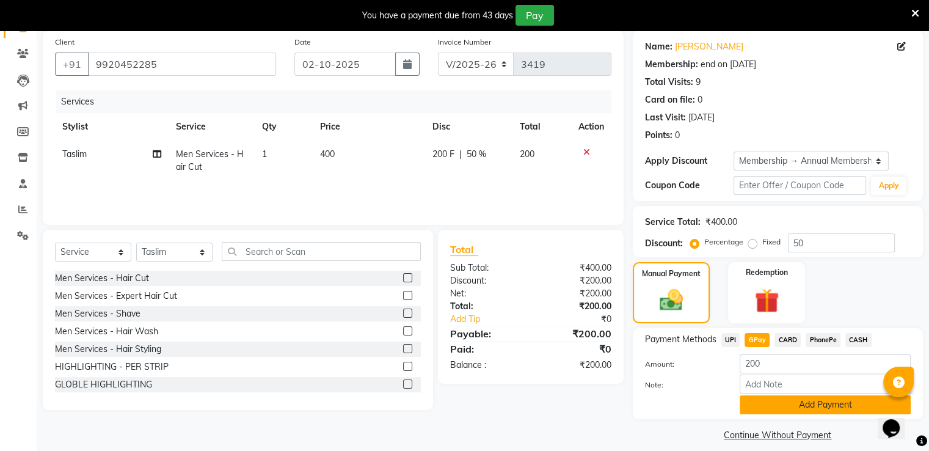
click at [787, 411] on button "Add Payment" at bounding box center [825, 404] width 171 height 19
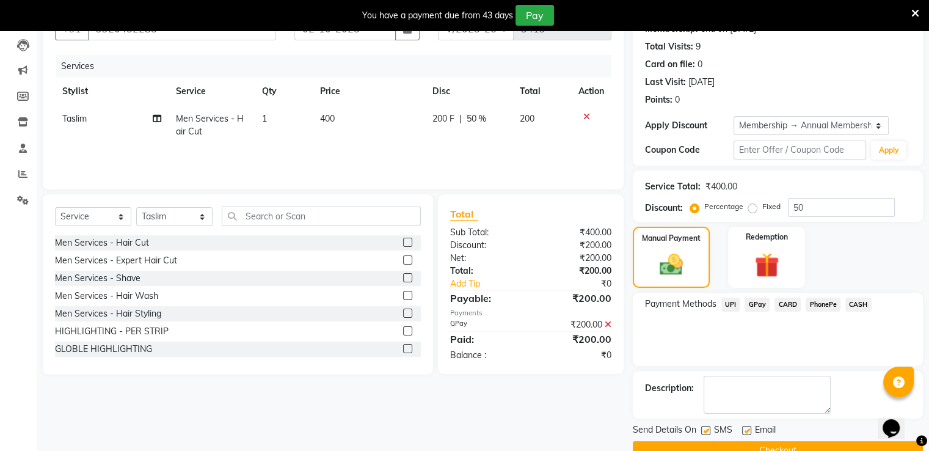
scroll to position [154, 0]
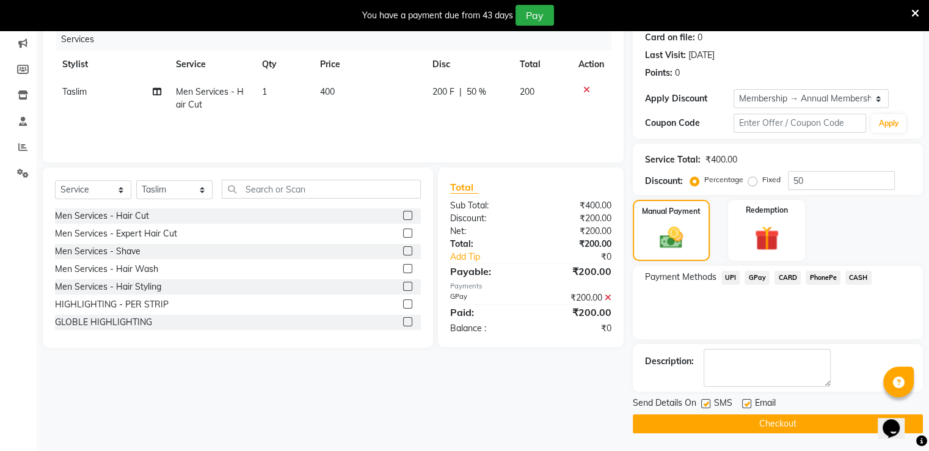
click at [753, 403] on div "Email" at bounding box center [763, 404] width 43 height 15
click at [736, 403] on div "SMS" at bounding box center [721, 404] width 41 height 15
click at [749, 402] on label at bounding box center [746, 403] width 9 height 9
click at [749, 402] on input "checkbox" at bounding box center [746, 404] width 8 height 8
checkbox input "false"
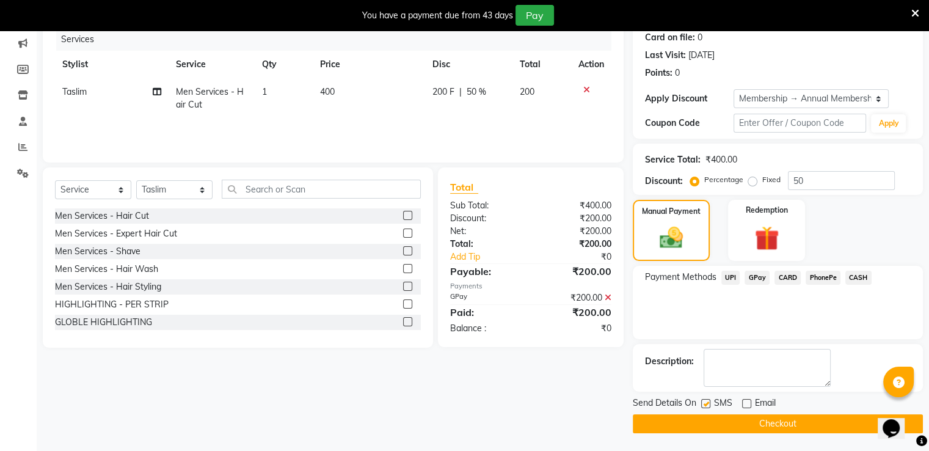
click at [709, 404] on label at bounding box center [705, 403] width 9 height 9
click at [709, 404] on input "checkbox" at bounding box center [705, 404] width 8 height 8
checkbox input "false"
click at [695, 422] on button "Checkout" at bounding box center [778, 423] width 290 height 19
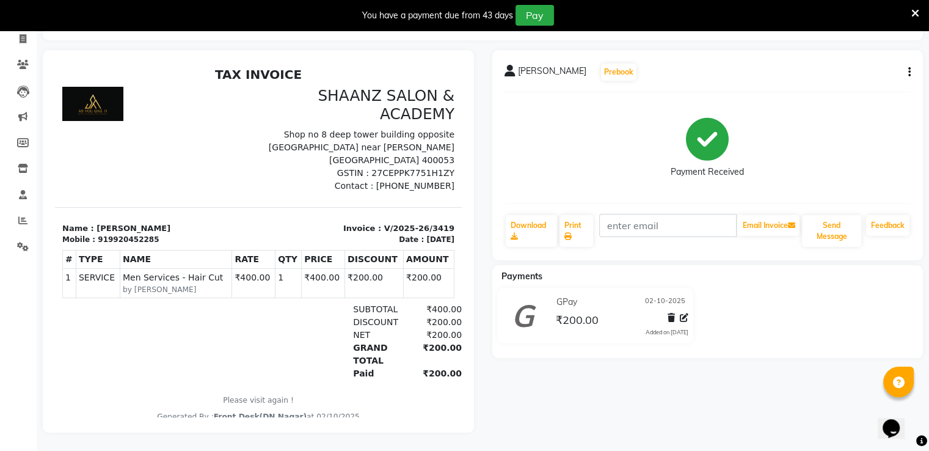
click at [695, 422] on div "[PERSON_NAME] Prebook Payment Received Download Print Email Invoice Send Messag…" at bounding box center [708, 241] width 450 height 383
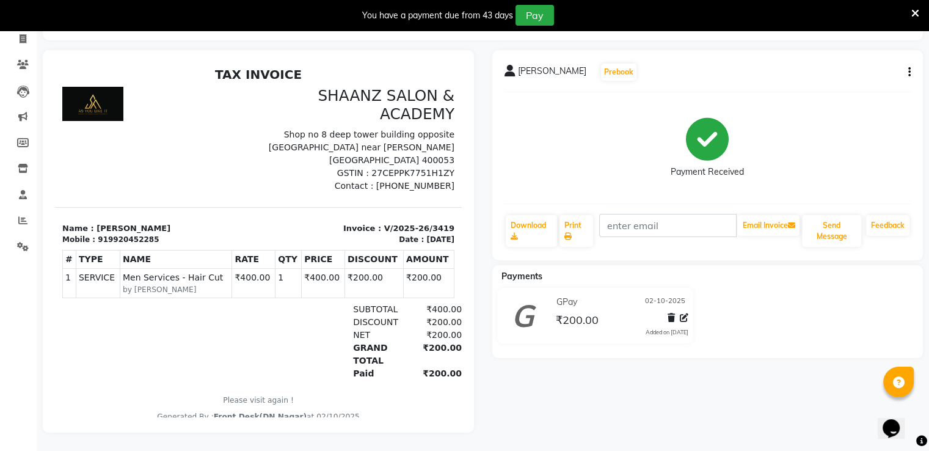
click at [695, 422] on div "[PERSON_NAME] Prebook Payment Received Download Print Email Invoice Send Messag…" at bounding box center [708, 241] width 450 height 383
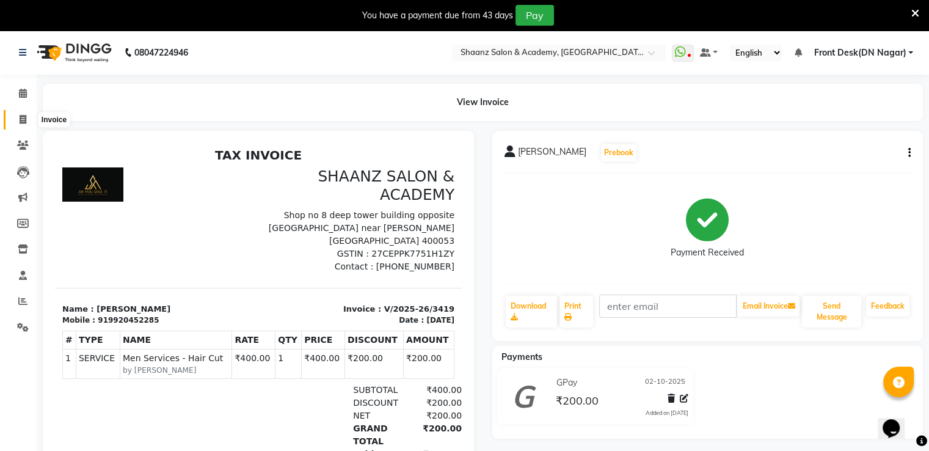
click at [22, 118] on icon at bounding box center [23, 119] width 7 height 9
select select "service"
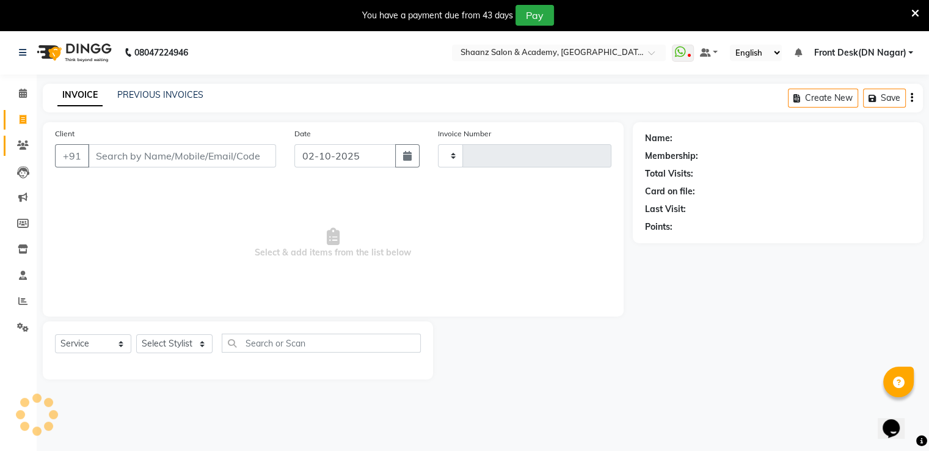
type input "3420"
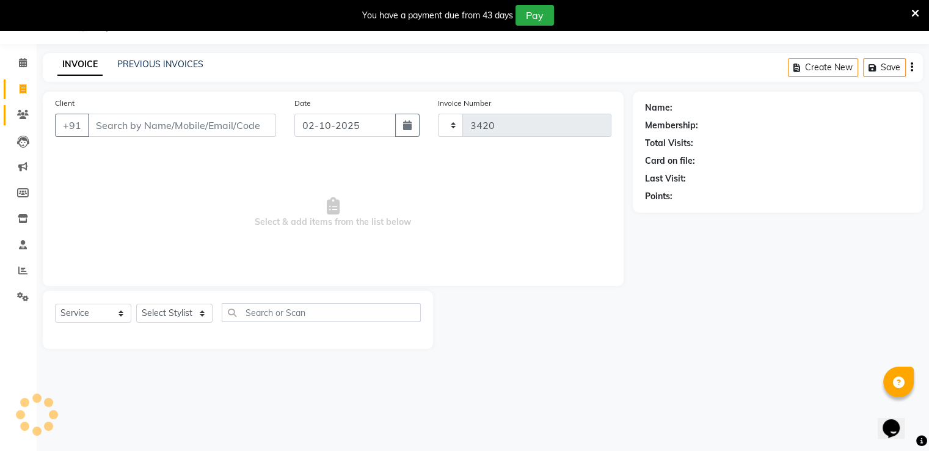
select select "6360"
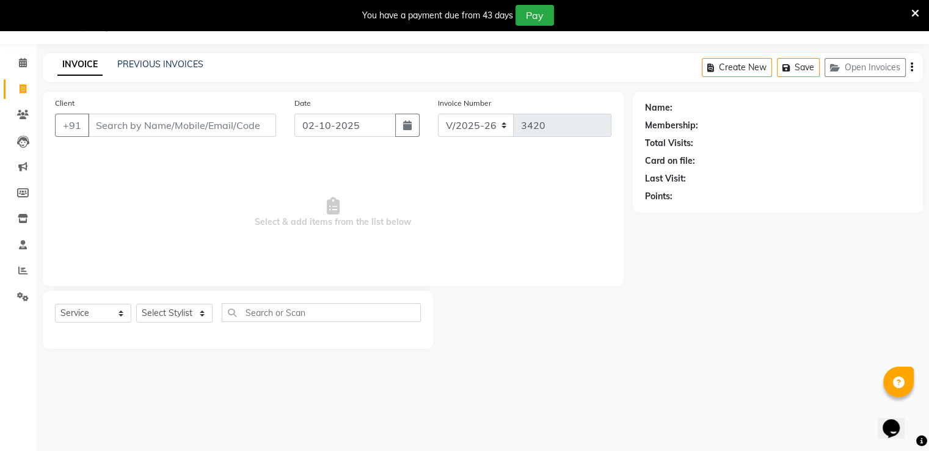
click at [827, 2] on div "You have a payment due from 43 days Pay" at bounding box center [464, 15] width 929 height 31
click at [125, 68] on link "PREVIOUS INVOICES" at bounding box center [160, 64] width 86 height 11
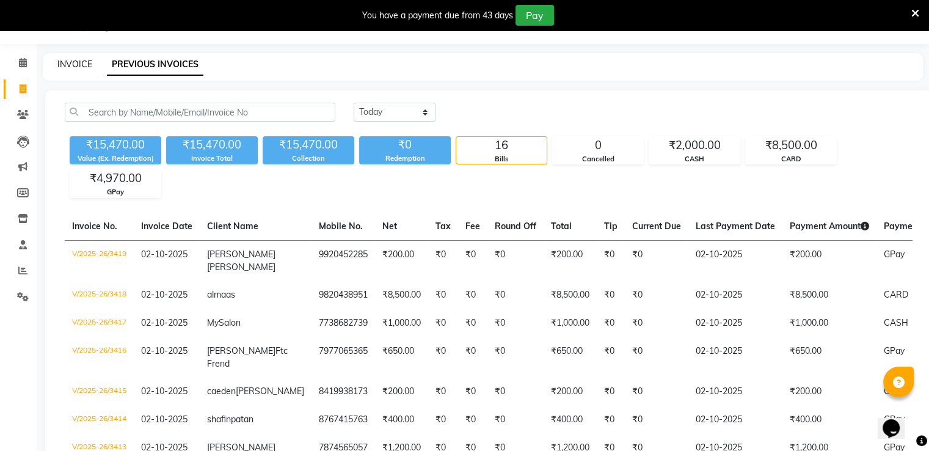
click at [57, 67] on div "INVOICE PREVIOUS INVOICES" at bounding box center [476, 64] width 866 height 13
click at [76, 67] on link "INVOICE" at bounding box center [74, 64] width 35 height 11
select select "6360"
select select "service"
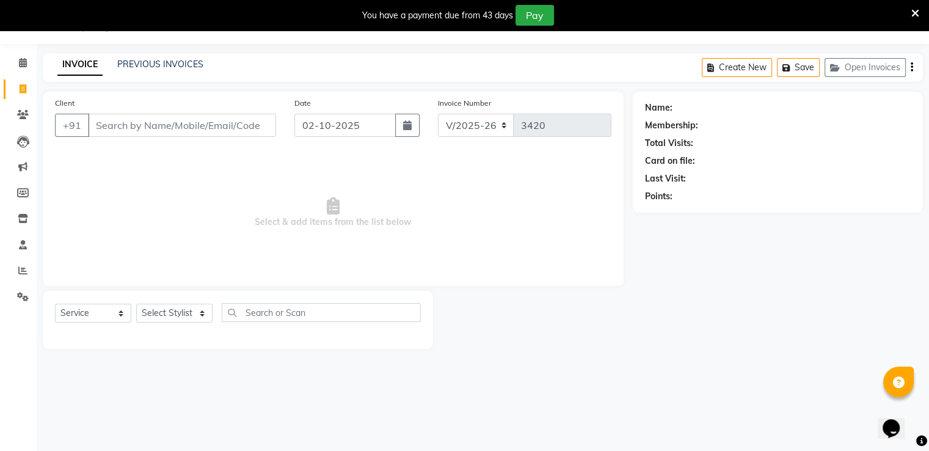
click at [197, 123] on input "Client" at bounding box center [182, 125] width 188 height 23
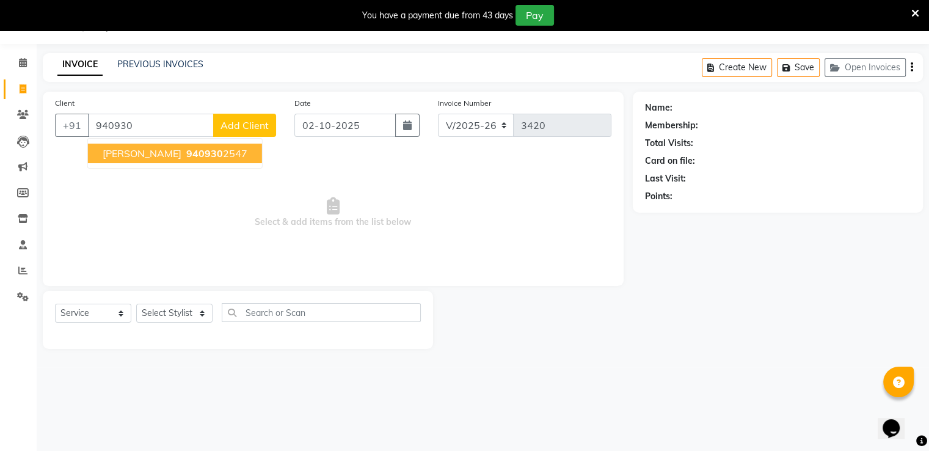
click at [188, 147] on span "940930" at bounding box center [204, 153] width 37 height 12
type input "9409302547"
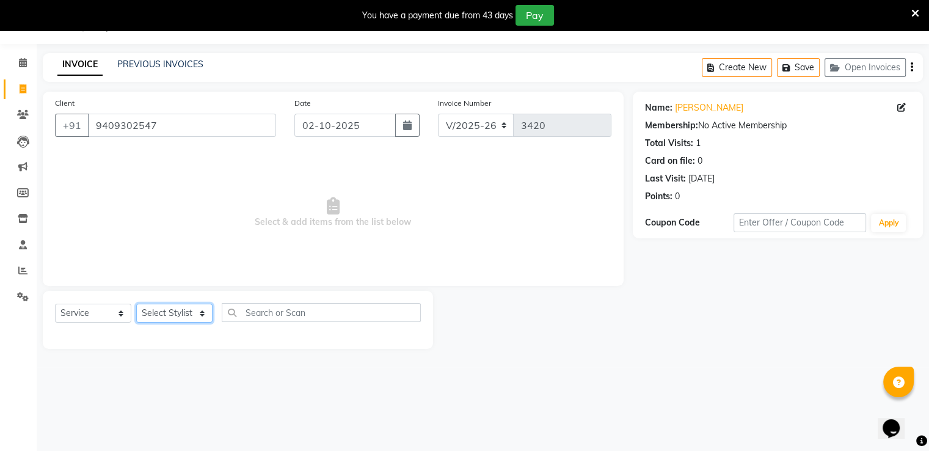
click at [164, 311] on select "Select Stylist [PERSON_NAME] [PERSON_NAME] dc Front Desk(DN Nagar) mehek MUSKAN…" at bounding box center [174, 313] width 76 height 19
select select "89394"
click at [136, 304] on select "Select Stylist [PERSON_NAME] [PERSON_NAME] dc Front Desk(DN Nagar) mehek MUSKAN…" at bounding box center [174, 313] width 76 height 19
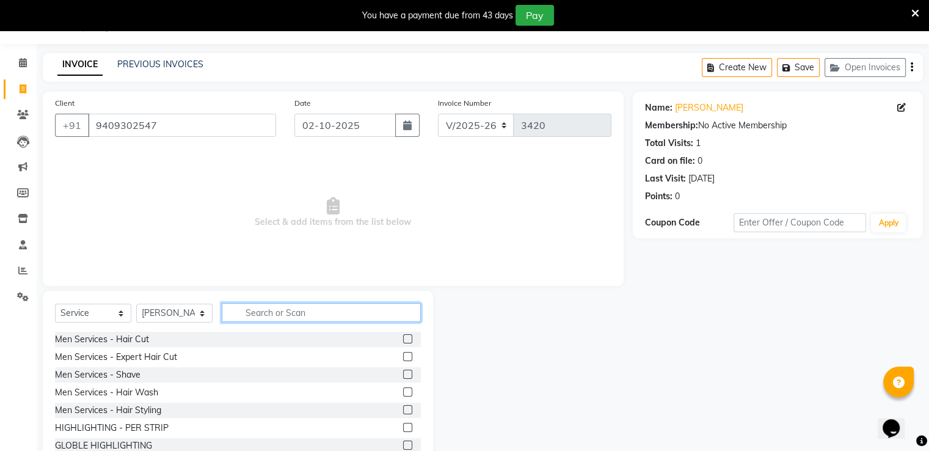
click at [302, 315] on input "text" at bounding box center [321, 312] width 199 height 19
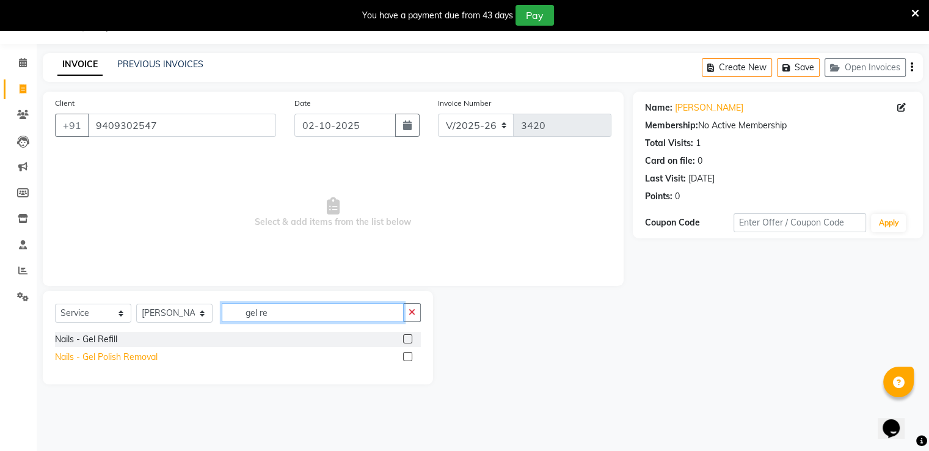
type input "gel re"
click at [81, 356] on div "Nails - Gel Polish Removal" at bounding box center [106, 357] width 103 height 13
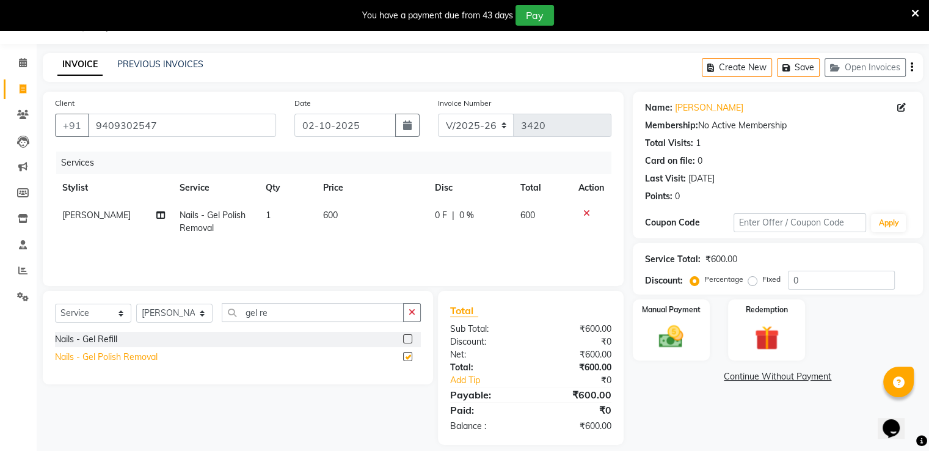
checkbox input "false"
click at [288, 220] on td "1" at bounding box center [286, 222] width 57 height 40
select select "89394"
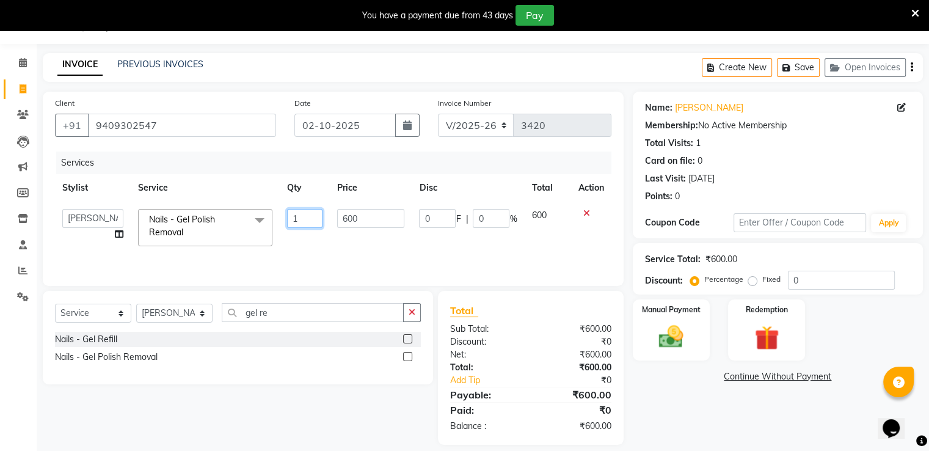
click at [312, 219] on input "1" at bounding box center [304, 218] width 35 height 19
type input "2"
click at [556, 345] on div "₹0" at bounding box center [576, 341] width 90 height 13
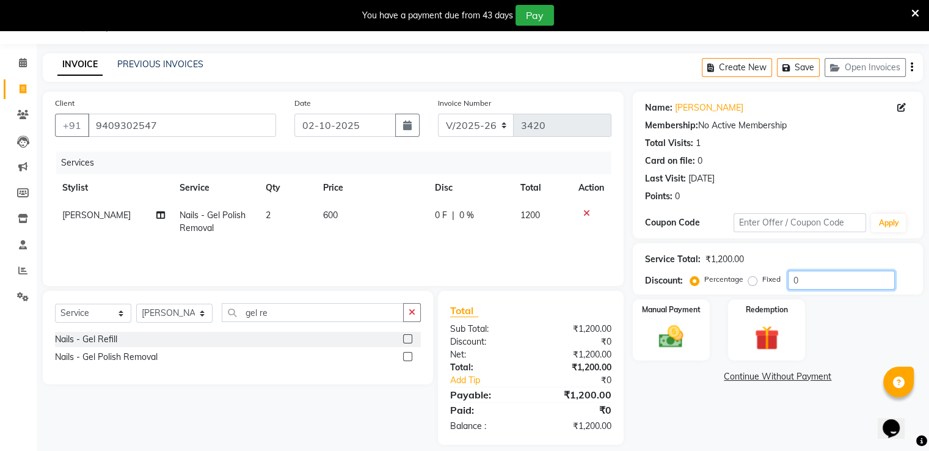
click at [829, 284] on input "0" at bounding box center [841, 280] width 107 height 19
type input "1"
type input "50"
click at [649, 326] on div "Manual Payment" at bounding box center [671, 329] width 80 height 63
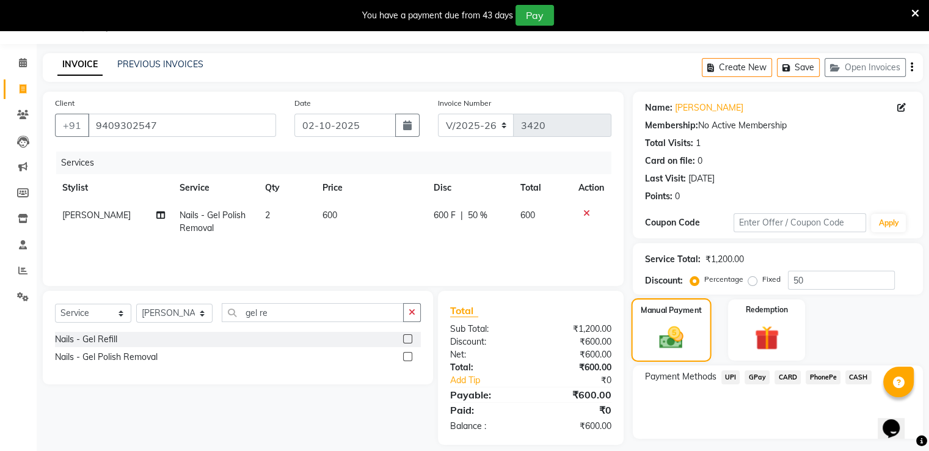
scroll to position [61, 0]
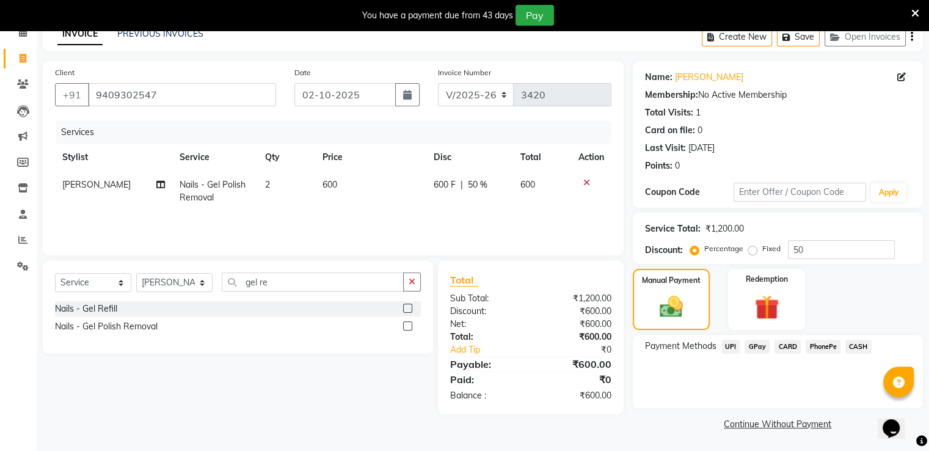
click at [757, 340] on span "GPay" at bounding box center [757, 347] width 25 height 14
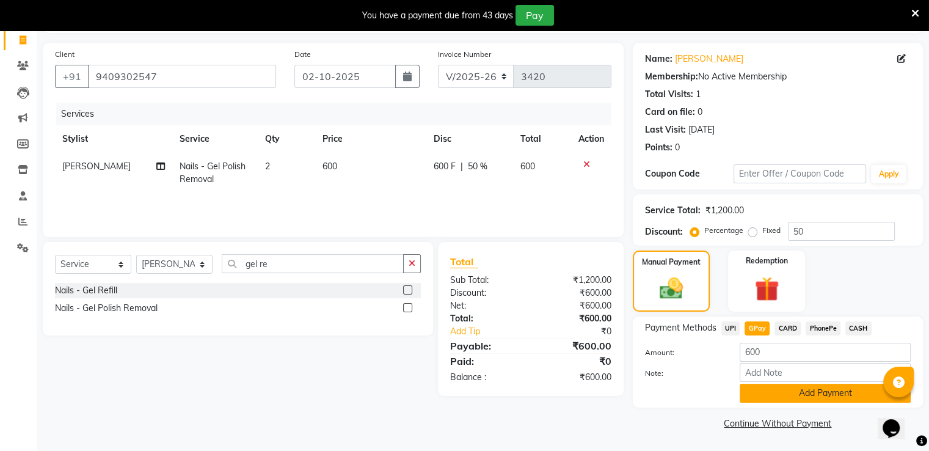
click at [776, 397] on button "Add Payment" at bounding box center [825, 393] width 171 height 19
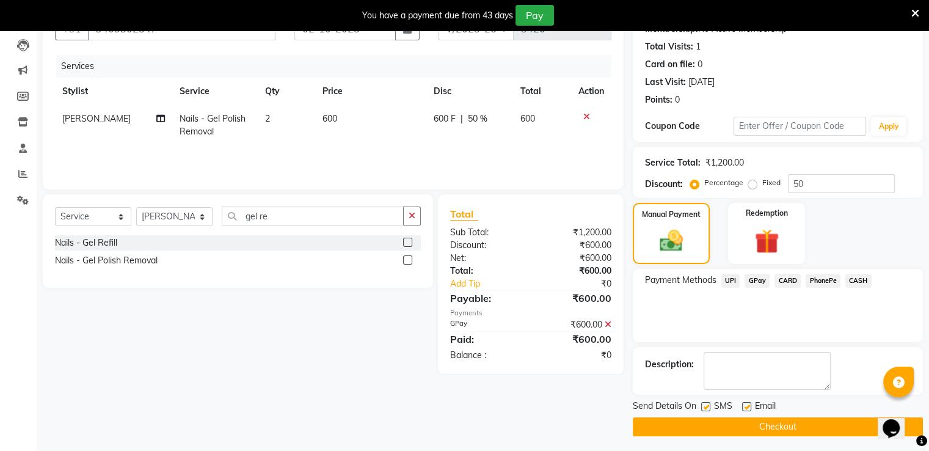
scroll to position [130, 0]
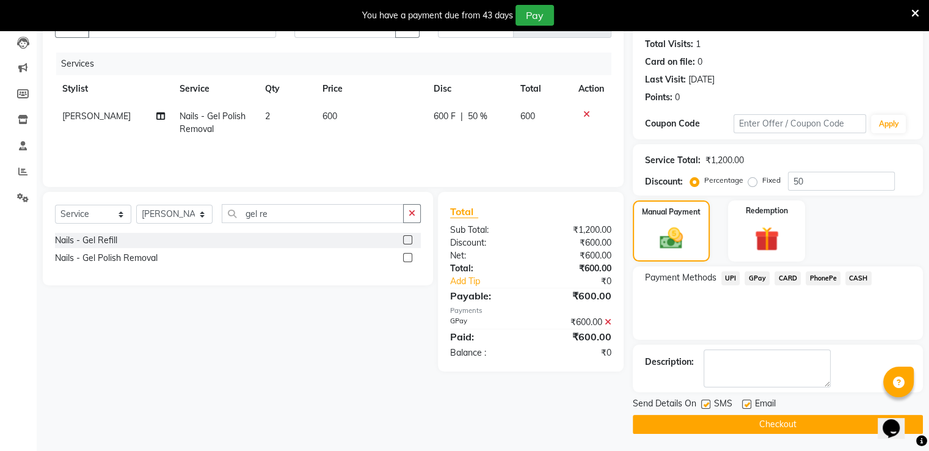
click at [745, 404] on label at bounding box center [746, 404] width 9 height 9
click at [745, 404] on input "checkbox" at bounding box center [746, 405] width 8 height 8
checkbox input "false"
click at [709, 407] on label at bounding box center [705, 404] width 9 height 9
click at [709, 407] on input "checkbox" at bounding box center [705, 405] width 8 height 8
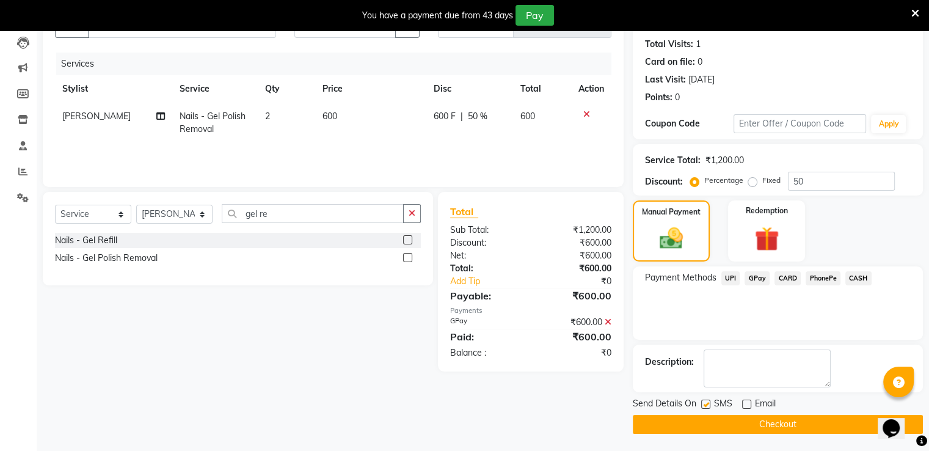
checkbox input "false"
click at [701, 415] on button "Checkout" at bounding box center [778, 424] width 290 height 19
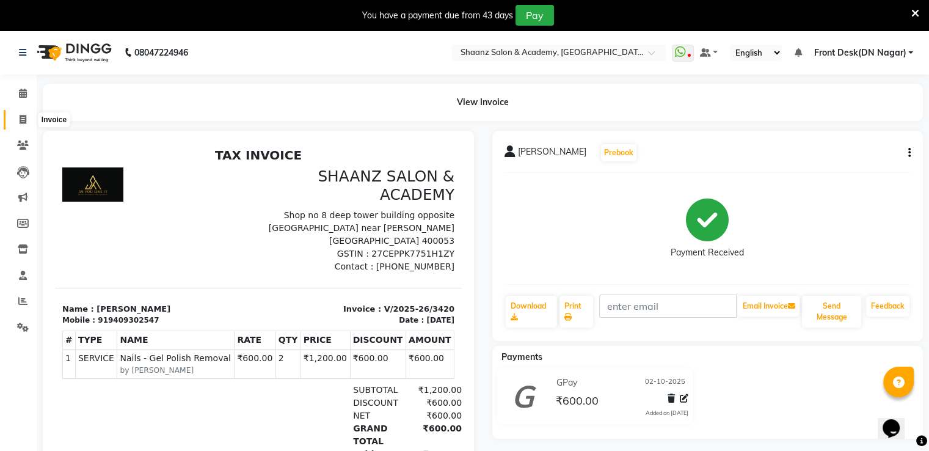
click at [20, 119] on icon at bounding box center [23, 119] width 7 height 9
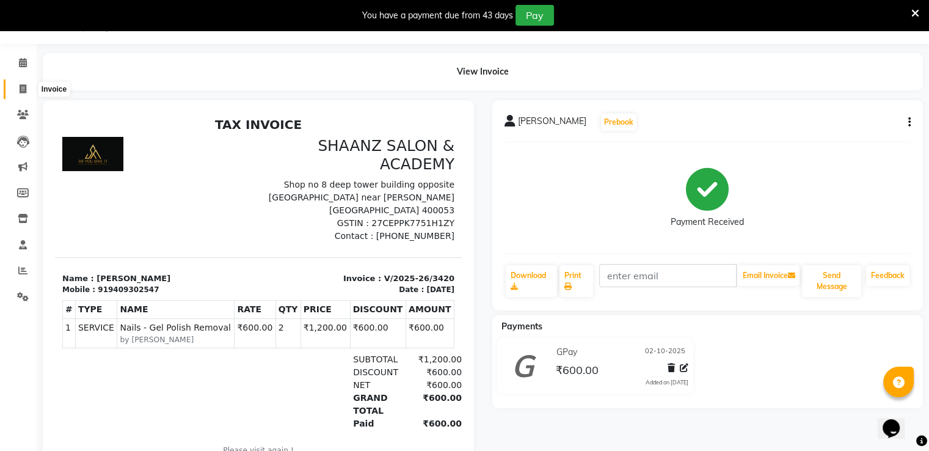
select select "6360"
select select "service"
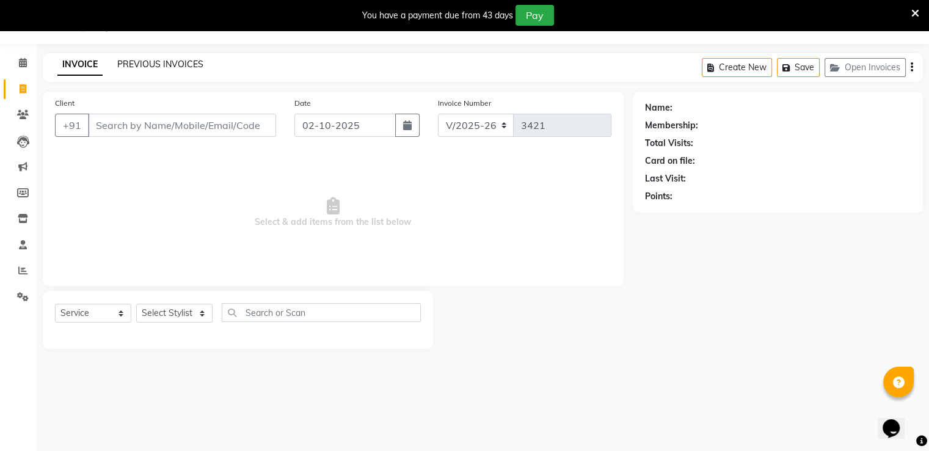
click at [191, 61] on link "PREVIOUS INVOICES" at bounding box center [160, 64] width 86 height 11
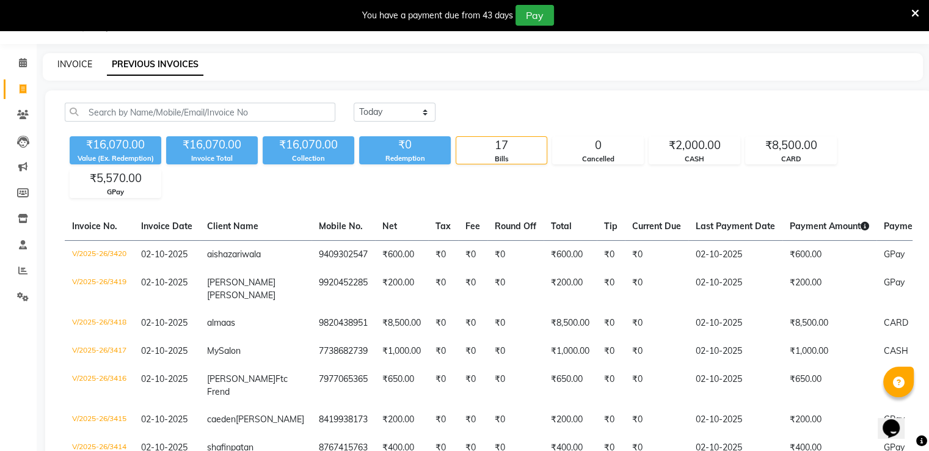
click at [69, 64] on link "INVOICE" at bounding box center [74, 64] width 35 height 11
select select "service"
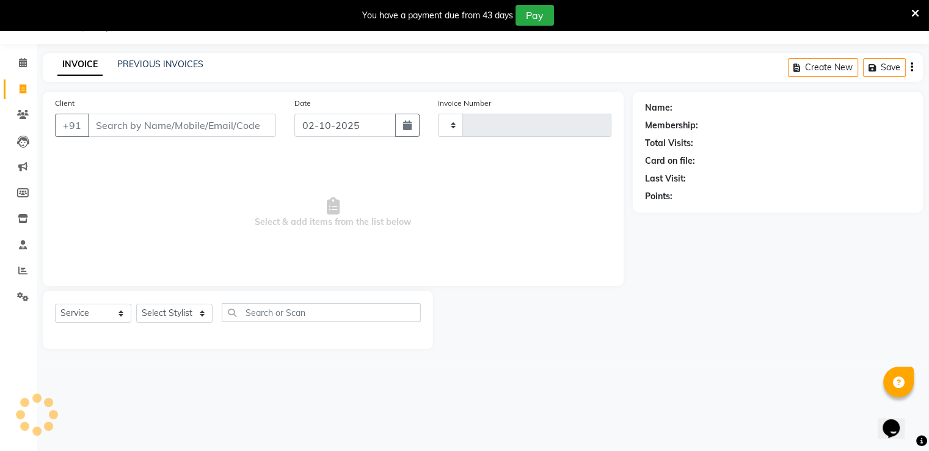
type input "3421"
select select "6360"
click at [153, 309] on select "Select Stylist [PERSON_NAME] [PERSON_NAME] dc Front Desk(DN Nagar) mehek MUSKAN…" at bounding box center [174, 313] width 76 height 19
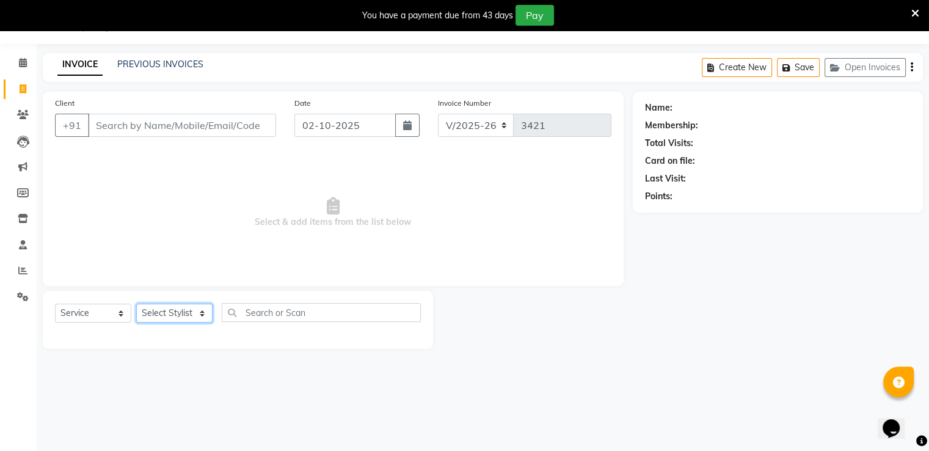
select select "88016"
click at [136, 304] on select "Select Stylist [PERSON_NAME] [PERSON_NAME] dc Front Desk(DN Nagar) mehek MUSKAN…" at bounding box center [174, 313] width 76 height 19
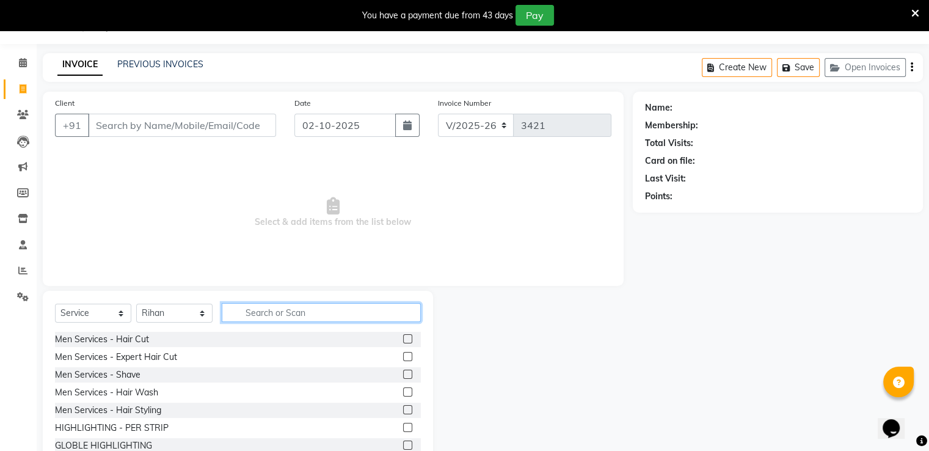
click at [286, 313] on input "text" at bounding box center [321, 312] width 199 height 19
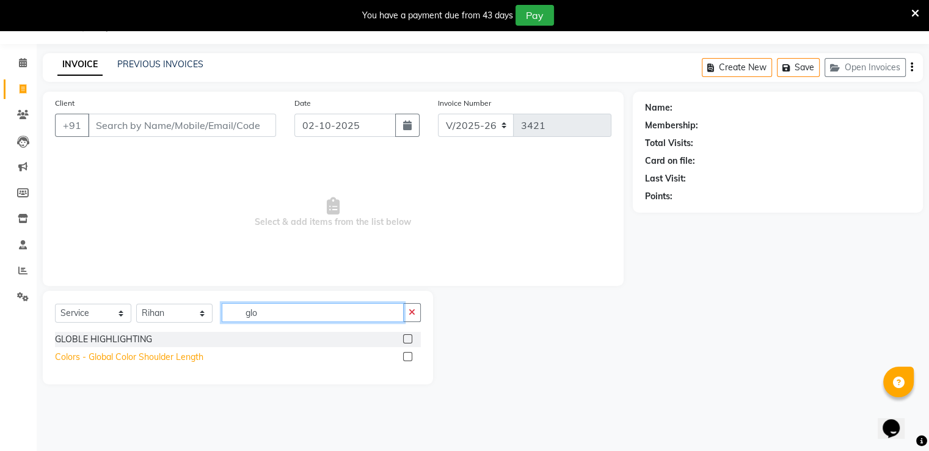
type input "glo"
click at [156, 360] on div "Colors - Global Color Shoulder Length" at bounding box center [129, 357] width 148 height 13
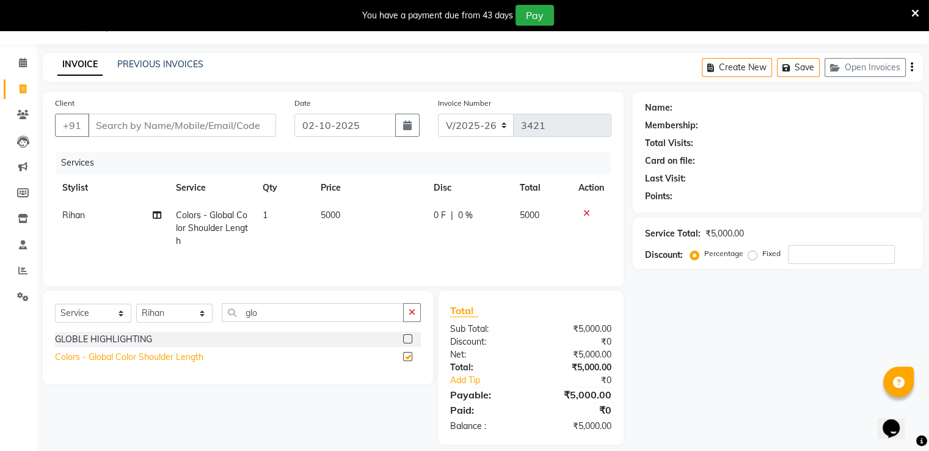
checkbox input "false"
click at [354, 204] on td "5000" at bounding box center [369, 228] width 113 height 53
select select "88016"
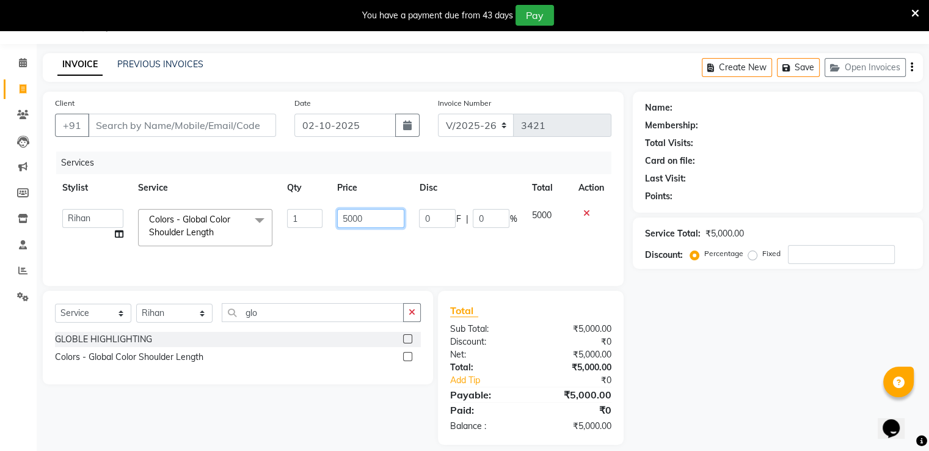
click at [374, 212] on input "5000" at bounding box center [370, 218] width 67 height 19
type input "5"
type input "2500"
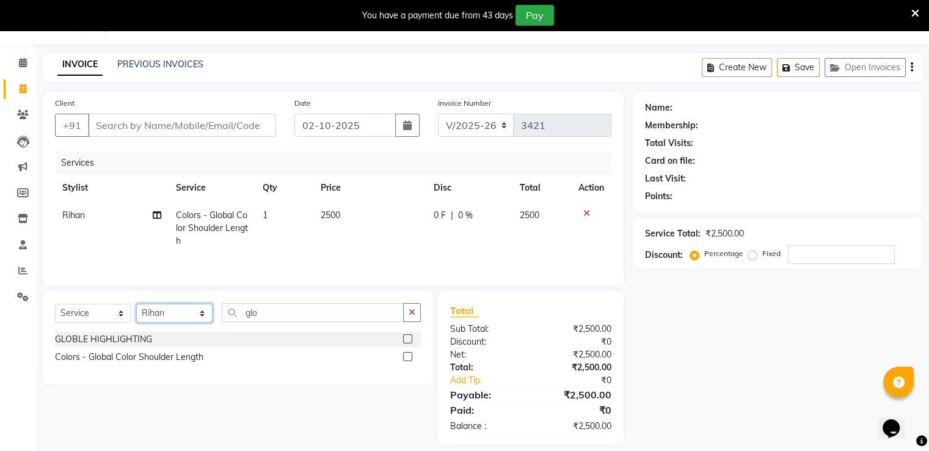
click at [173, 309] on select "Select Stylist [PERSON_NAME] [PERSON_NAME] dc Front Desk(DN Nagar) mehek MUSKAN…" at bounding box center [174, 313] width 76 height 19
select select "47949"
click at [136, 304] on select "Select Stylist [PERSON_NAME] [PERSON_NAME] dc Front Desk(DN Nagar) mehek MUSKAN…" at bounding box center [174, 313] width 76 height 19
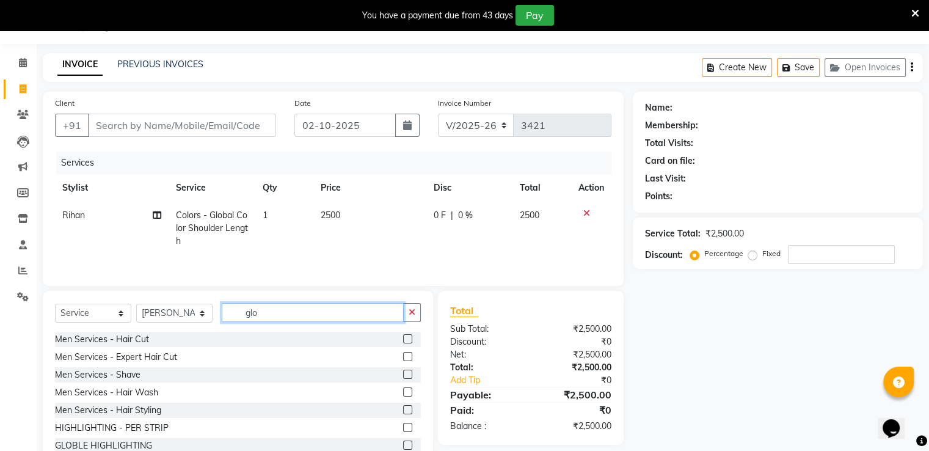
click at [284, 310] on input "glo" at bounding box center [313, 312] width 182 height 19
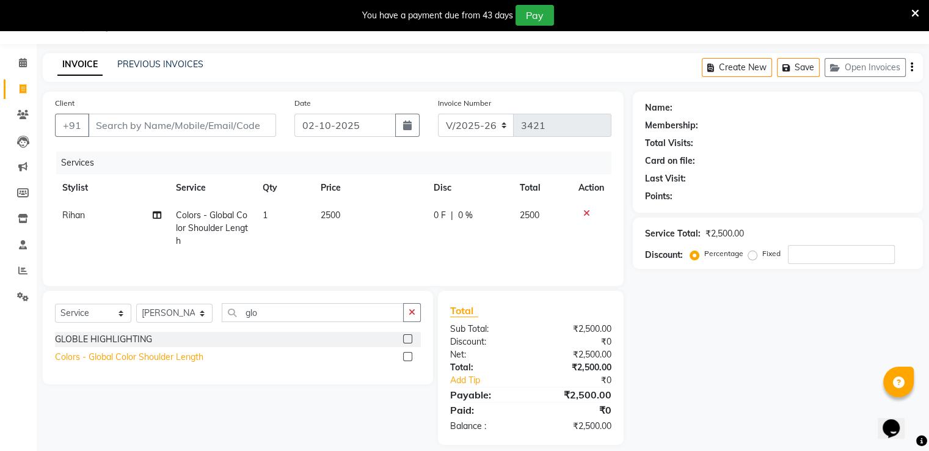
click at [148, 356] on div "Colors - Global Color Shoulder Length" at bounding box center [129, 357] width 148 height 13
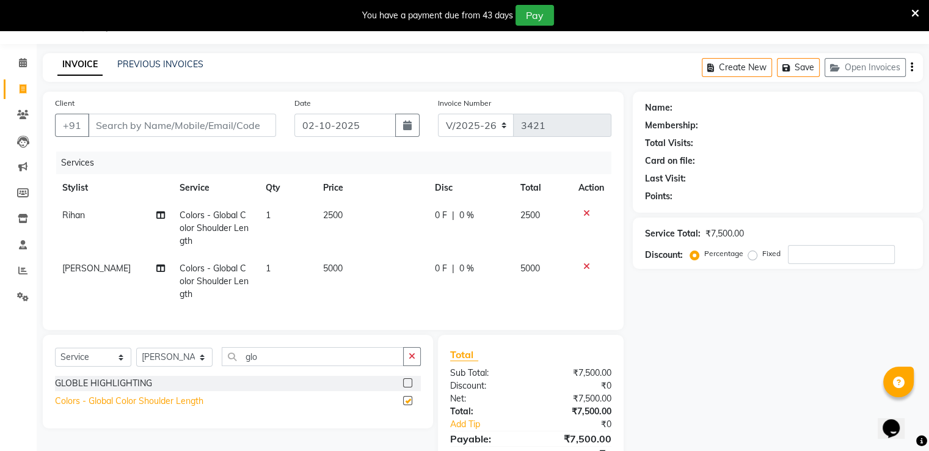
checkbox input "false"
click at [343, 282] on td "5000" at bounding box center [372, 281] width 112 height 53
select select "47949"
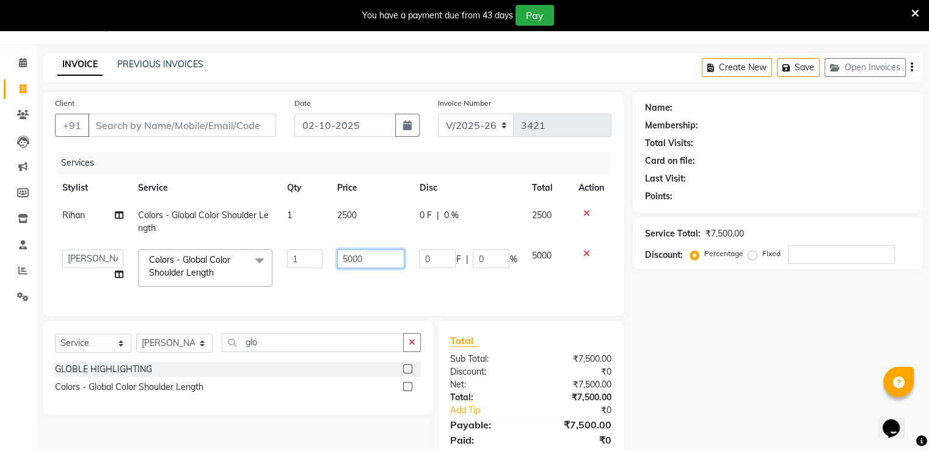
drag, startPoint x: 398, startPoint y: 253, endPoint x: 365, endPoint y: 265, distance: 35.0
click at [381, 262] on input "5000" at bounding box center [370, 258] width 67 height 19
type input "5"
type input "2500"
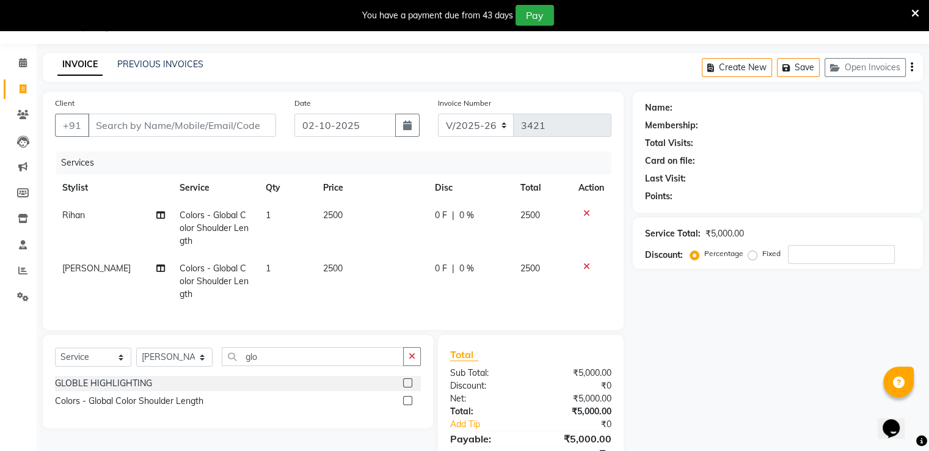
click at [522, 362] on div "Total Sub Total: ₹5,000.00 Discount: ₹0 Net: ₹5,000.00 Total: ₹5,000.00 Add Tip…" at bounding box center [530, 412] width 161 height 130
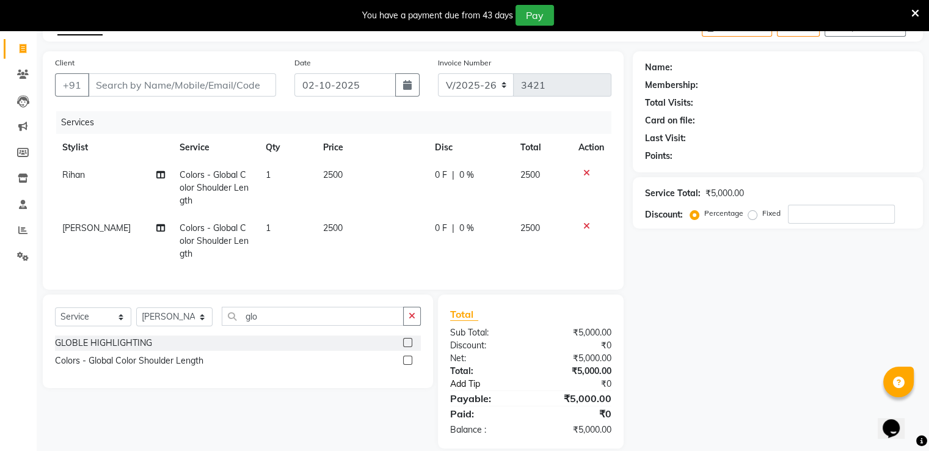
scroll to position [97, 0]
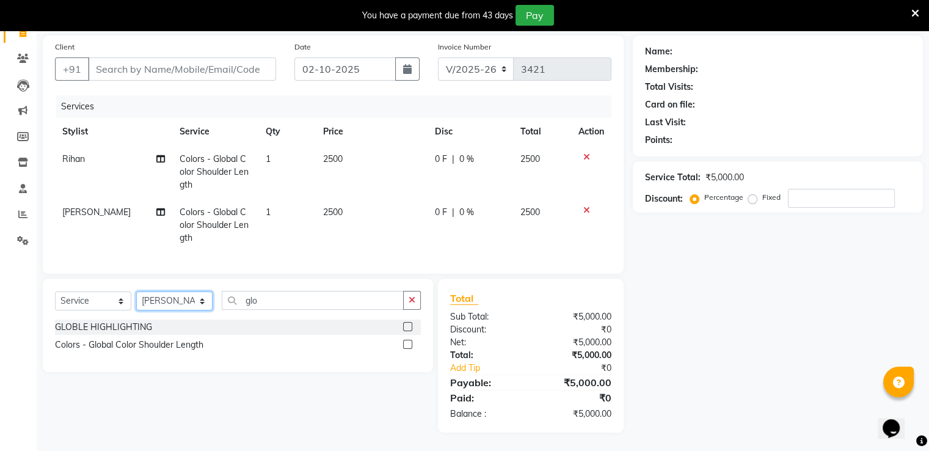
click at [181, 303] on select "Select Stylist [PERSON_NAME] [PERSON_NAME] dc Front Desk(DN Nagar) mehek MUSKAN…" at bounding box center [174, 300] width 76 height 19
select select "47609"
click at [136, 291] on select "Select Stylist [PERSON_NAME] [PERSON_NAME] dc Front Desk(DN Nagar) mehek MUSKAN…" at bounding box center [174, 300] width 76 height 19
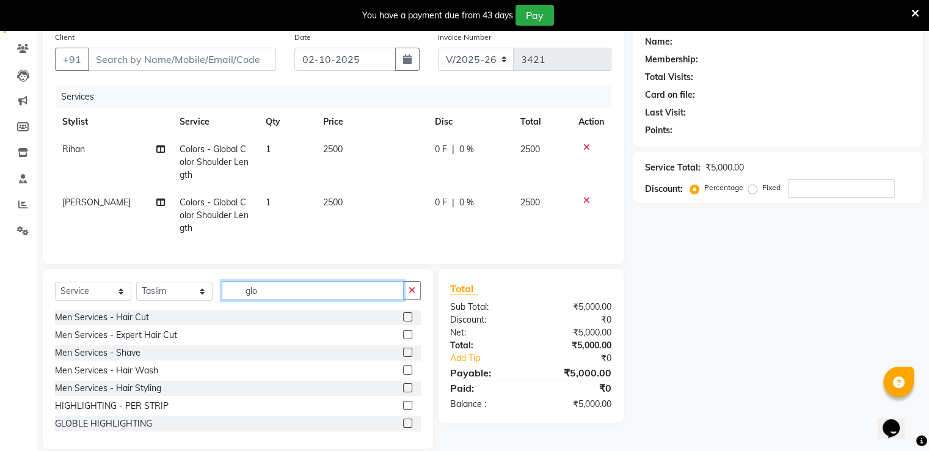
click at [267, 298] on input "glo" at bounding box center [313, 290] width 182 height 19
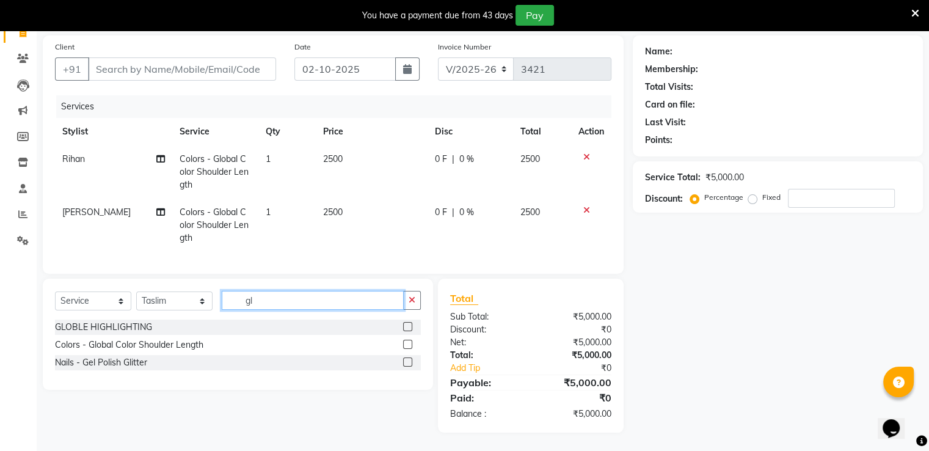
type input "g"
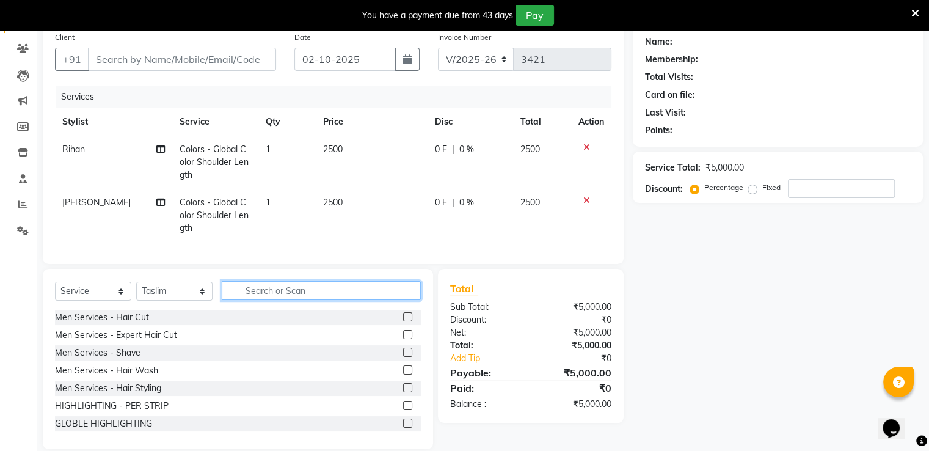
click at [259, 300] on input "text" at bounding box center [321, 290] width 199 height 19
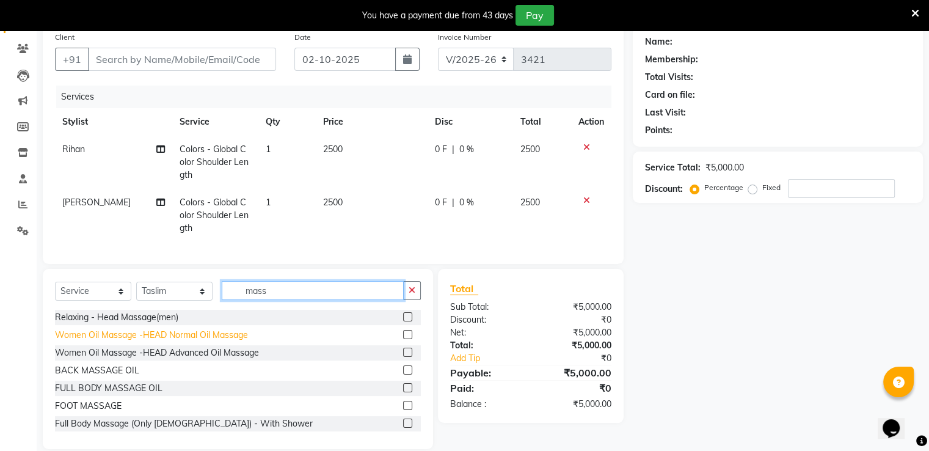
type input "mass"
click at [62, 340] on div "Women Oil Massage -HEAD Normal Oil Massage" at bounding box center [151, 335] width 193 height 13
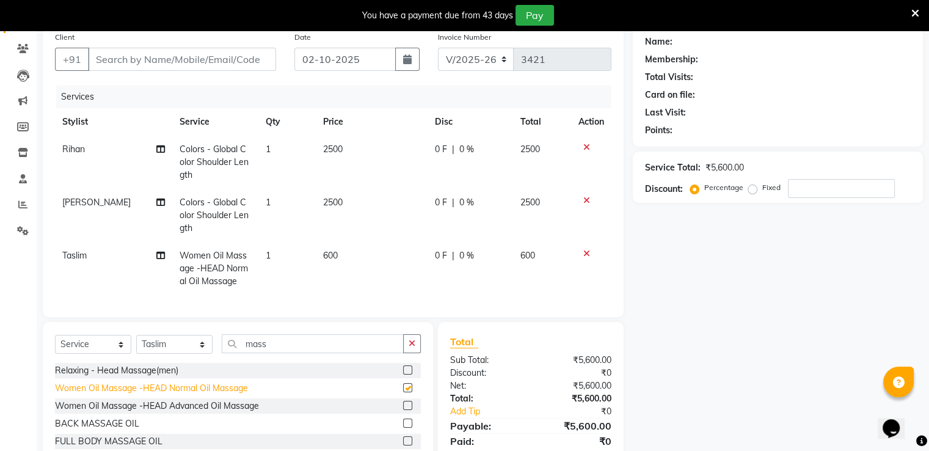
checkbox input "false"
click at [407, 259] on td "600" at bounding box center [372, 268] width 112 height 53
select select "47609"
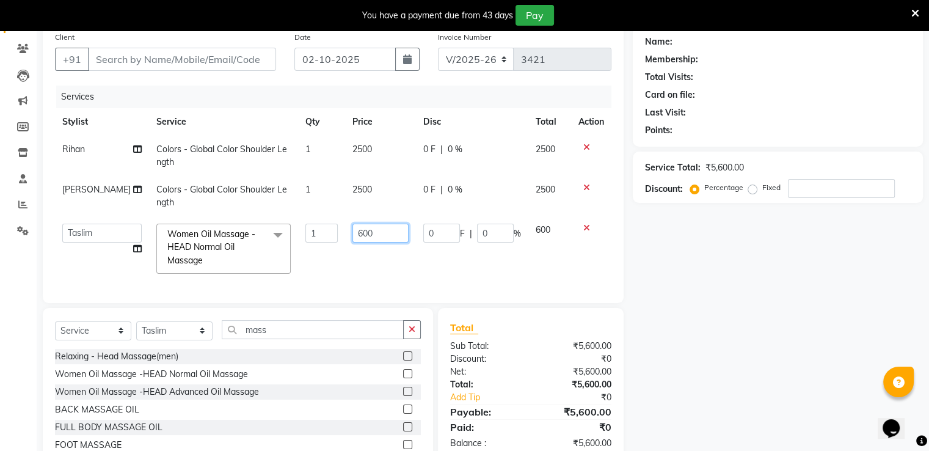
click at [369, 236] on input "600" at bounding box center [381, 233] width 56 height 19
type input "6"
type input "300"
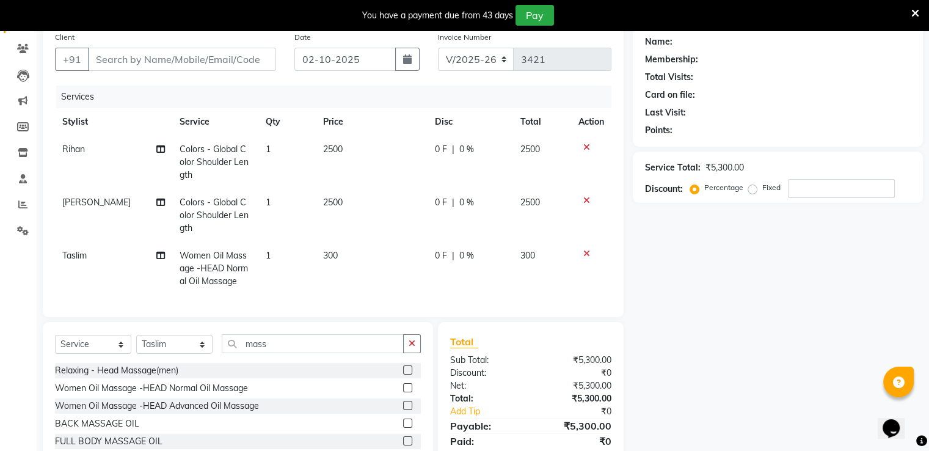
click at [499, 340] on div "Total Sub Total: ₹5,300.00 Discount: ₹0 Net: ₹5,300.00 Total: ₹5,300.00 Add Tip…" at bounding box center [531, 399] width 186 height 154
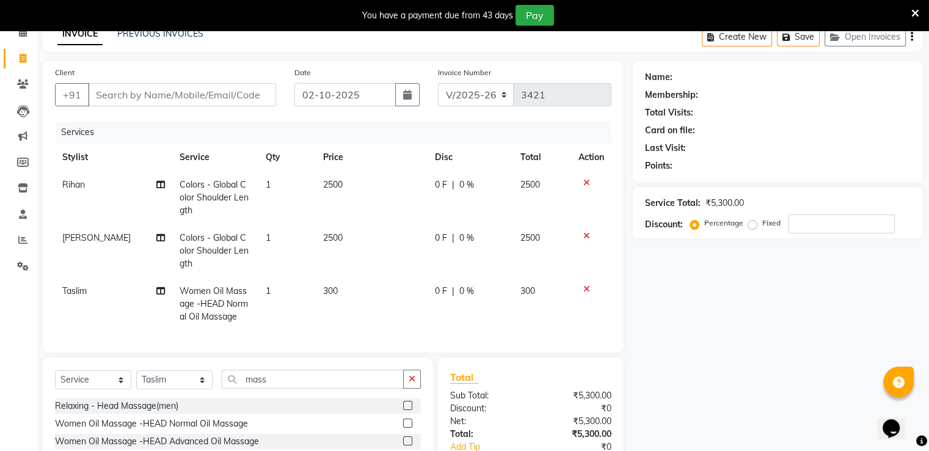
scroll to position [122, 0]
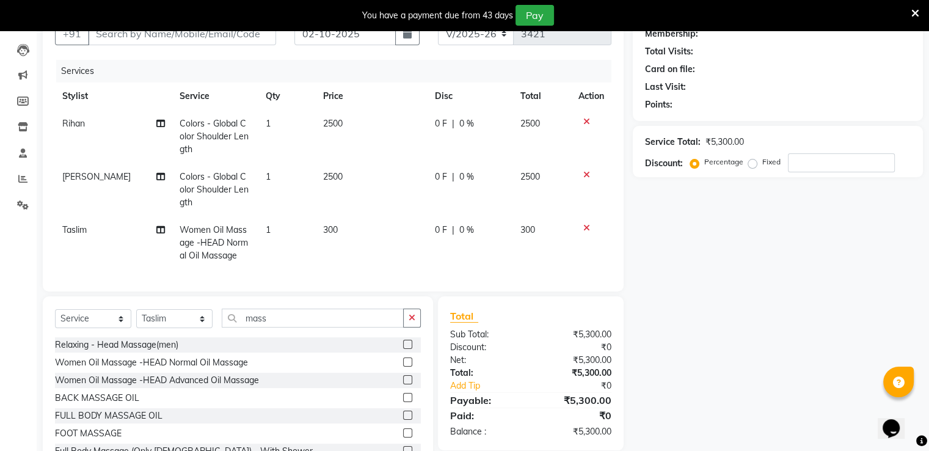
click at [587, 229] on icon at bounding box center [587, 228] width 7 height 9
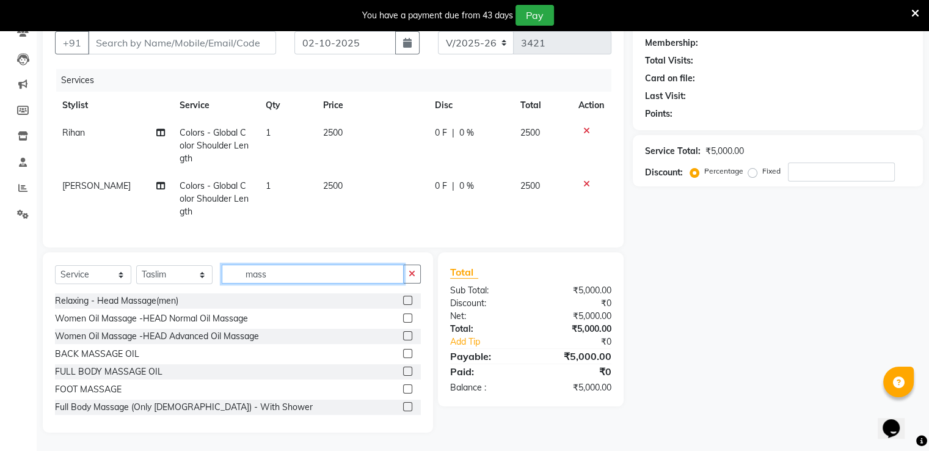
click at [307, 279] on input "mass" at bounding box center [313, 274] width 182 height 19
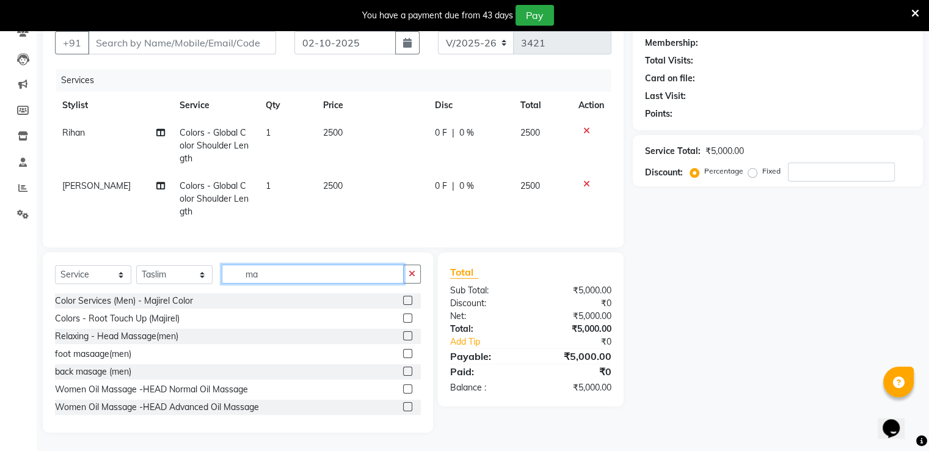
type input "m"
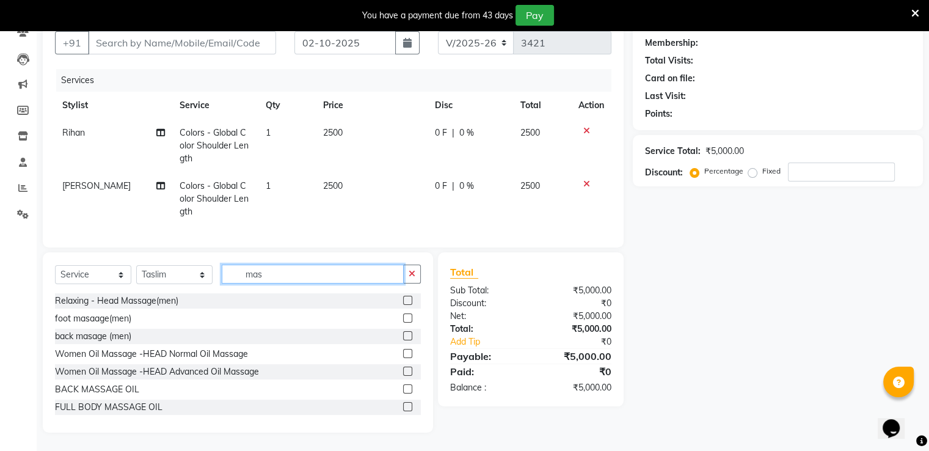
type input "mass"
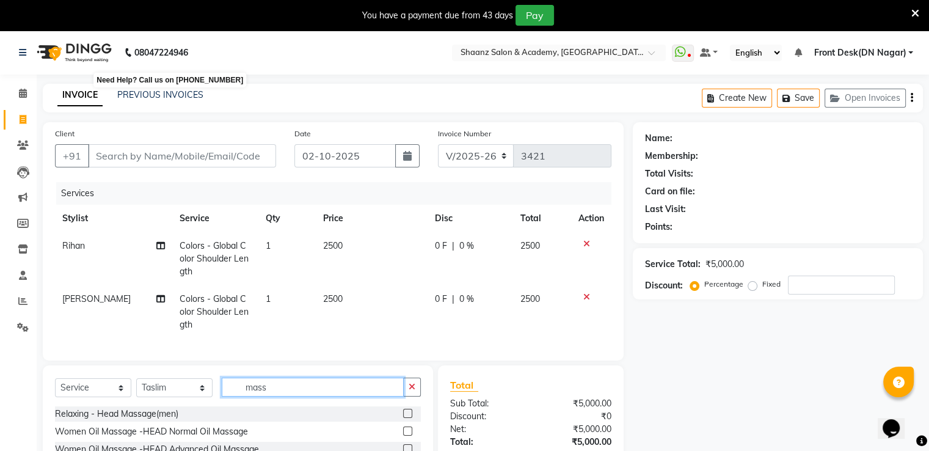
scroll to position [0, 0]
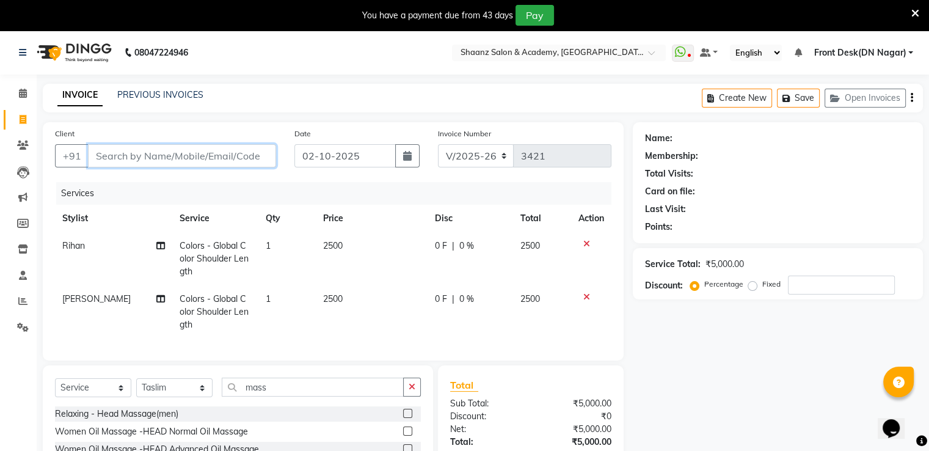
click at [147, 150] on input "Client" at bounding box center [182, 155] width 188 height 23
paste input "9833162606"
type input "9833162606"
type input "0"
type input "9833162606"
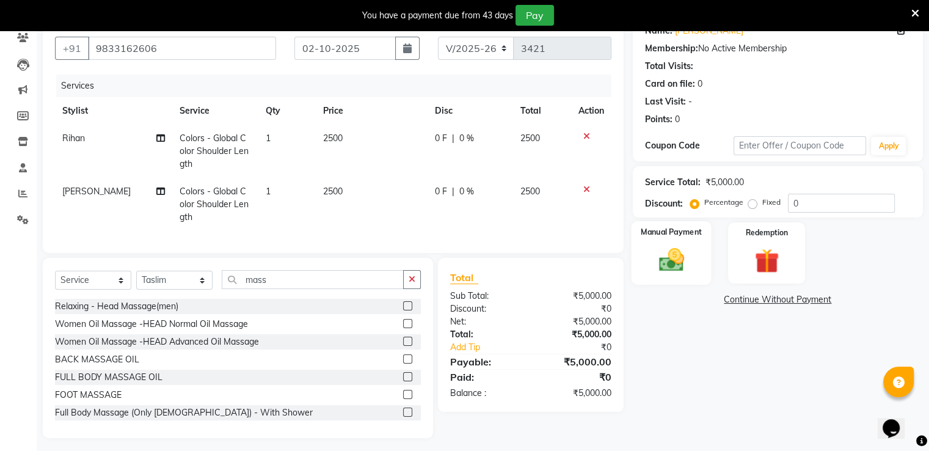
scroll to position [122, 0]
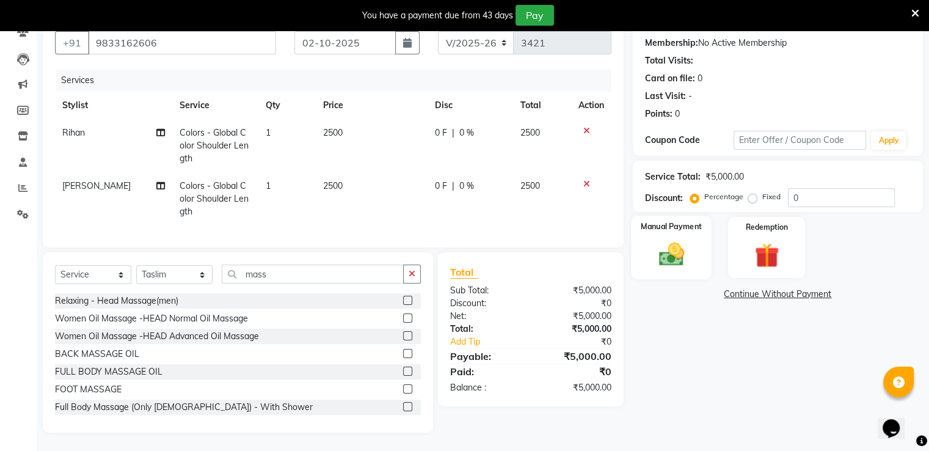
click at [675, 260] on img at bounding box center [671, 254] width 41 height 29
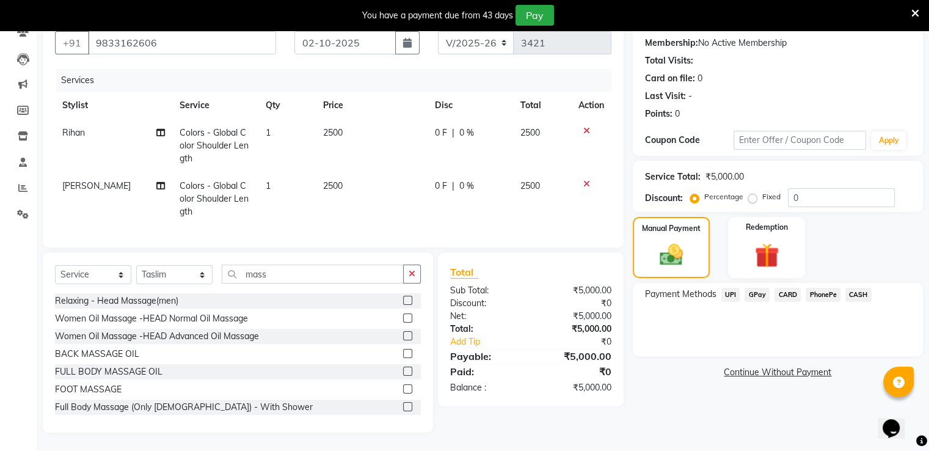
click at [789, 288] on span "CARD" at bounding box center [788, 295] width 26 height 14
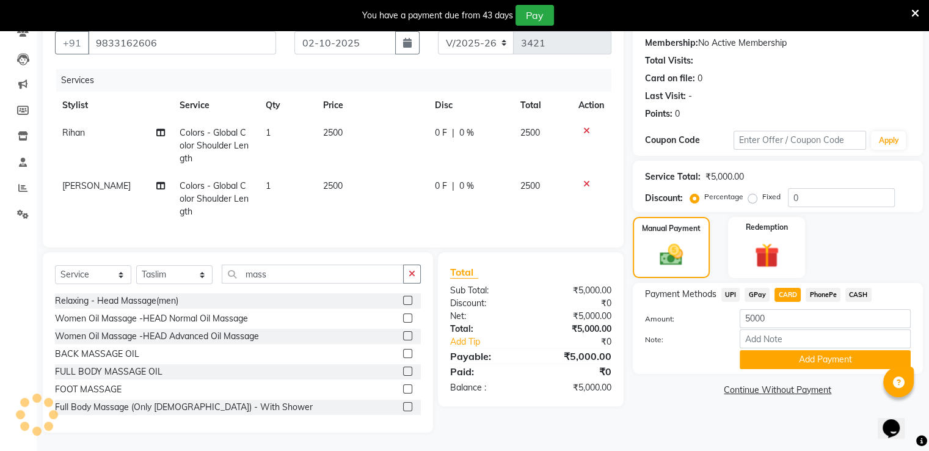
scroll to position [123, 0]
click at [769, 350] on button "Add Payment" at bounding box center [825, 359] width 171 height 19
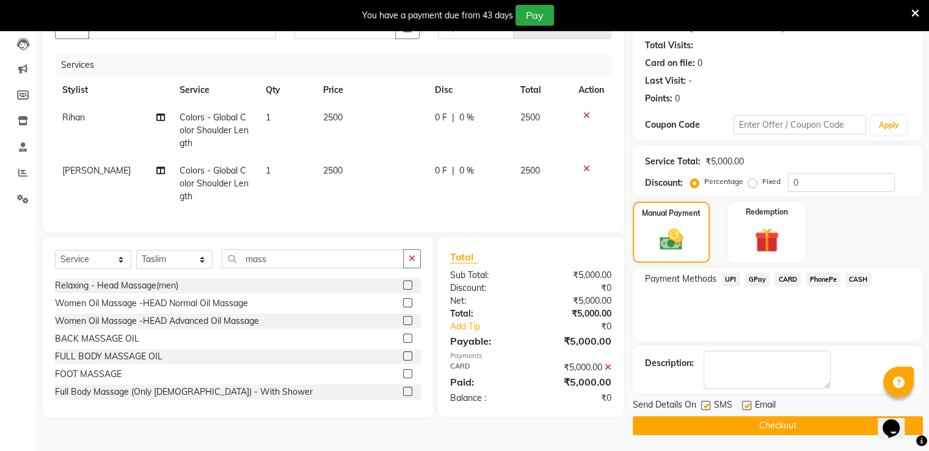
scroll to position [130, 0]
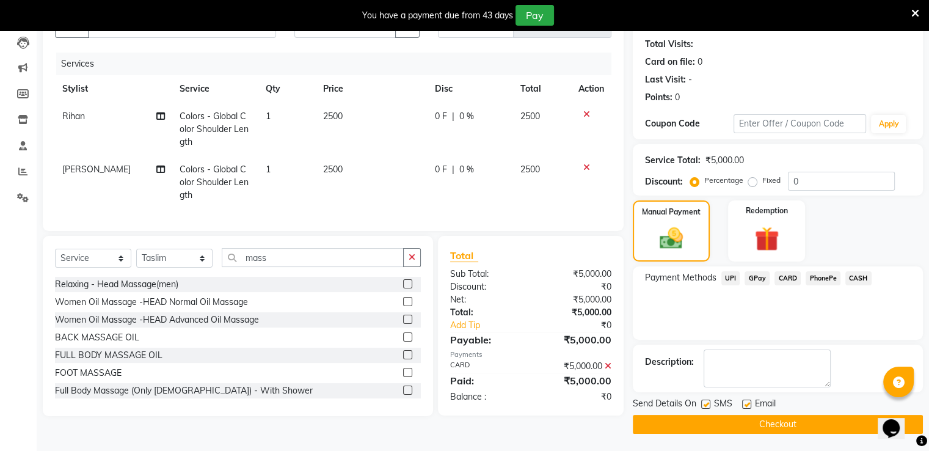
click at [746, 406] on label at bounding box center [746, 404] width 9 height 9
click at [746, 406] on input "checkbox" at bounding box center [746, 405] width 8 height 8
checkbox input "false"
click at [709, 400] on label at bounding box center [705, 404] width 9 height 9
click at [709, 401] on input "checkbox" at bounding box center [705, 405] width 8 height 8
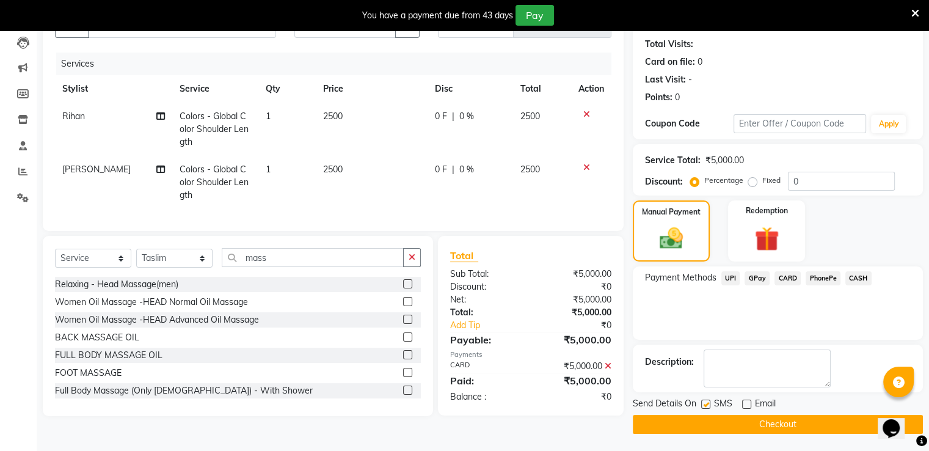
checkbox input "false"
click at [702, 416] on button "Checkout" at bounding box center [778, 424] width 290 height 19
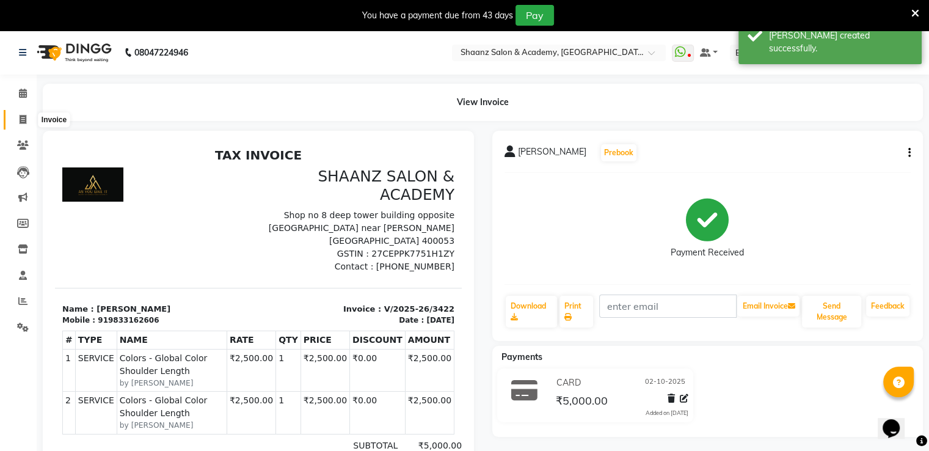
click at [20, 126] on span at bounding box center [22, 120] width 21 height 14
select select "service"
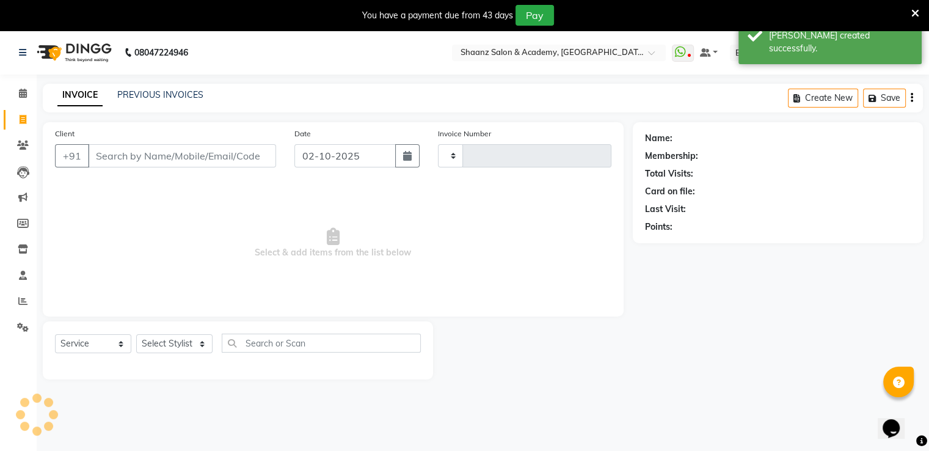
scroll to position [31, 0]
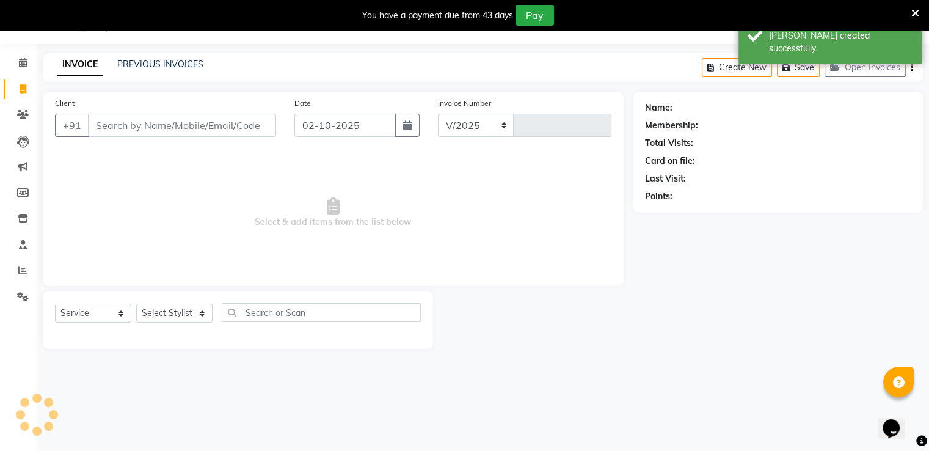
select select "6360"
type input "3423"
click at [152, 66] on link "PREVIOUS INVOICES" at bounding box center [160, 64] width 86 height 11
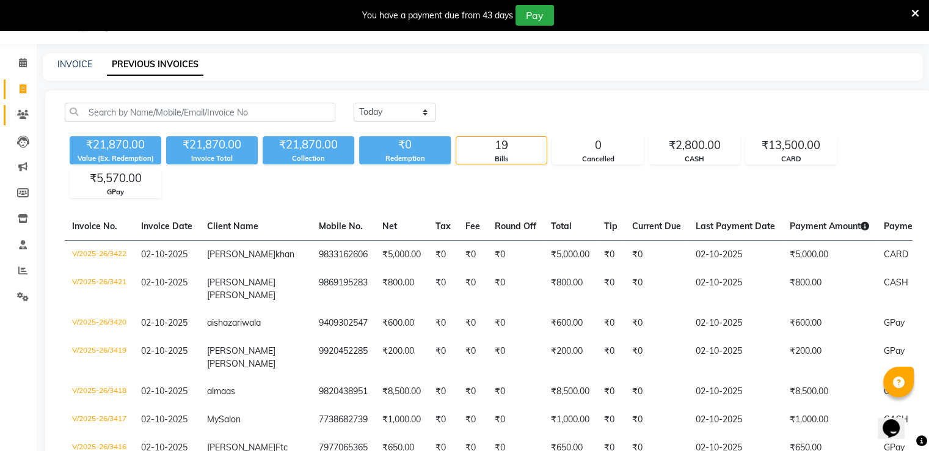
click at [23, 110] on icon at bounding box center [23, 114] width 12 height 9
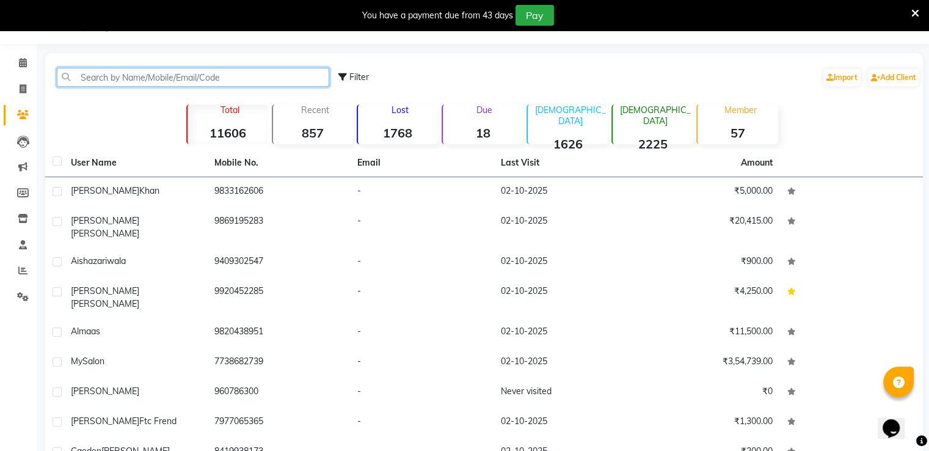
click at [131, 78] on input "text" at bounding box center [193, 77] width 273 height 19
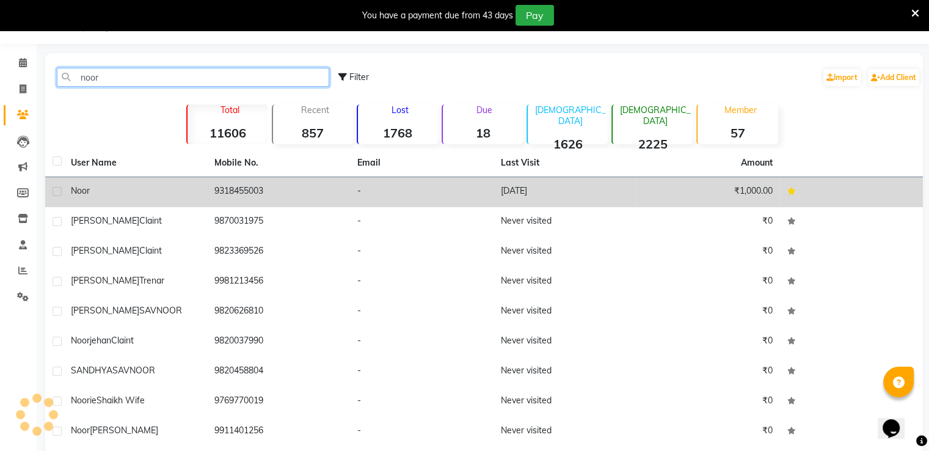
type input "noor"
click at [144, 190] on div "noor" at bounding box center [135, 191] width 129 height 13
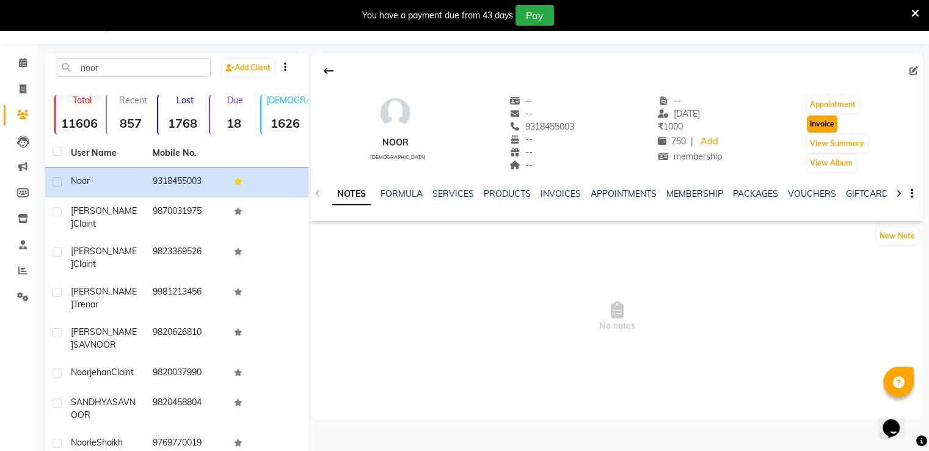
click at [816, 117] on button "Invoice" at bounding box center [822, 123] width 31 height 17
select select "6360"
select select "service"
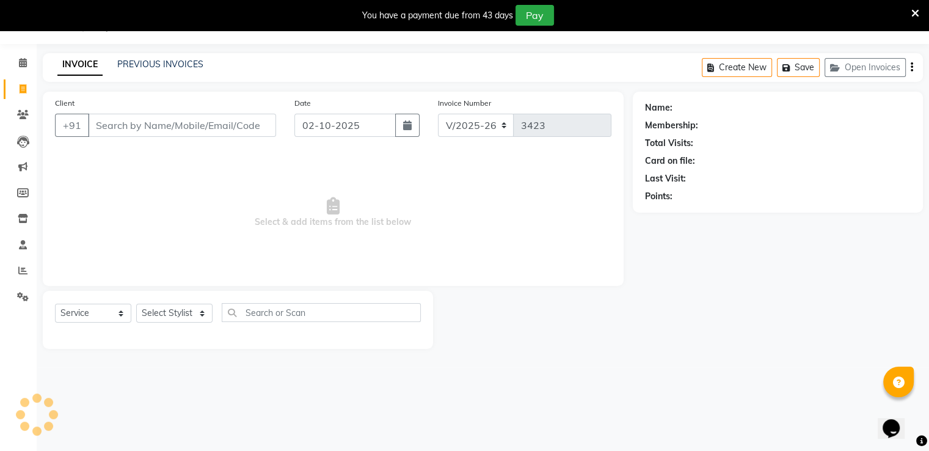
type input "9318455003"
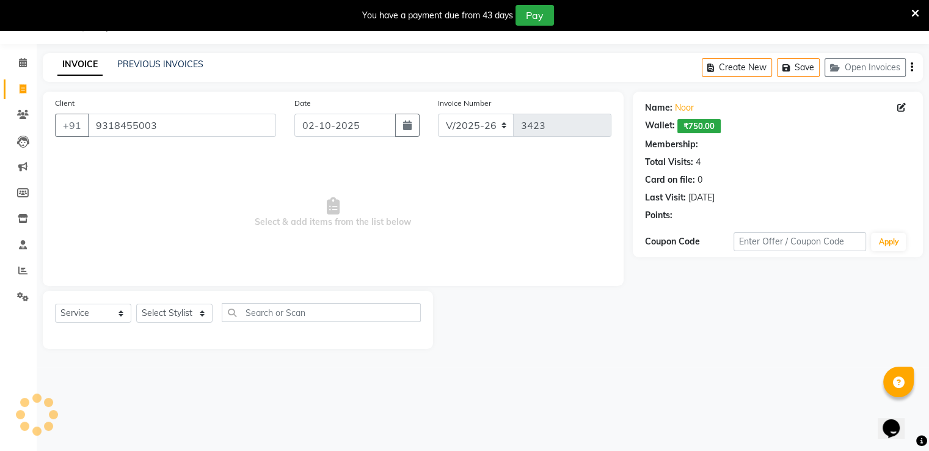
select select "1: Object"
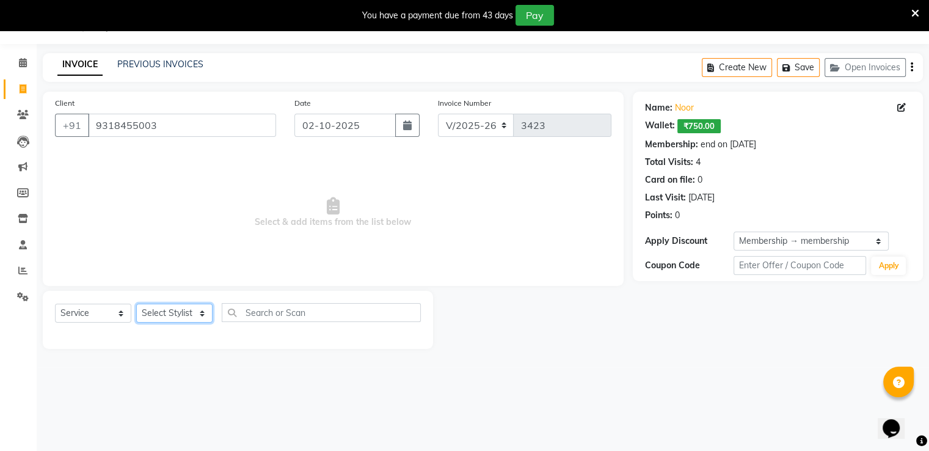
click at [159, 313] on select "Select Stylist [PERSON_NAME] [PERSON_NAME] dc Front Desk(DN Nagar) mehek MUSKAN…" at bounding box center [174, 313] width 76 height 19
select select "89394"
click at [136, 304] on select "Select Stylist [PERSON_NAME] [PERSON_NAME] dc Front Desk(DN Nagar) mehek MUSKAN…" at bounding box center [174, 313] width 76 height 19
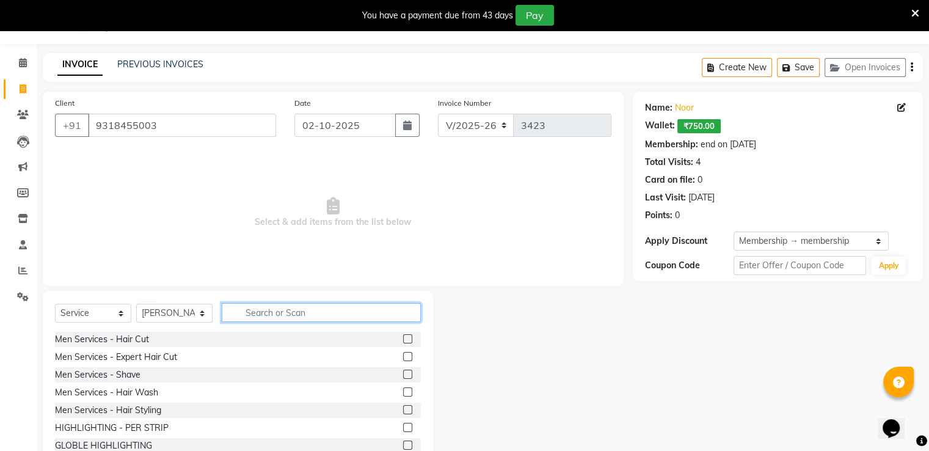
click at [284, 309] on input "text" at bounding box center [321, 312] width 199 height 19
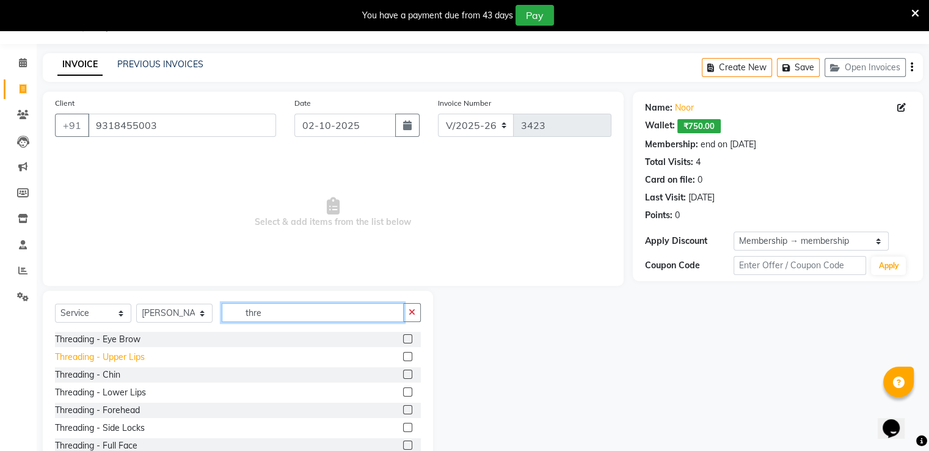
type input "thre"
click at [112, 355] on div "Threading - Upper Lips" at bounding box center [100, 357] width 90 height 13
checkbox input "false"
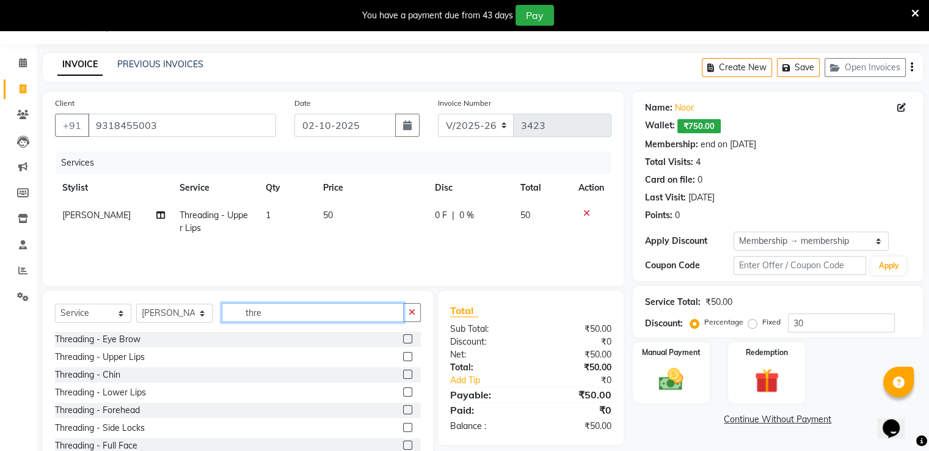
click at [273, 315] on input "thre" at bounding box center [313, 312] width 182 height 19
type input "t"
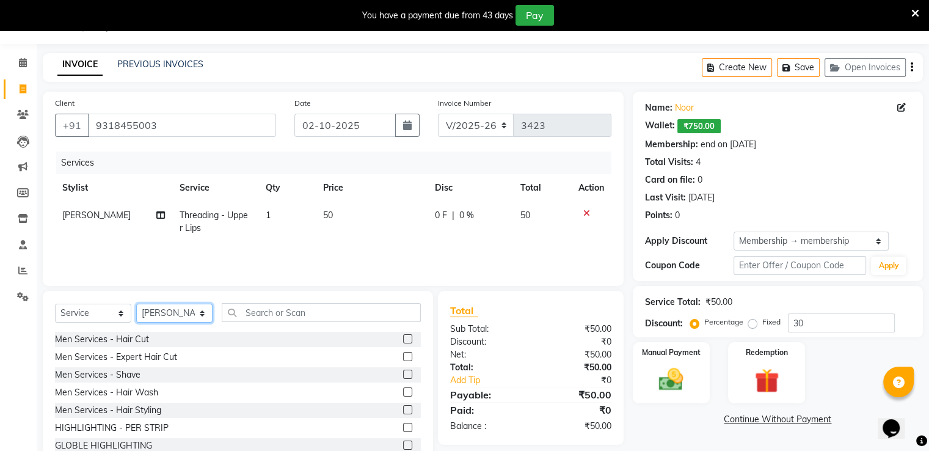
click at [186, 315] on select "Select Stylist [PERSON_NAME] [PERSON_NAME] dc Front Desk(DN Nagar) mehek MUSKAN…" at bounding box center [174, 313] width 76 height 19
select select "88016"
click at [136, 304] on select "Select Stylist [PERSON_NAME] [PERSON_NAME] dc Front Desk(DN Nagar) mehek MUSKAN…" at bounding box center [174, 313] width 76 height 19
click at [276, 301] on div "Select Service Product Membership Package Voucher Prepaid Gift Card Select Styl…" at bounding box center [238, 381] width 390 height 180
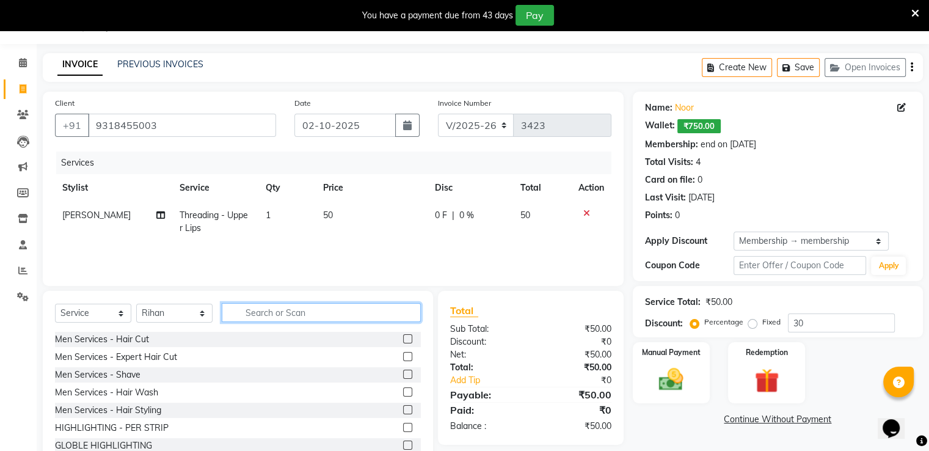
click at [276, 305] on input "text" at bounding box center [321, 312] width 199 height 19
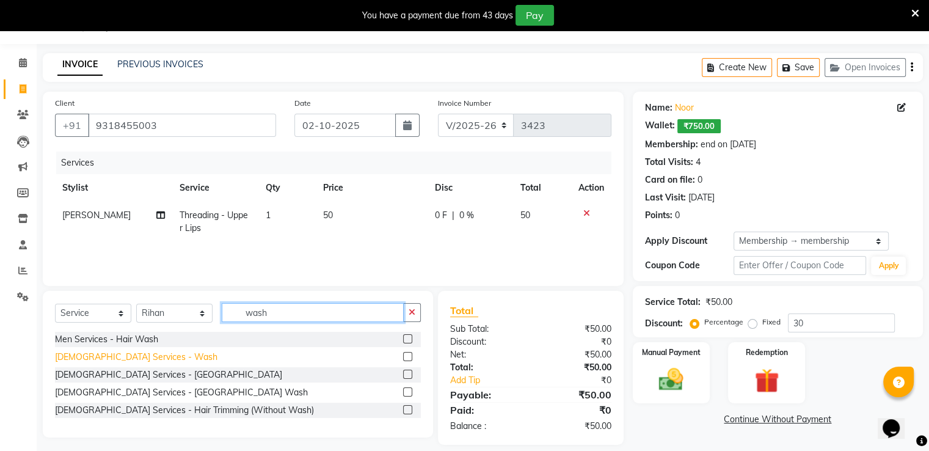
type input "wash"
click at [123, 361] on div "[DEMOGRAPHIC_DATA] Services - Wash" at bounding box center [136, 357] width 163 height 13
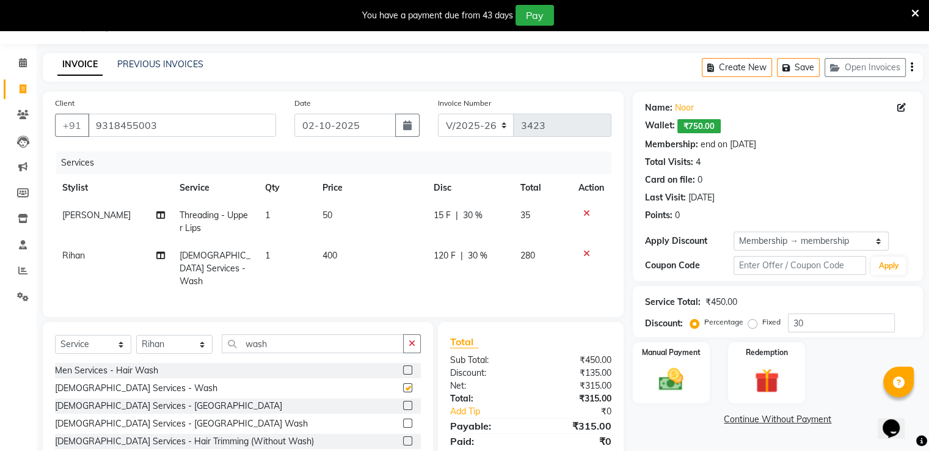
checkbox input "false"
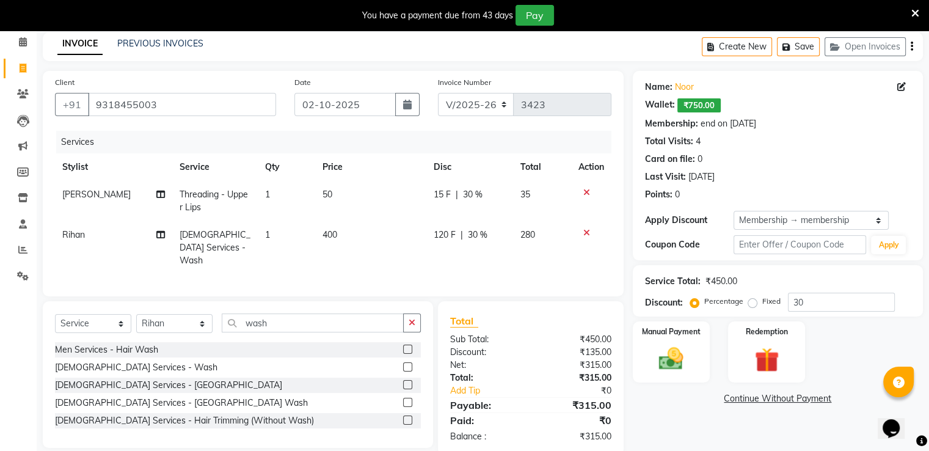
scroll to position [71, 0]
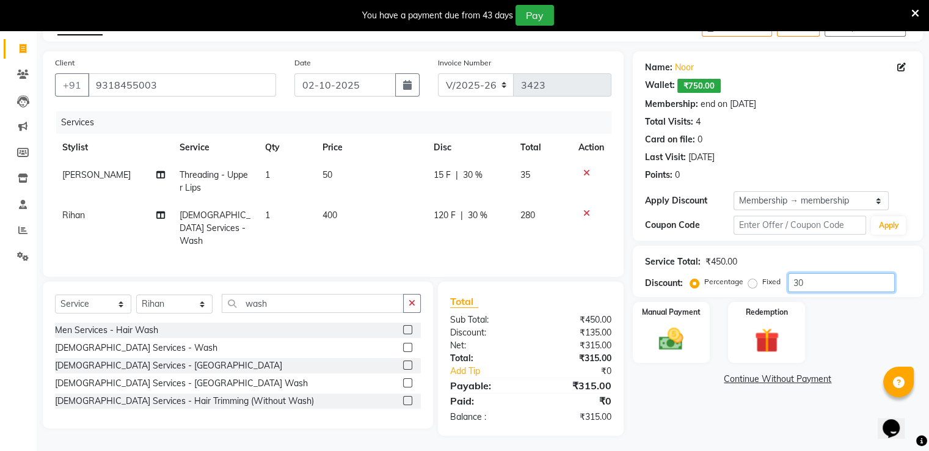
click at [811, 282] on input "30" at bounding box center [841, 282] width 107 height 19
type input "3"
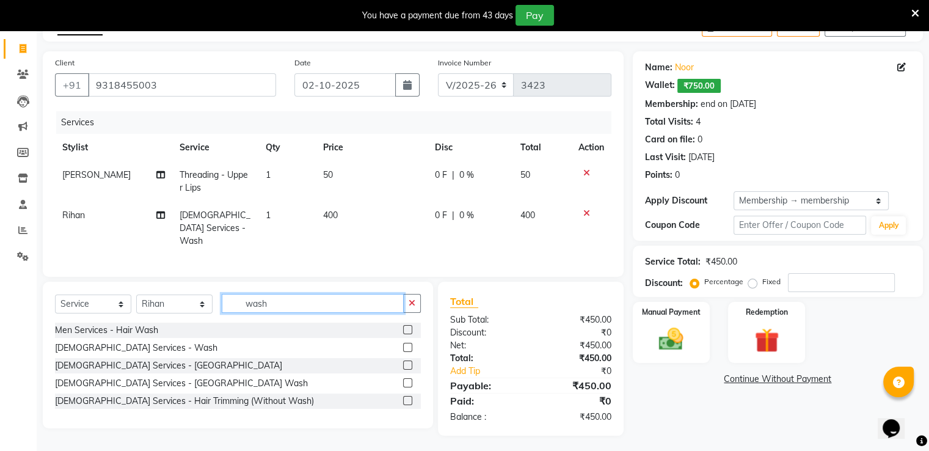
click at [279, 294] on input "wash" at bounding box center [313, 303] width 182 height 19
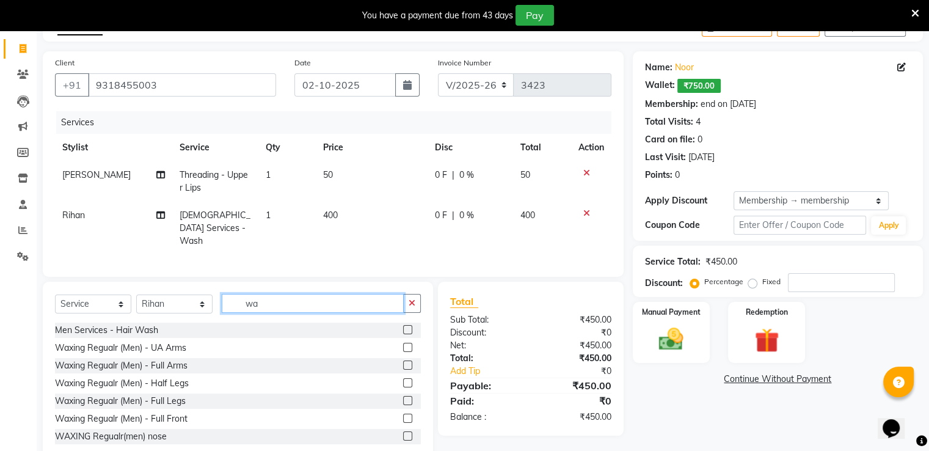
type input "w"
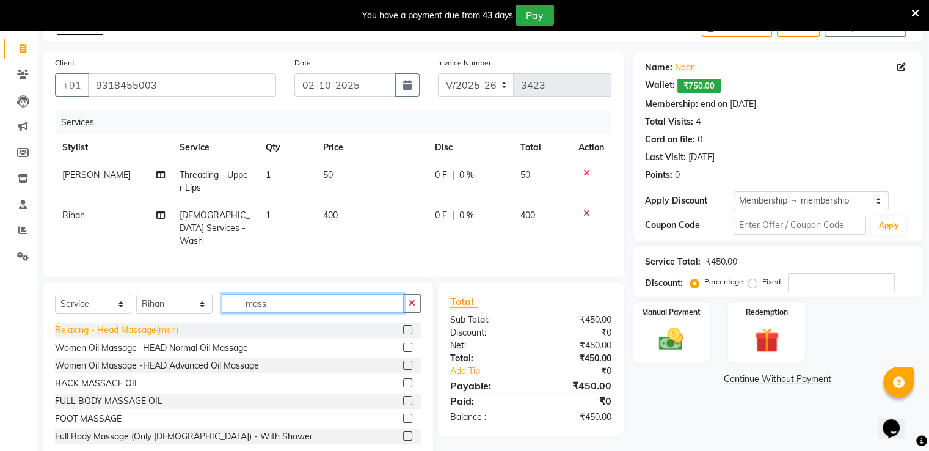
type input "mass"
click at [154, 326] on div "Relaxing - Head Massage(men)" at bounding box center [116, 330] width 123 height 13
checkbox input "false"
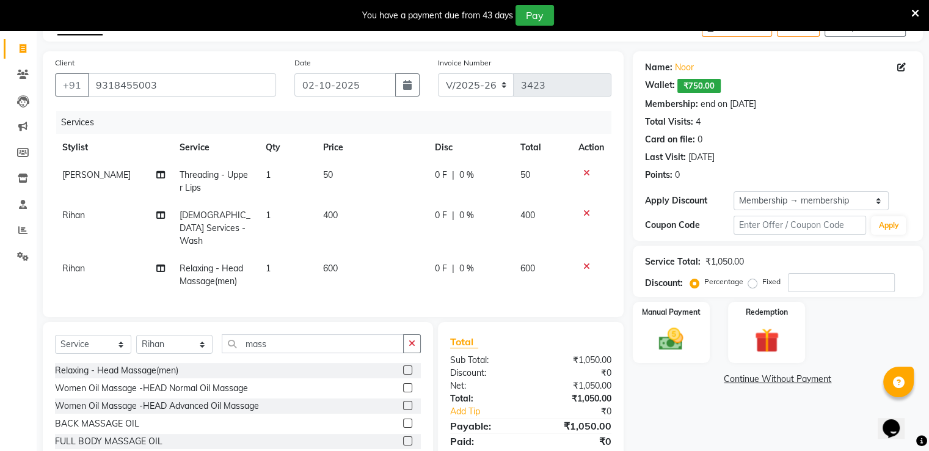
scroll to position [132, 0]
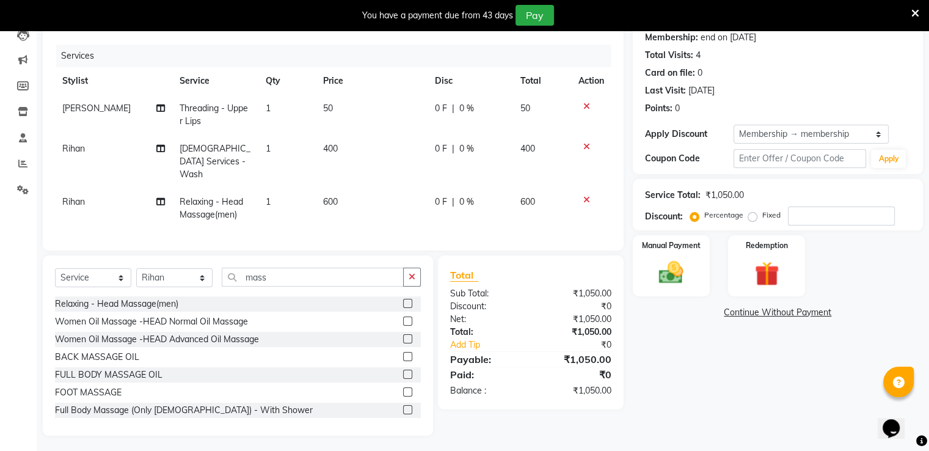
click at [462, 196] on span "0 %" at bounding box center [467, 202] width 15 height 13
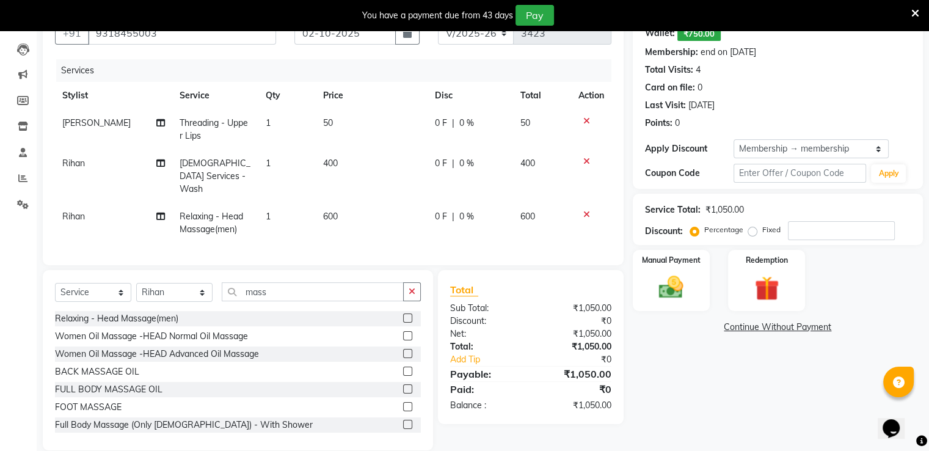
select select "88016"
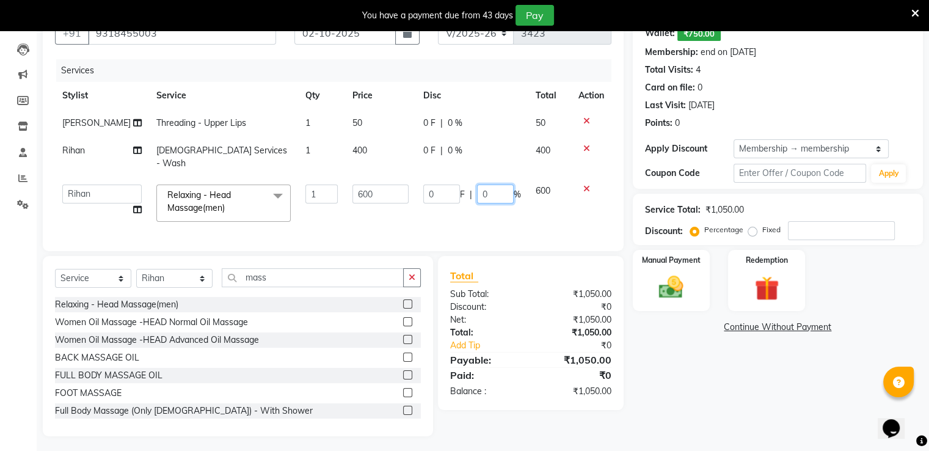
click at [498, 185] on input "0" at bounding box center [495, 194] width 37 height 19
type input "50"
click at [489, 299] on div "Total Sub Total: ₹1,050.00 Discount: ₹0 Net: ₹1,050.00 Total: ₹1,050.00 Add Tip…" at bounding box center [530, 333] width 161 height 130
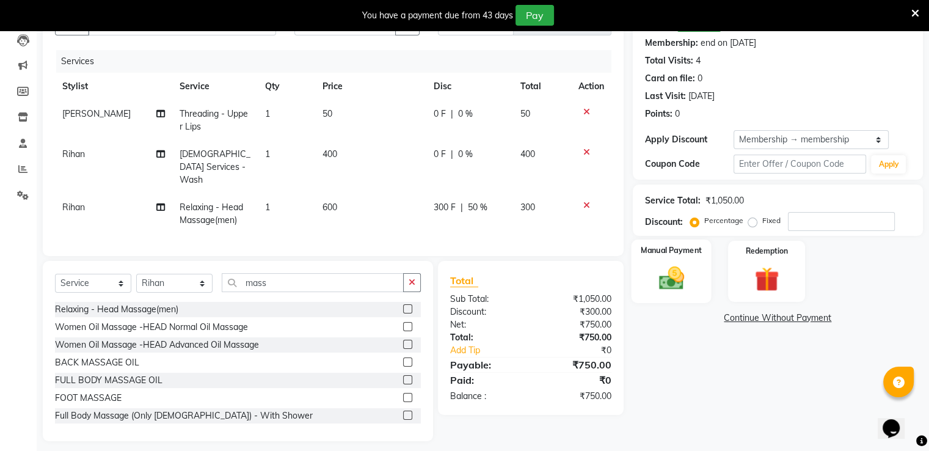
scroll to position [137, 0]
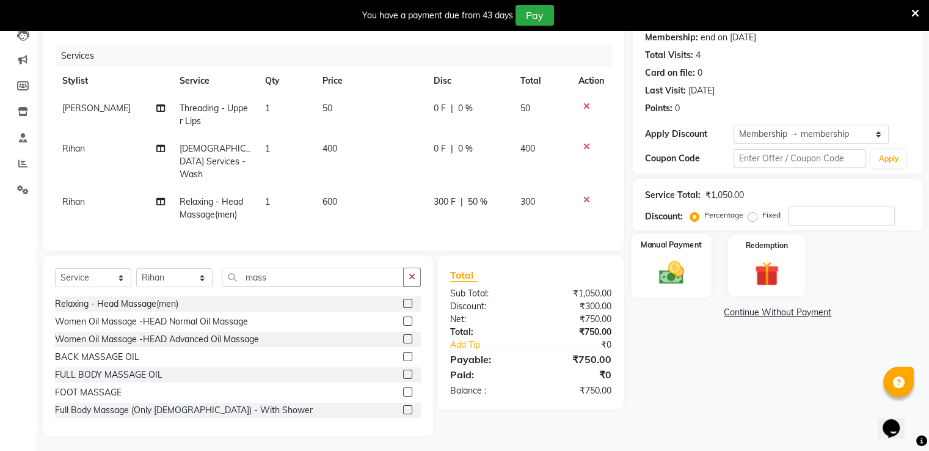
click at [676, 265] on img at bounding box center [671, 272] width 41 height 29
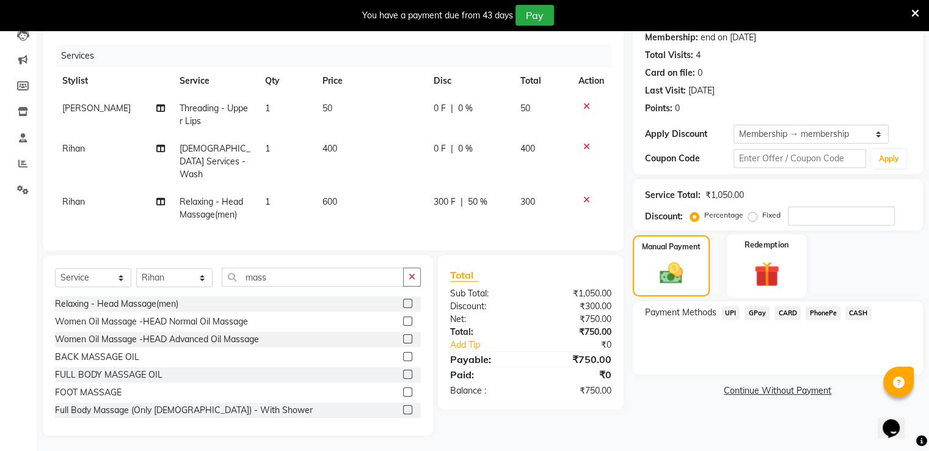
click at [773, 262] on img at bounding box center [766, 273] width 41 height 31
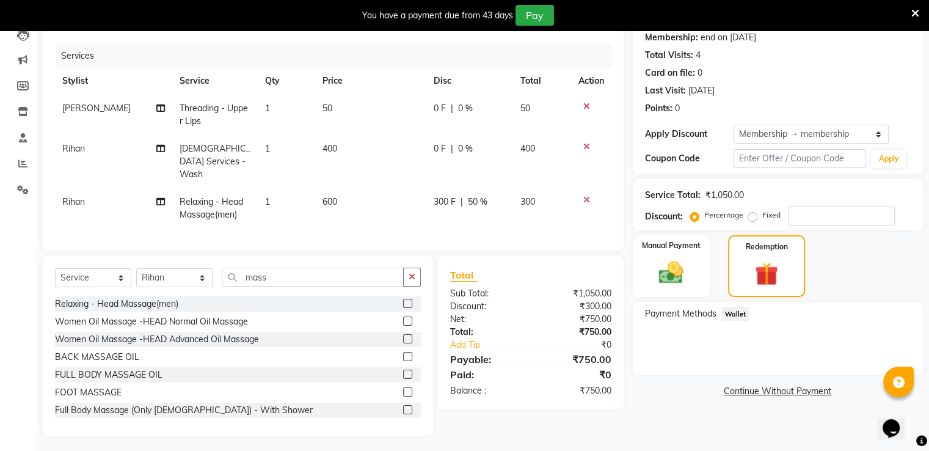
click at [742, 310] on span "Wallet" at bounding box center [736, 314] width 29 height 14
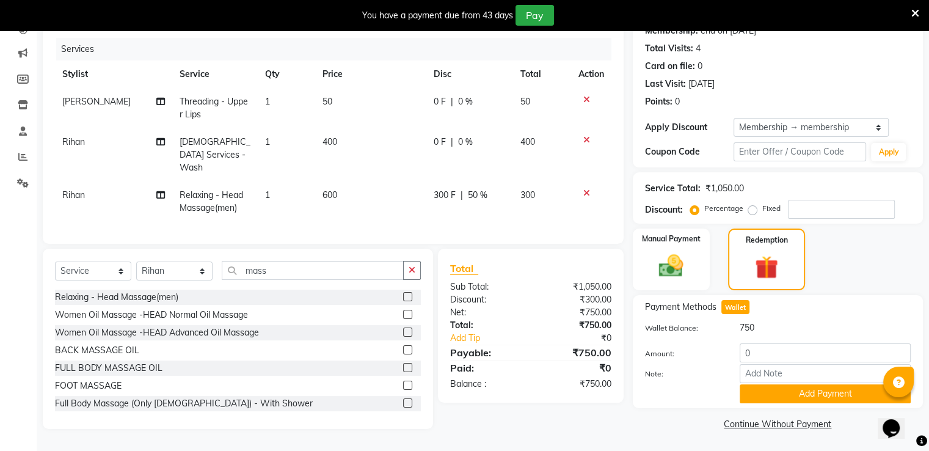
scroll to position [147, 0]
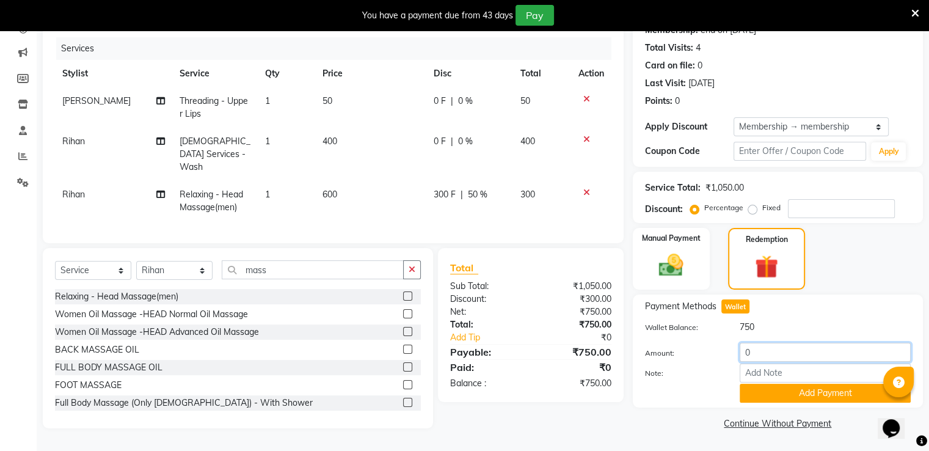
click at [781, 356] on input "0" at bounding box center [825, 352] width 171 height 19
type input "750"
click at [789, 399] on button "Add Payment" at bounding box center [825, 393] width 171 height 19
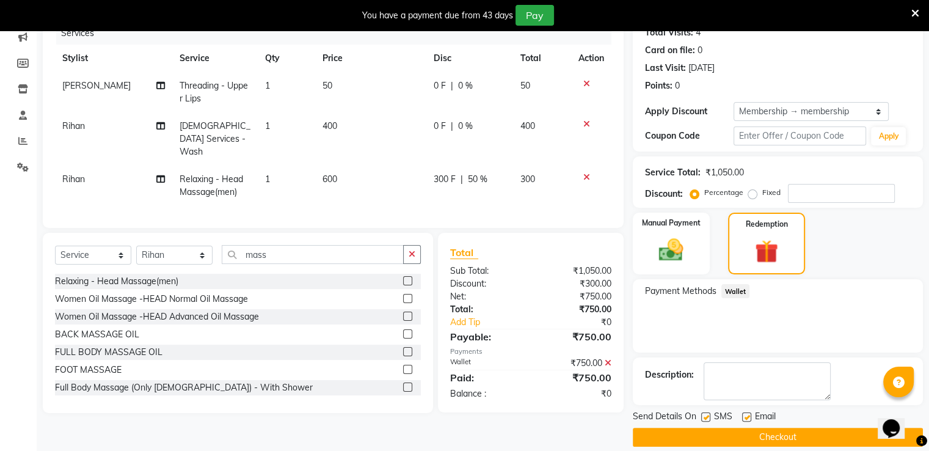
scroll to position [174, 0]
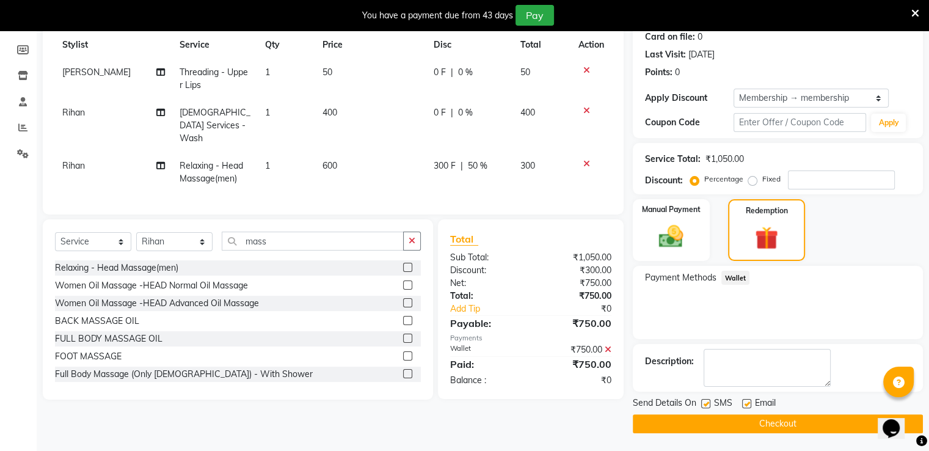
click at [750, 405] on label at bounding box center [746, 403] width 9 height 9
click at [750, 405] on input "checkbox" at bounding box center [746, 404] width 8 height 8
checkbox input "false"
click at [705, 405] on label at bounding box center [705, 403] width 9 height 9
click at [705, 405] on input "checkbox" at bounding box center [705, 404] width 8 height 8
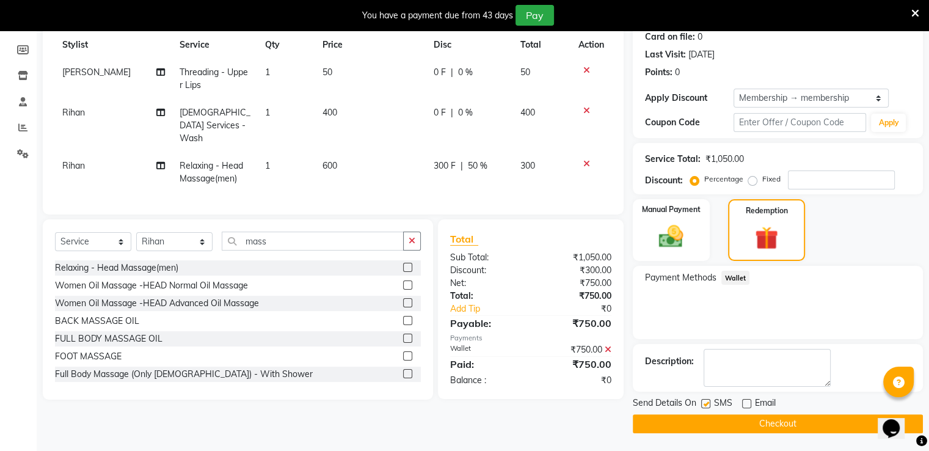
checkbox input "false"
click at [686, 423] on button "Checkout" at bounding box center [778, 423] width 290 height 19
click at [737, 419] on button "Checkout" at bounding box center [778, 423] width 290 height 19
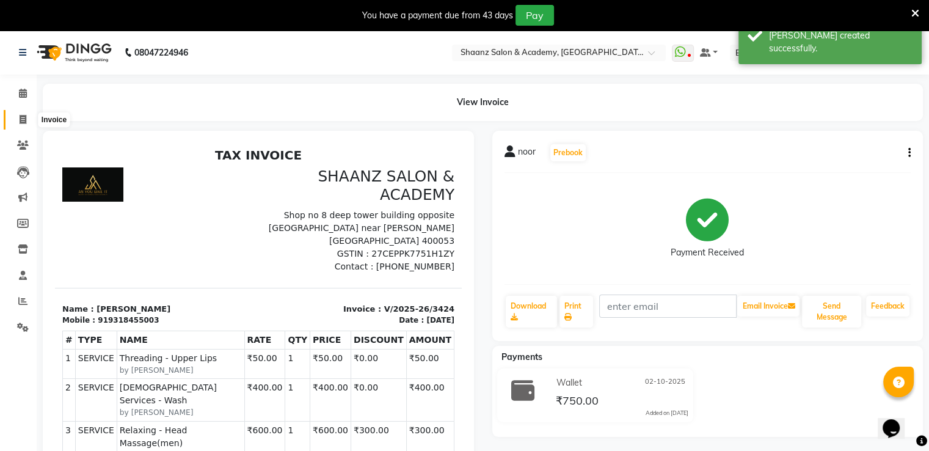
click at [24, 122] on icon at bounding box center [23, 119] width 7 height 9
select select "service"
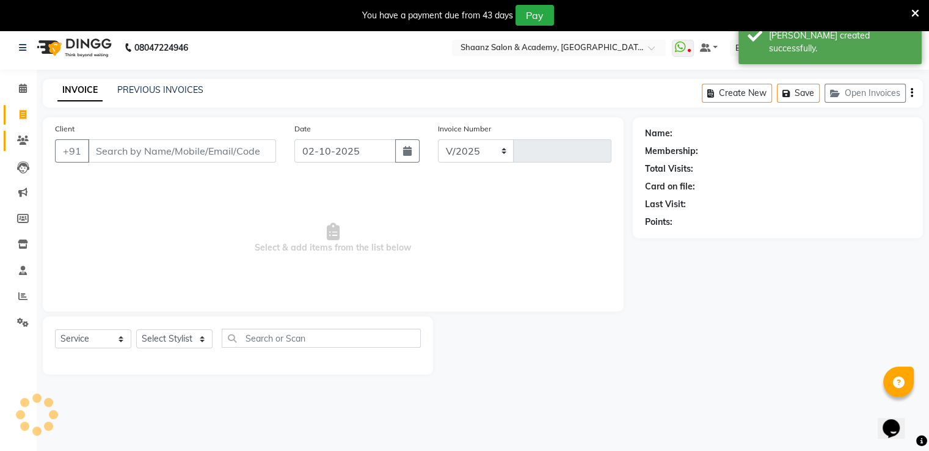
scroll to position [31, 0]
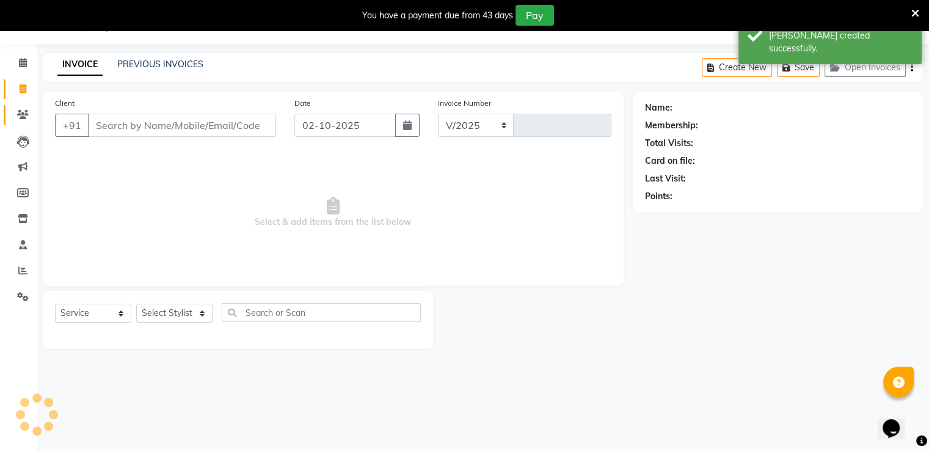
select select "6360"
type input "3425"
click at [22, 114] on icon at bounding box center [23, 114] width 12 height 9
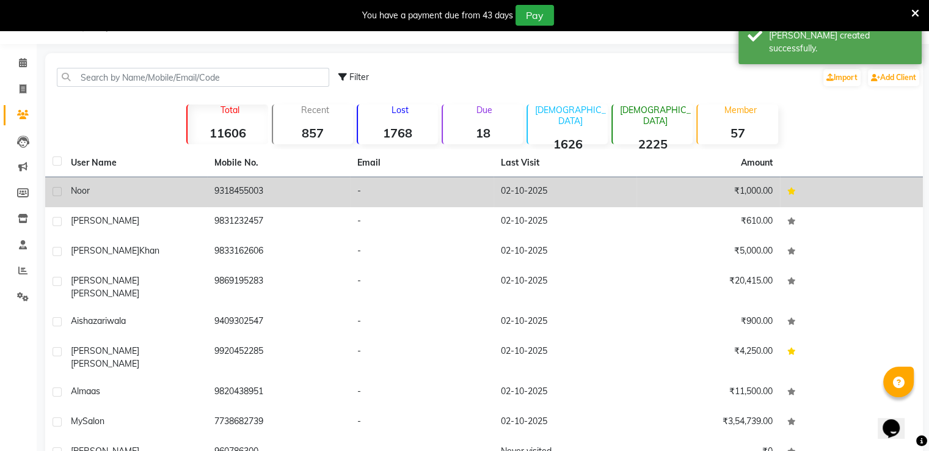
click at [92, 186] on div "noor" at bounding box center [135, 191] width 129 height 13
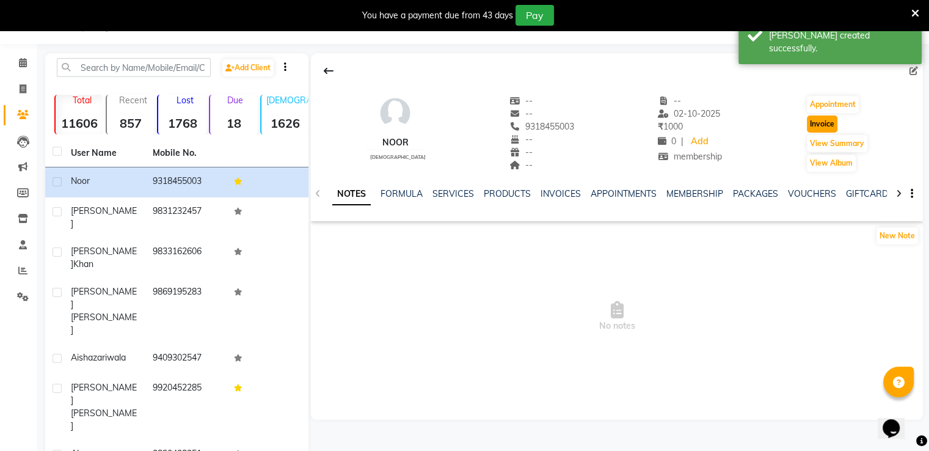
click at [822, 126] on button "Invoice" at bounding box center [822, 123] width 31 height 17
select select "6360"
select select "service"
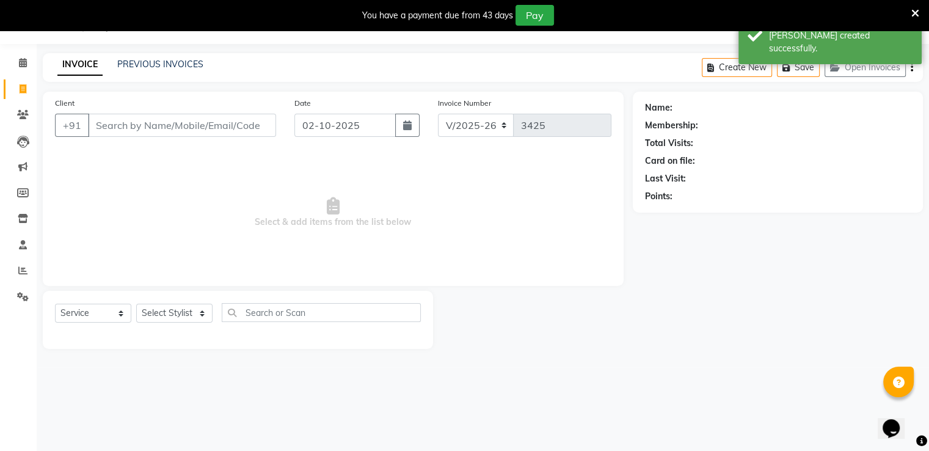
type input "9318455003"
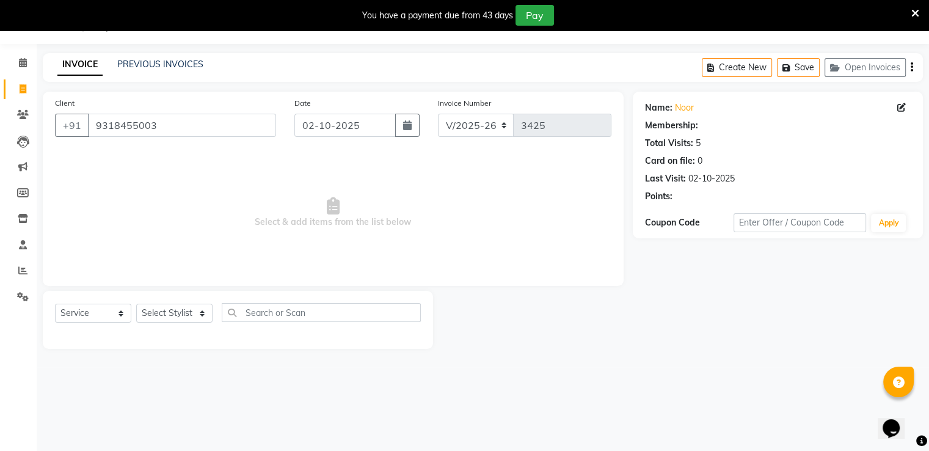
select select "1: Object"
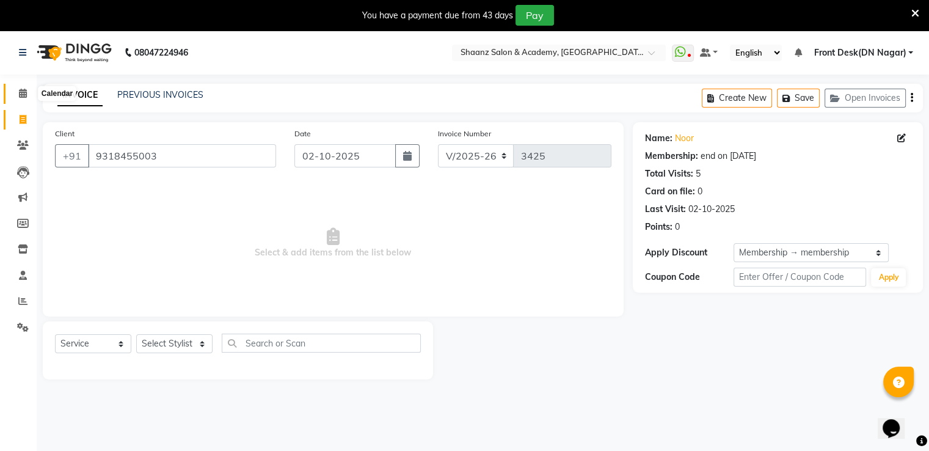
click at [24, 96] on icon at bounding box center [23, 93] width 8 height 9
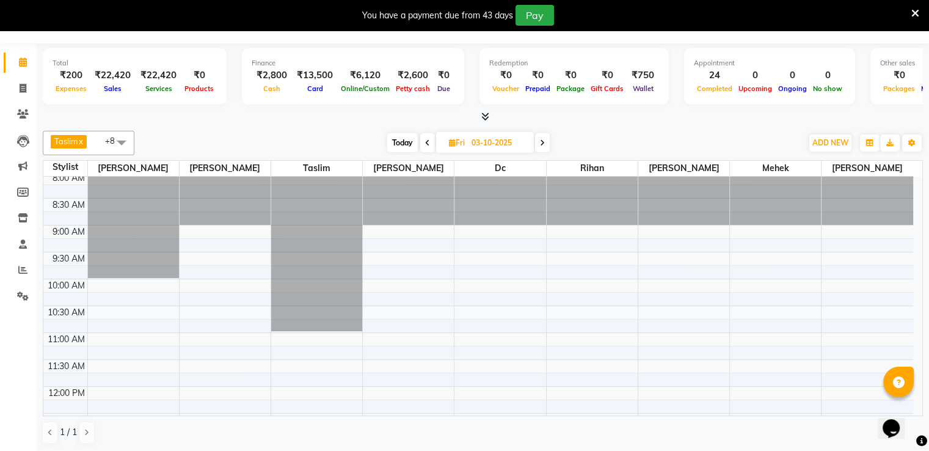
scroll to position [1, 0]
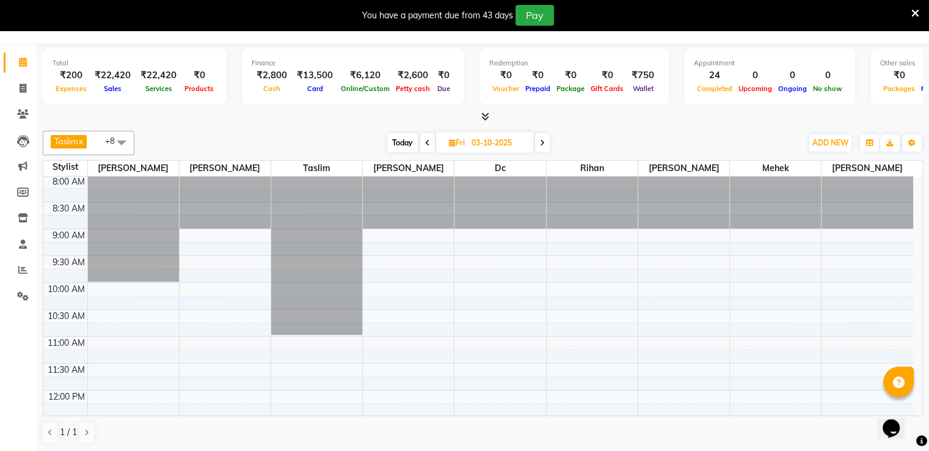
click at [397, 142] on span "Today" at bounding box center [402, 142] width 31 height 19
type input "02-10-2025"
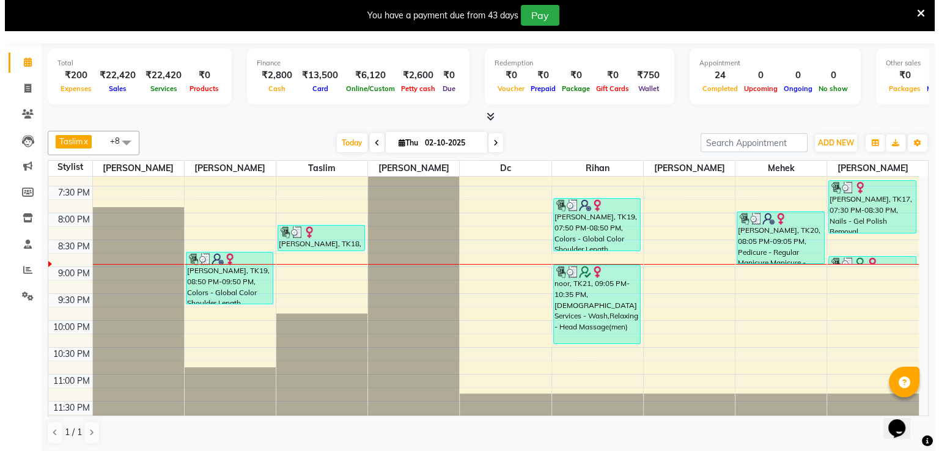
scroll to position [612, 0]
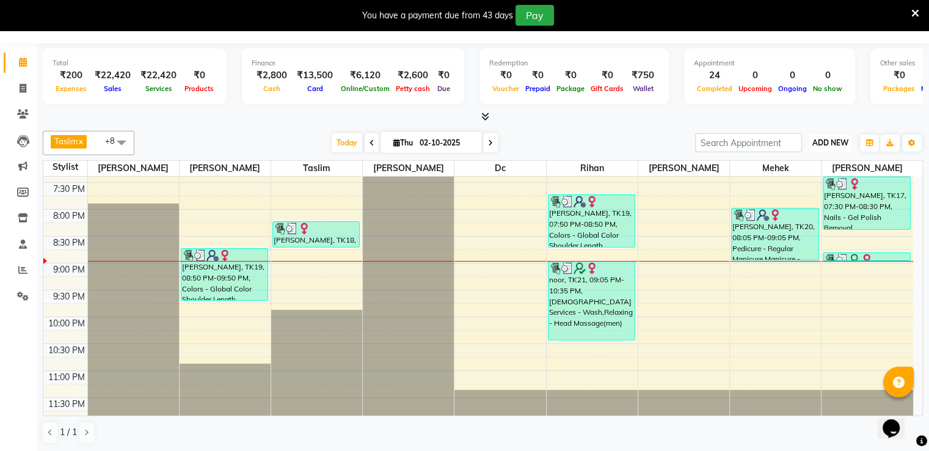
click at [826, 138] on span "ADD NEW" at bounding box center [831, 142] width 36 height 9
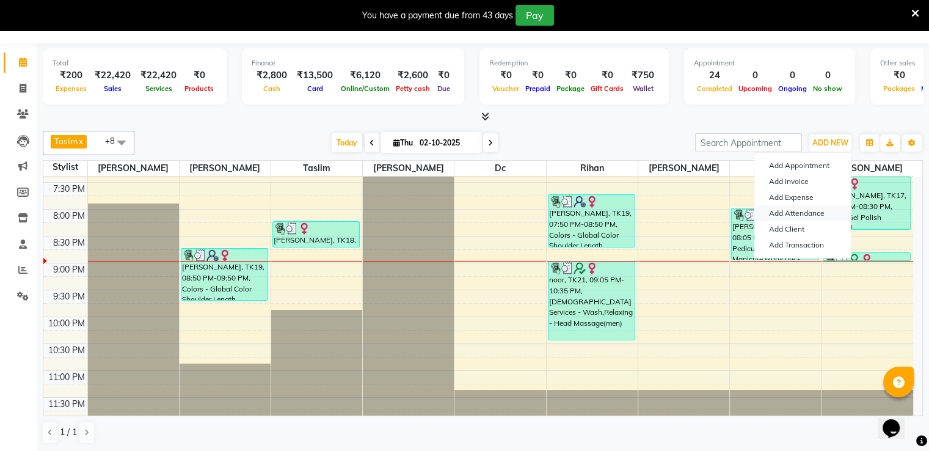
click at [777, 210] on link "Add Attendance" at bounding box center [803, 213] width 97 height 16
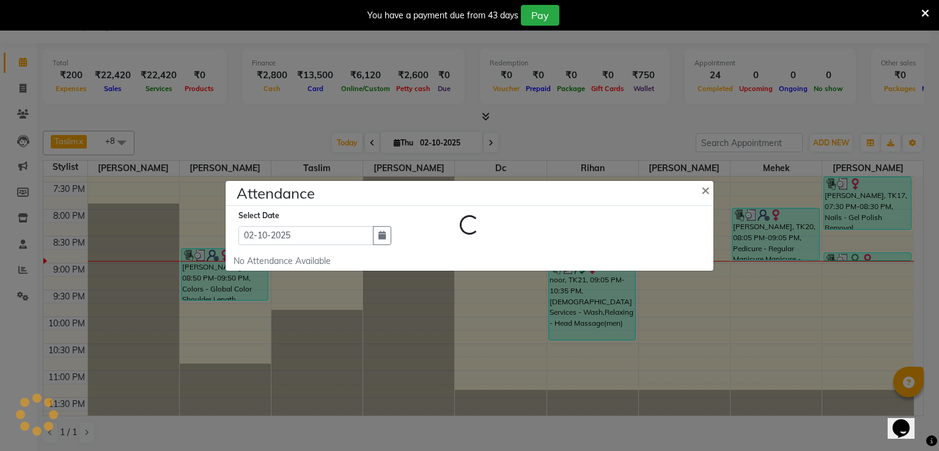
select select "W"
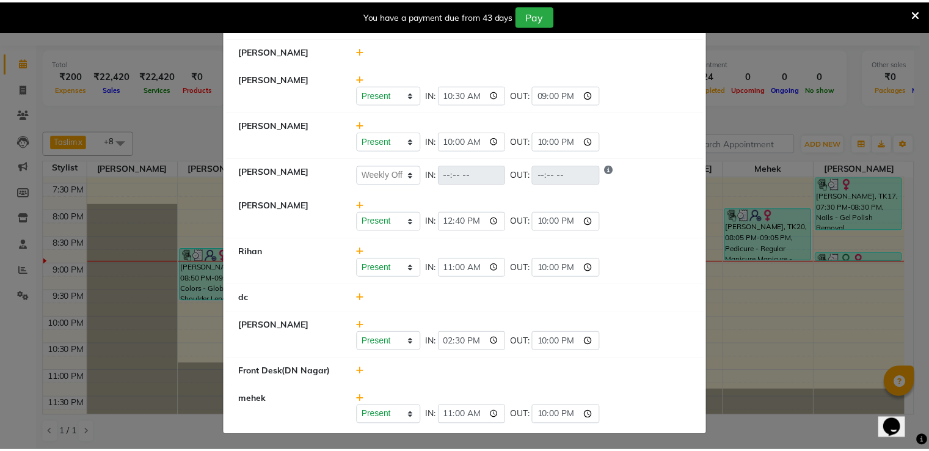
scroll to position [184, 0]
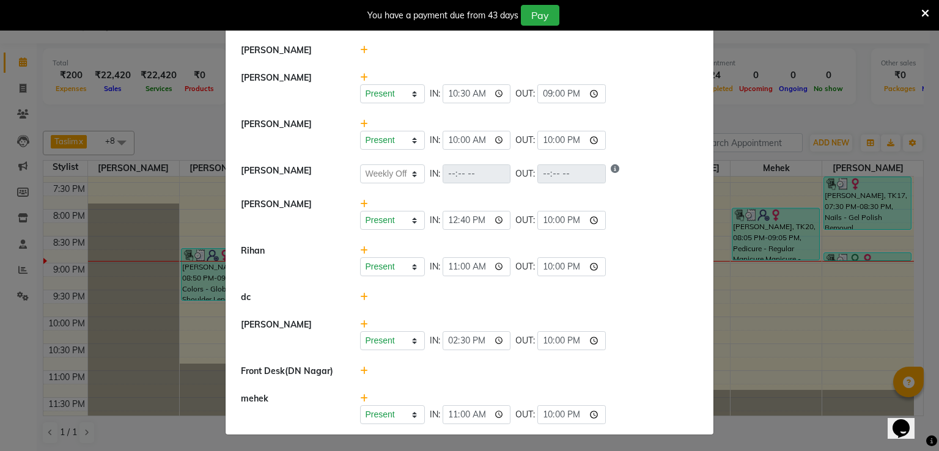
click at [780, 163] on ngb-modal-window "Attendance × Select Date 02-10-2025 Taslim Present Absent Late Half Day Weekly …" at bounding box center [469, 225] width 939 height 451
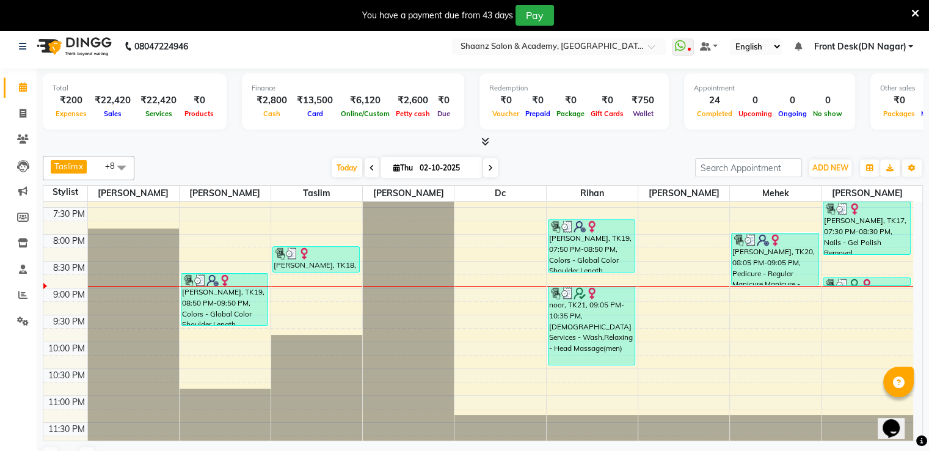
scroll to position [0, 0]
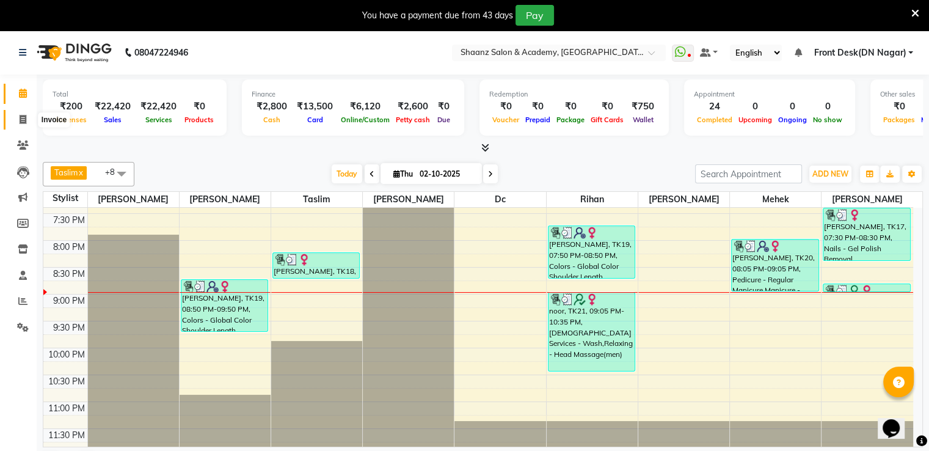
click at [27, 124] on span at bounding box center [22, 120] width 21 height 14
select select "service"
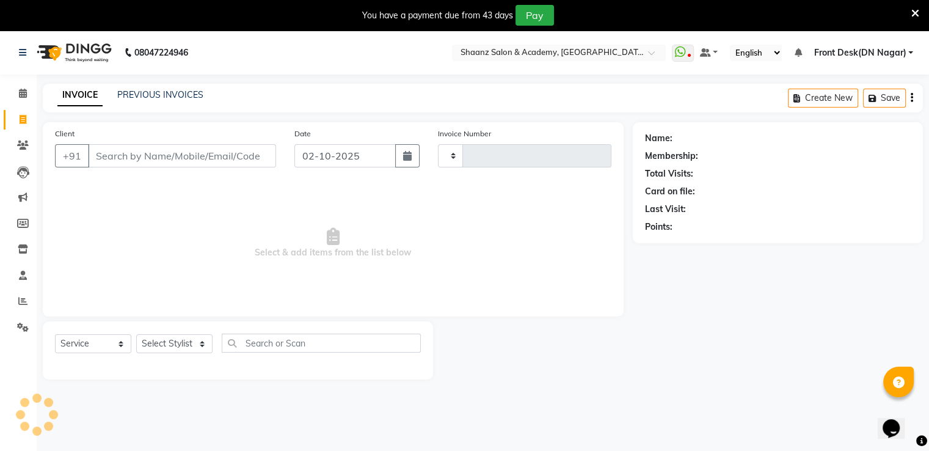
type input "3425"
select select "6360"
click at [125, 95] on link "PREVIOUS INVOICES" at bounding box center [160, 94] width 86 height 11
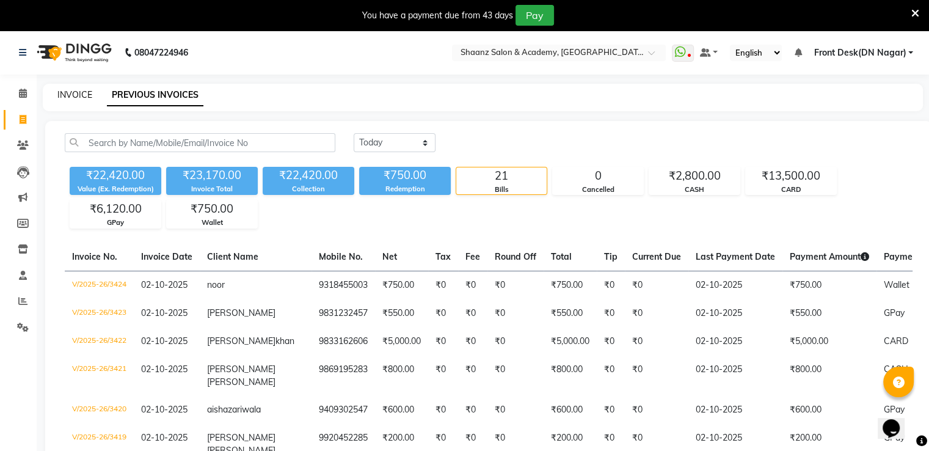
click at [62, 97] on link "INVOICE" at bounding box center [74, 94] width 35 height 11
select select "6360"
select select "service"
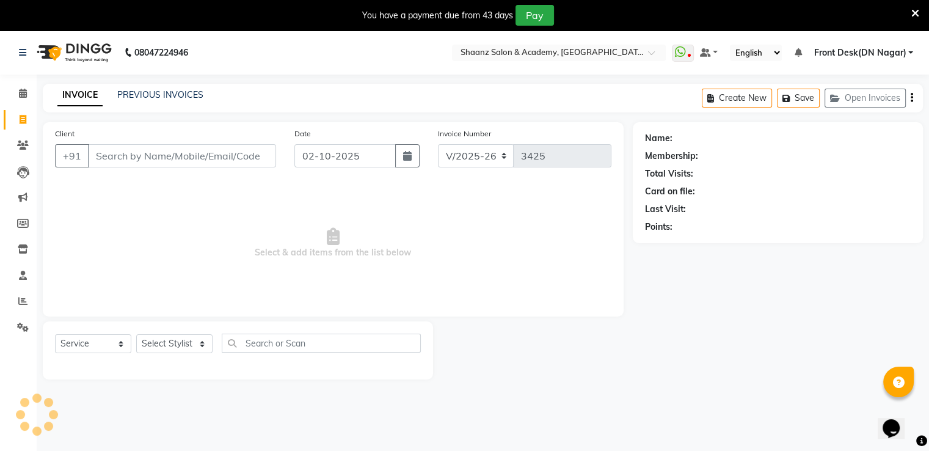
scroll to position [31, 0]
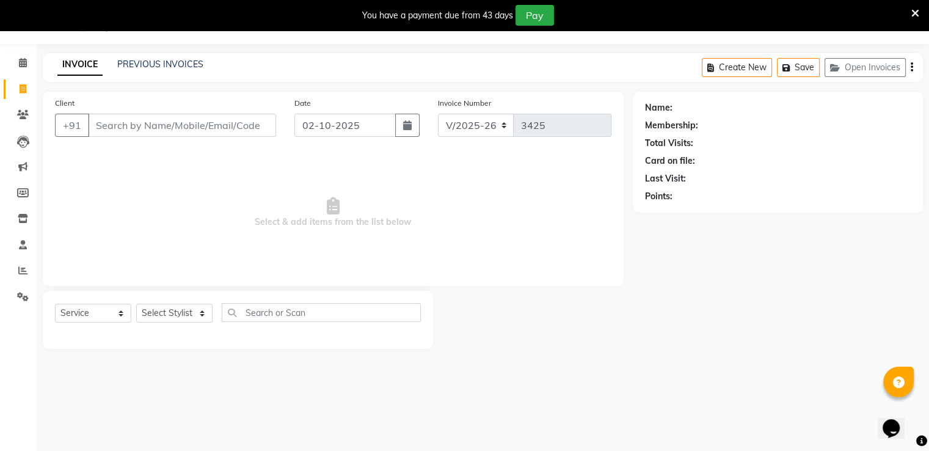
click at [62, 97] on div "Client +91" at bounding box center [166, 122] width 240 height 50
click at [55, 95] on div "Client +91 Date 02-10-2025 Invoice Number V/2025 V/2025-26 3425 Select & add it…" at bounding box center [333, 189] width 581 height 194
drag, startPoint x: 55, startPoint y: 101, endPoint x: 55, endPoint y: 86, distance: 14.7
click at [55, 86] on main "INVOICE PREVIOUS INVOICES Create New Save Open Invoices Client +91 Date 02-10-2…" at bounding box center [483, 210] width 893 height 314
click at [55, 93] on div "Client +91 Date 02-10-2025 Invoice Number V/2025 V/2025-26 3425 Select & add it…" at bounding box center [333, 189] width 581 height 194
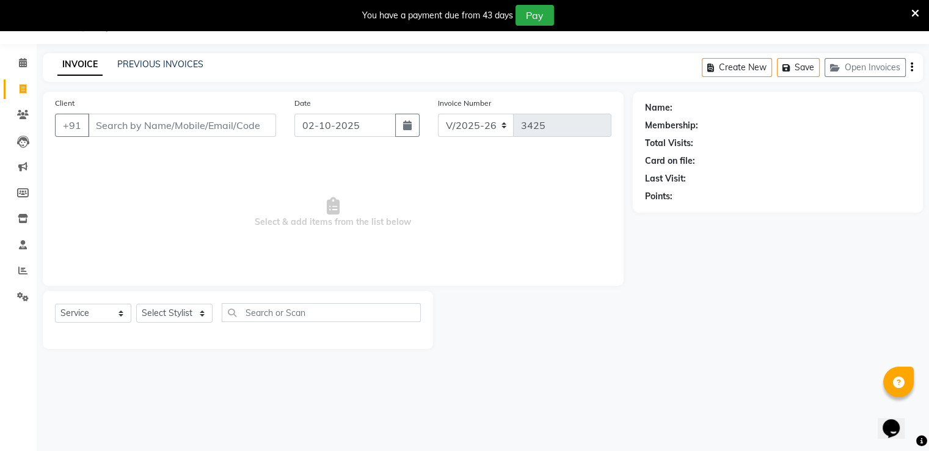
click at [55, 81] on main "INVOICE PREVIOUS INVOICES Create New Save Open Invoices Client +91 Date 02-10-2…" at bounding box center [483, 210] width 893 height 314
click at [55, 48] on div "08047224946 Select Location × Shaanz Salon & Academy, Dn Nagar WhatsApp Status …" at bounding box center [464, 225] width 929 height 451
click at [55, 50] on div "08047224946 Select Location × Shaanz Salon & Academy, Dn Nagar WhatsApp Status …" at bounding box center [464, 225] width 929 height 451
click at [55, 55] on div "INVOICE PREVIOUS INVOICES Create New Save Open Invoices" at bounding box center [483, 67] width 881 height 29
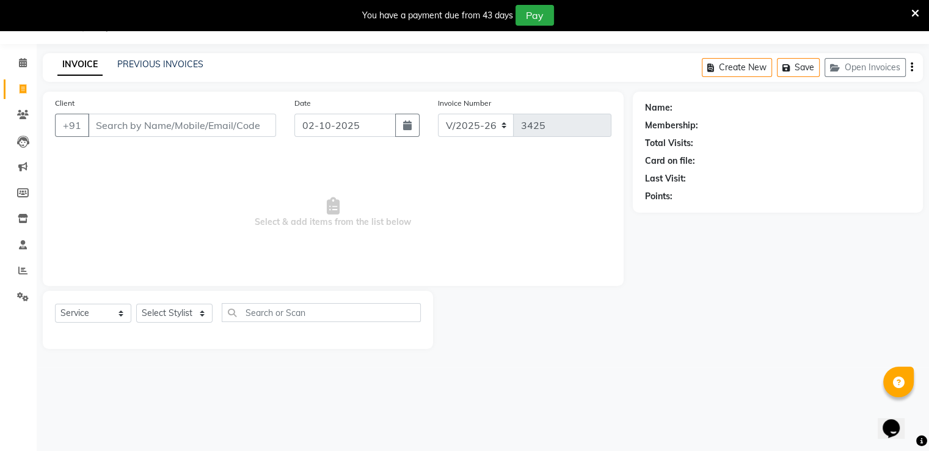
click at [54, 48] on div "08047224946 Select Location × Shaanz Salon & Academy, Dn Nagar WhatsApp Status …" at bounding box center [464, 225] width 929 height 451
click at [0, 288] on li "Settings" at bounding box center [18, 297] width 37 height 26
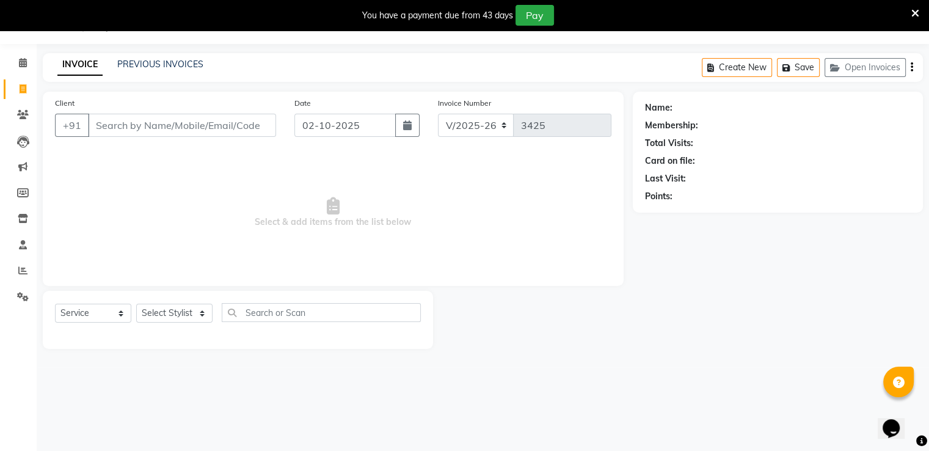
click at [0, 288] on li "Settings" at bounding box center [18, 297] width 37 height 26
drag, startPoint x: 0, startPoint y: 288, endPoint x: 251, endPoint y: -53, distance: 423.1
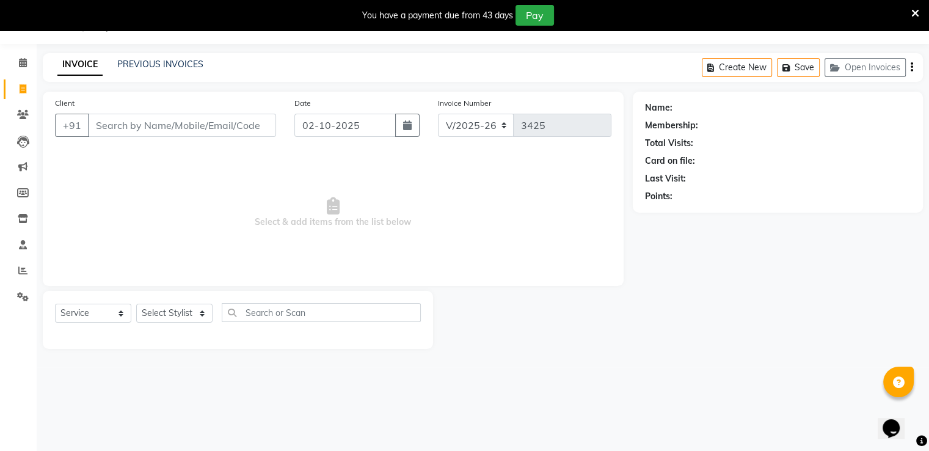
click at [251, 0] on html "08047224946 Select Location × Shaanz Salon & Academy, Dn Nagar WhatsApp Status …" at bounding box center [464, 194] width 929 height 451
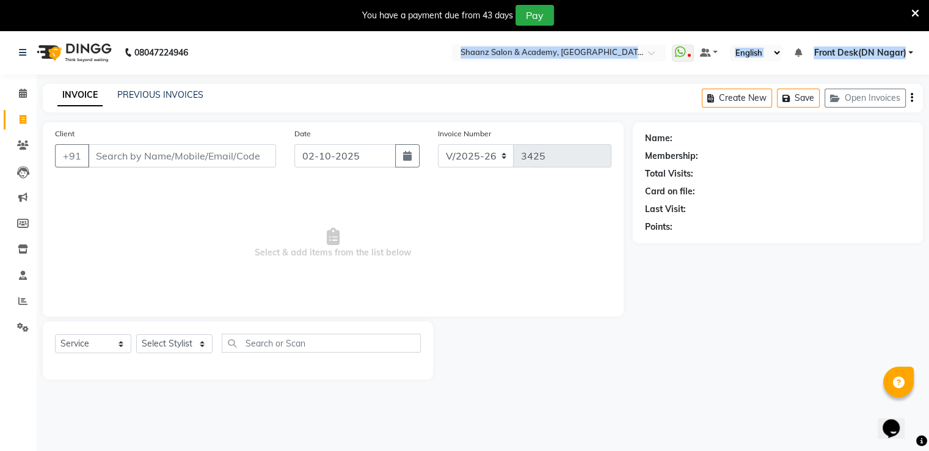
click at [241, 57] on nav "08047224946 Select Location × Shaanz Salon & Academy, Dn Nagar WhatsApp Status …" at bounding box center [464, 53] width 929 height 44
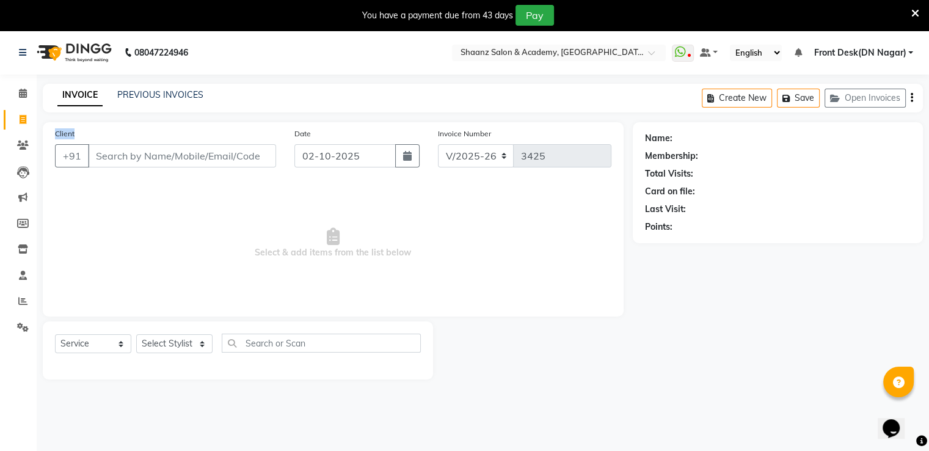
drag, startPoint x: 193, startPoint y: 141, endPoint x: 154, endPoint y: 178, distance: 54.0
click at [154, 178] on main "INVOICE PREVIOUS INVOICES Create New Save Open Invoices Client +91 Date 02-10-2…" at bounding box center [483, 241] width 893 height 314
drag, startPoint x: 154, startPoint y: 178, endPoint x: 145, endPoint y: 181, distance: 9.7
click at [145, 181] on div "Client +91 Date 02-10-2025 Invoice Number V/2025 V/2025-26 3425 Select & add it…" at bounding box center [333, 219] width 581 height 194
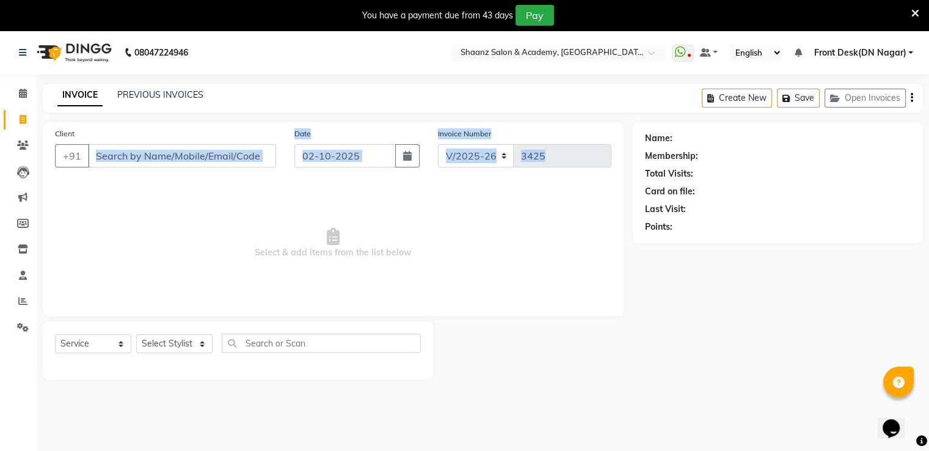
click at [421, 213] on span "Select & add items from the list below" at bounding box center [333, 243] width 557 height 122
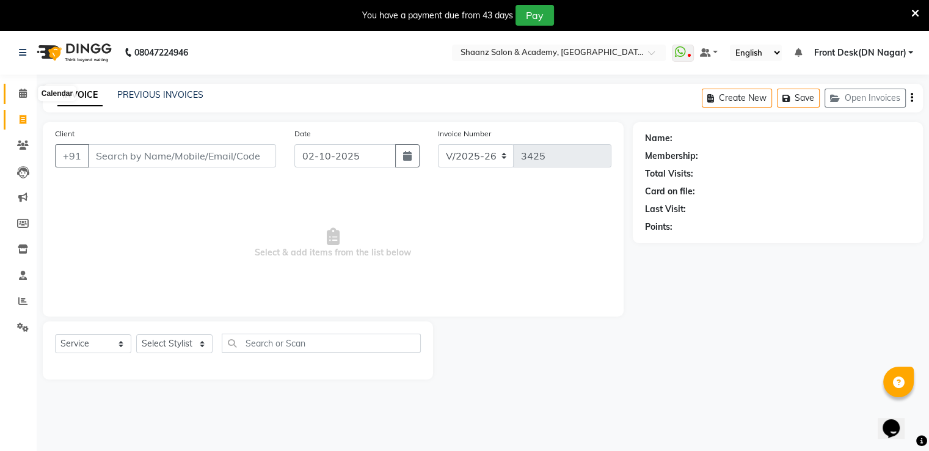
click at [22, 98] on icon at bounding box center [23, 93] width 8 height 9
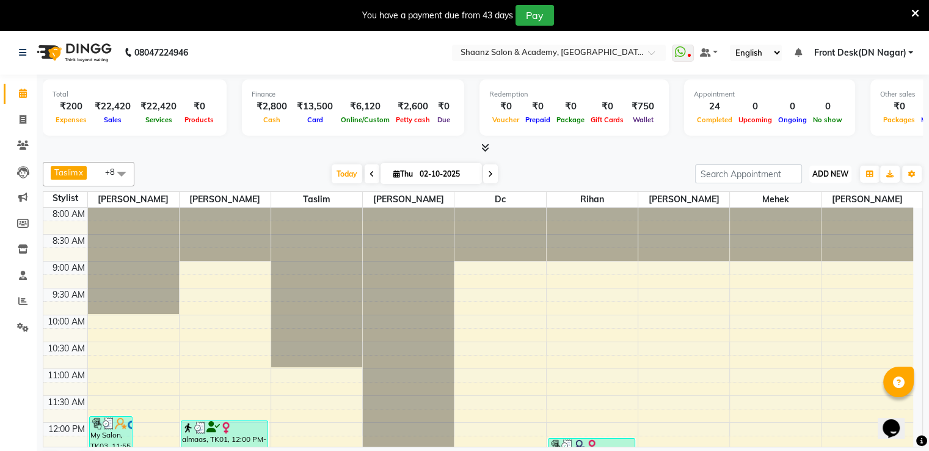
click at [833, 169] on span "ADD NEW" at bounding box center [831, 173] width 36 height 9
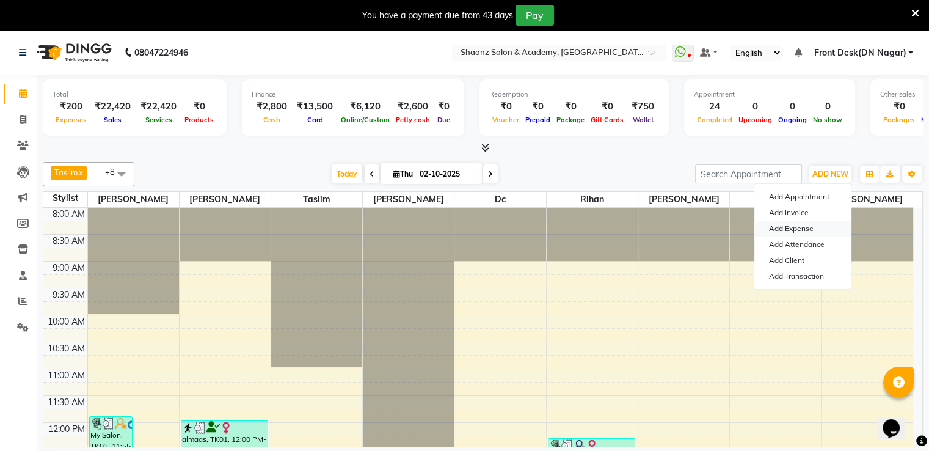
click at [794, 234] on link "Add Expense" at bounding box center [803, 229] width 97 height 16
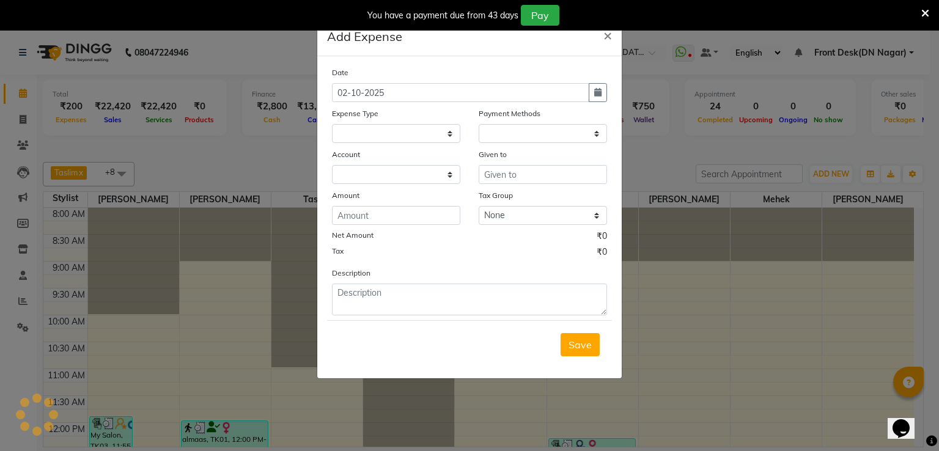
select select "1"
select select "5362"
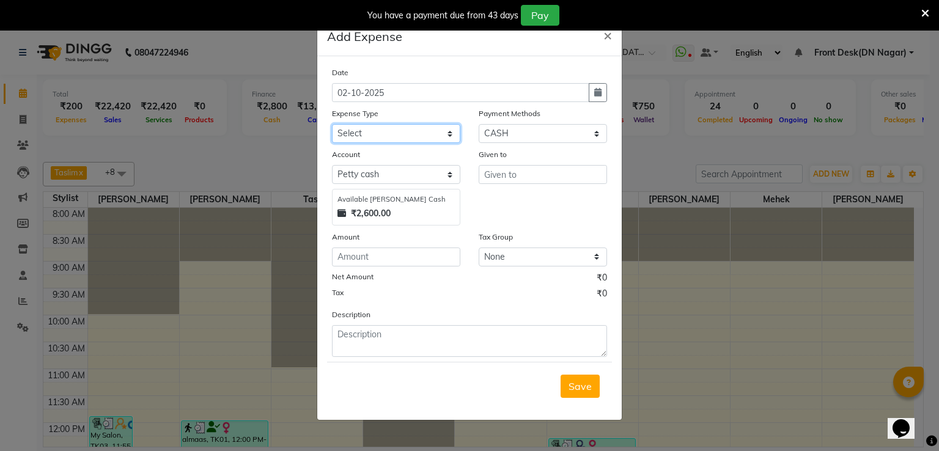
click at [384, 132] on select "Select Advance Salary Cash transfer to bank Client Snacks Equipment Incentive M…" at bounding box center [396, 133] width 128 height 19
select select "14859"
click at [332, 125] on select "Select Advance Salary Cash transfer to bank Client Snacks Equipment Incentive M…" at bounding box center [396, 133] width 128 height 19
click at [525, 175] on input "text" at bounding box center [542, 174] width 128 height 19
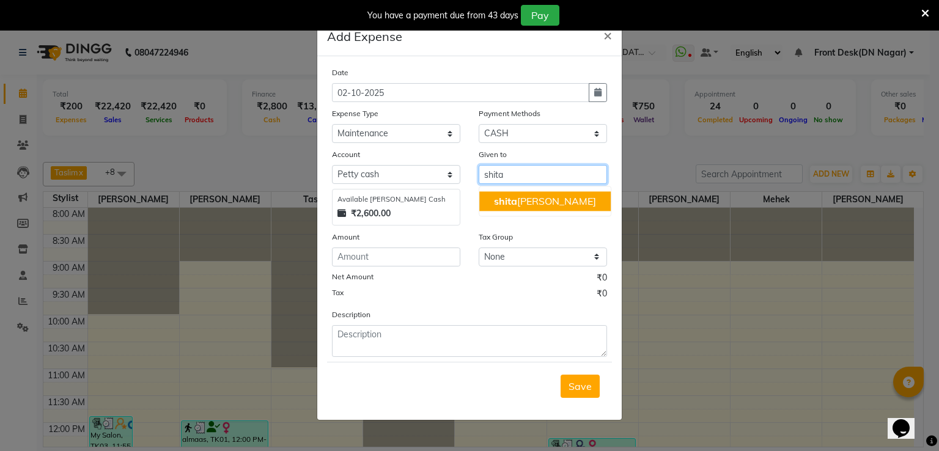
click at [512, 216] on ngb-typeahead-window "shita l shah" at bounding box center [544, 201] width 133 height 31
click at [516, 189] on ngb-typeahead-window "shita l shah" at bounding box center [544, 201] width 133 height 31
click at [510, 201] on span "shita" at bounding box center [505, 201] width 23 height 12
type input "[PERSON_NAME]"
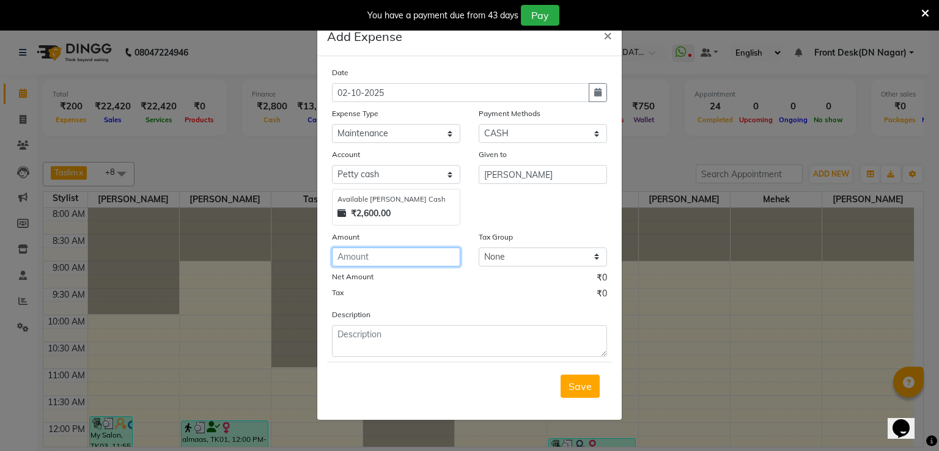
click at [381, 258] on input "number" at bounding box center [396, 256] width 128 height 19
type input "445"
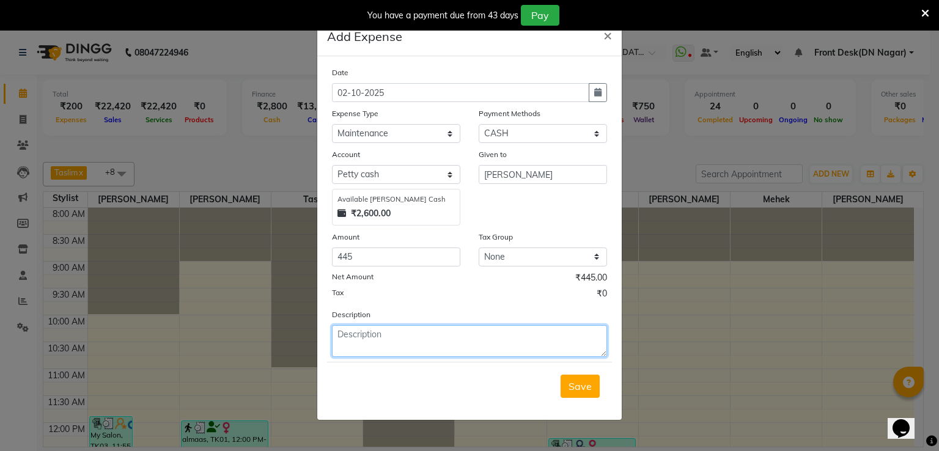
click at [392, 337] on textarea at bounding box center [469, 341] width 275 height 32
type textarea "salon maintenance"
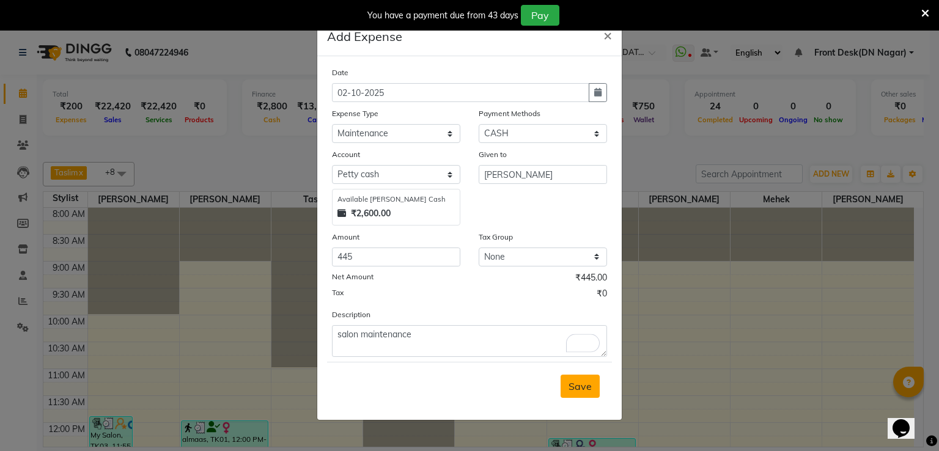
click at [584, 387] on span "Save" at bounding box center [579, 386] width 23 height 12
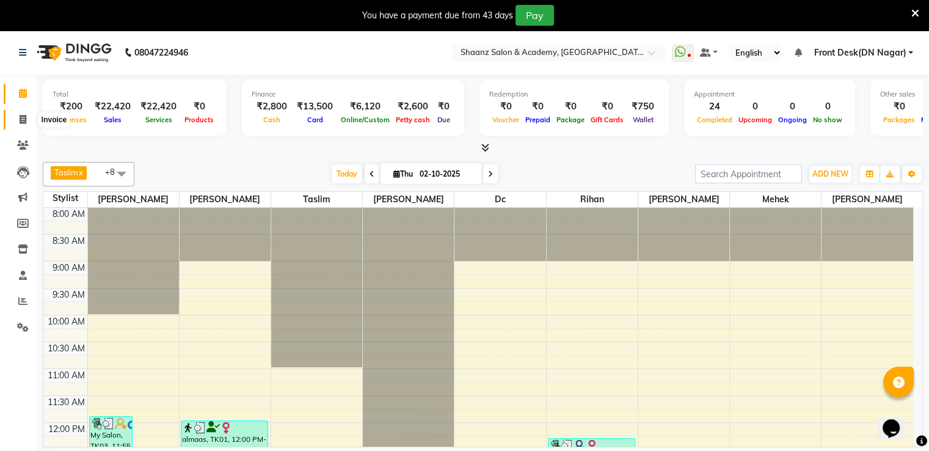
click at [18, 121] on span at bounding box center [22, 120] width 21 height 14
select select "service"
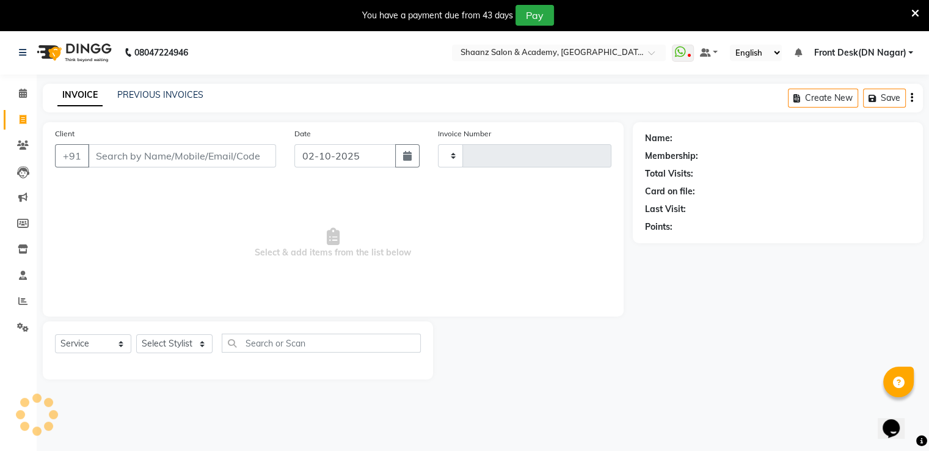
type input "3425"
select select "6360"
click at [144, 96] on link "PREVIOUS INVOICES" at bounding box center [160, 94] width 86 height 11
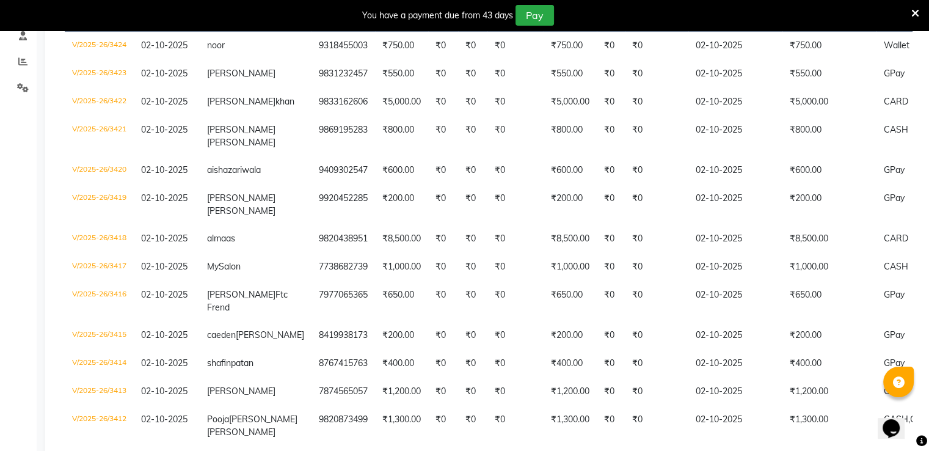
scroll to position [244, 0]
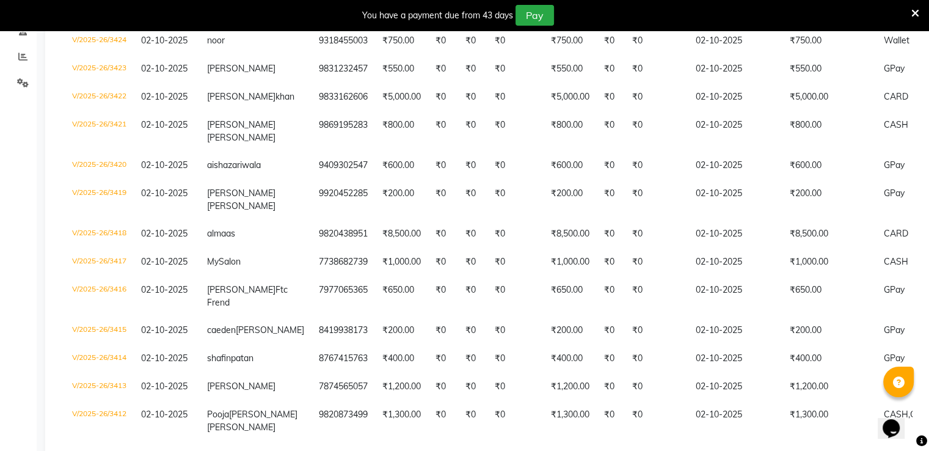
click at [918, 10] on icon at bounding box center [916, 13] width 8 height 11
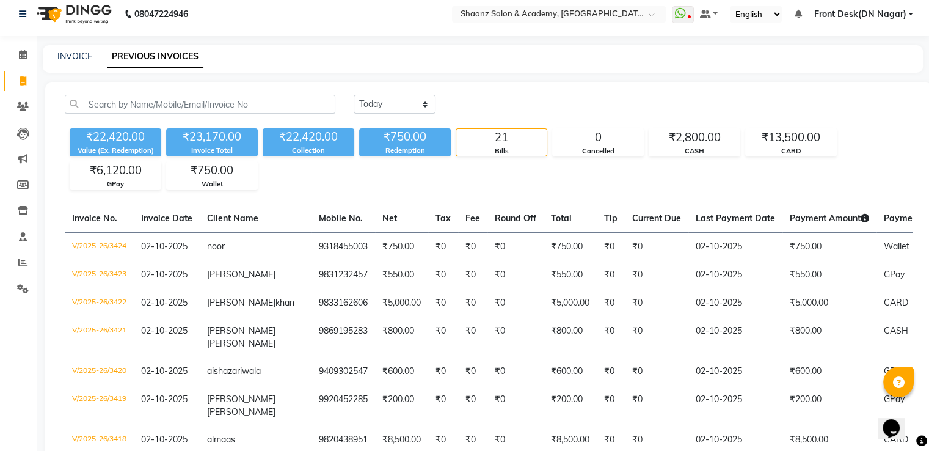
scroll to position [0, 0]
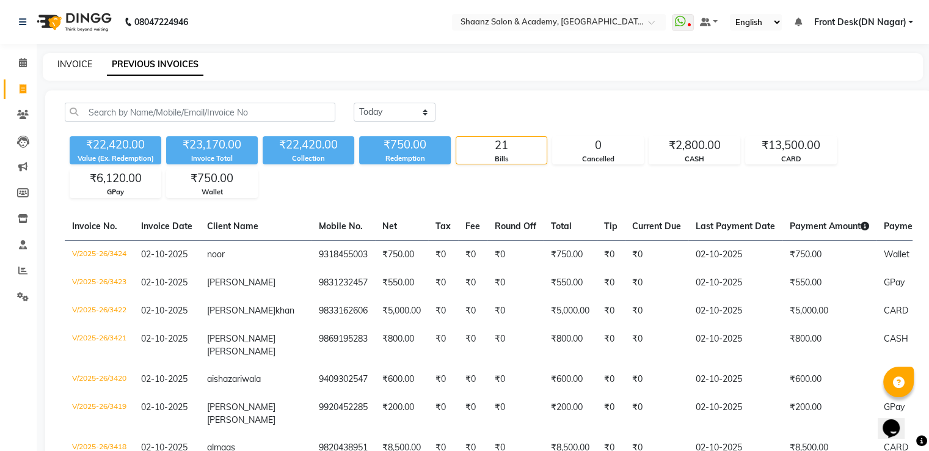
click at [68, 67] on link "INVOICE" at bounding box center [74, 64] width 35 height 11
select select "service"
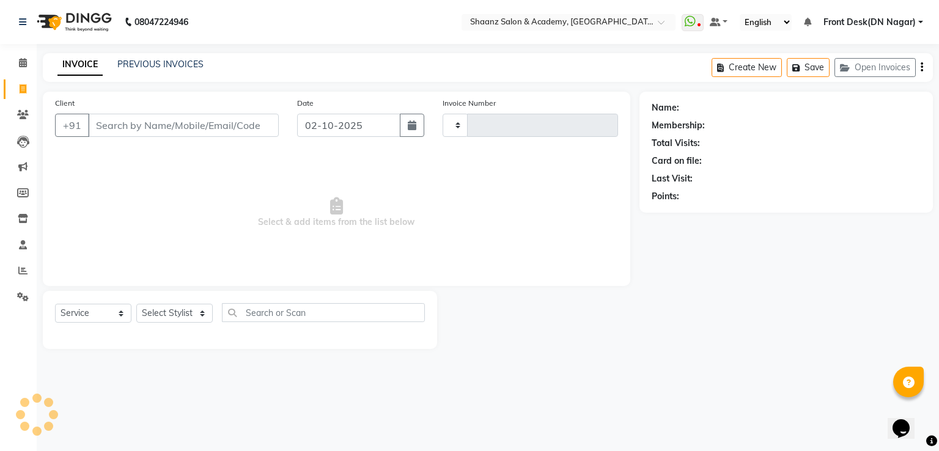
type input "3425"
select select "6360"
click at [159, 318] on select "Select Stylist" at bounding box center [174, 313] width 76 height 19
select select "47609"
click at [136, 304] on select "Select Stylist Ameer AHMAD ASHISH THAPA dc Front Desk(DN Nagar) mehek MUSKAN ni…" at bounding box center [174, 313] width 76 height 19
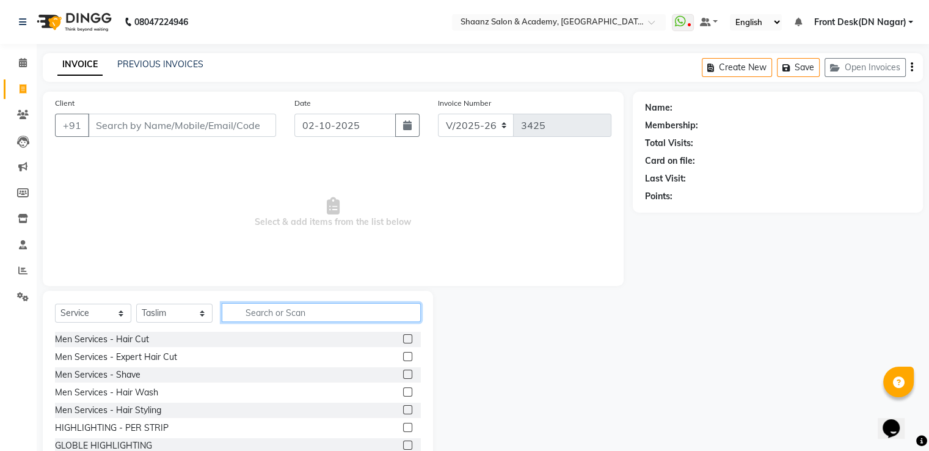
click at [274, 304] on input "text" at bounding box center [321, 312] width 199 height 19
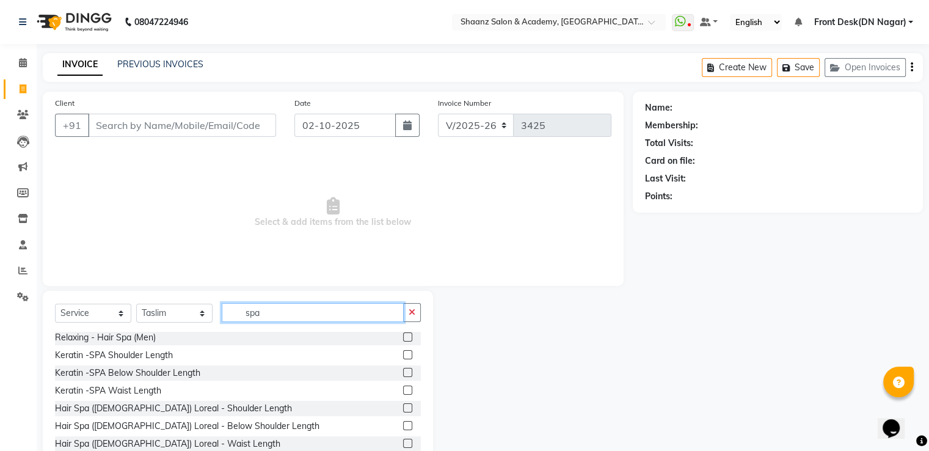
scroll to position [39, 0]
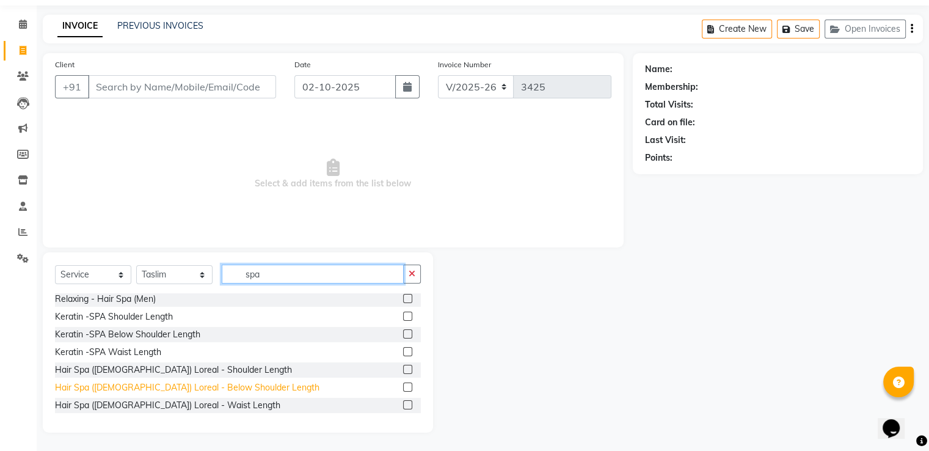
type input "spa"
click at [139, 383] on div "Hair Spa (Ladies) Loreal - Below Shoulder Length" at bounding box center [187, 387] width 265 height 13
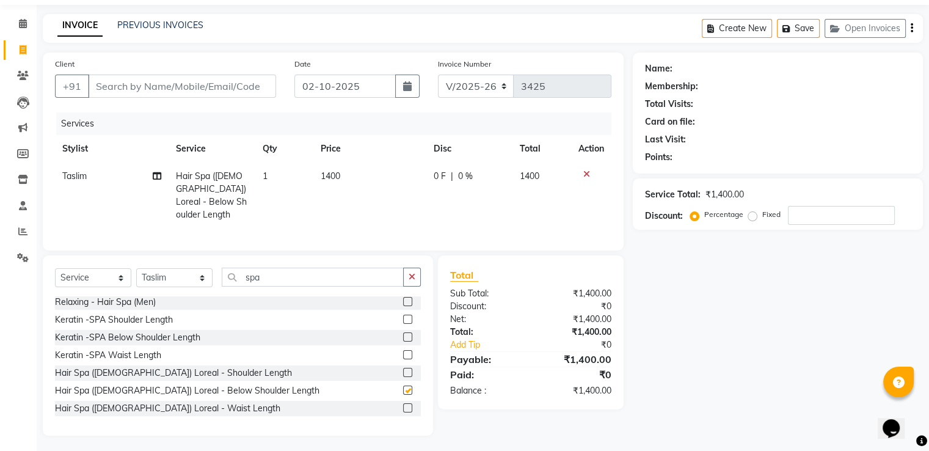
checkbox input "false"
click at [191, 403] on div "Hair Spa ([DEMOGRAPHIC_DATA]) Loreal - Waist Length" at bounding box center [167, 408] width 225 height 13
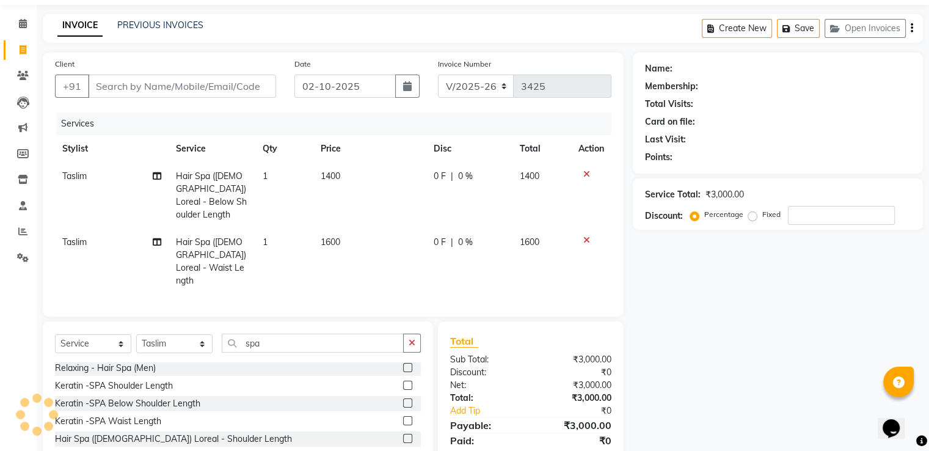
checkbox input "false"
click at [584, 173] on icon at bounding box center [587, 174] width 7 height 9
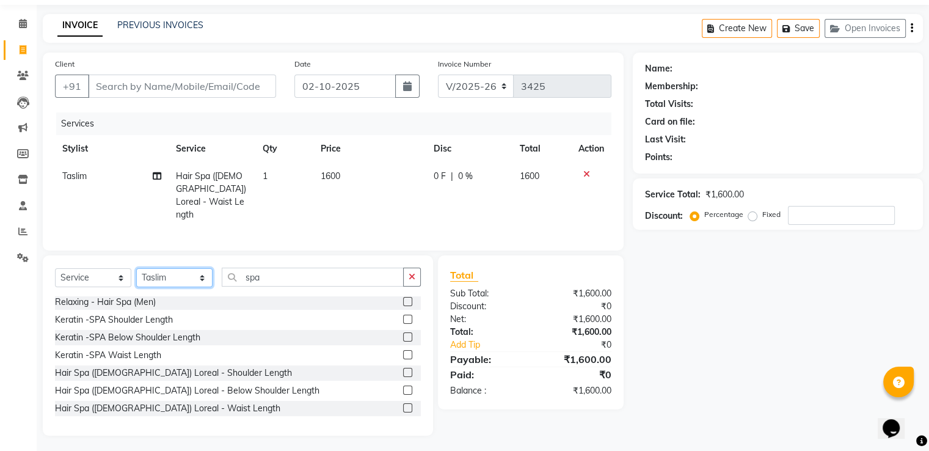
click at [181, 282] on select "Select Stylist Ameer AHMAD ASHISH THAPA dc Front Desk(DN Nagar) mehek MUSKAN ni…" at bounding box center [174, 277] width 76 height 19
click at [136, 268] on select "Select Stylist Ameer AHMAD ASHISH THAPA dc Front Desk(DN Nagar) mehek MUSKAN ni…" at bounding box center [174, 277] width 76 height 19
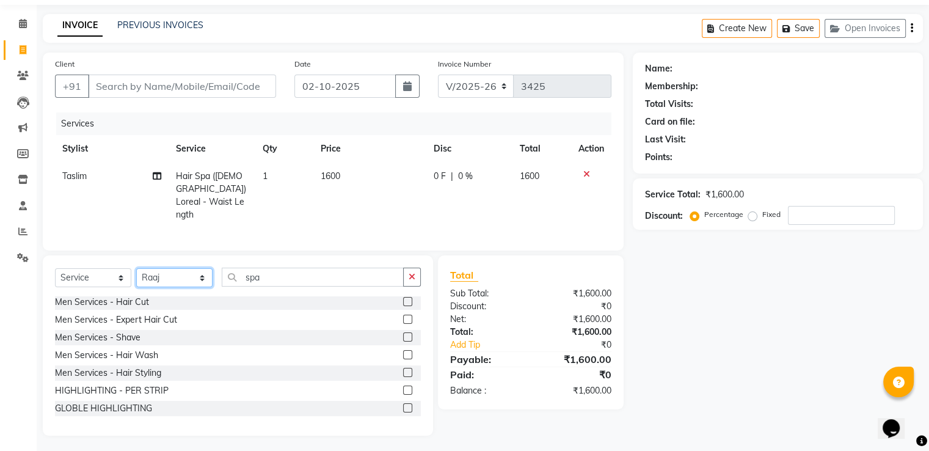
drag, startPoint x: 159, startPoint y: 277, endPoint x: 159, endPoint y: 268, distance: 9.2
click at [159, 277] on select "Select Stylist Ameer AHMAD ASHISH THAPA dc Front Desk(DN Nagar) mehek MUSKAN ni…" at bounding box center [174, 277] width 76 height 19
select select "49291"
click at [136, 268] on select "Select Stylist Ameer AHMAD ASHISH THAPA dc Front Desk(DN Nagar) mehek MUSKAN ni…" at bounding box center [174, 277] width 76 height 19
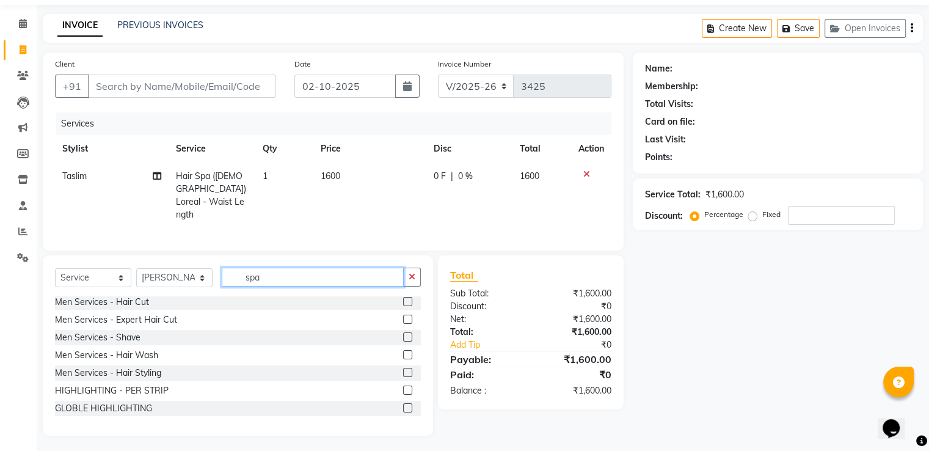
click at [281, 271] on input "spa" at bounding box center [313, 277] width 182 height 19
type input "s"
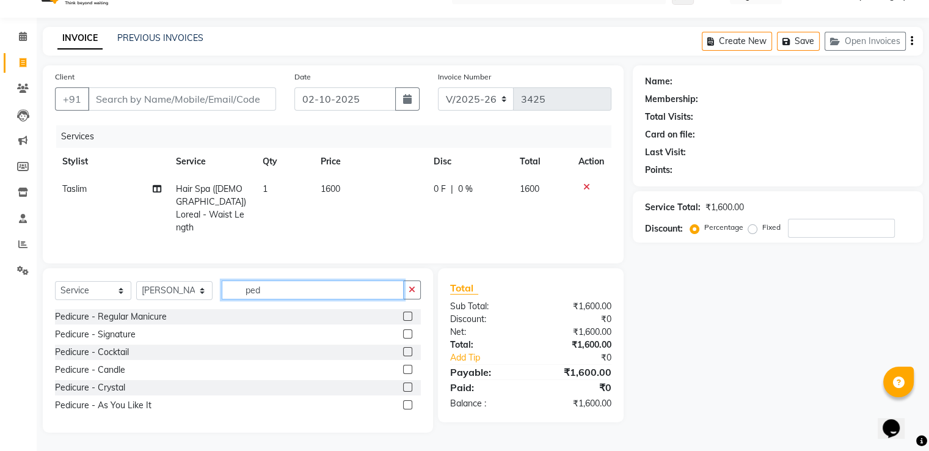
scroll to position [23, 0]
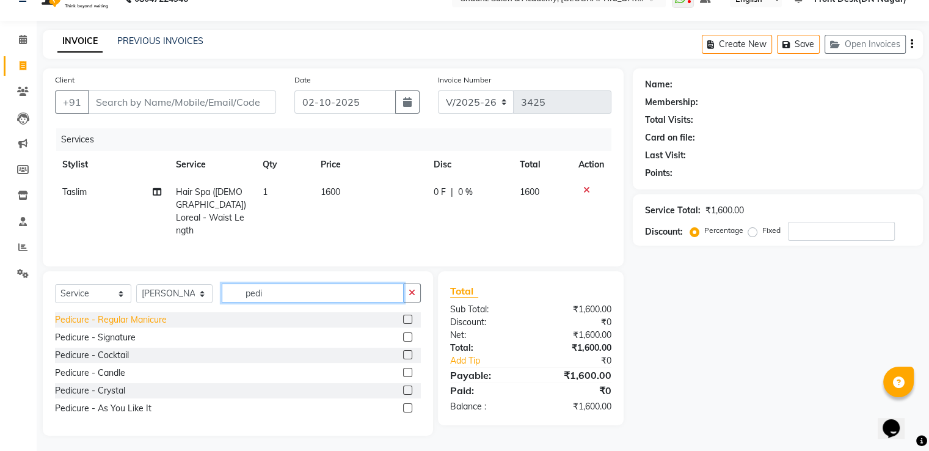
type input "pedi"
click at [91, 316] on div "Pedicure - Regular Manicure" at bounding box center [111, 319] width 112 height 13
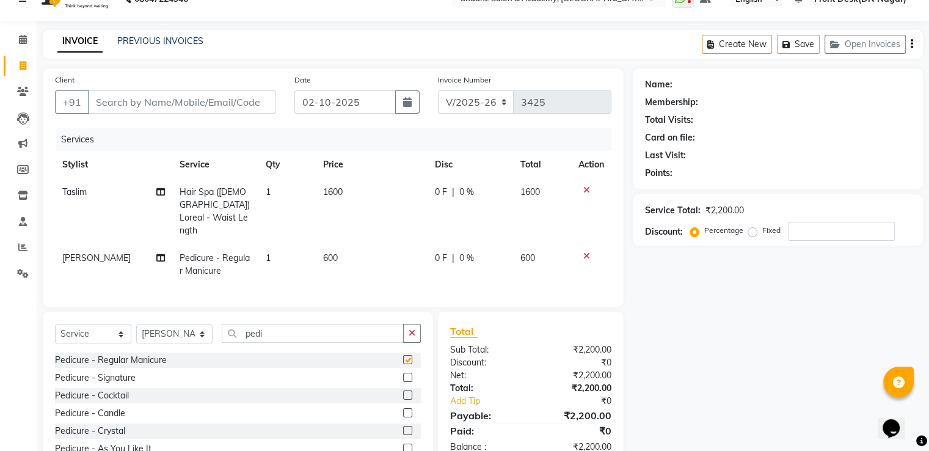
checkbox input "false"
click at [293, 338] on input "pedi" at bounding box center [313, 333] width 182 height 19
type input "p"
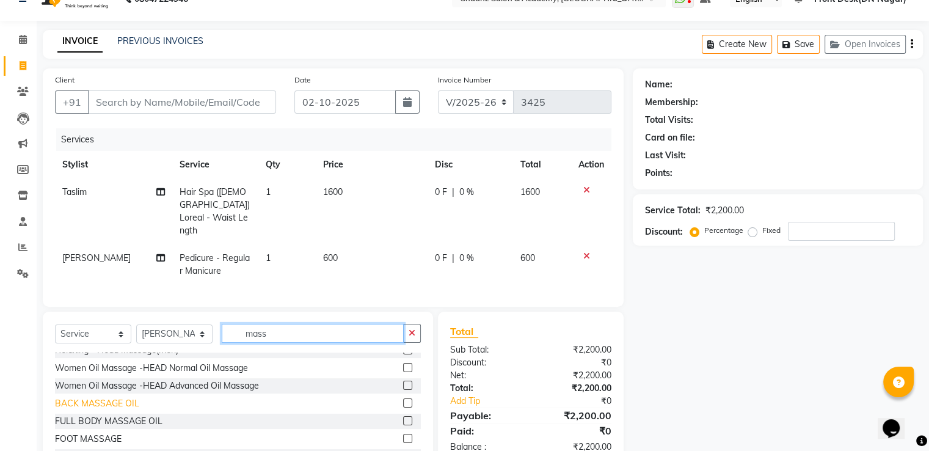
scroll to position [20, 0]
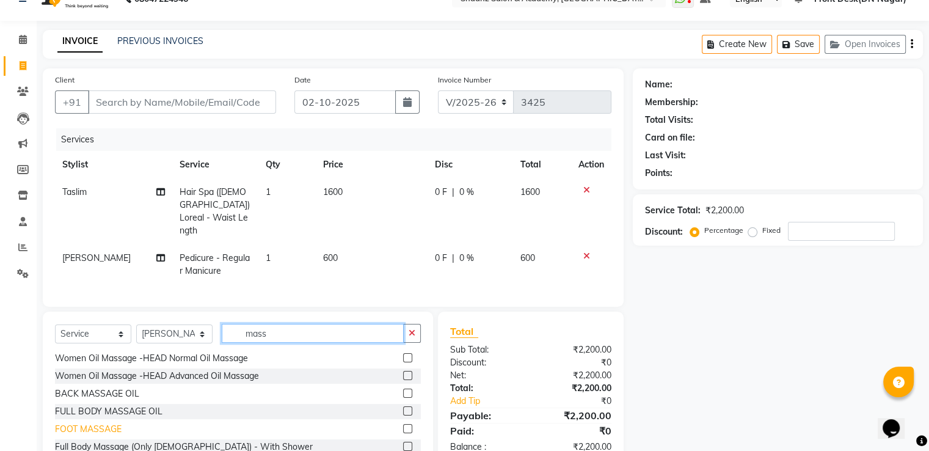
type input "mass"
click at [97, 423] on div "FOOT MASSAGE" at bounding box center [88, 429] width 67 height 13
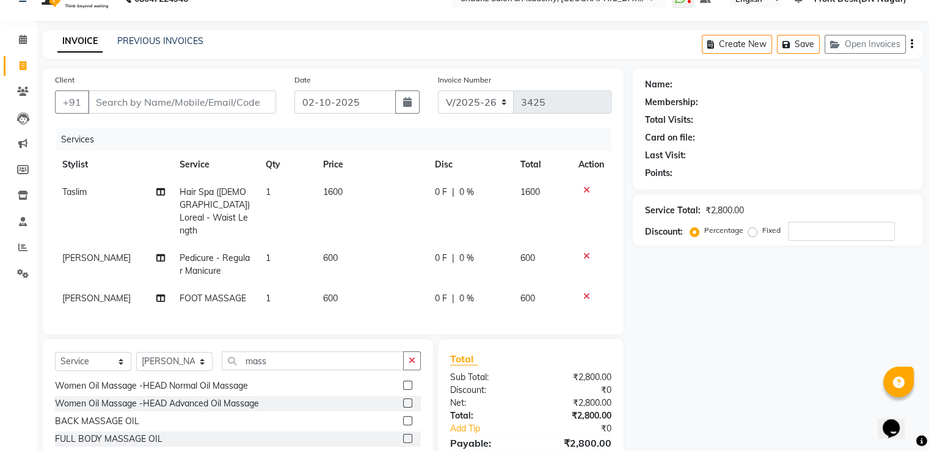
checkbox input "false"
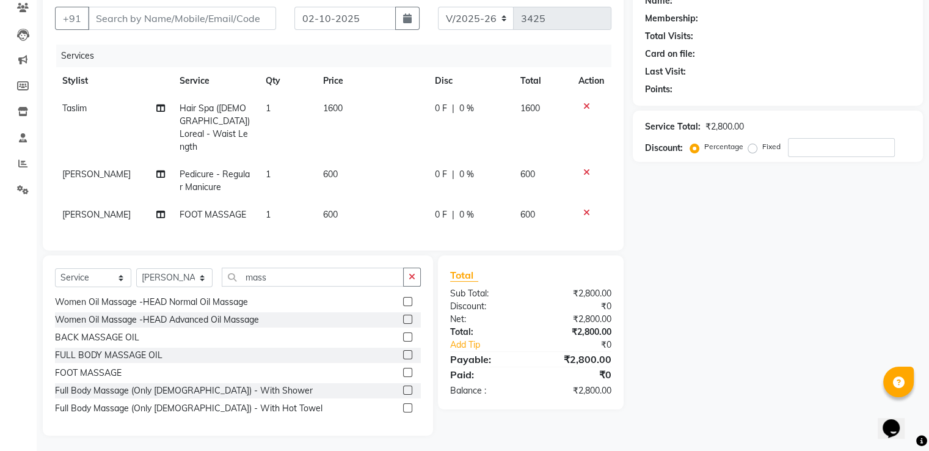
scroll to position [0, 0]
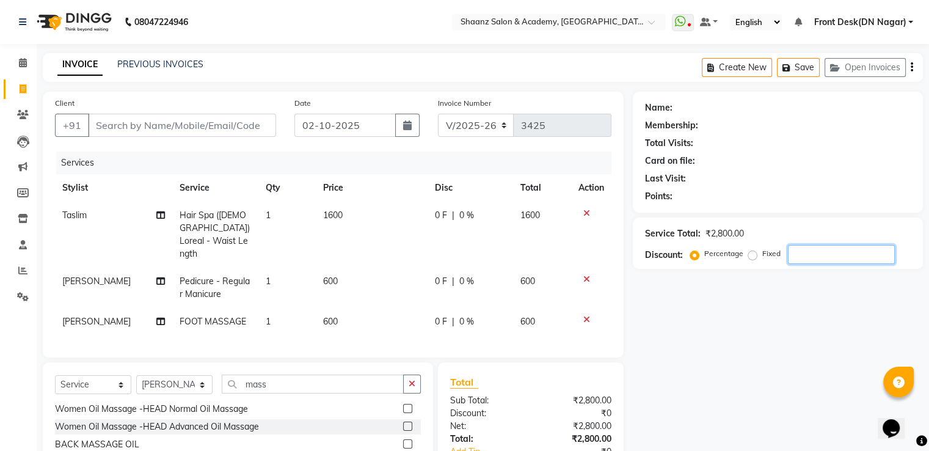
click at [823, 255] on input "number" at bounding box center [841, 254] width 107 height 19
click at [106, 122] on input "Client" at bounding box center [182, 125] width 188 height 23
type input "7"
type input "0"
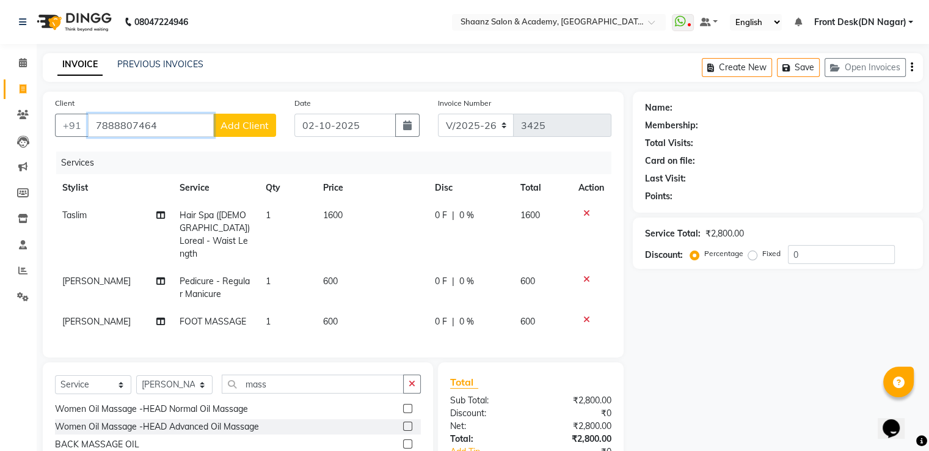
scroll to position [107, 0]
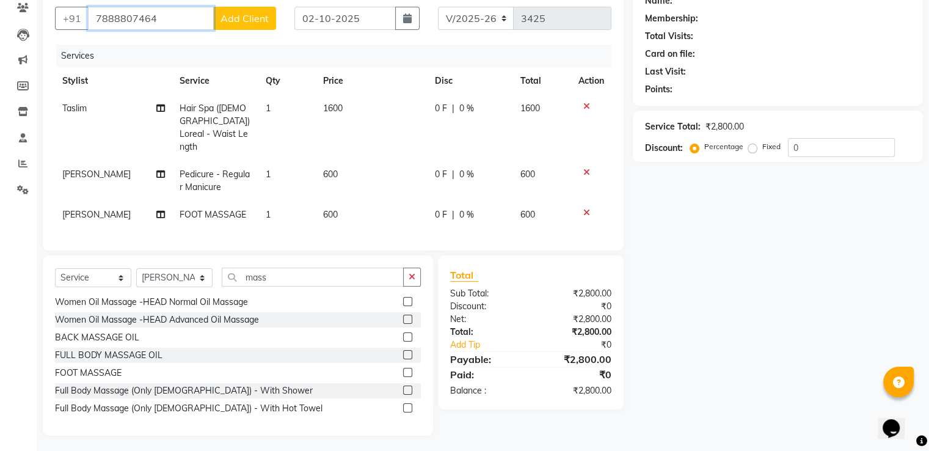
type input "7888807464"
click at [814, 135] on div "Service Total: ₹2,800.00 Discount: Percentage Fixed 0" at bounding box center [778, 136] width 266 height 42
click at [810, 156] on input "0" at bounding box center [841, 147] width 107 height 19
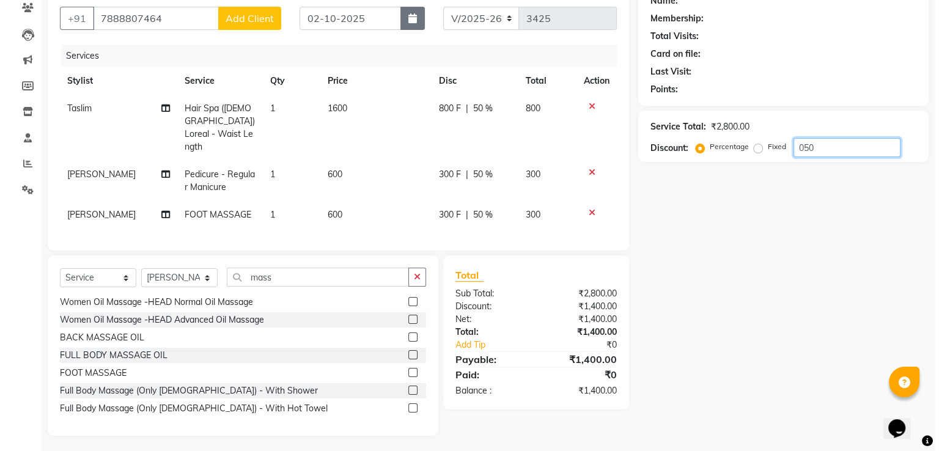
scroll to position [0, 0]
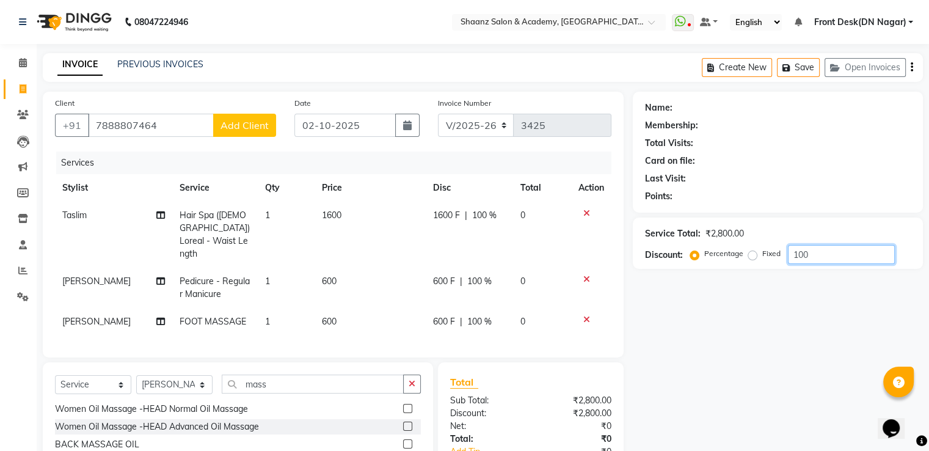
type input "100"
click at [167, 123] on input "7888807464" at bounding box center [151, 125] width 126 height 23
type input "78888074646"
type input "0"
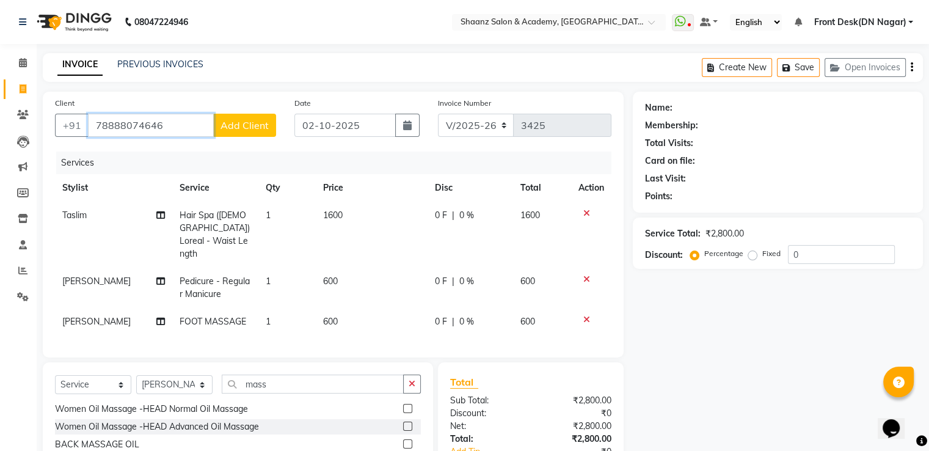
type input "7888807464"
click at [233, 111] on div "Client +91 7888807464 Add Client" at bounding box center [166, 122] width 240 height 50
click at [233, 113] on div "Client +91 7888807464 Add Client" at bounding box center [166, 122] width 240 height 50
click at [232, 118] on button "Add Client" at bounding box center [244, 125] width 63 height 23
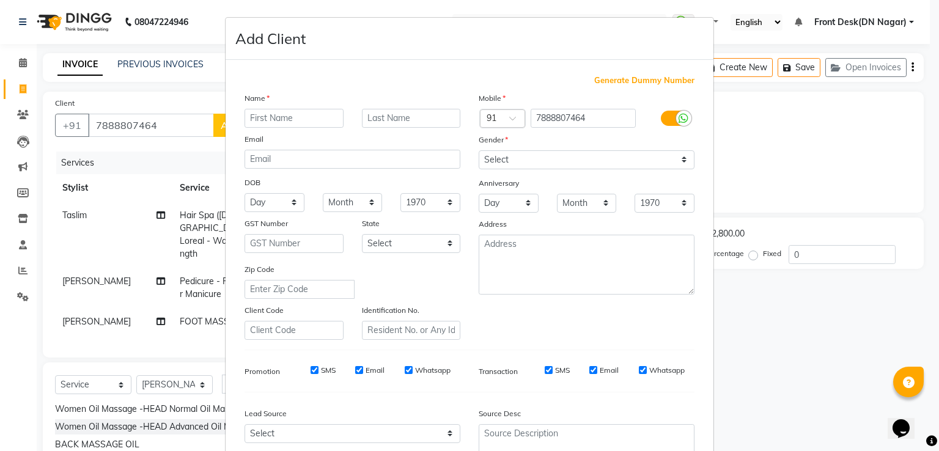
click at [247, 111] on input "text" at bounding box center [293, 118] width 99 height 19
type input "aishwarya"
click at [529, 167] on select "Select Male Female Other Prefer Not To Say" at bounding box center [586, 159] width 216 height 19
select select "female"
click at [478, 151] on select "Select Male Female Other Prefer Not To Say" at bounding box center [586, 159] width 216 height 19
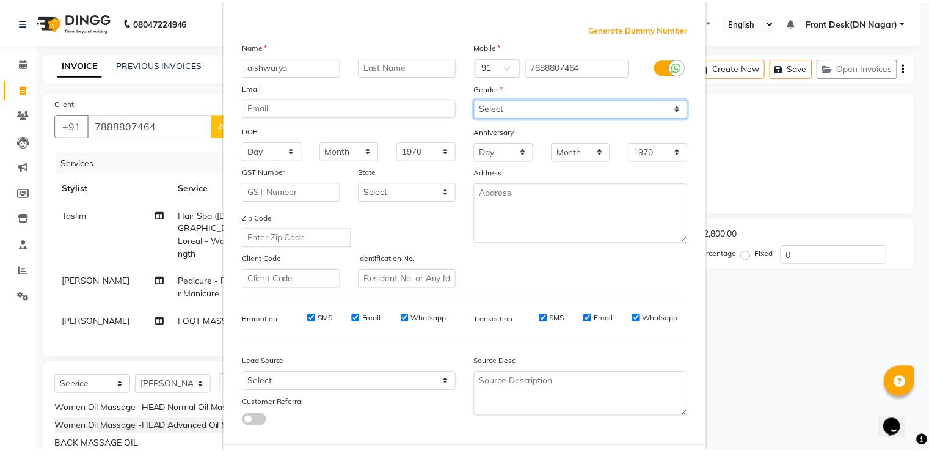
scroll to position [119, 0]
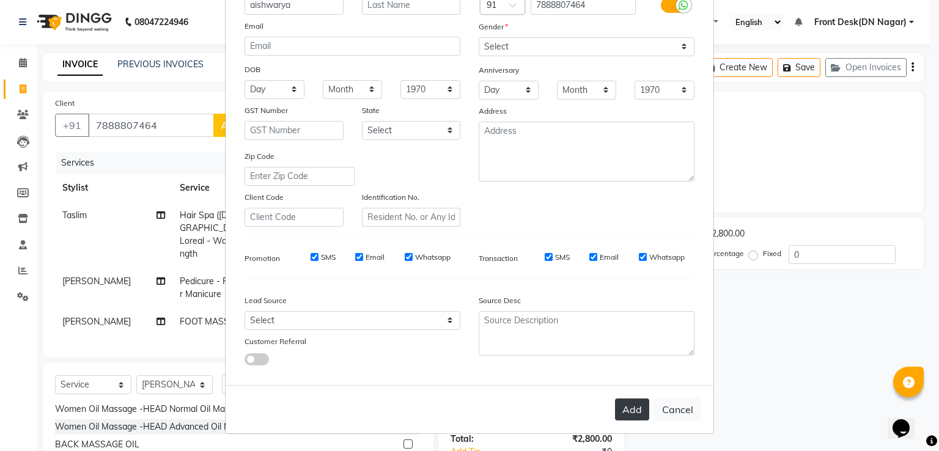
click at [630, 411] on button "Add" at bounding box center [632, 409] width 34 height 22
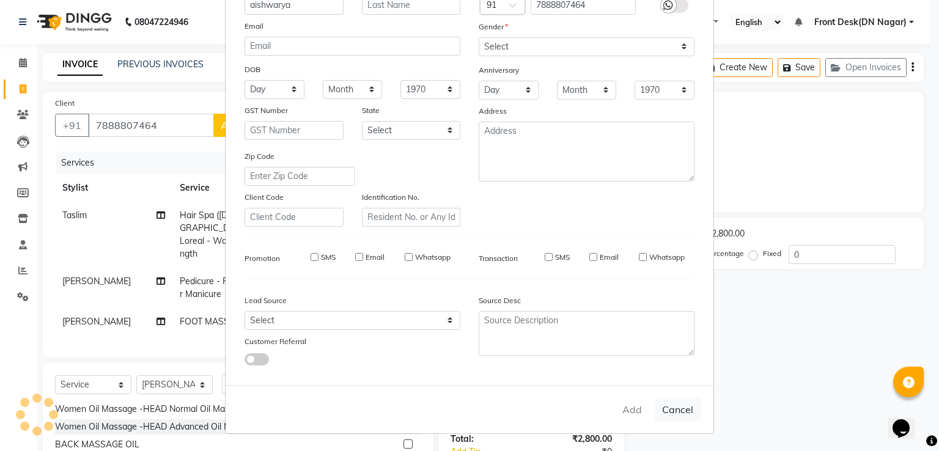
select select
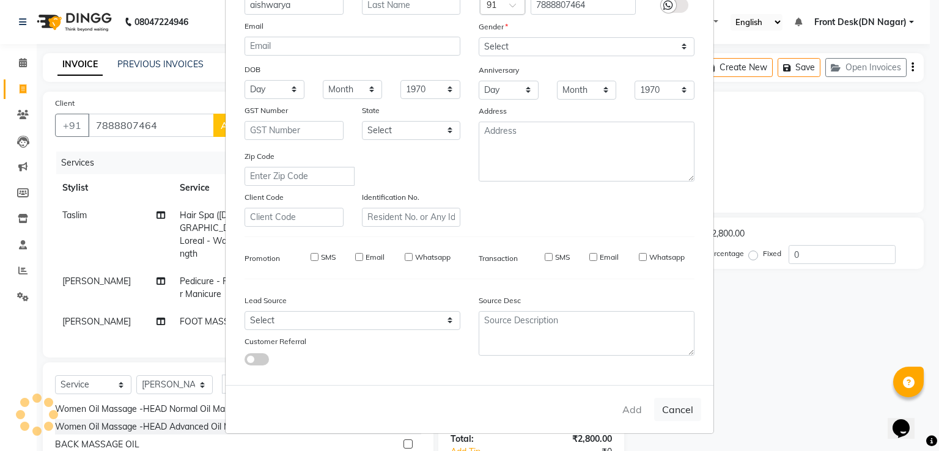
select select
checkbox input "false"
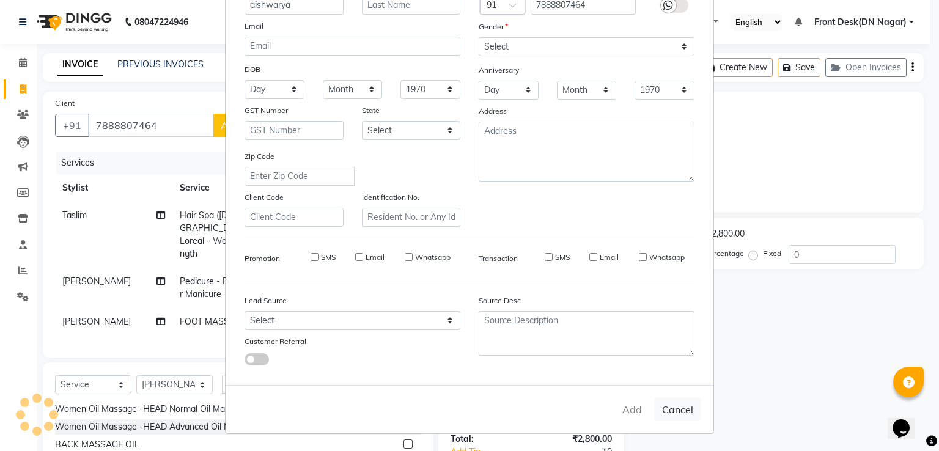
checkbox input "false"
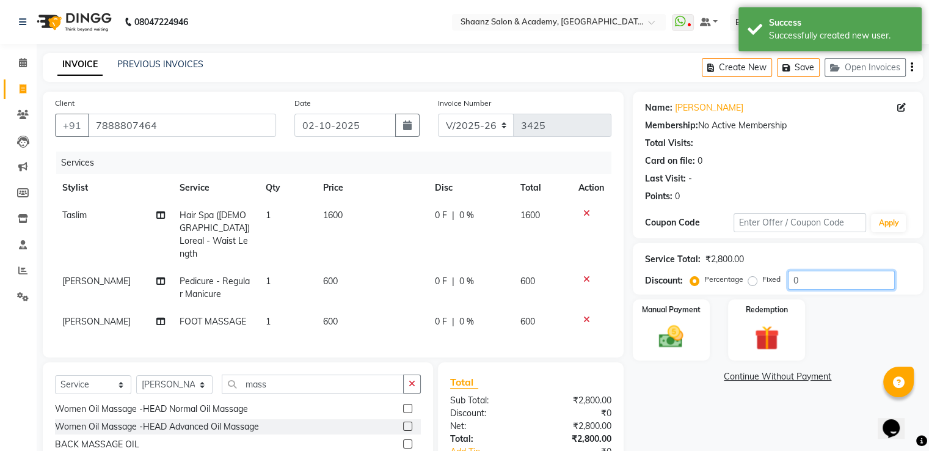
click at [815, 284] on input "0" at bounding box center [841, 280] width 107 height 19
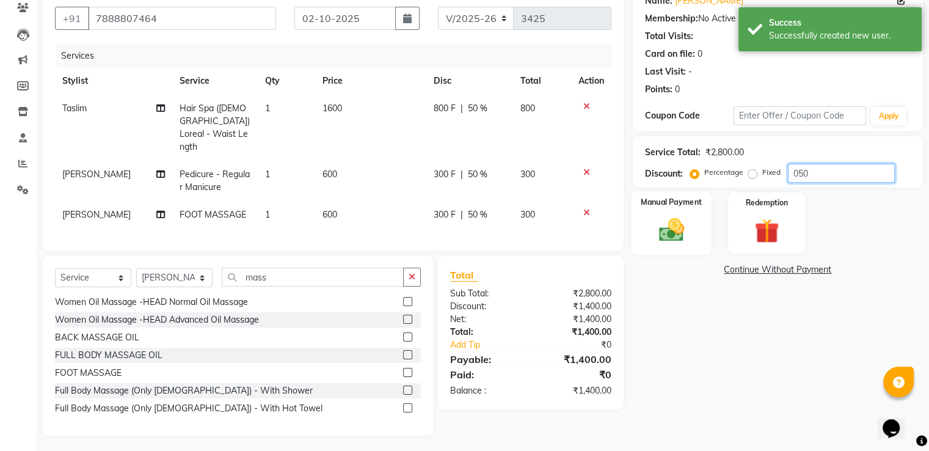
type input "050"
click at [679, 245] on div "Manual Payment" at bounding box center [671, 222] width 80 height 63
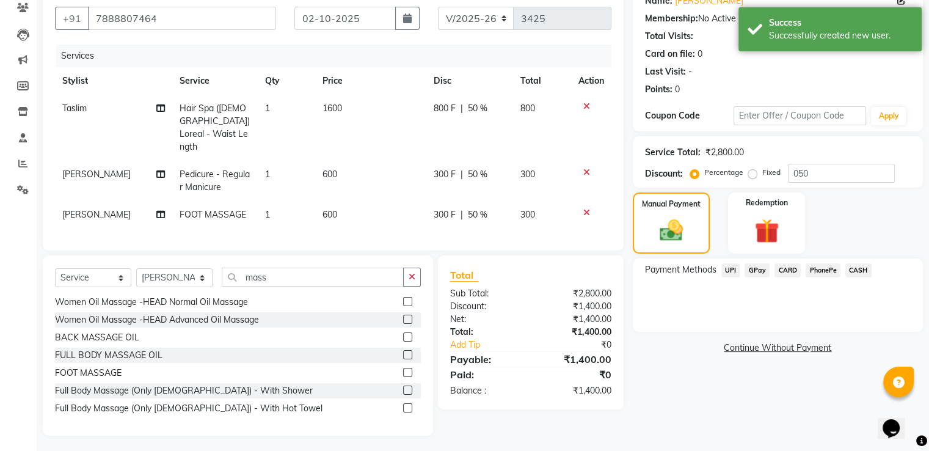
click at [753, 271] on span "GPay" at bounding box center [757, 270] width 25 height 14
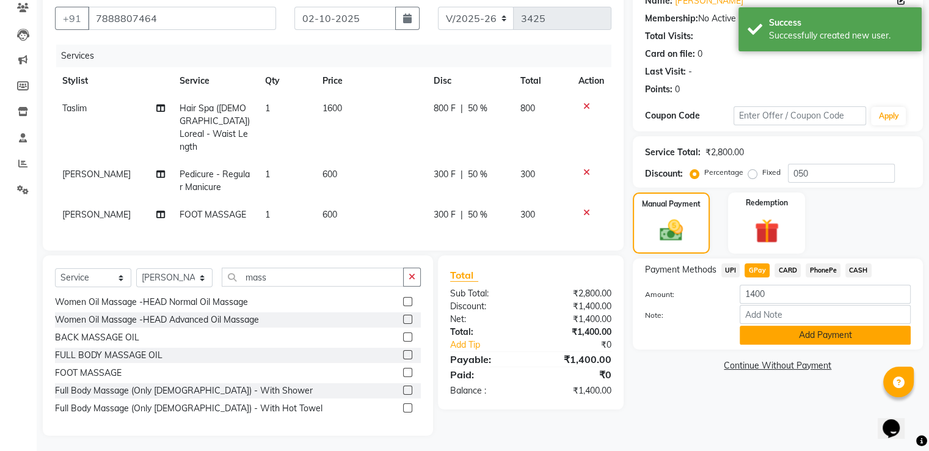
click at [752, 333] on button "Add Payment" at bounding box center [825, 335] width 171 height 19
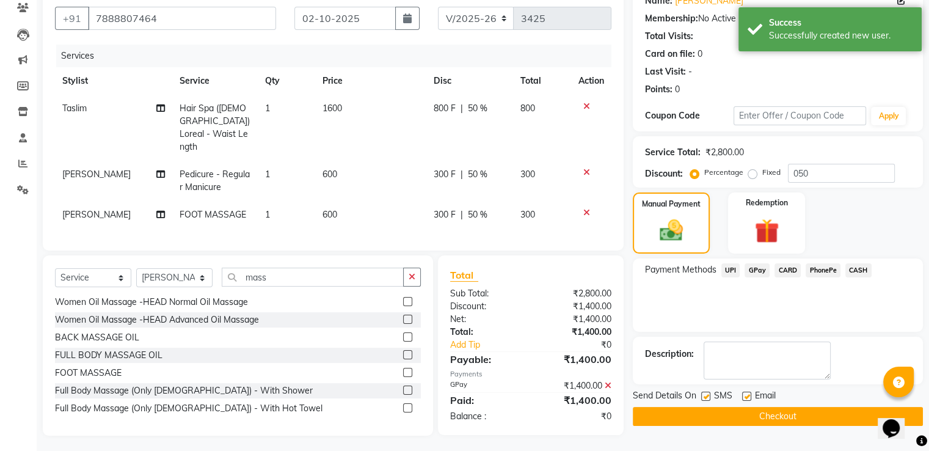
click at [706, 398] on label at bounding box center [705, 396] width 9 height 9
click at [706, 398] on input "checkbox" at bounding box center [705, 397] width 8 height 8
checkbox input "false"
click at [748, 393] on label at bounding box center [746, 396] width 9 height 9
click at [748, 393] on input "checkbox" at bounding box center [746, 397] width 8 height 8
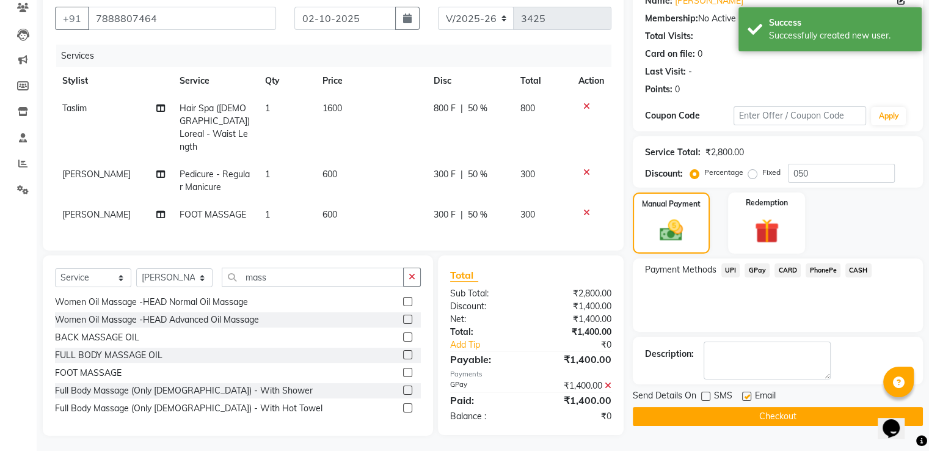
checkbox input "false"
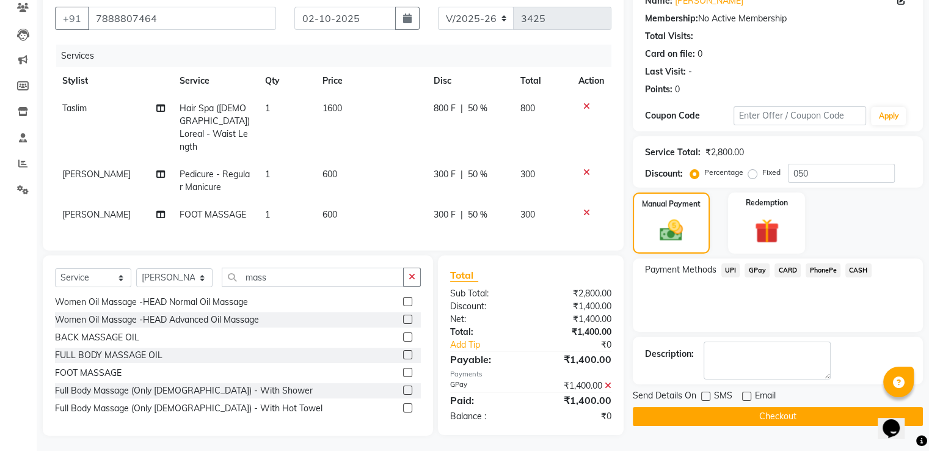
click at [722, 409] on button "Checkout" at bounding box center [778, 416] width 290 height 19
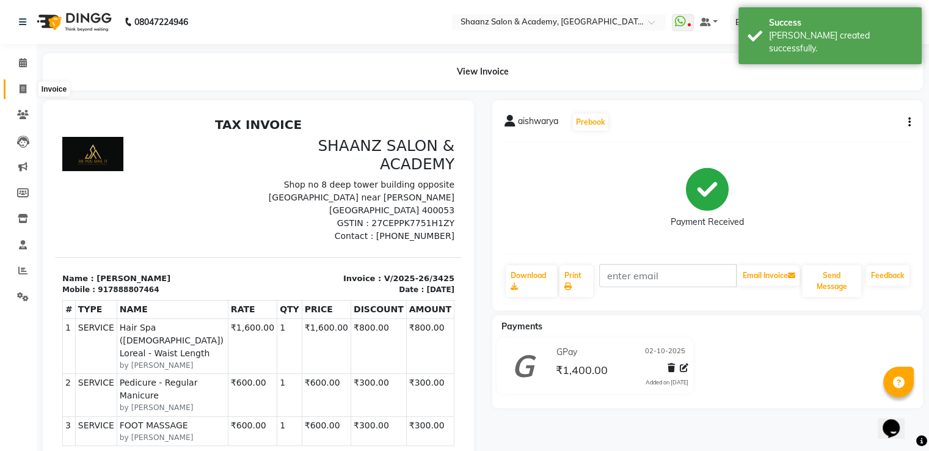
click at [31, 84] on span at bounding box center [22, 89] width 21 height 14
select select "6360"
select select "service"
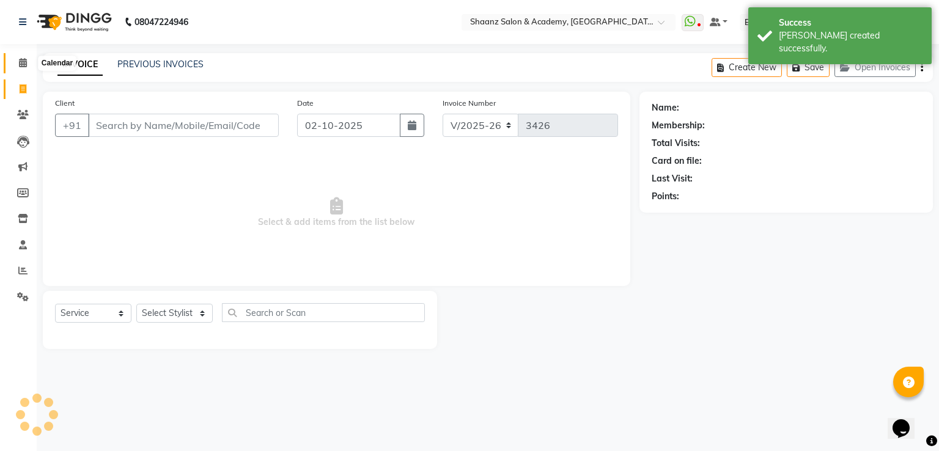
click at [23, 60] on icon at bounding box center [23, 62] width 8 height 9
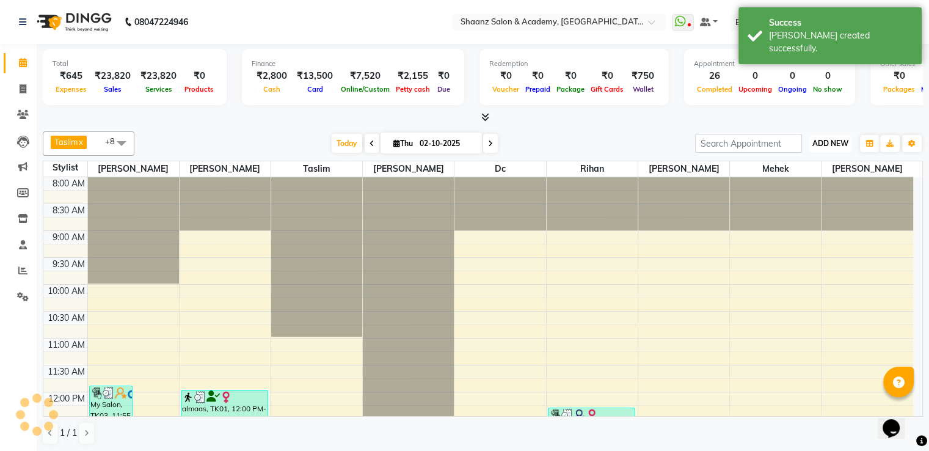
click at [822, 147] on button "ADD NEW Toggle Dropdown" at bounding box center [831, 143] width 42 height 17
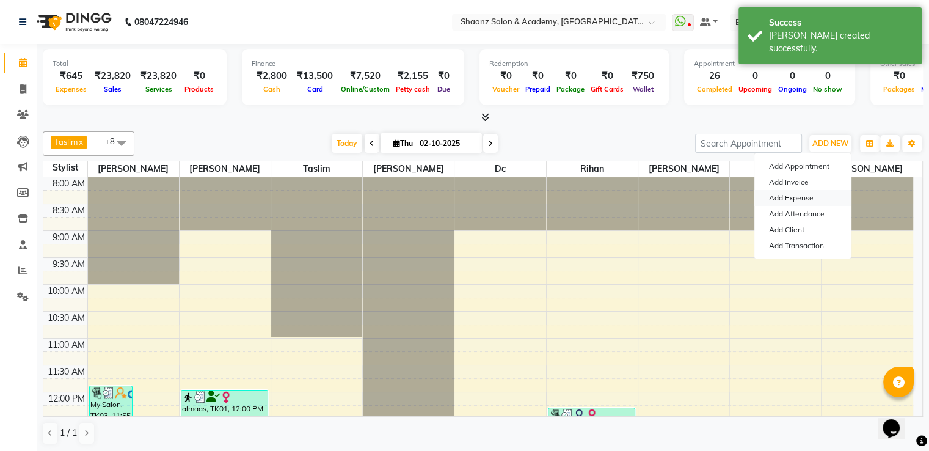
click at [795, 198] on link "Add Expense" at bounding box center [803, 198] width 97 height 16
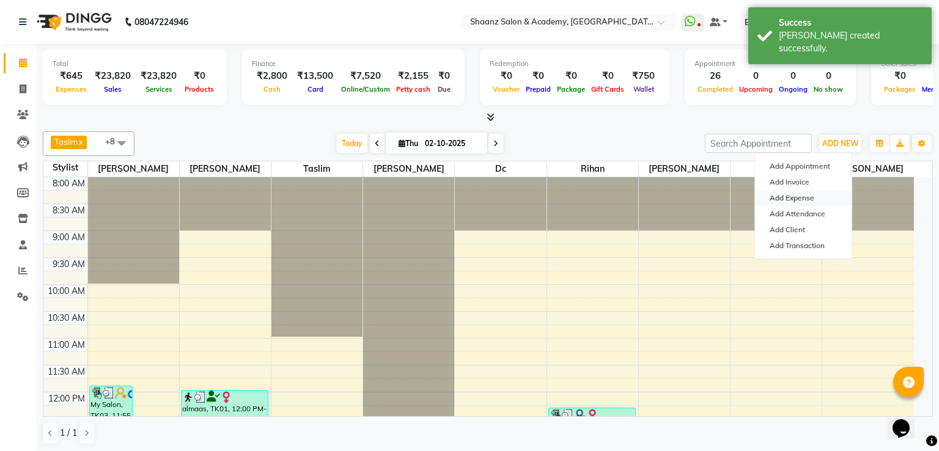
select select "1"
select select "5362"
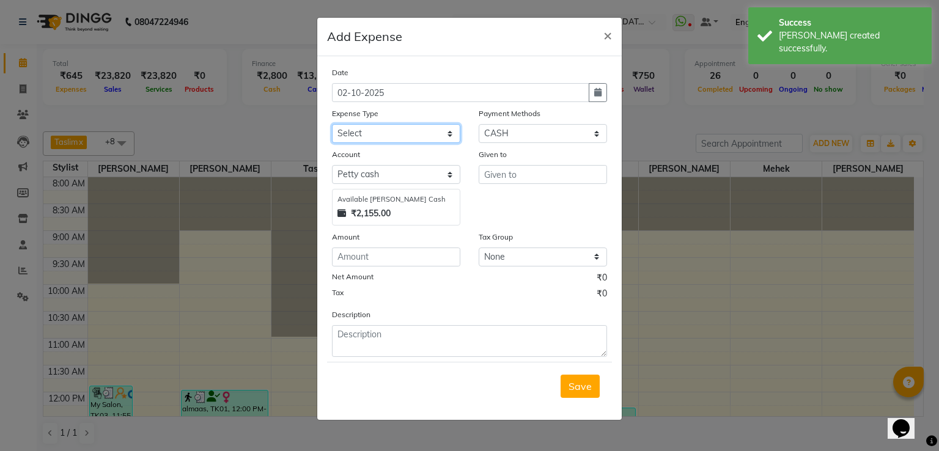
click at [391, 126] on select "Select Advance Salary Cash transfer to bank Client Snacks Equipment Incentive M…" at bounding box center [396, 133] width 128 height 19
select select "14871"
click at [332, 125] on select "Select Advance Salary Cash transfer to bank Client Snacks Equipment Incentive M…" at bounding box center [396, 133] width 128 height 19
click at [541, 180] on input "text" at bounding box center [542, 174] width 128 height 19
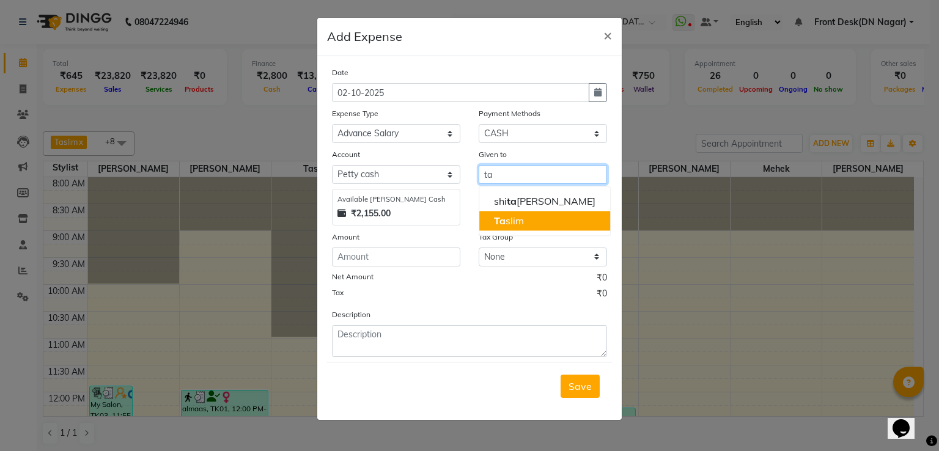
click at [520, 216] on ngb-highlight "Ta slim" at bounding box center [509, 220] width 30 height 12
type input "Taslim"
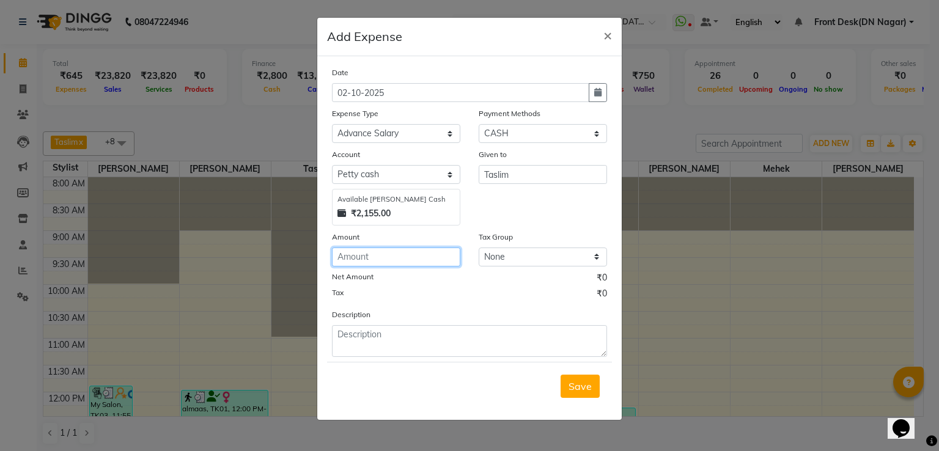
click at [368, 252] on input "number" at bounding box center [396, 256] width 128 height 19
type input "1000"
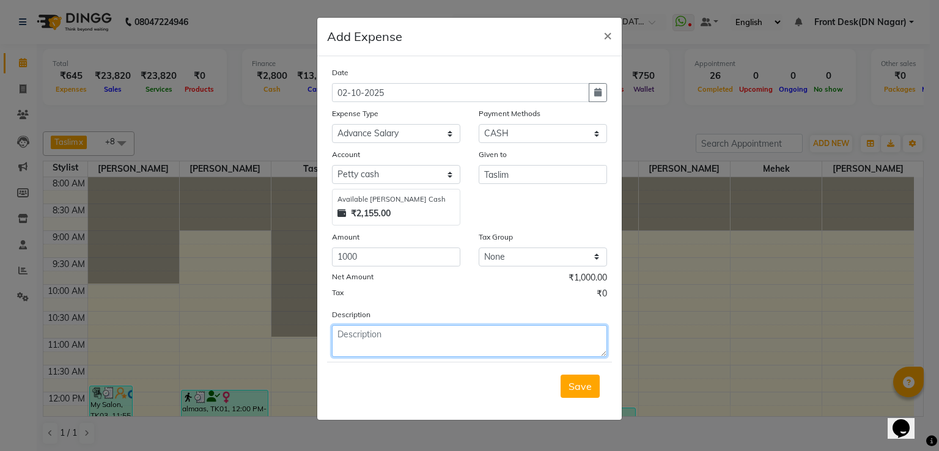
click at [384, 335] on textarea at bounding box center [469, 341] width 275 height 32
type textarea "advance"
click at [599, 381] on button "Save" at bounding box center [579, 386] width 39 height 23
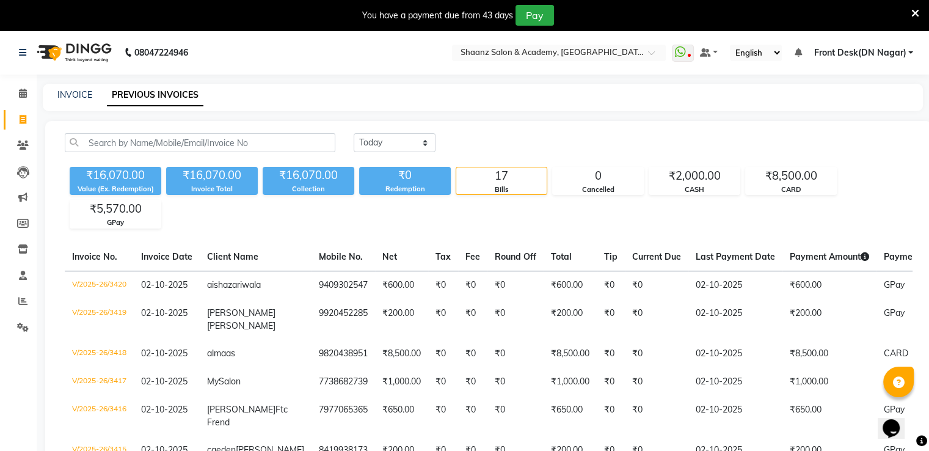
click at [64, 103] on div "INVOICE PREVIOUS INVOICES" at bounding box center [483, 97] width 881 height 27
click at [66, 90] on link "INVOICE" at bounding box center [74, 94] width 35 height 11
select select "6360"
select select "service"
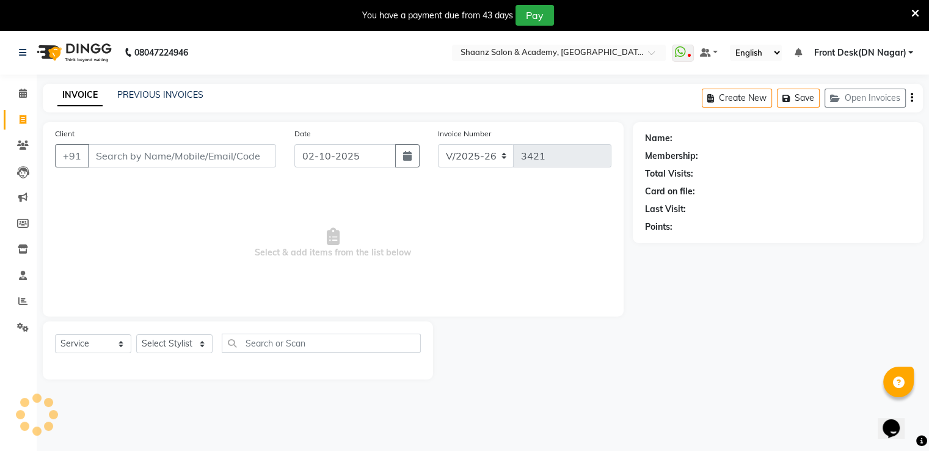
scroll to position [31, 0]
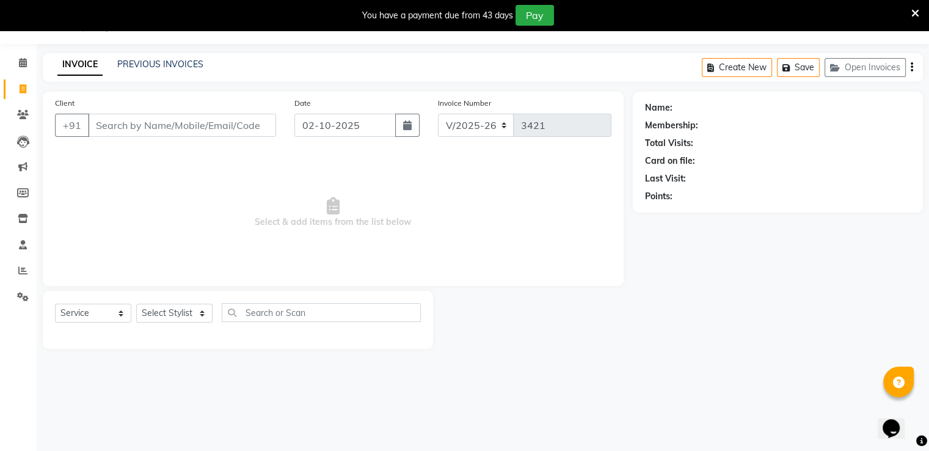
click at [122, 124] on input "Client" at bounding box center [182, 125] width 188 height 23
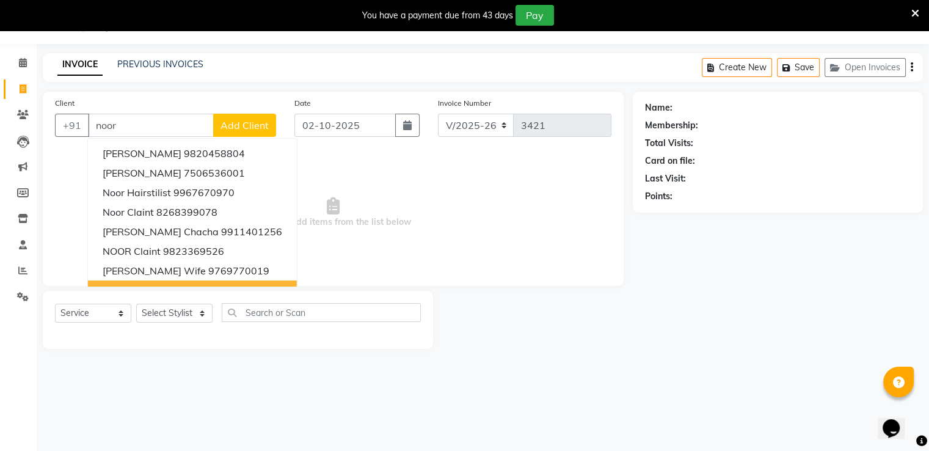
click at [458, 327] on div at bounding box center [533, 320] width 200 height 58
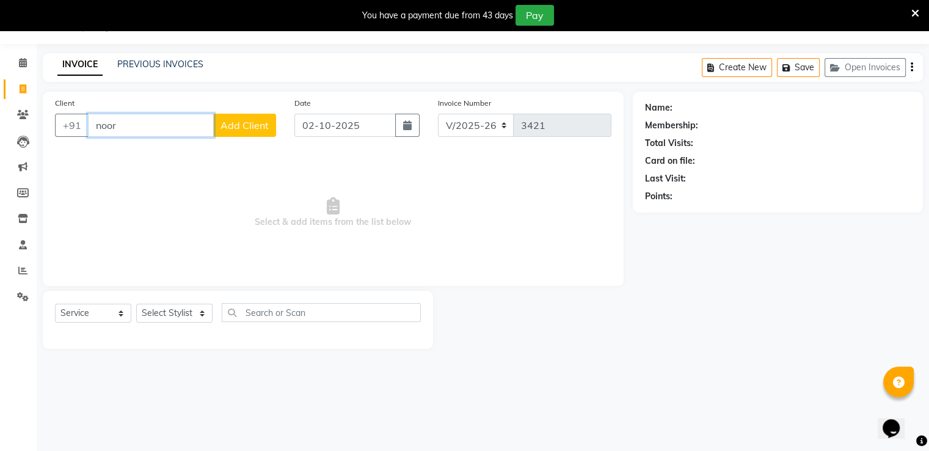
click at [136, 118] on input "noor" at bounding box center [151, 125] width 126 height 23
type input "n"
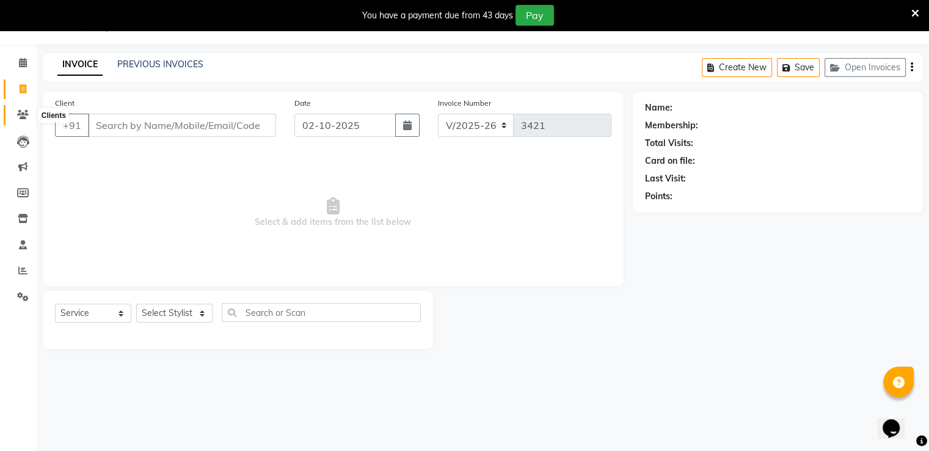
click at [22, 114] on icon at bounding box center [23, 114] width 12 height 9
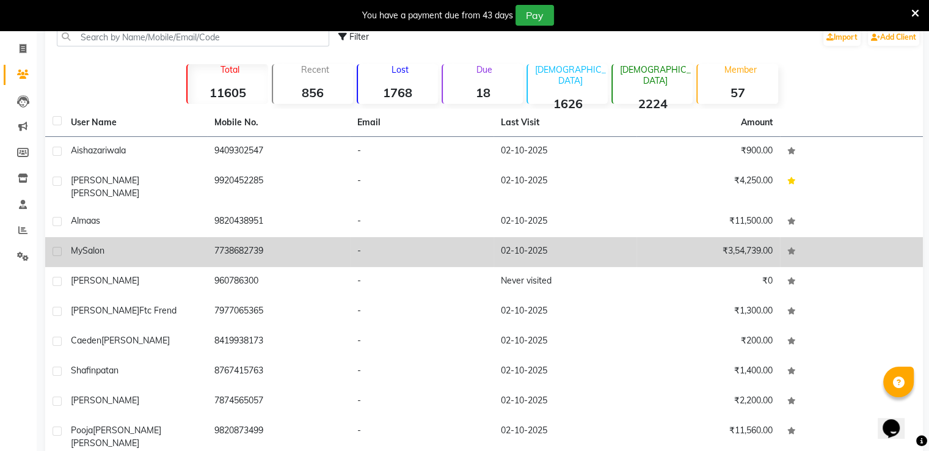
scroll to position [109, 0]
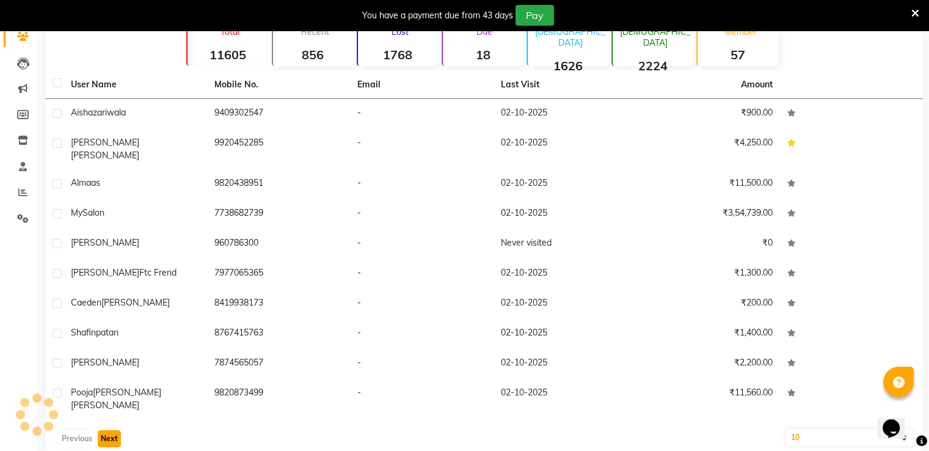
click at [108, 430] on button "Next" at bounding box center [109, 438] width 23 height 17
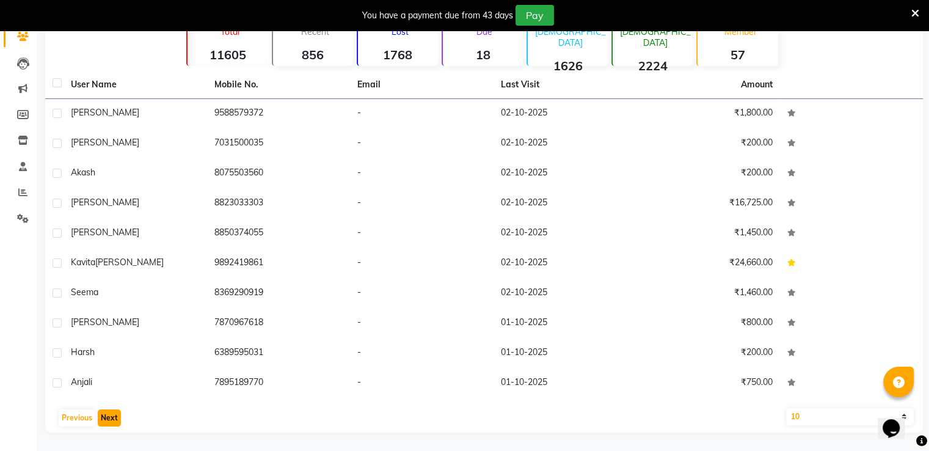
click at [108, 420] on button "Next" at bounding box center [109, 417] width 23 height 17
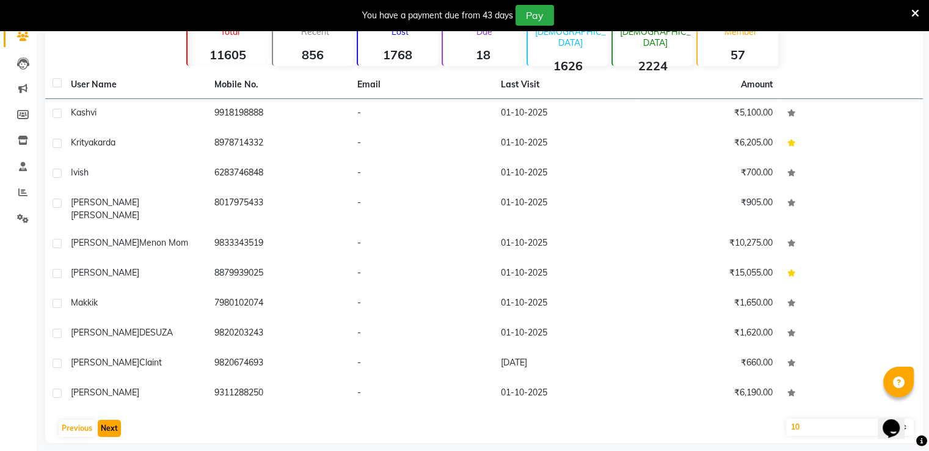
click at [108, 420] on button "Next" at bounding box center [109, 428] width 23 height 17
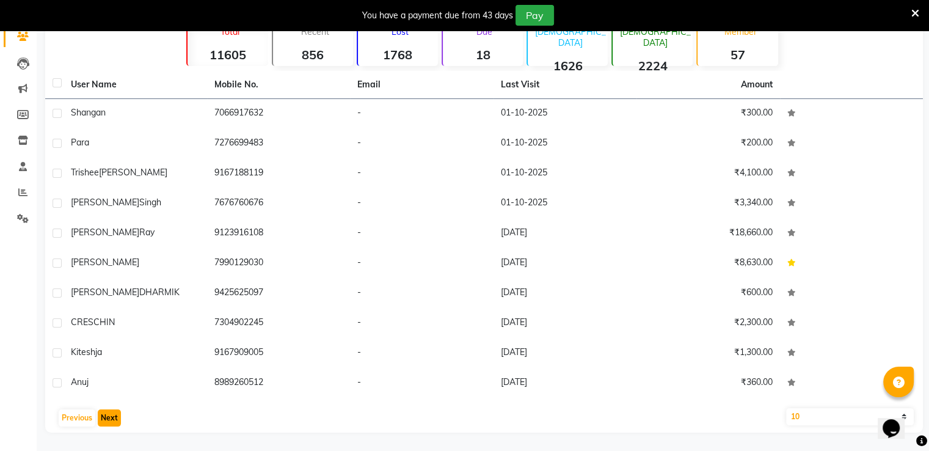
click at [108, 420] on button "Next" at bounding box center [109, 417] width 23 height 17
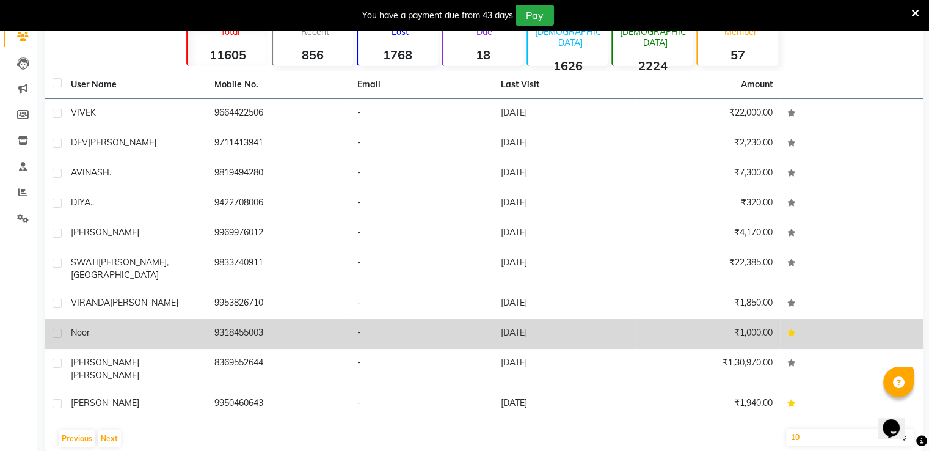
click at [116, 326] on div "noor" at bounding box center [135, 332] width 129 height 13
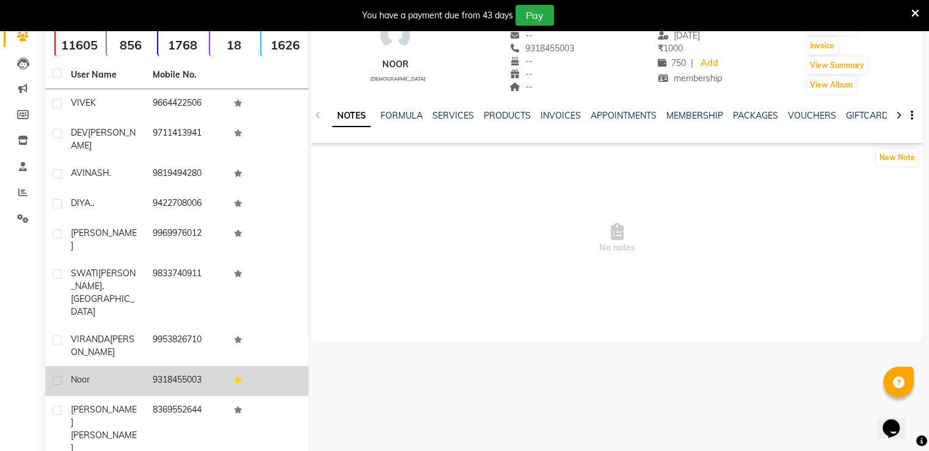
click at [106, 373] on div "noor" at bounding box center [104, 379] width 67 height 13
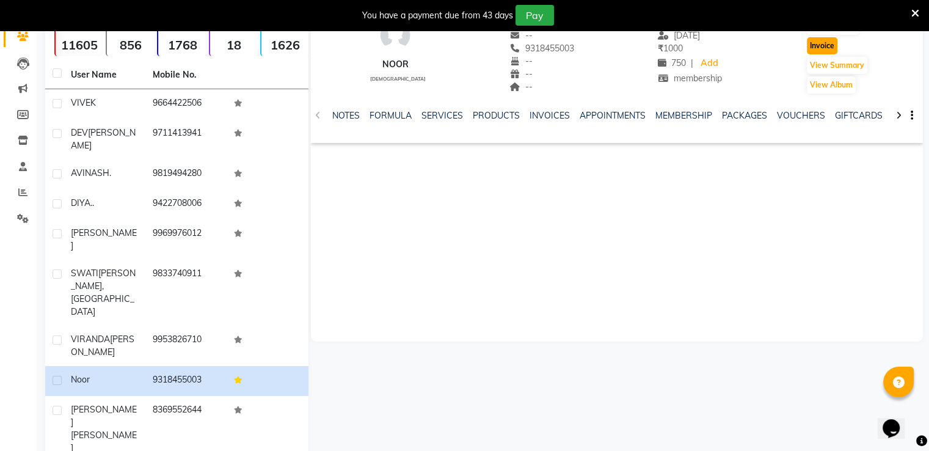
click at [819, 50] on button "Invoice" at bounding box center [822, 45] width 31 height 17
select select "6360"
select select "service"
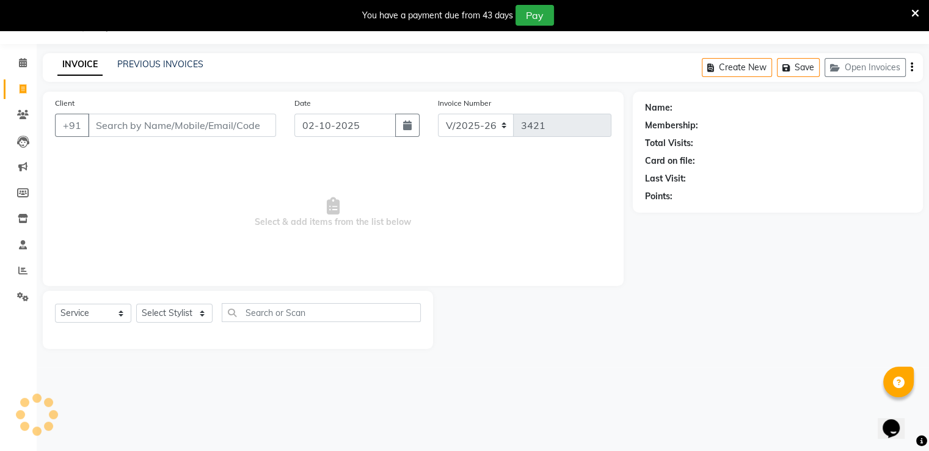
scroll to position [31, 0]
type input "9318455003"
select select "1: Object"
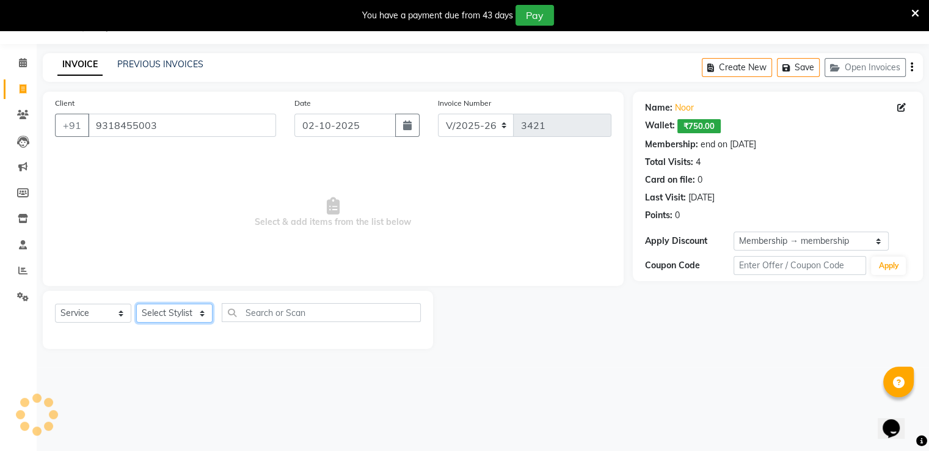
click at [161, 314] on select "Select Stylist [PERSON_NAME] [PERSON_NAME] dc Front Desk(DN Nagar) mehek MUSKAN…" at bounding box center [174, 313] width 76 height 19
click at [356, 239] on span "Select & add items from the list below" at bounding box center [333, 213] width 557 height 122
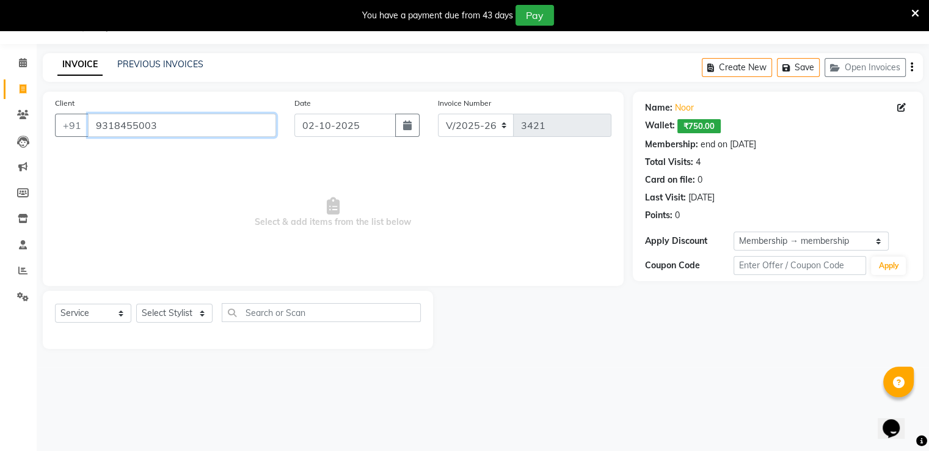
click at [177, 120] on input "9318455003" at bounding box center [182, 125] width 188 height 23
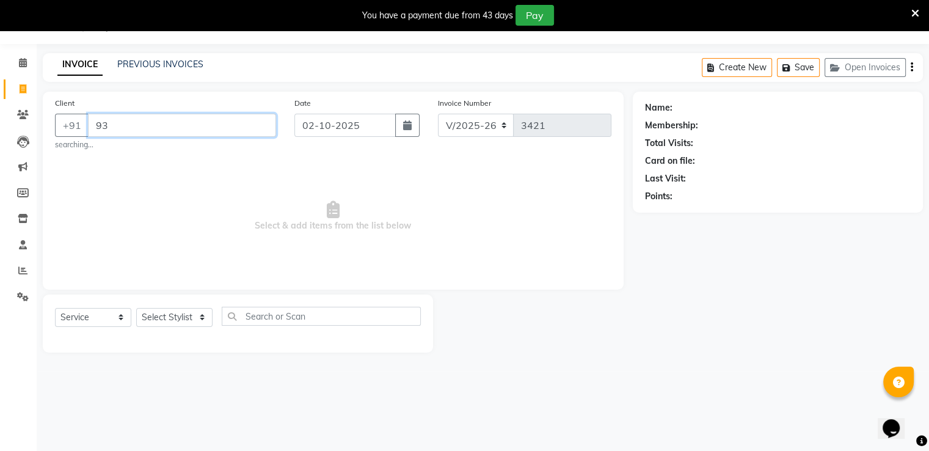
type input "9"
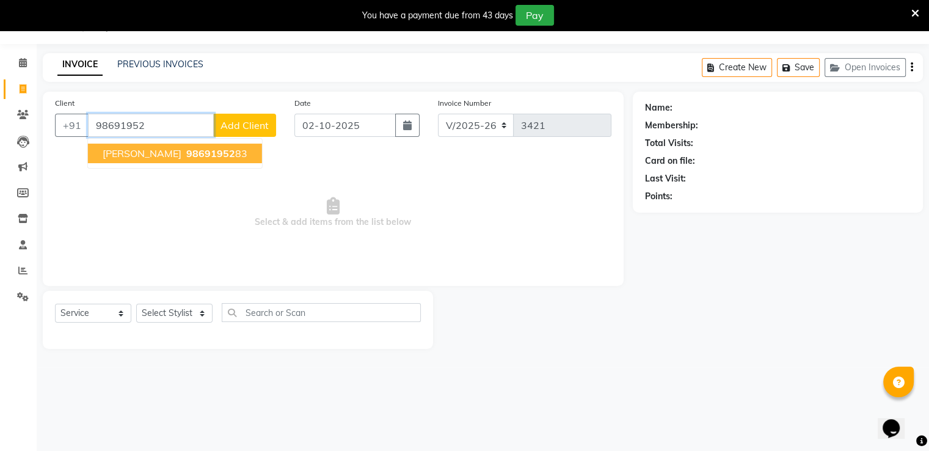
click at [193, 158] on span "98691952" at bounding box center [210, 153] width 49 height 12
type input "9869195283"
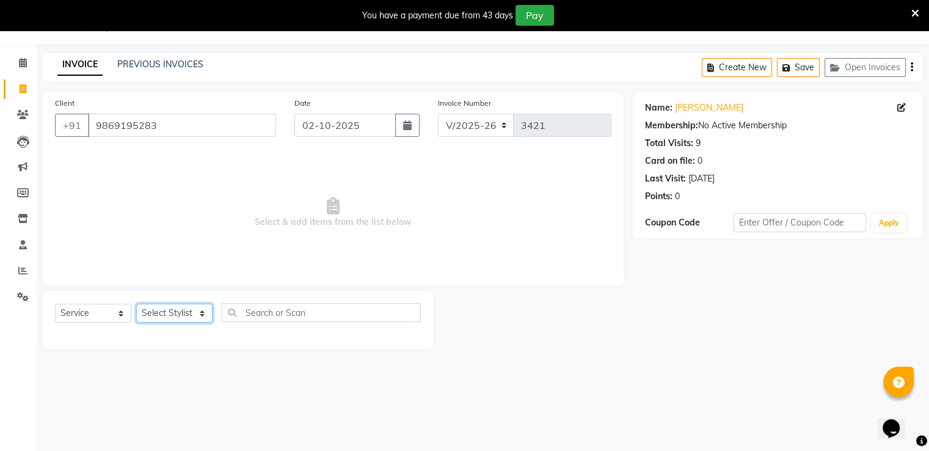
click at [196, 311] on select "Select Stylist [PERSON_NAME] [PERSON_NAME] dc Front Desk(DN Nagar) mehek MUSKAN…" at bounding box center [174, 313] width 76 height 19
select select "47609"
click at [136, 304] on select "Select Stylist [PERSON_NAME] [PERSON_NAME] dc Front Desk(DN Nagar) mehek MUSKAN…" at bounding box center [174, 313] width 76 height 19
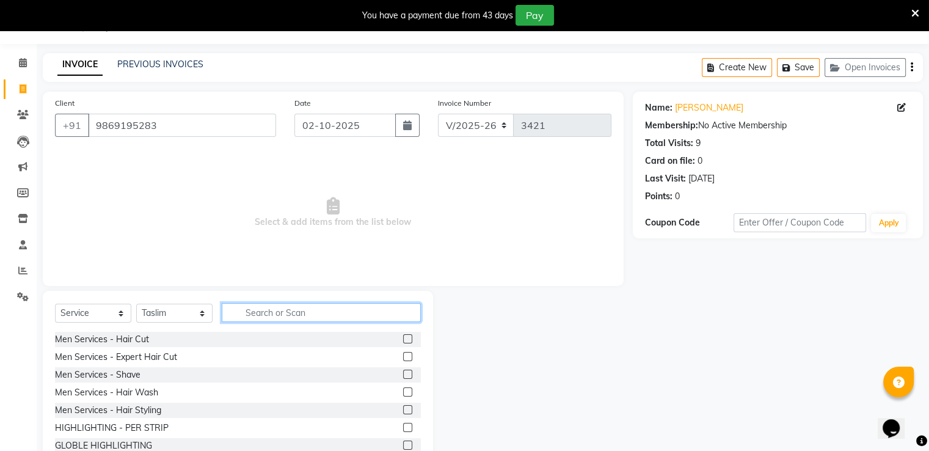
click at [296, 306] on input "text" at bounding box center [321, 312] width 199 height 19
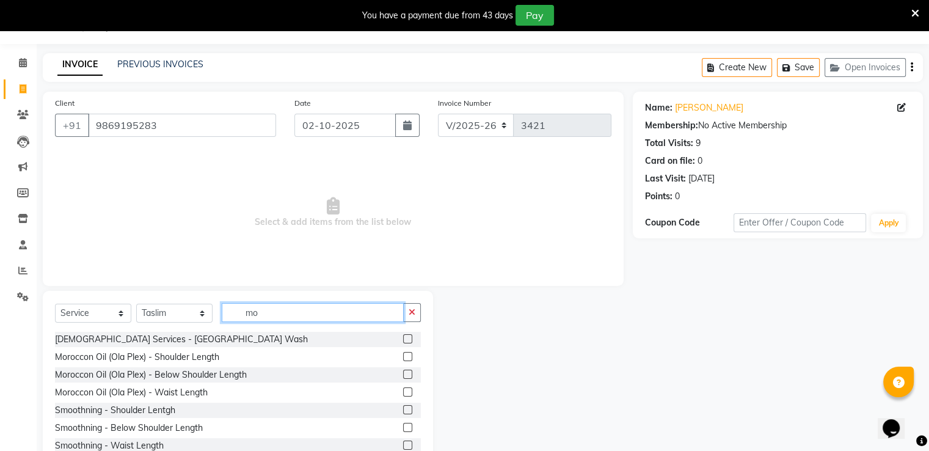
type input "m"
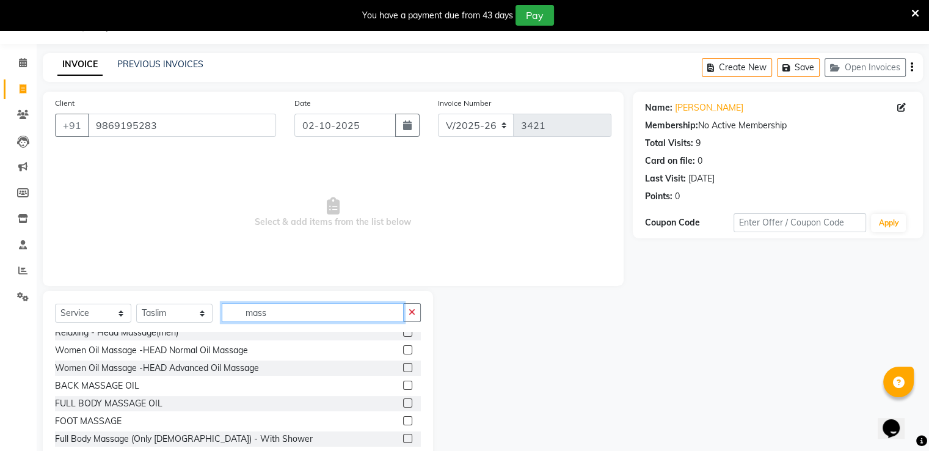
scroll to position [0, 0]
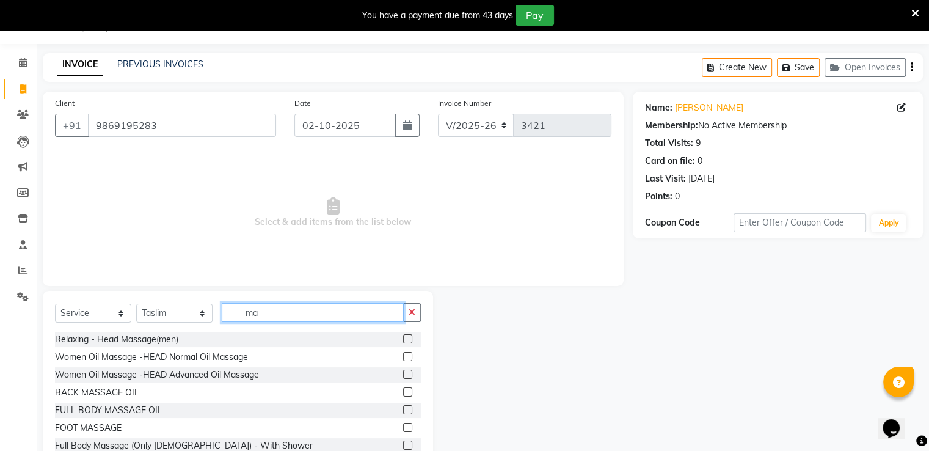
type input "m"
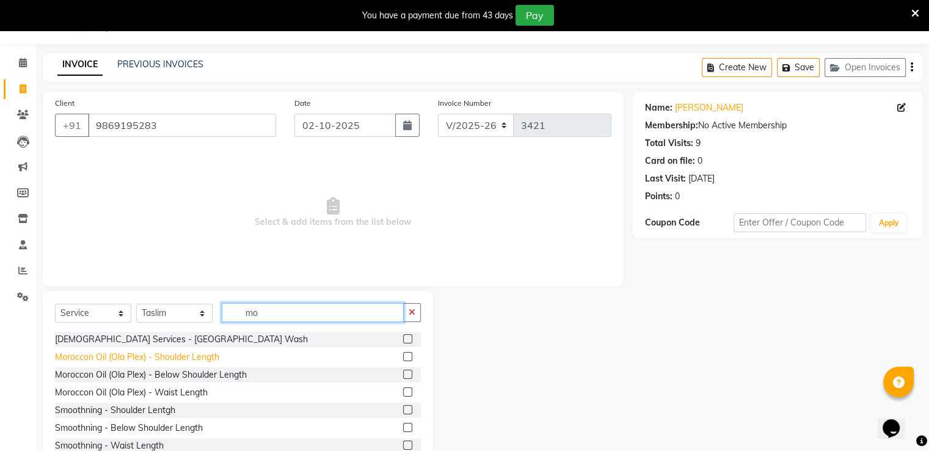
type input "mo"
click at [128, 358] on div "Moroccon Oil (Ola Plex) - Shoulder Length" at bounding box center [137, 357] width 164 height 13
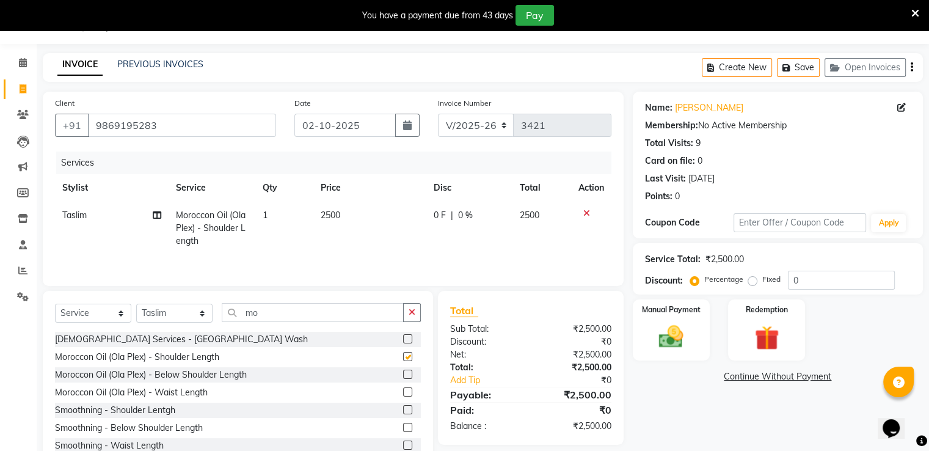
checkbox input "false"
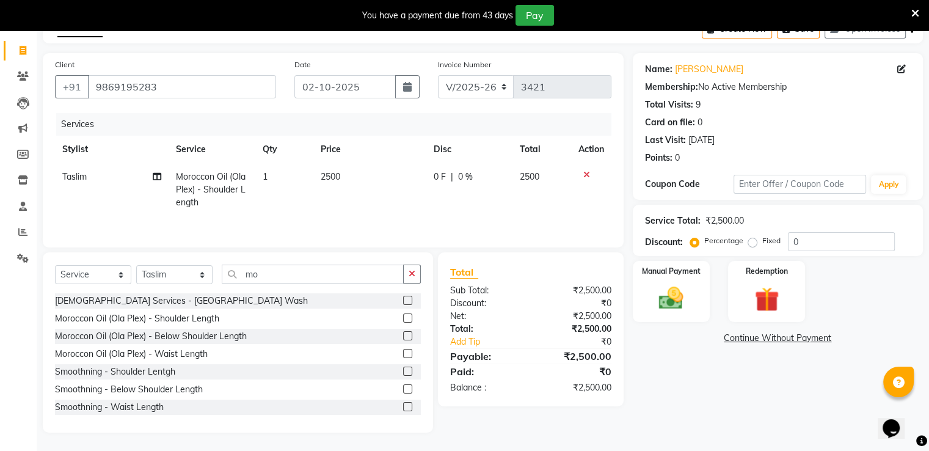
click at [394, 189] on td "2500" at bounding box center [369, 189] width 113 height 53
select select "47609"
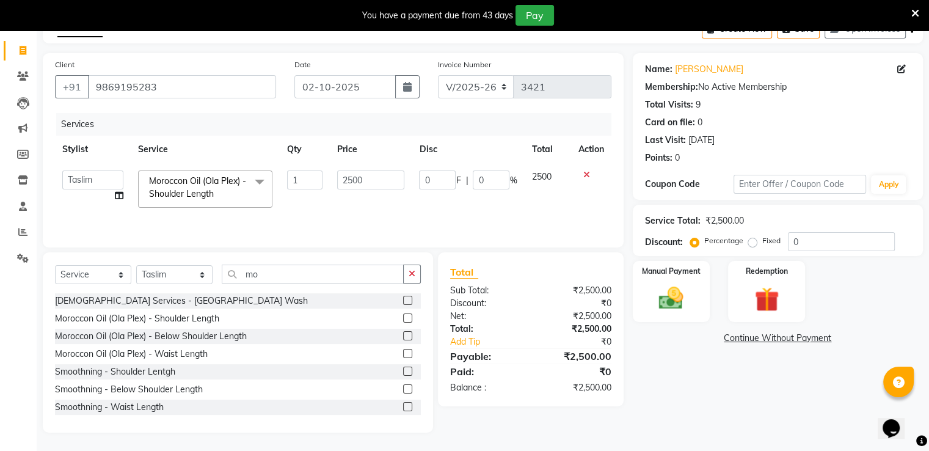
click at [584, 176] on icon at bounding box center [587, 174] width 7 height 9
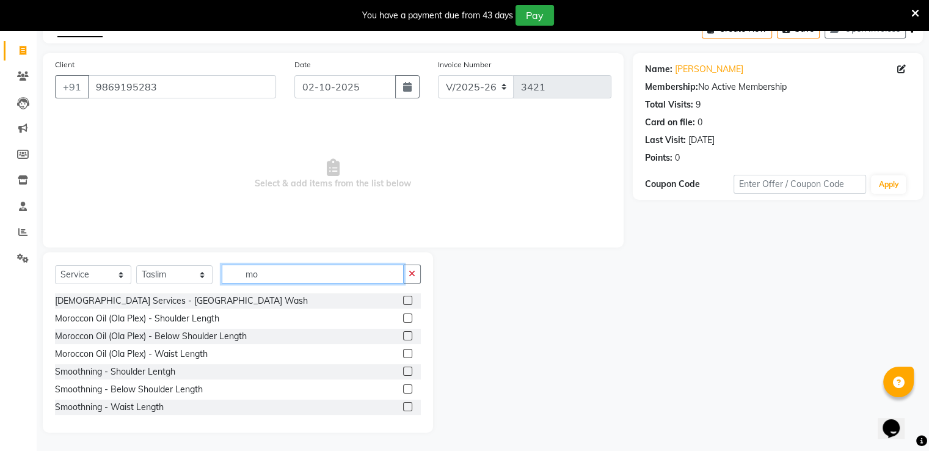
click at [257, 276] on input "mo" at bounding box center [313, 274] width 182 height 19
type input "m"
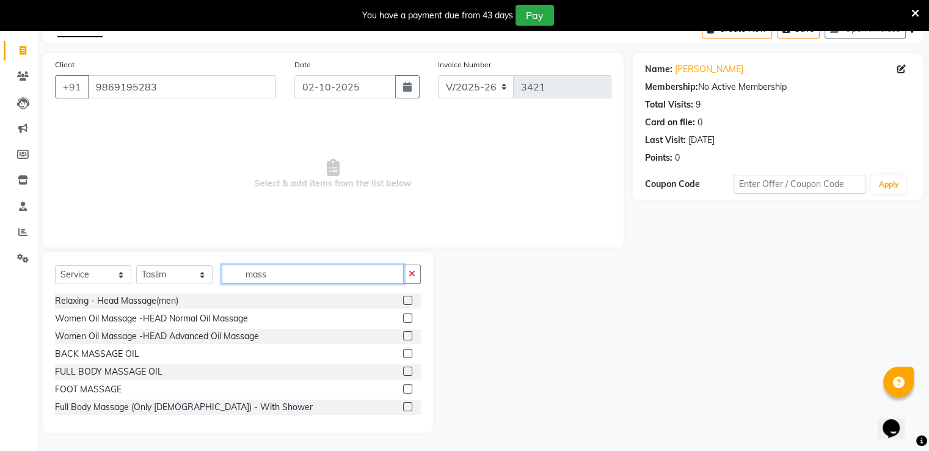
scroll to position [9, 0]
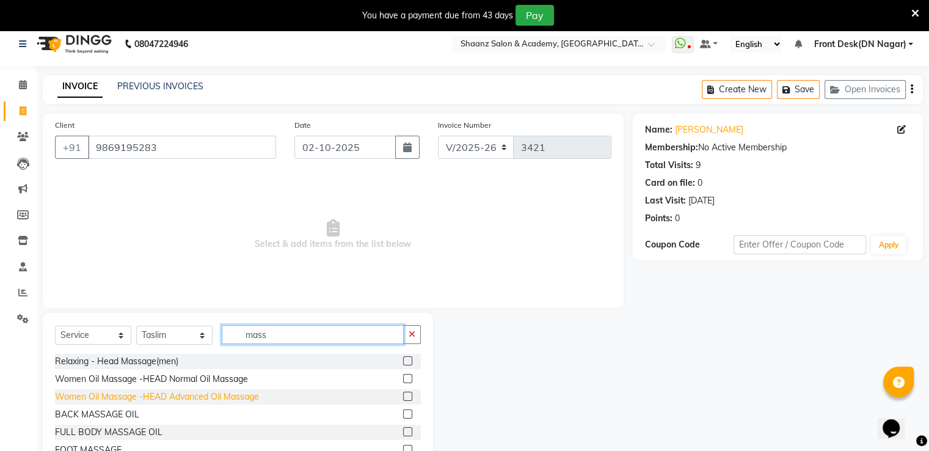
type input "mass"
click at [160, 396] on div "Women Oil Massage -HEAD Advanced Oil Massage" at bounding box center [157, 396] width 204 height 13
checkbox input "false"
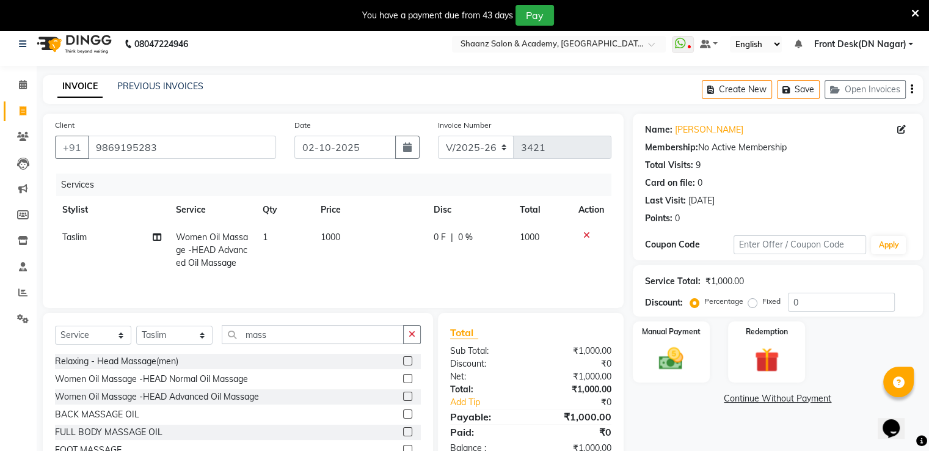
click at [357, 262] on td "1000" at bounding box center [369, 250] width 113 height 53
select select "47609"
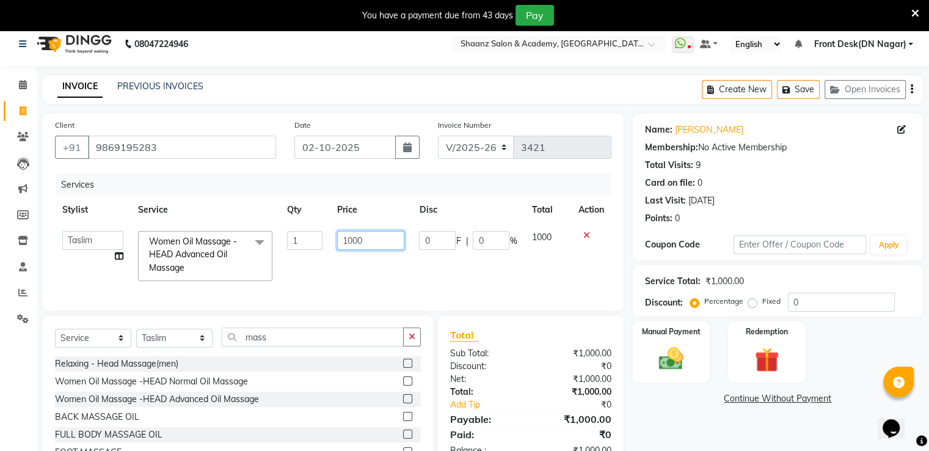
click at [374, 238] on input "1000" at bounding box center [370, 240] width 67 height 19
type input "1"
type input "800"
click at [508, 428] on div "Total Sub Total: ₹1,000.00 Discount: ₹0 Net: ₹1,000.00 Total: ₹1,000.00 Add Tip…" at bounding box center [530, 393] width 161 height 130
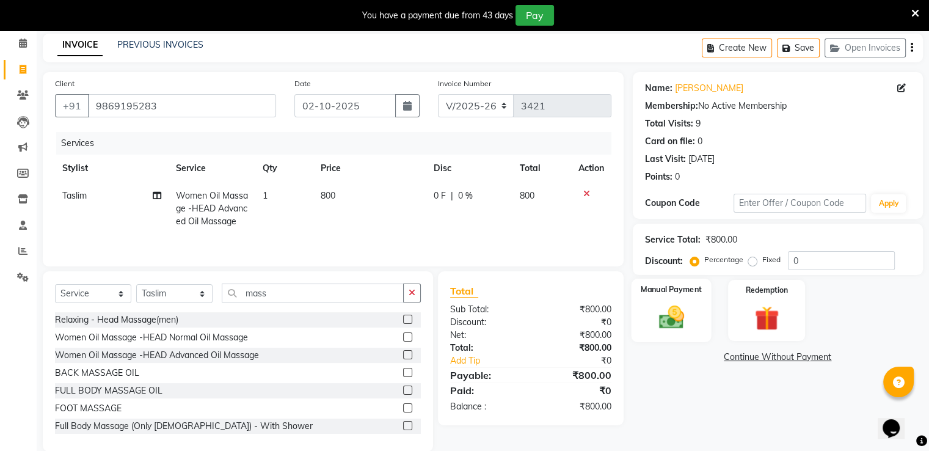
scroll to position [70, 0]
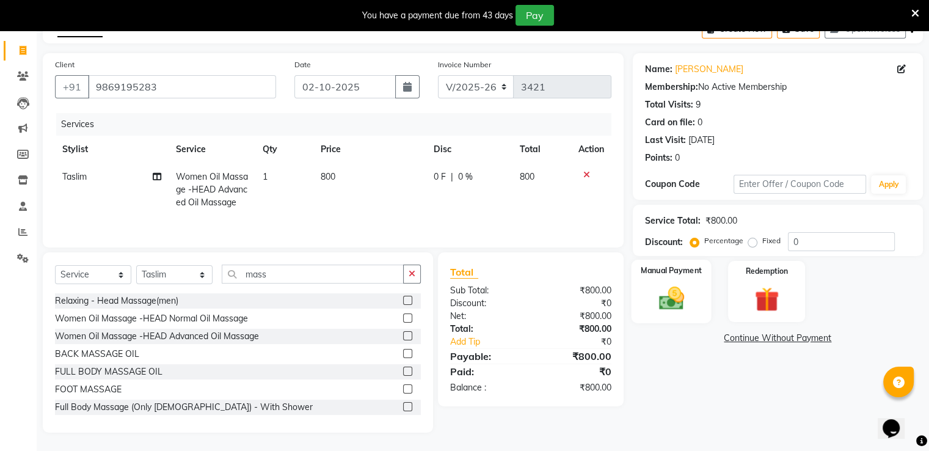
click at [694, 303] on div "Manual Payment" at bounding box center [671, 291] width 80 height 63
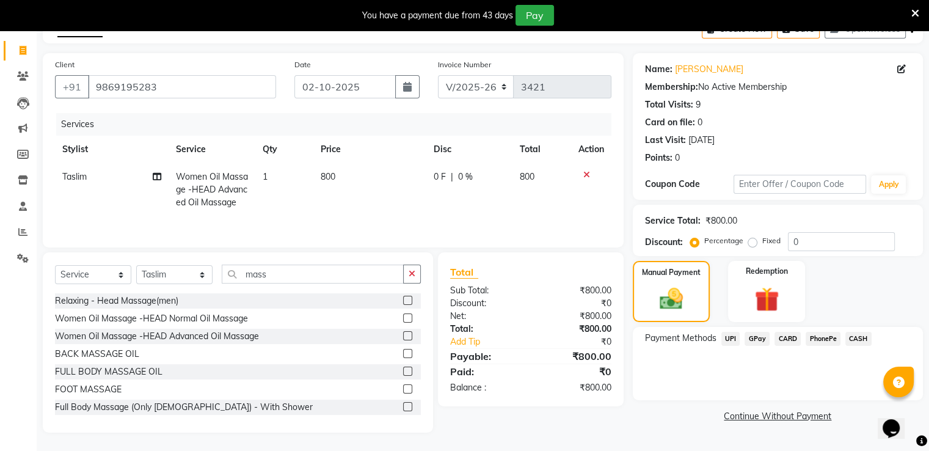
click at [862, 333] on span "CASH" at bounding box center [859, 339] width 26 height 14
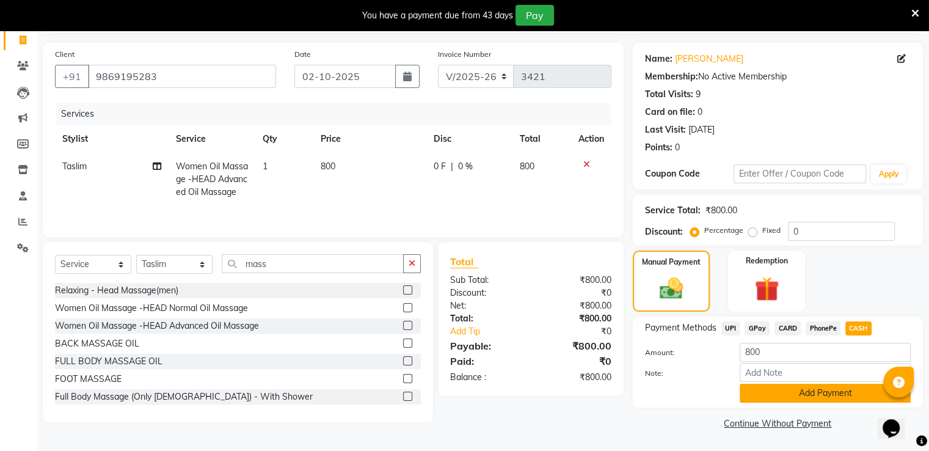
click at [784, 399] on button "Add Payment" at bounding box center [825, 393] width 171 height 19
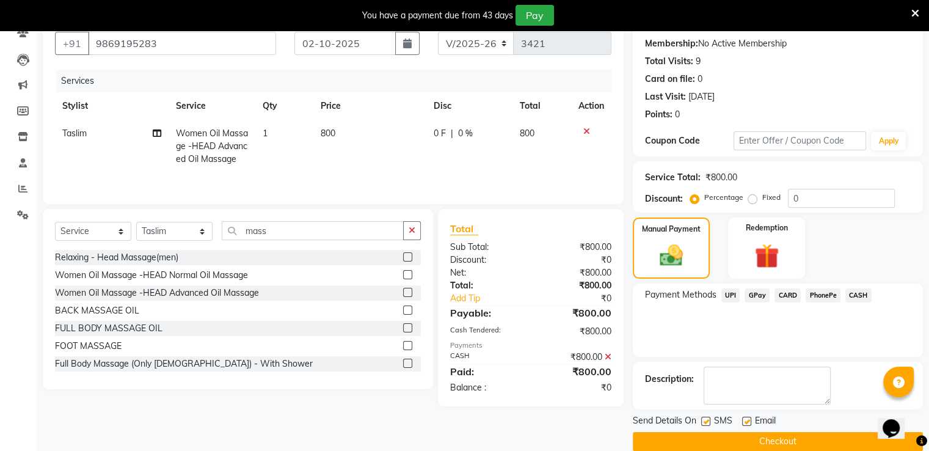
scroll to position [130, 0]
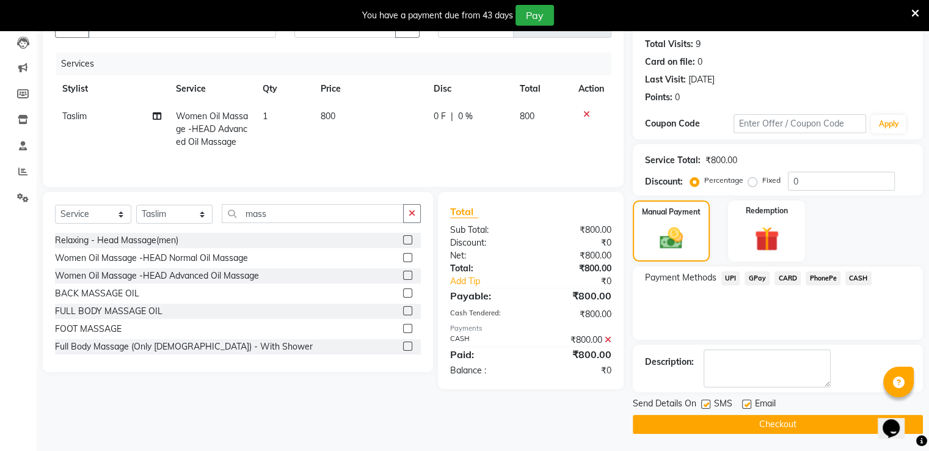
click at [744, 401] on label at bounding box center [746, 404] width 9 height 9
click at [744, 401] on input "checkbox" at bounding box center [746, 405] width 8 height 8
checkbox input "false"
click at [706, 407] on label at bounding box center [705, 404] width 9 height 9
click at [706, 407] on input "checkbox" at bounding box center [705, 405] width 8 height 8
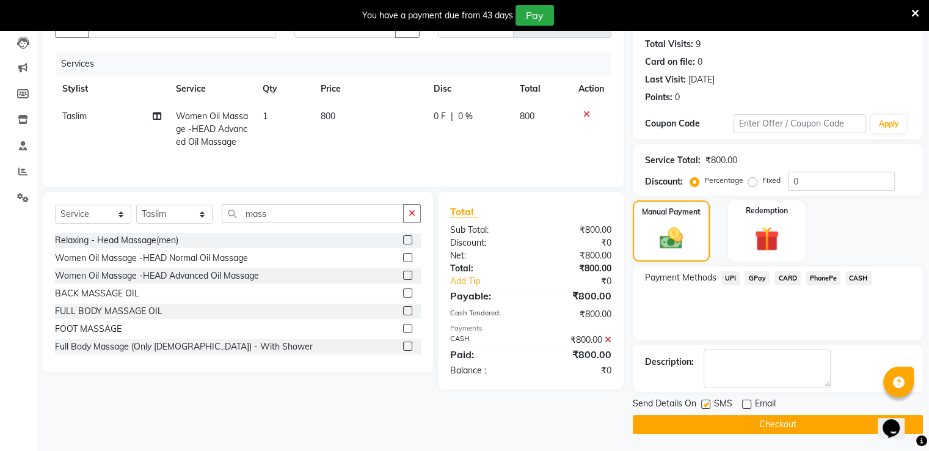
checkbox input "false"
click at [699, 423] on button "Checkout" at bounding box center [778, 424] width 290 height 19
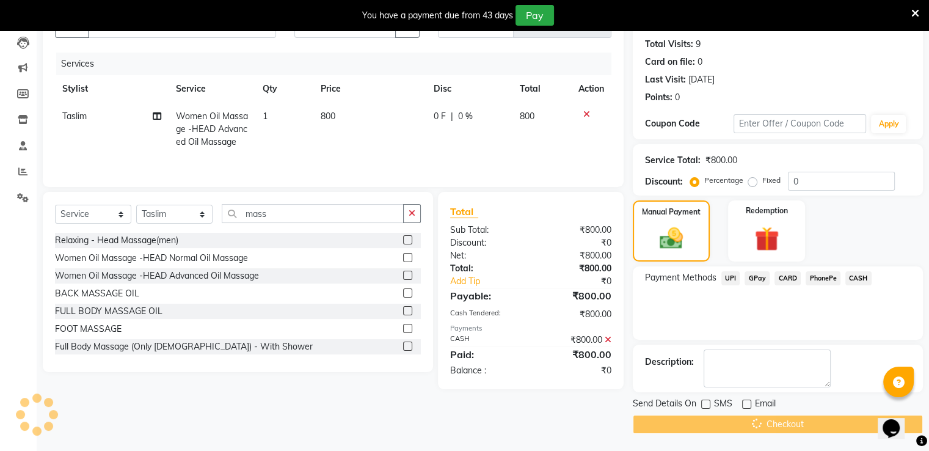
scroll to position [31, 0]
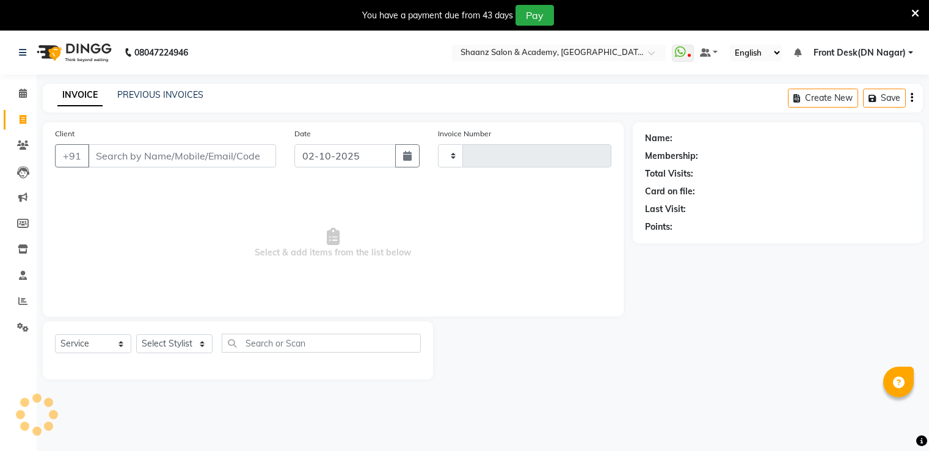
select select "service"
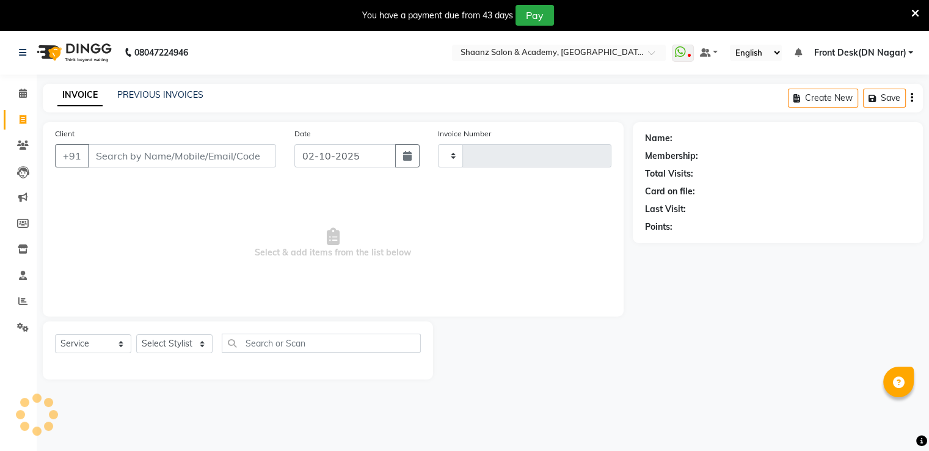
type input "3421"
select select "6360"
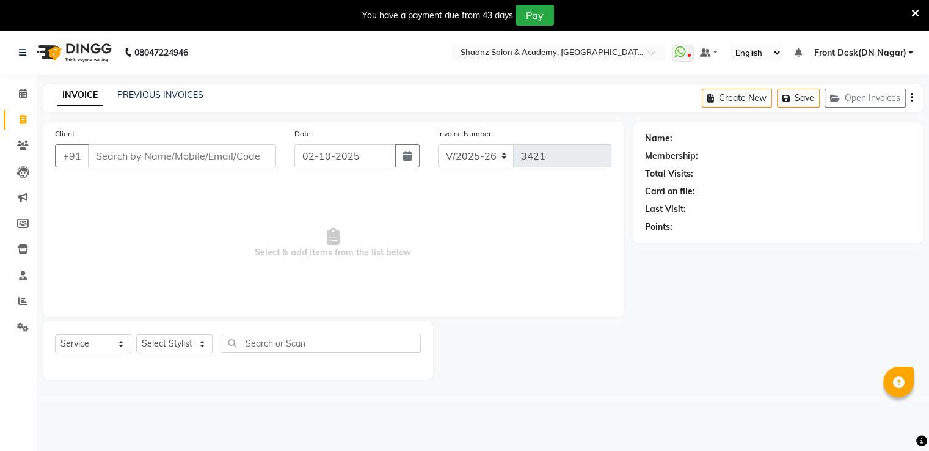
click at [131, 147] on input "Client" at bounding box center [182, 155] width 188 height 23
type input "9833162606"
click at [244, 156] on span "Add Client" at bounding box center [245, 156] width 48 height 12
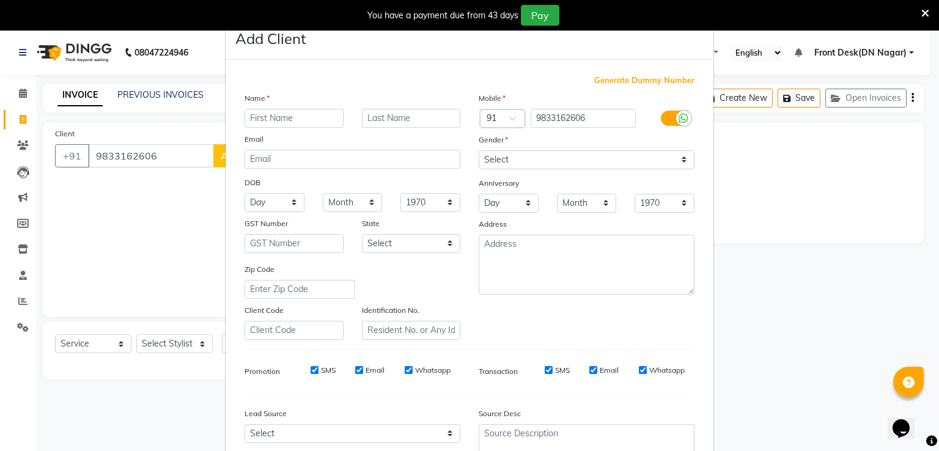
click at [262, 119] on input "text" at bounding box center [293, 118] width 99 height 19
type input "saumya"
click at [420, 116] on input "text" at bounding box center [411, 118] width 99 height 19
type input "khan"
click at [506, 170] on div "Mobile Country Code × 91 9833162606 Gender Select Male Female Other Prefer Not …" at bounding box center [586, 216] width 234 height 248
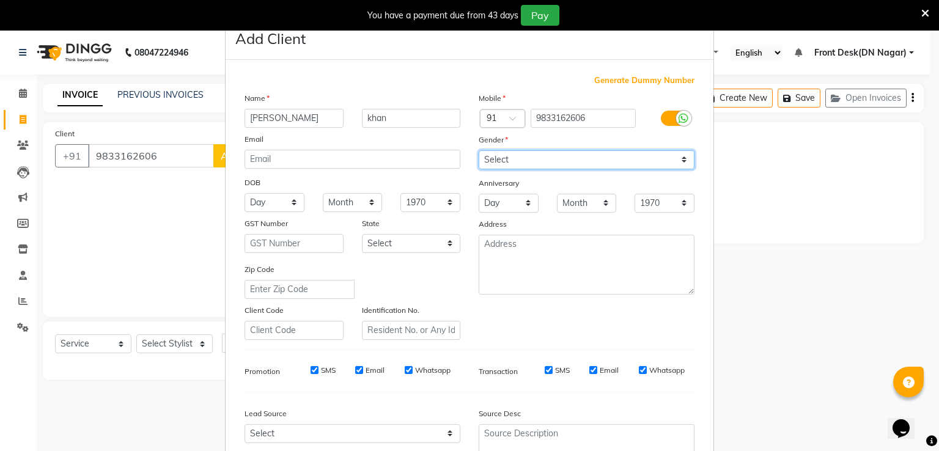
click at [505, 163] on select "Select Male Female Other Prefer Not To Say" at bounding box center [586, 159] width 216 height 19
select select "[DEMOGRAPHIC_DATA]"
click at [478, 151] on select "Select Male Female Other Prefer Not To Say" at bounding box center [586, 159] width 216 height 19
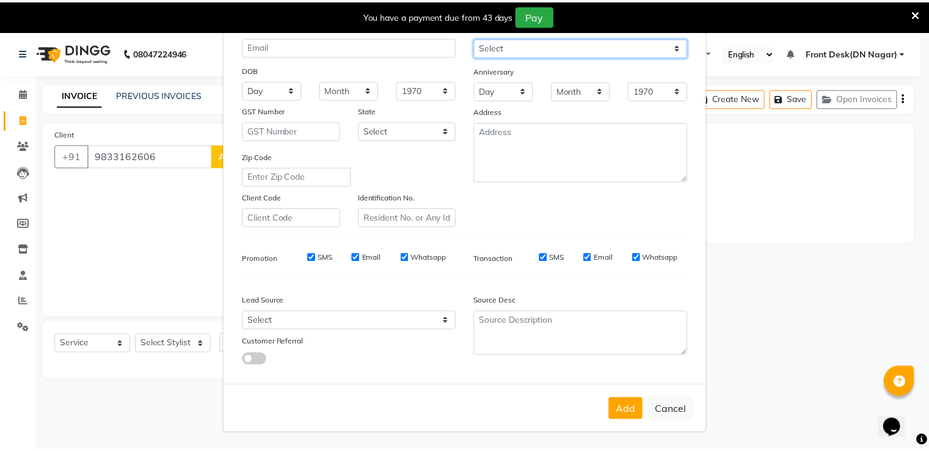
scroll to position [119, 0]
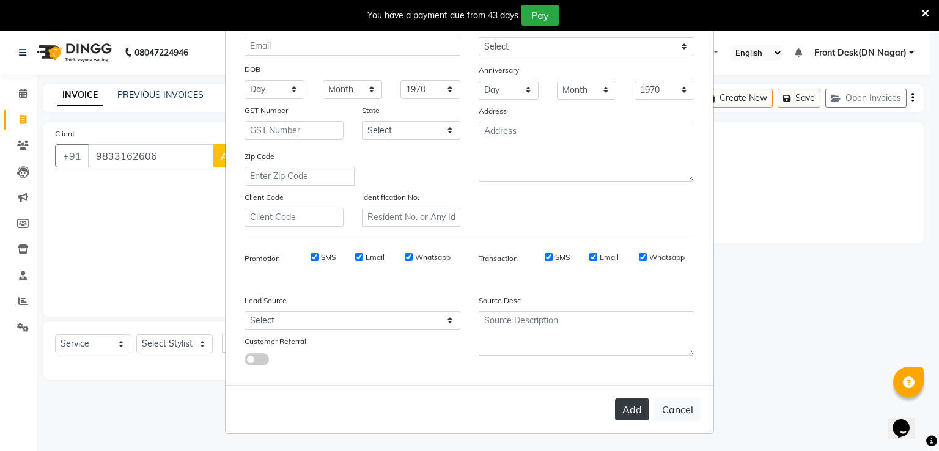
click at [628, 402] on button "Add" at bounding box center [632, 409] width 34 height 22
select select
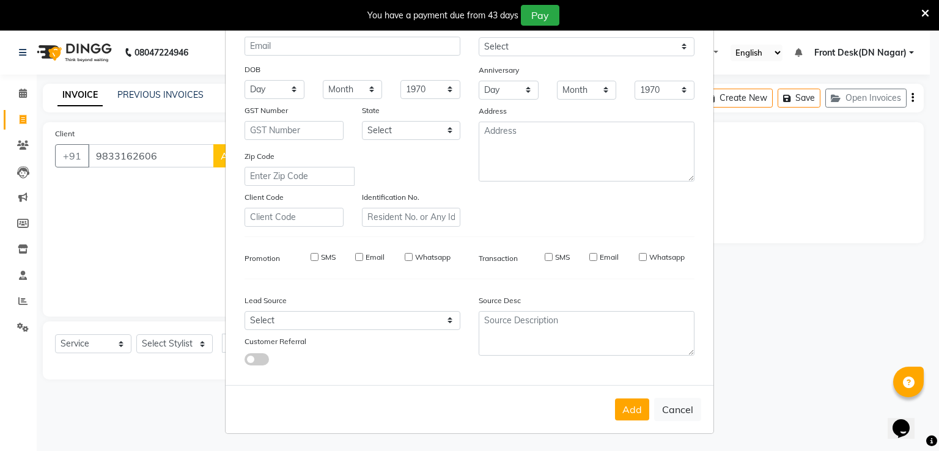
select select
checkbox input "false"
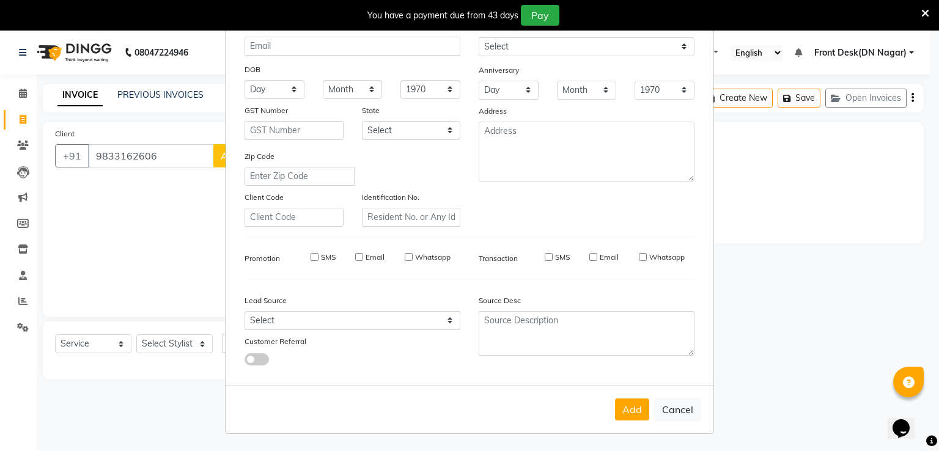
checkbox input "false"
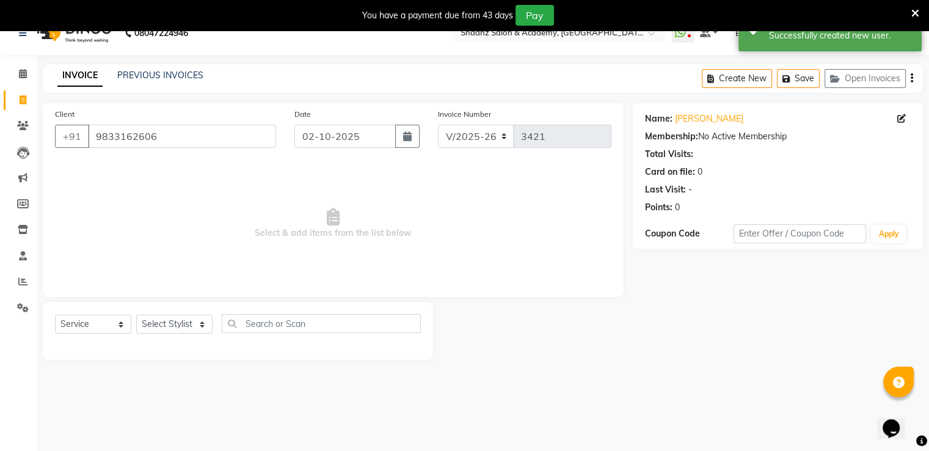
scroll to position [31, 0]
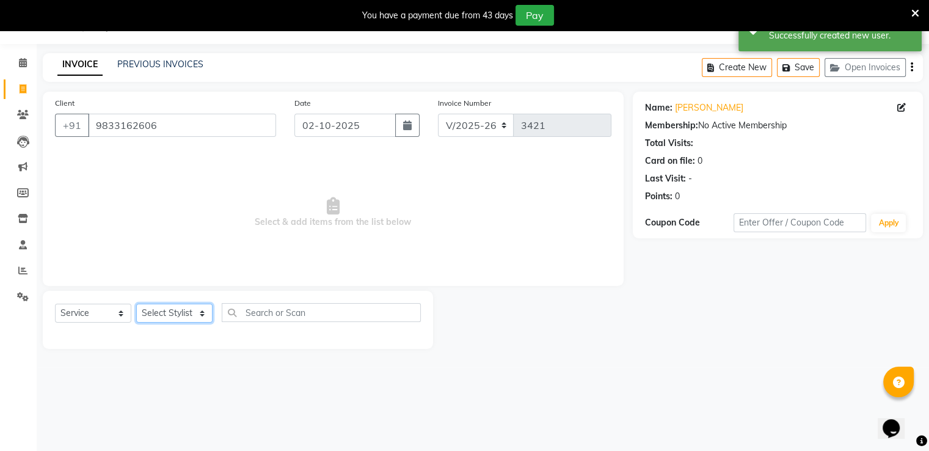
click at [166, 311] on select "Select Stylist Ameer AHMAD ASHISH THAPA dc Front Desk(DN Nagar) mehek MUSKAN ni…" at bounding box center [174, 313] width 76 height 19
click at [127, 122] on input "9833162606" at bounding box center [182, 125] width 188 height 23
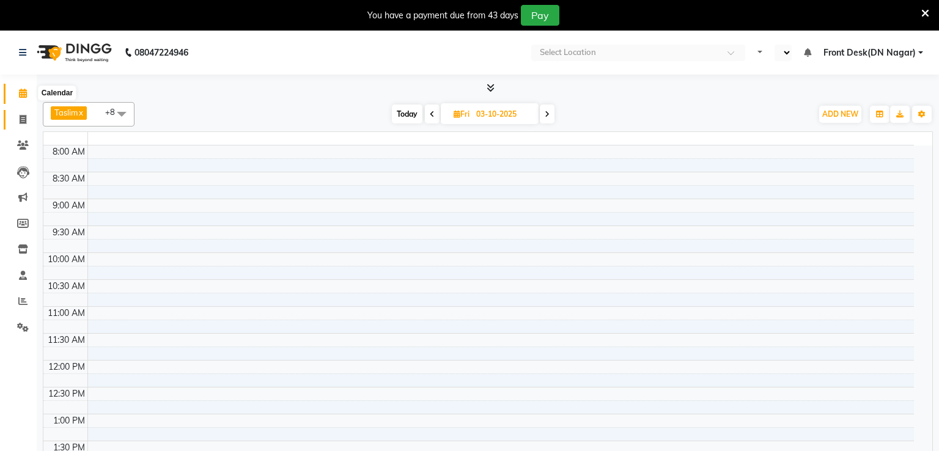
click at [22, 121] on icon at bounding box center [23, 119] width 7 height 9
select select "en"
select select "service"
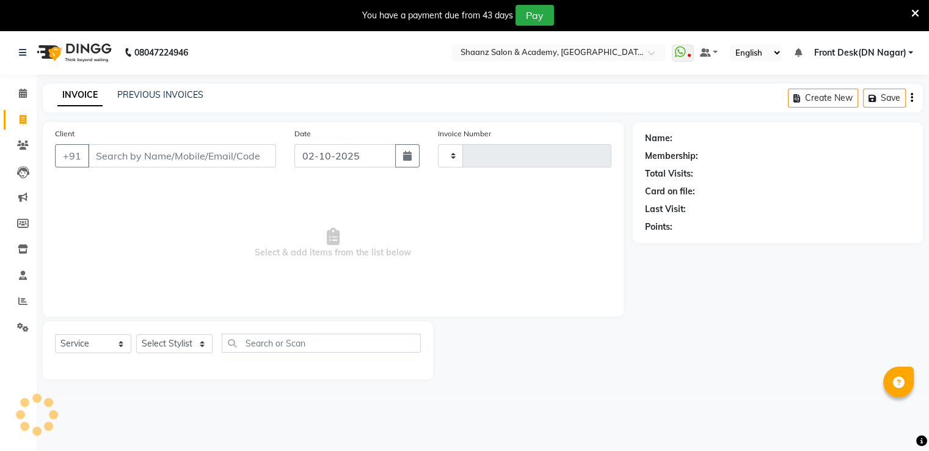
type input "3423"
select select "6360"
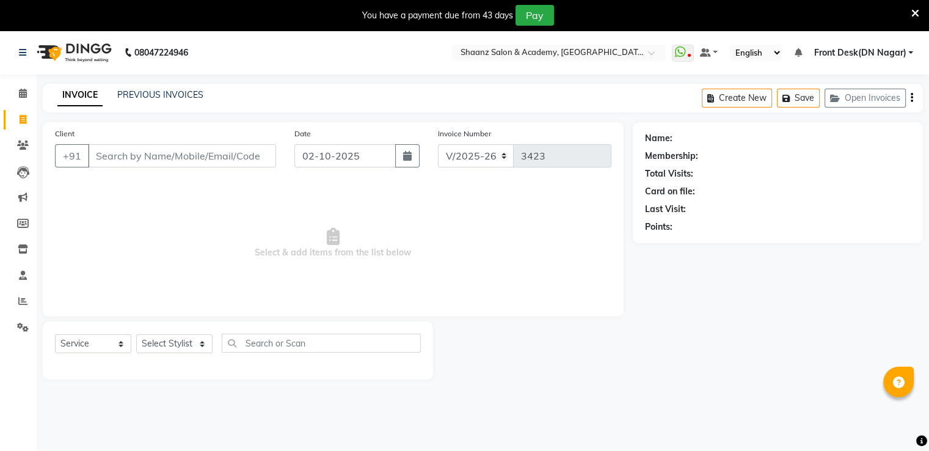
click at [192, 158] on input "Client" at bounding box center [182, 155] width 188 height 23
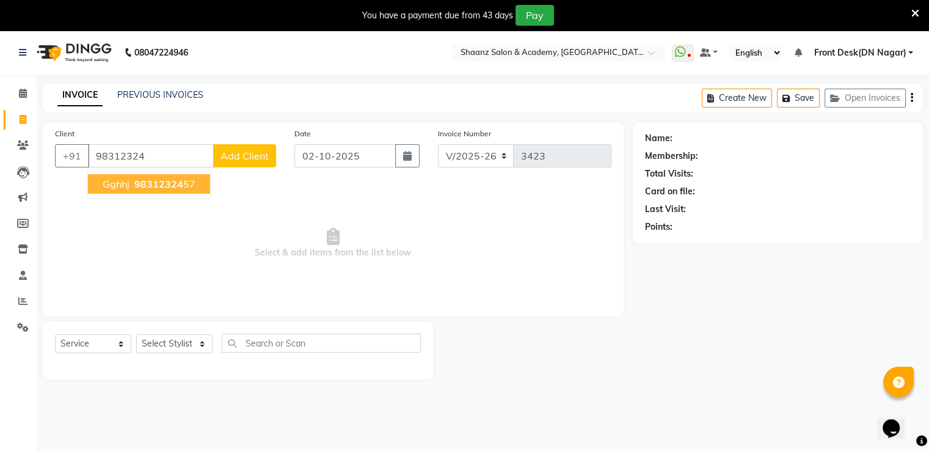
click at [154, 189] on span "98312324" at bounding box center [158, 184] width 49 height 12
type input "9831232457"
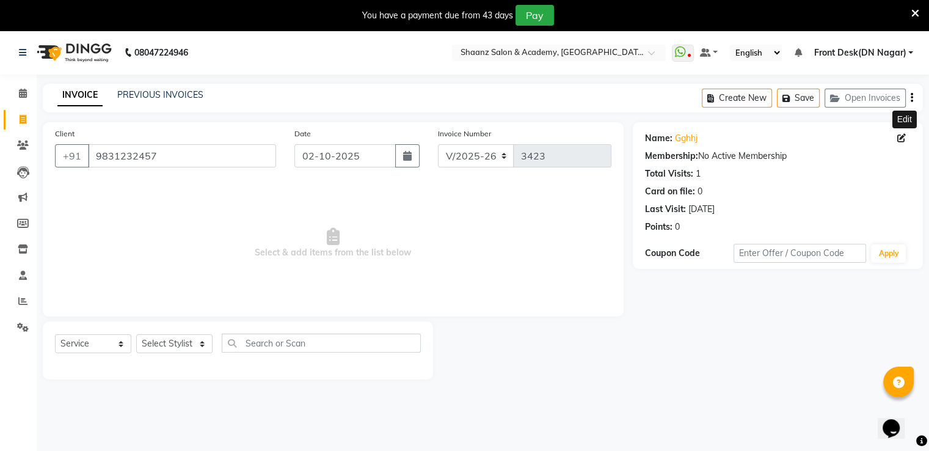
click at [903, 137] on icon at bounding box center [902, 138] width 9 height 9
select select "[DEMOGRAPHIC_DATA]"
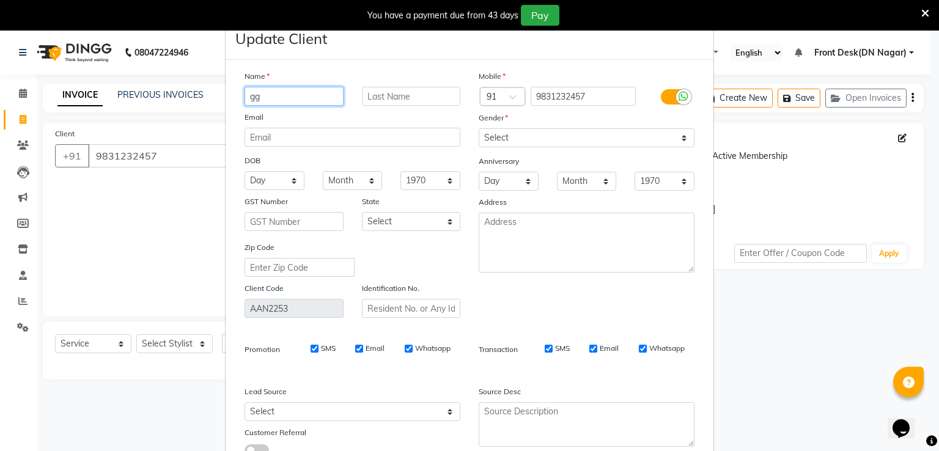
type input "g"
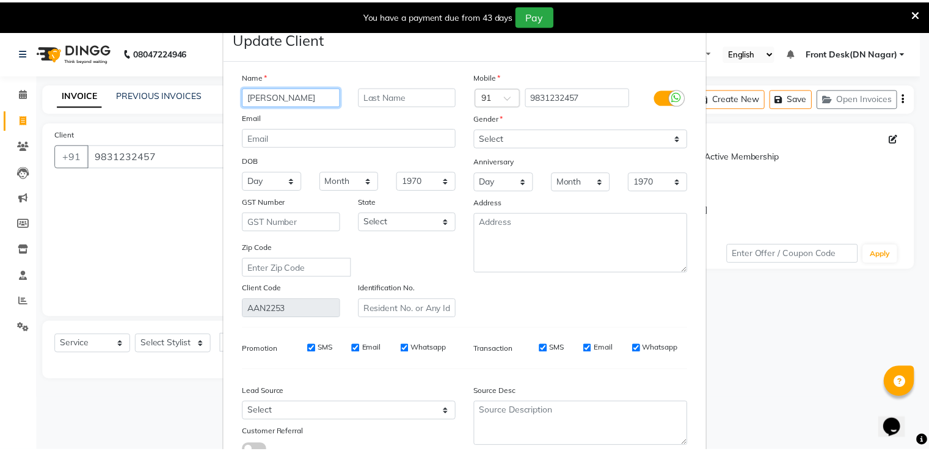
scroll to position [98, 0]
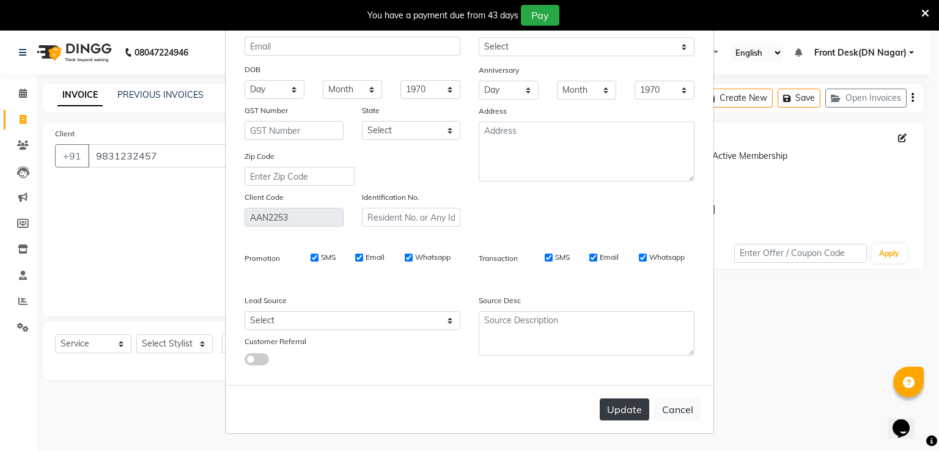
type input "[PERSON_NAME]"
click at [618, 406] on button "Update" at bounding box center [623, 409] width 49 height 22
select select
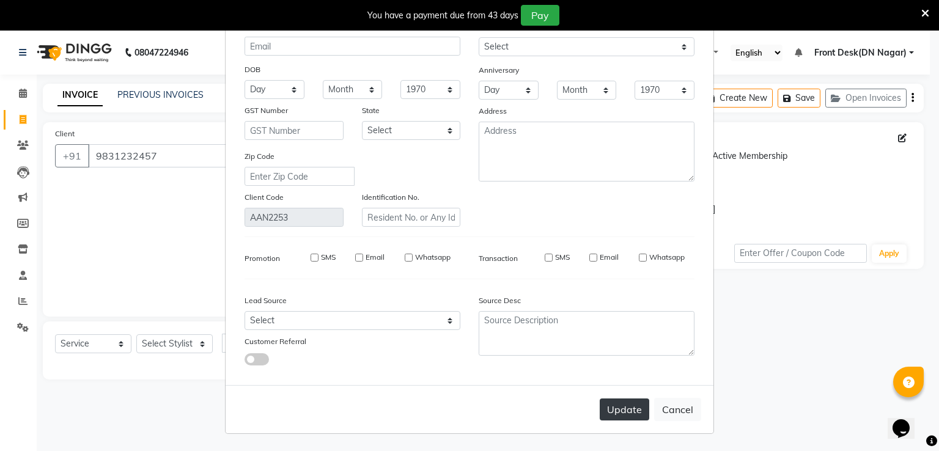
select select
checkbox input "false"
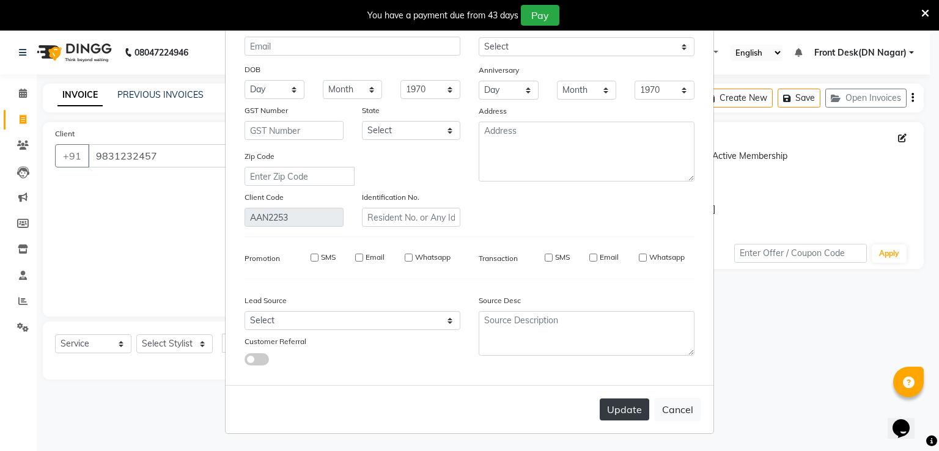
checkbox input "false"
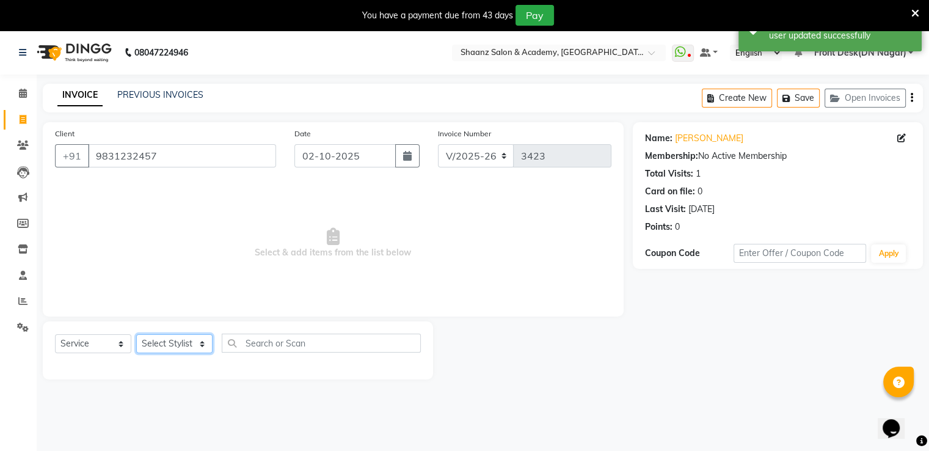
click at [159, 350] on select "Select Stylist [PERSON_NAME] [PERSON_NAME] dc Front Desk(DN Nagar) mehek MUSKAN…" at bounding box center [174, 343] width 76 height 19
select select "93031"
click at [136, 335] on select "Select Stylist [PERSON_NAME] [PERSON_NAME] dc Front Desk(DN Nagar) mehek MUSKAN…" at bounding box center [174, 343] width 76 height 19
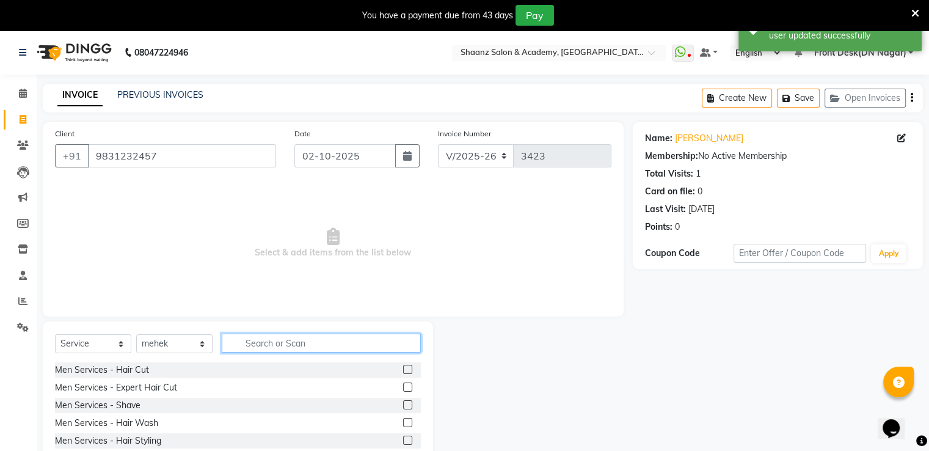
click at [259, 346] on input "text" at bounding box center [321, 343] width 199 height 19
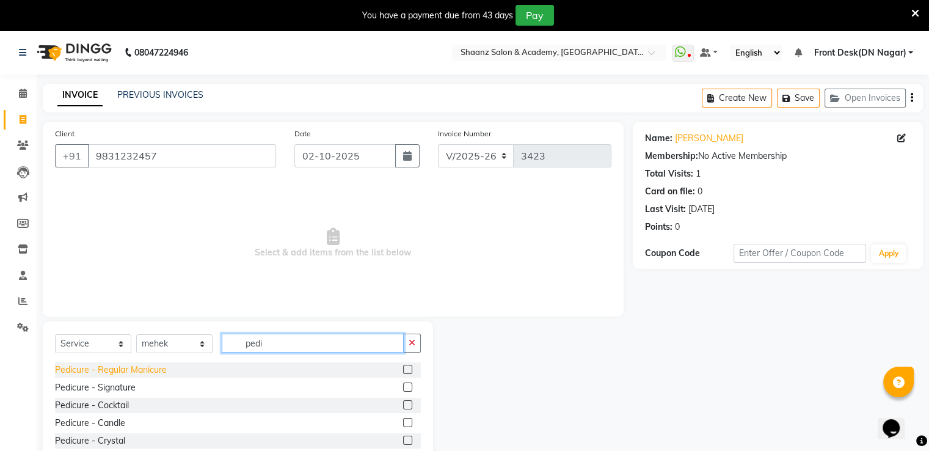
type input "pedi"
click at [160, 373] on div "Pedicure - Regular Manicure" at bounding box center [111, 370] width 112 height 13
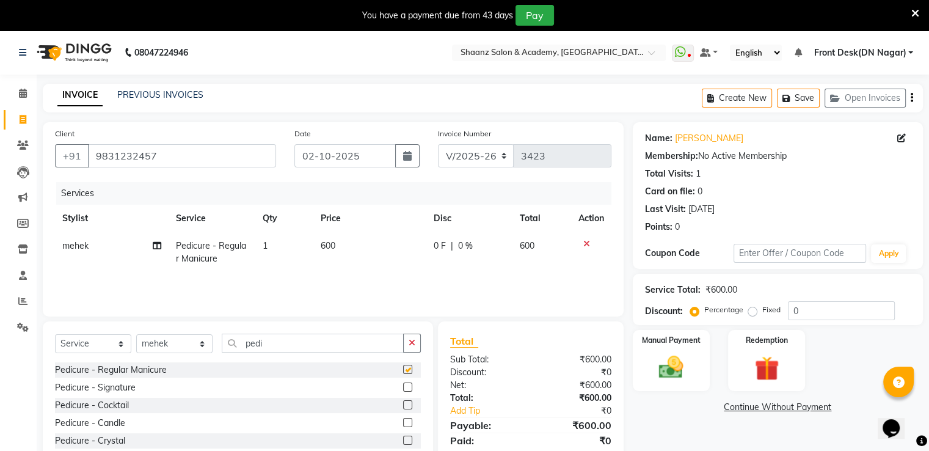
checkbox input "false"
click at [293, 351] on input "pedi" at bounding box center [313, 343] width 182 height 19
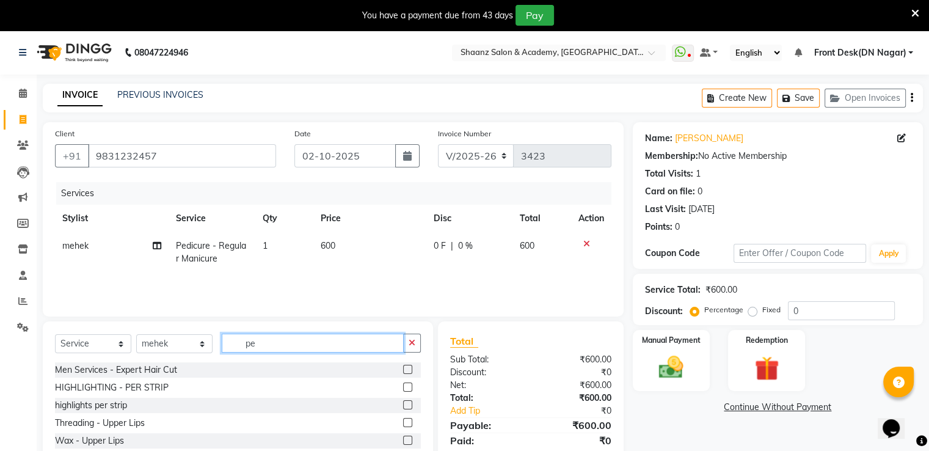
type input "p"
type input "man"
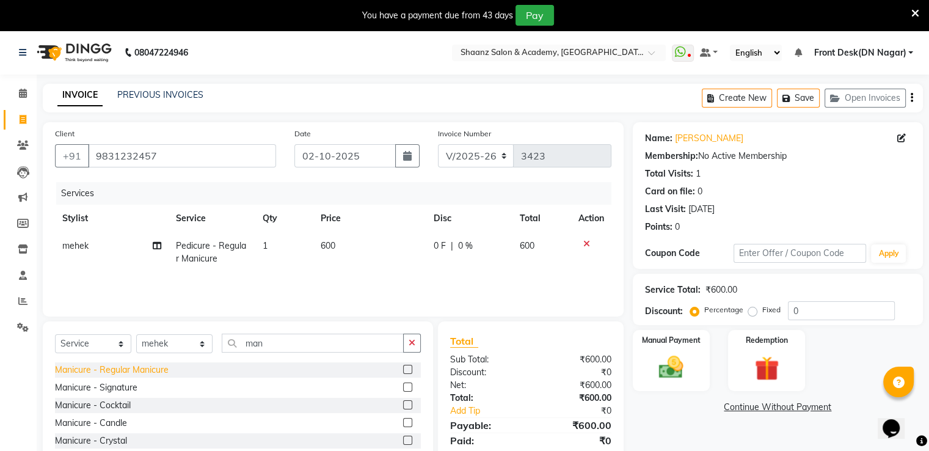
click at [164, 372] on div "Manicure - Regular Manicure" at bounding box center [112, 370] width 114 height 13
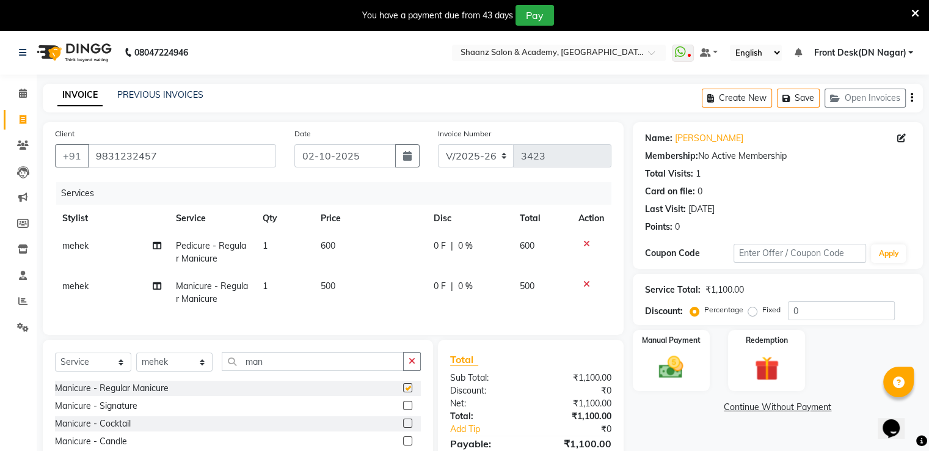
checkbox input "false"
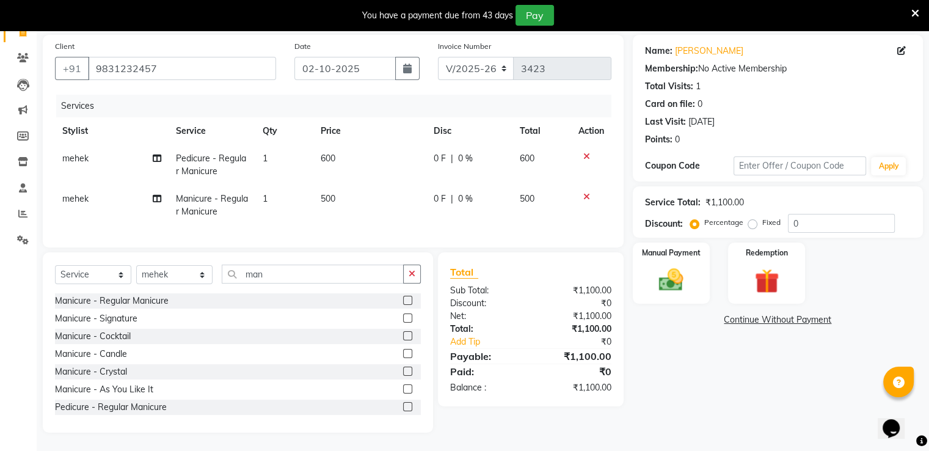
scroll to position [97, 0]
click at [802, 214] on input "0" at bounding box center [841, 223] width 107 height 19
type input "050"
click at [675, 271] on img at bounding box center [671, 280] width 41 height 29
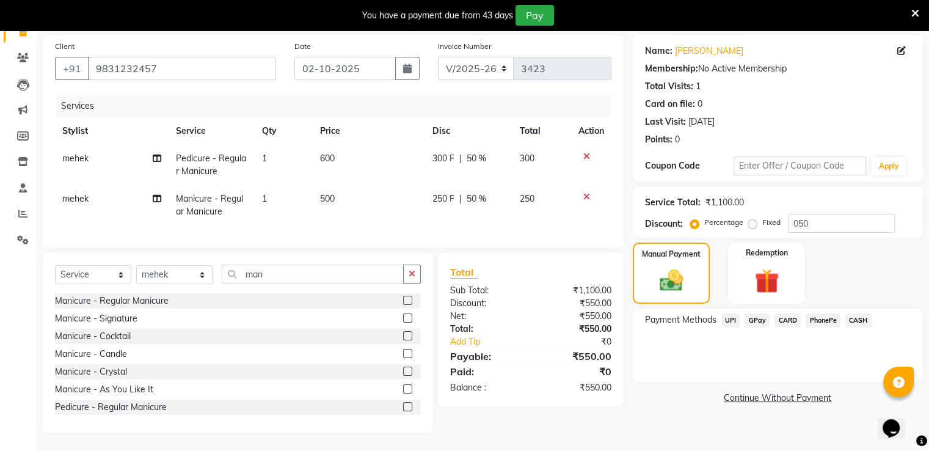
click at [763, 313] on span "GPay" at bounding box center [757, 320] width 25 height 14
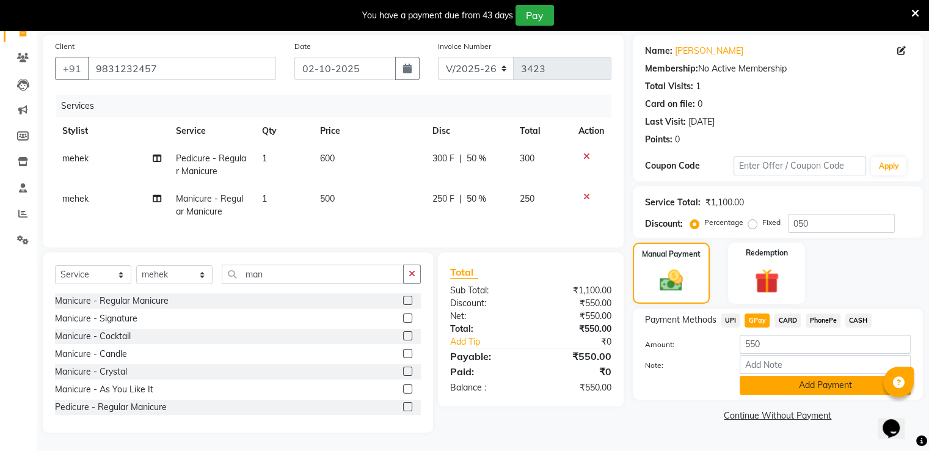
click at [770, 378] on button "Add Payment" at bounding box center [825, 385] width 171 height 19
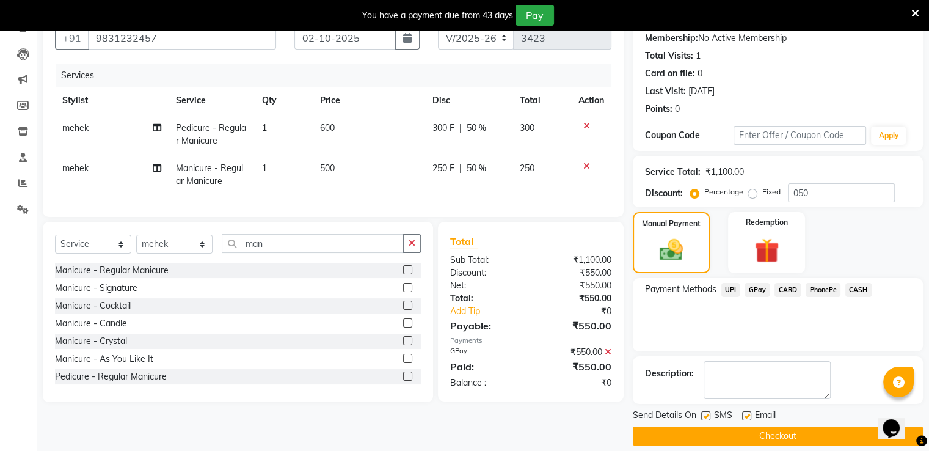
scroll to position [130, 0]
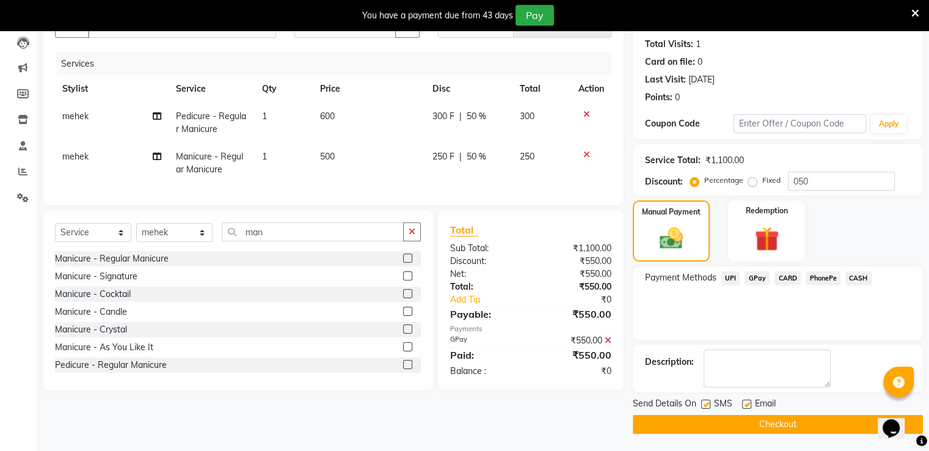
click at [747, 400] on label at bounding box center [746, 404] width 9 height 9
click at [747, 401] on input "checkbox" at bounding box center [746, 405] width 8 height 8
checkbox input "false"
click at [707, 403] on label at bounding box center [705, 404] width 9 height 9
click at [707, 403] on input "checkbox" at bounding box center [705, 405] width 8 height 8
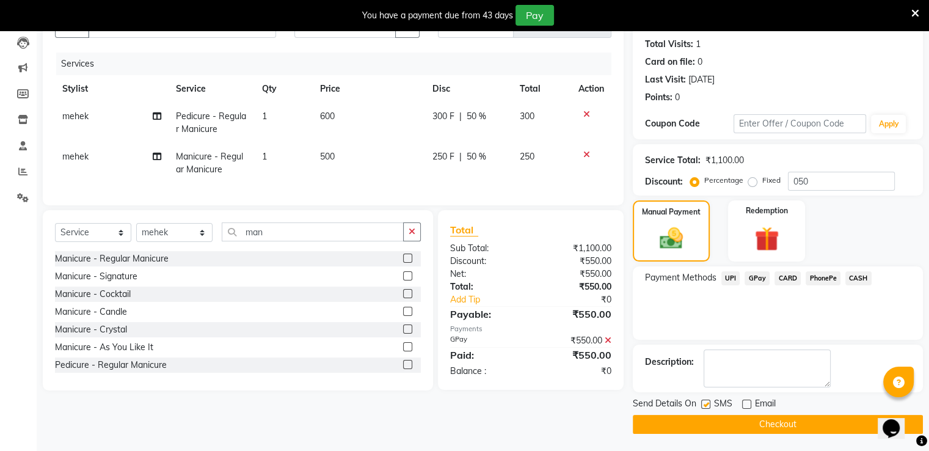
checkbox input "false"
click at [692, 419] on button "Checkout" at bounding box center [778, 424] width 290 height 19
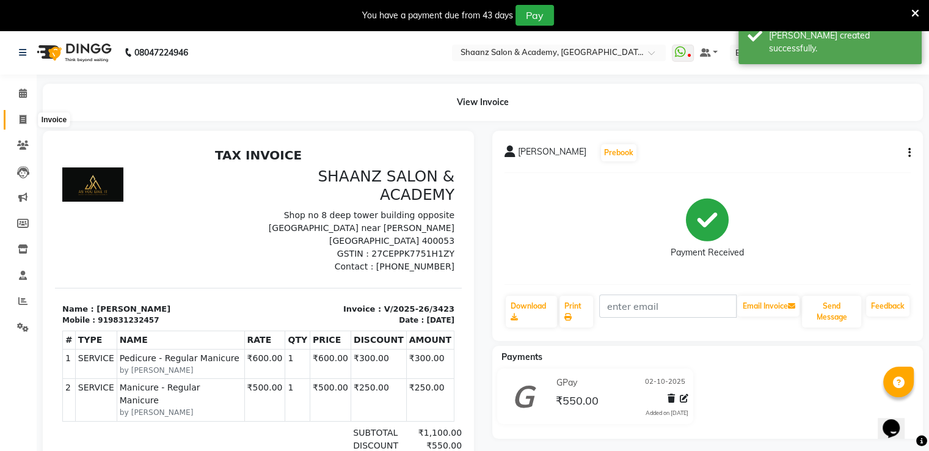
click at [16, 115] on span at bounding box center [22, 120] width 21 height 14
select select "service"
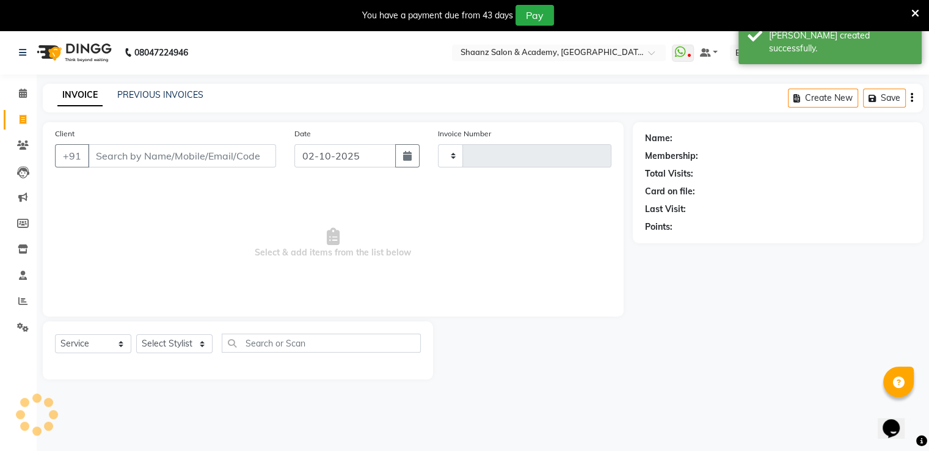
scroll to position [12, 0]
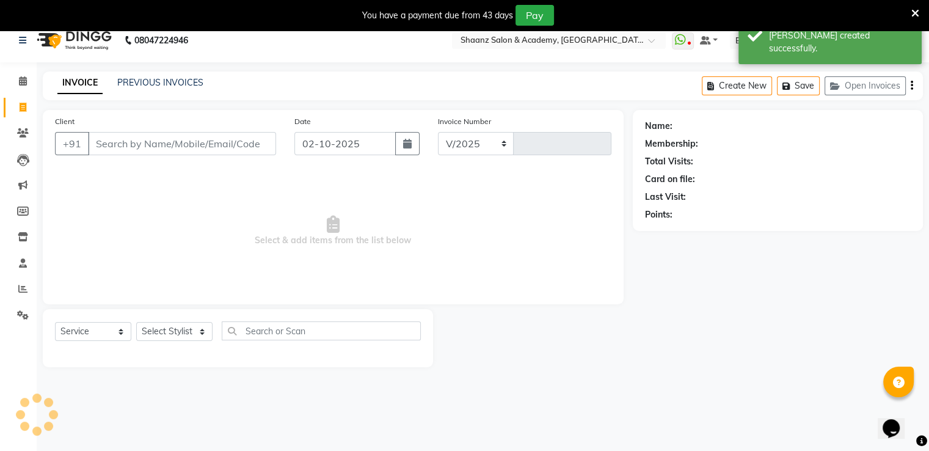
select select "6360"
type input "3424"
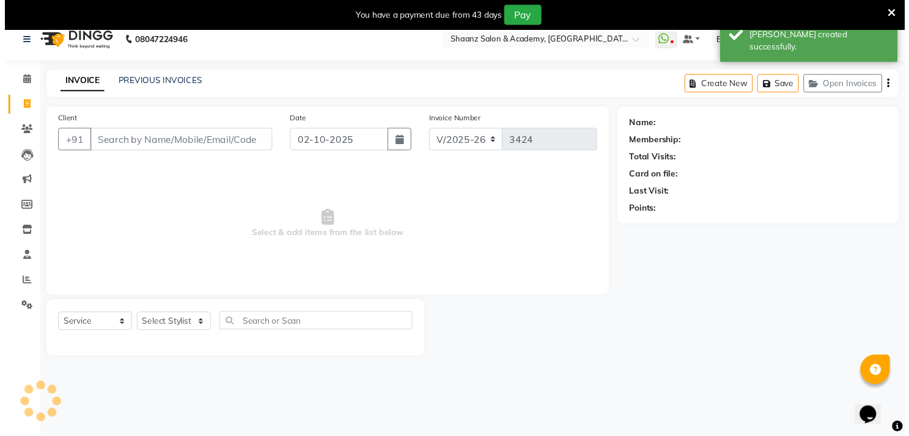
scroll to position [31, 0]
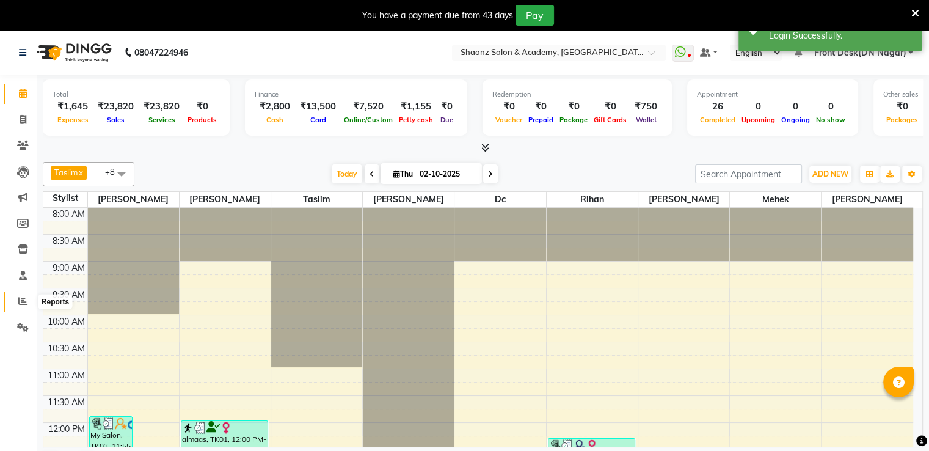
click at [27, 299] on span at bounding box center [22, 302] width 21 height 14
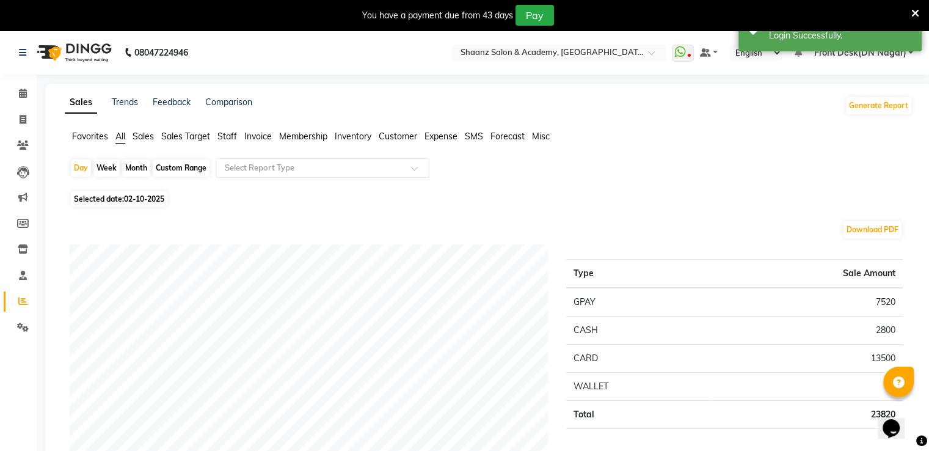
click at [136, 171] on div "Month" at bounding box center [136, 167] width 28 height 17
select select "10"
select select "2025"
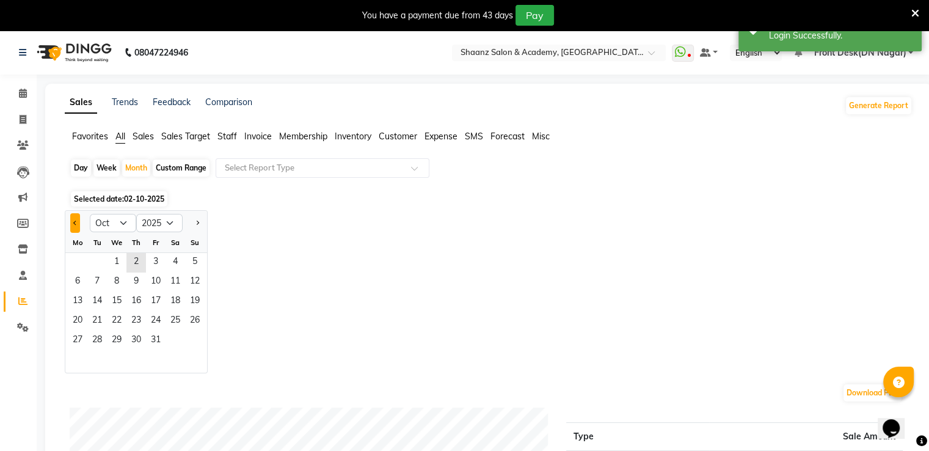
click at [71, 221] on button "Previous month" at bounding box center [75, 223] width 10 height 20
select select "9"
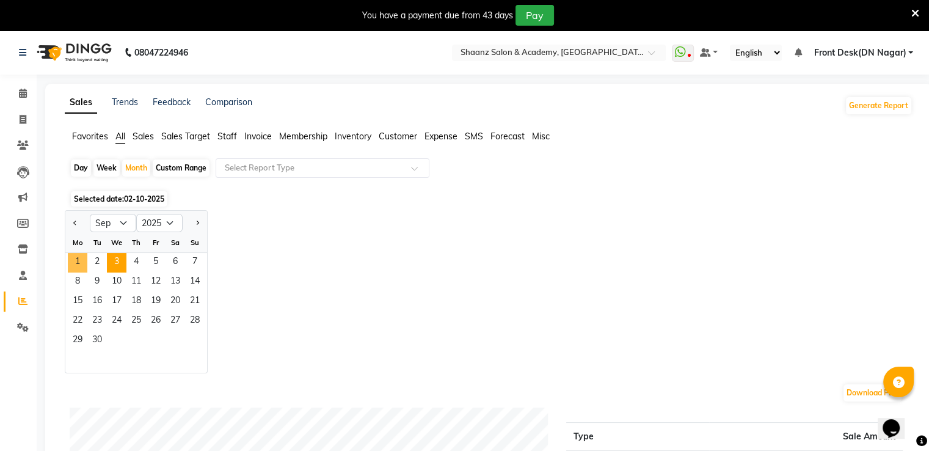
click at [80, 267] on span "1" at bounding box center [78, 263] width 20 height 20
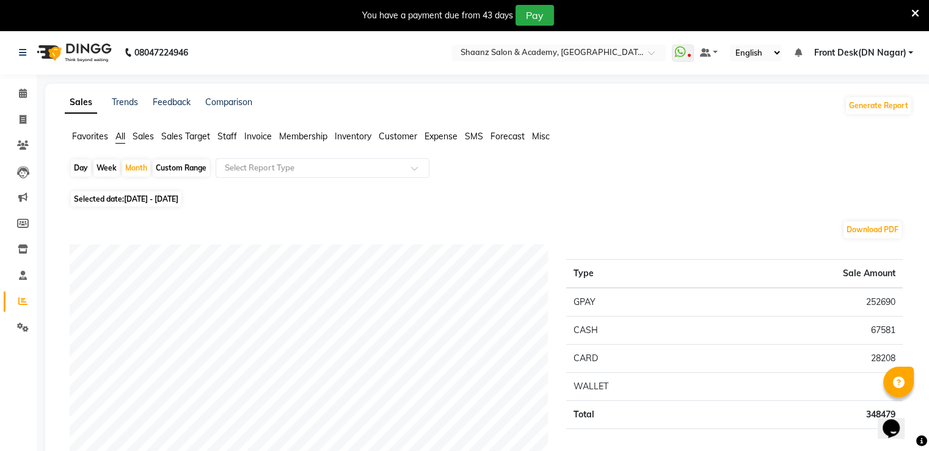
click at [442, 139] on span "Expense" at bounding box center [441, 136] width 33 height 11
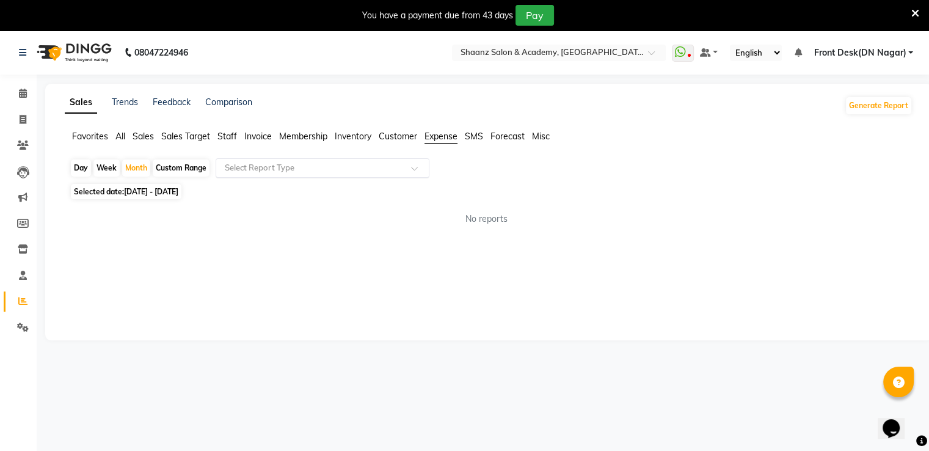
click at [293, 172] on input "text" at bounding box center [310, 168] width 176 height 12
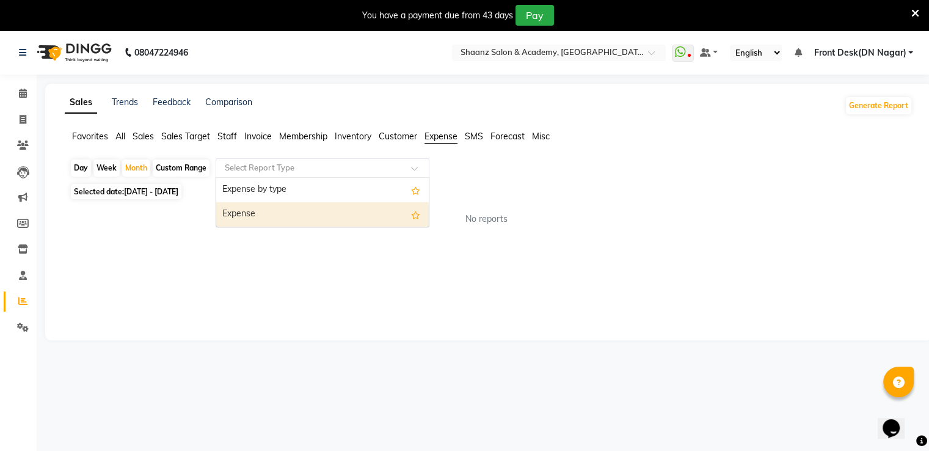
click at [259, 212] on div "Expense" at bounding box center [322, 214] width 213 height 24
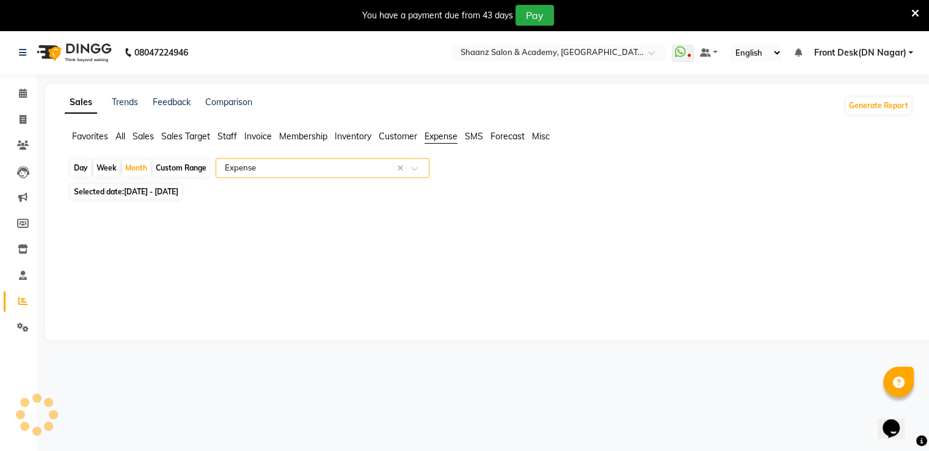
select select "filtered_report"
select select "csv"
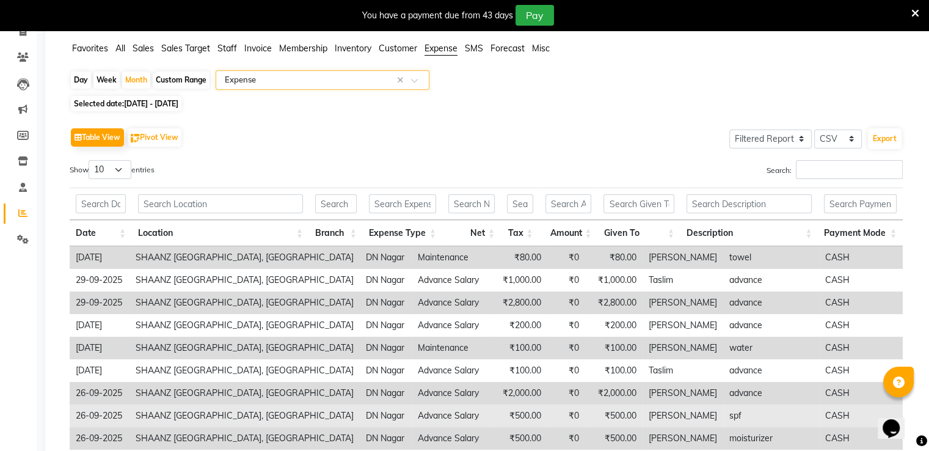
scroll to position [122, 0]
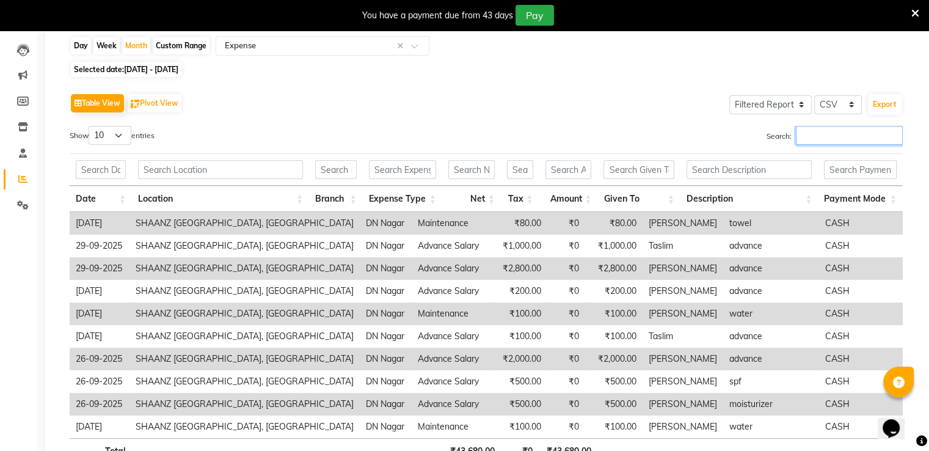
click at [853, 139] on input "Search:" at bounding box center [849, 135] width 107 height 19
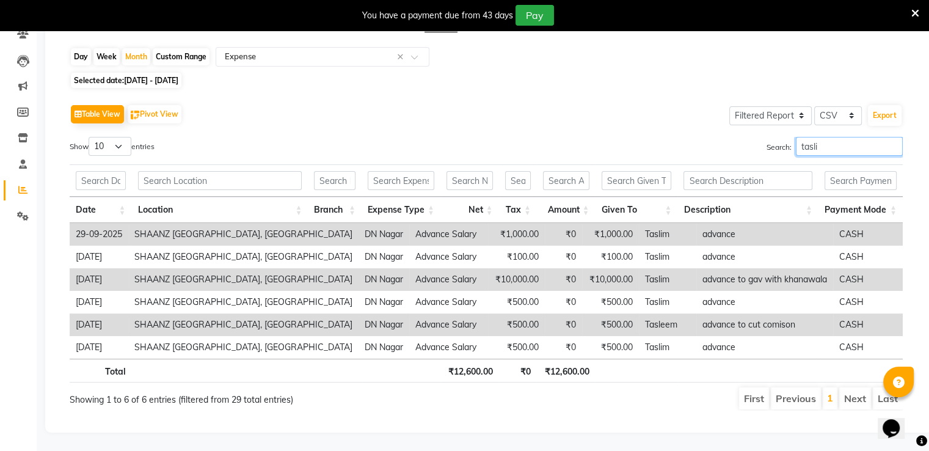
scroll to position [97, 0]
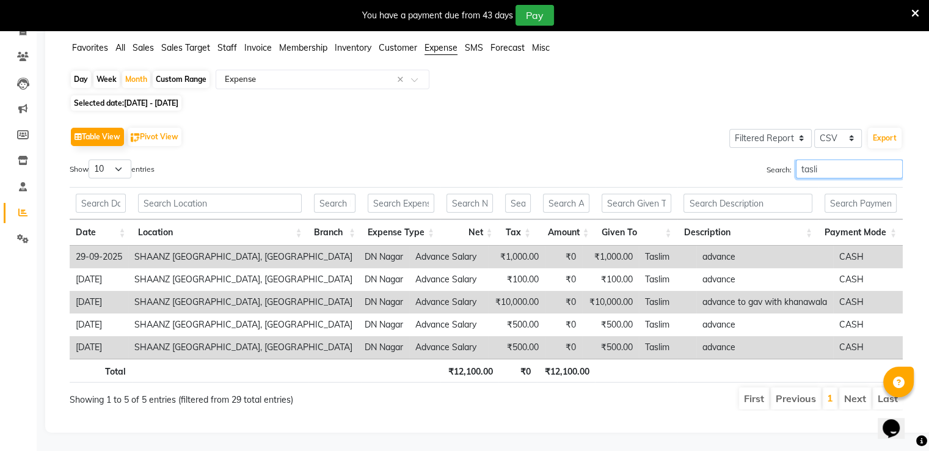
type input "tasli"
click at [108, 95] on span "Selected date: [DATE] - [DATE]" at bounding box center [126, 102] width 111 height 15
select select "9"
select select "2025"
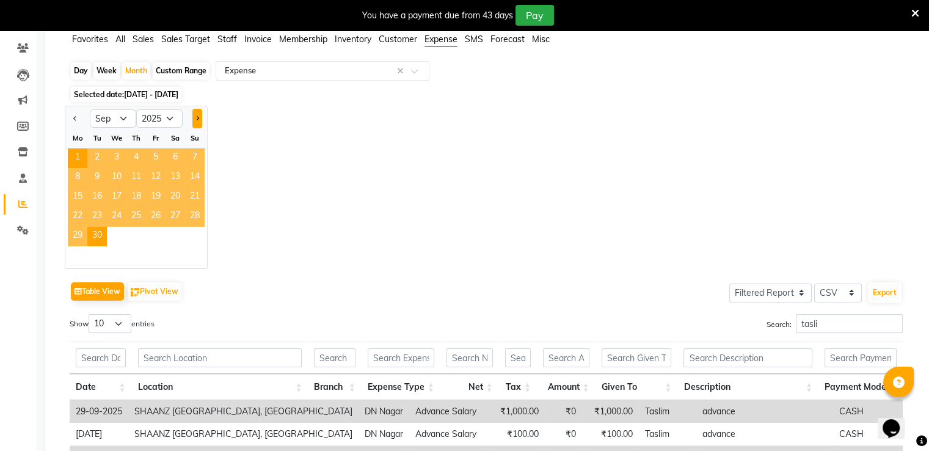
click at [196, 120] on span "Next month" at bounding box center [197, 118] width 4 height 4
select select "10"
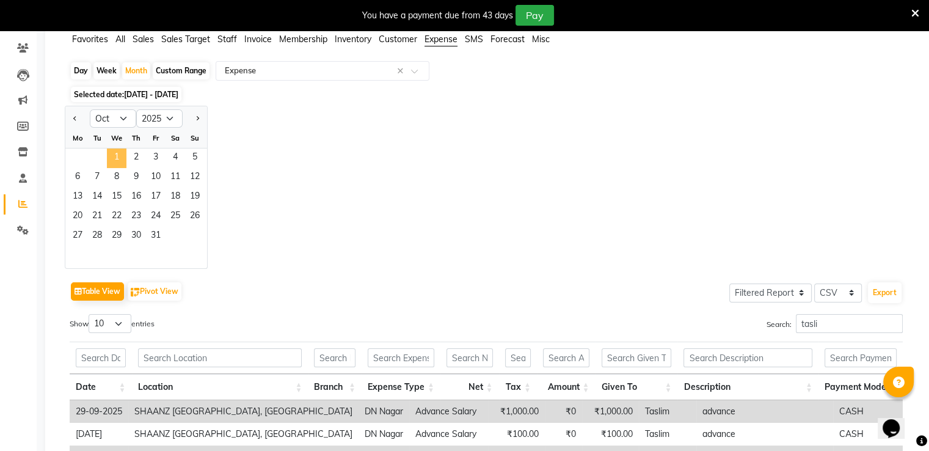
click at [126, 155] on span "1" at bounding box center [117, 158] width 20 height 20
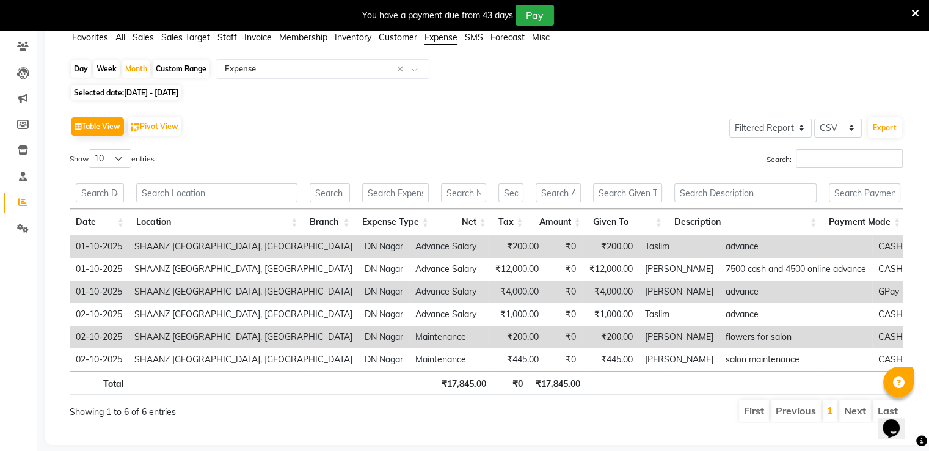
scroll to position [129, 0]
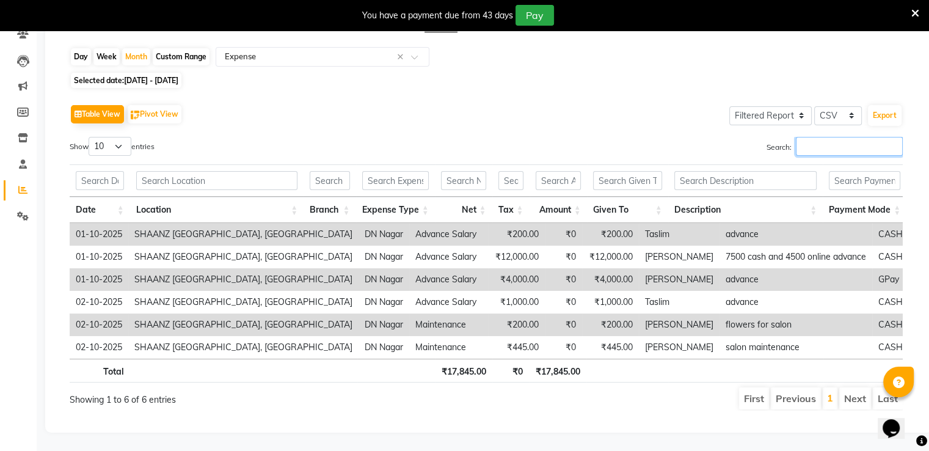
click at [844, 137] on input "Search:" at bounding box center [849, 146] width 107 height 19
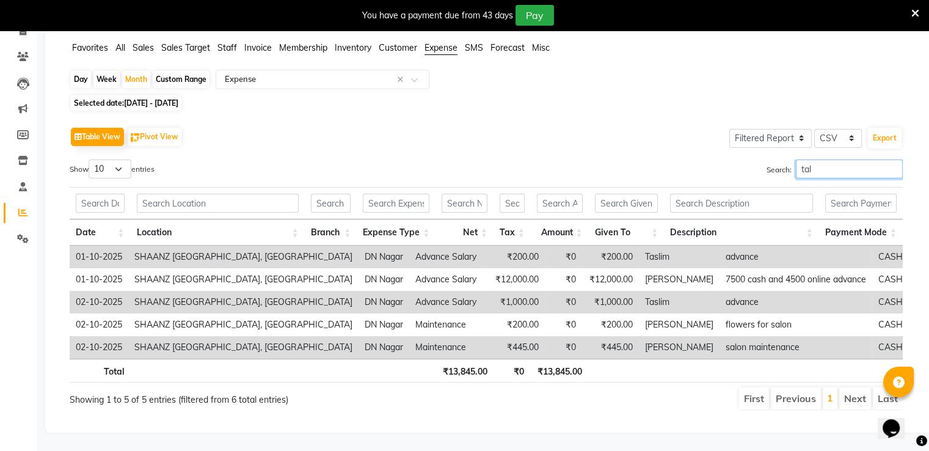
scroll to position [52, 0]
type input "tas"
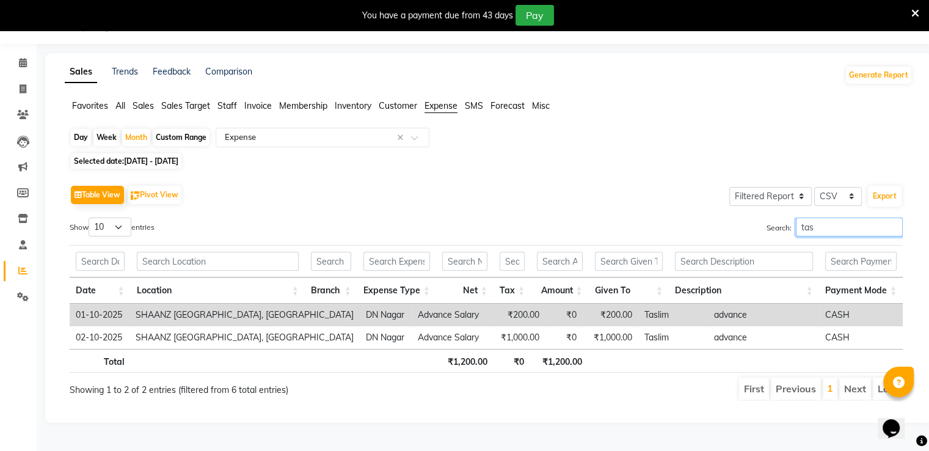
scroll to position [31, 0]
